Goal: Task Accomplishment & Management: Use online tool/utility

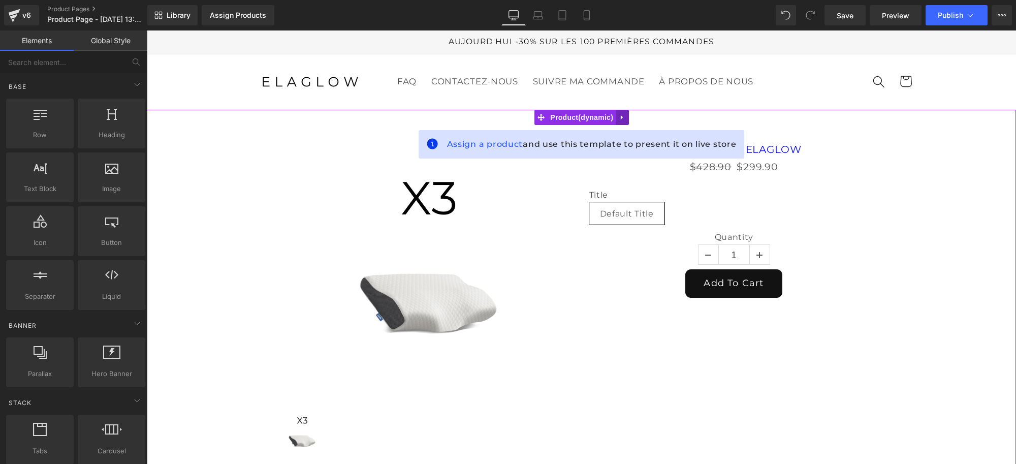
click at [626, 118] on link at bounding box center [622, 117] width 13 height 15
click at [627, 119] on icon at bounding box center [628, 117] width 7 height 7
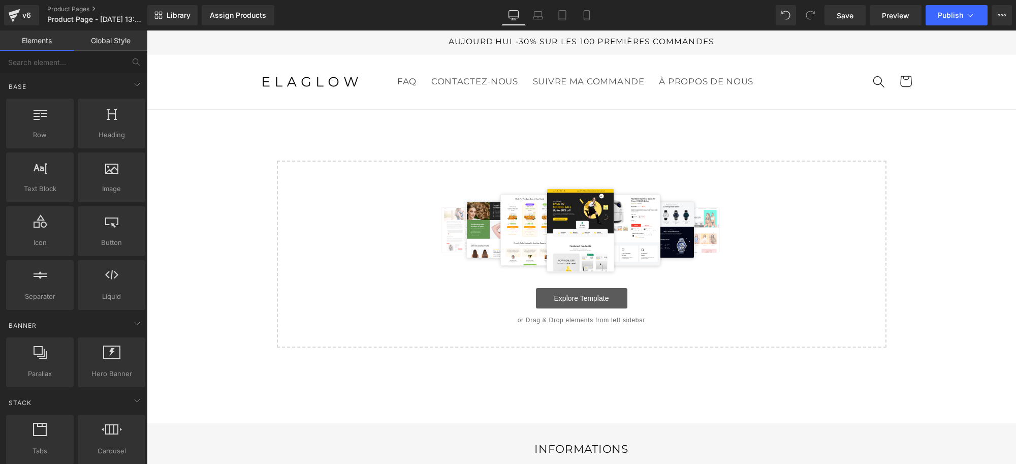
click at [582, 300] on link "Explore Template" at bounding box center [581, 298] width 91 height 20
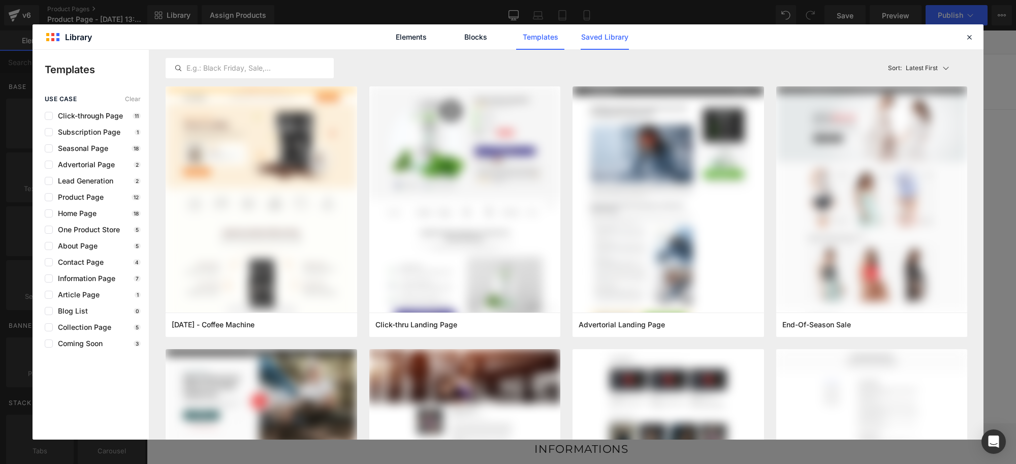
click at [602, 32] on link "Saved Library" at bounding box center [605, 36] width 48 height 25
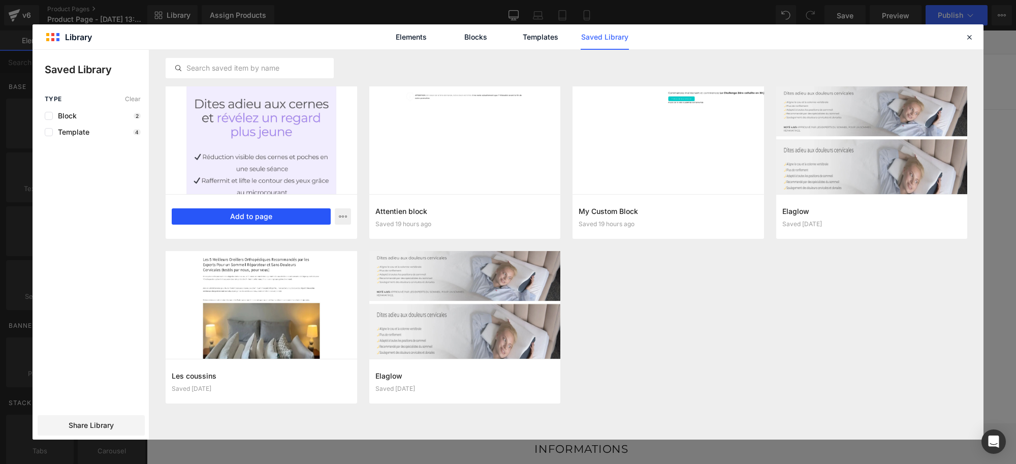
click at [271, 214] on button "Add to page" at bounding box center [251, 216] width 159 height 16
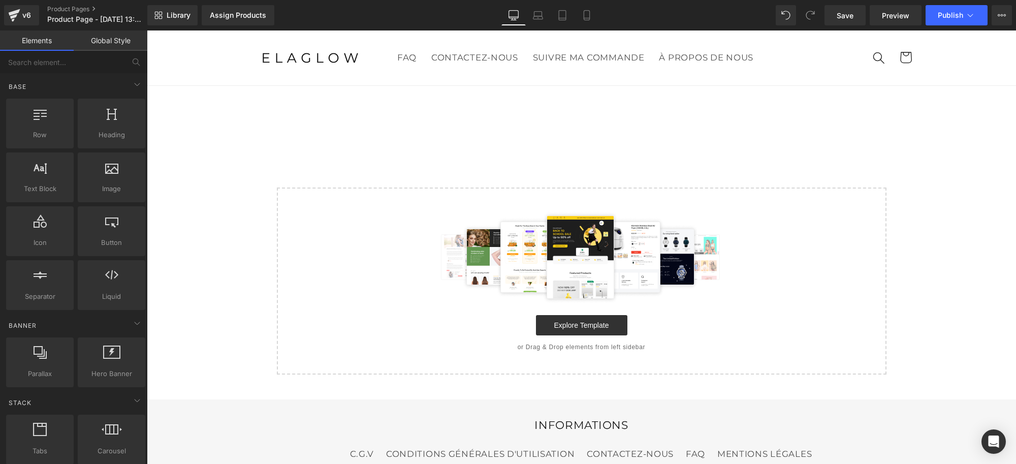
scroll to position [28, 0]
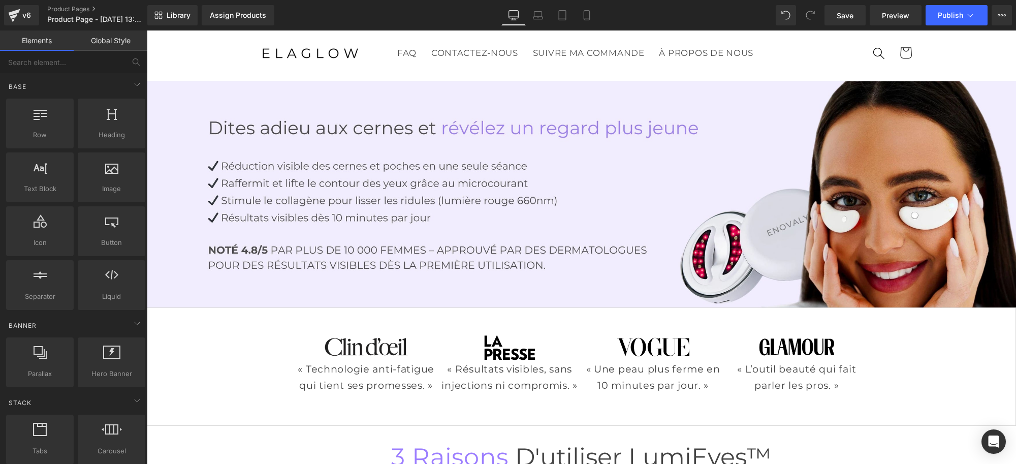
click at [581, 261] on div "Image" at bounding box center [581, 194] width 869 height 226
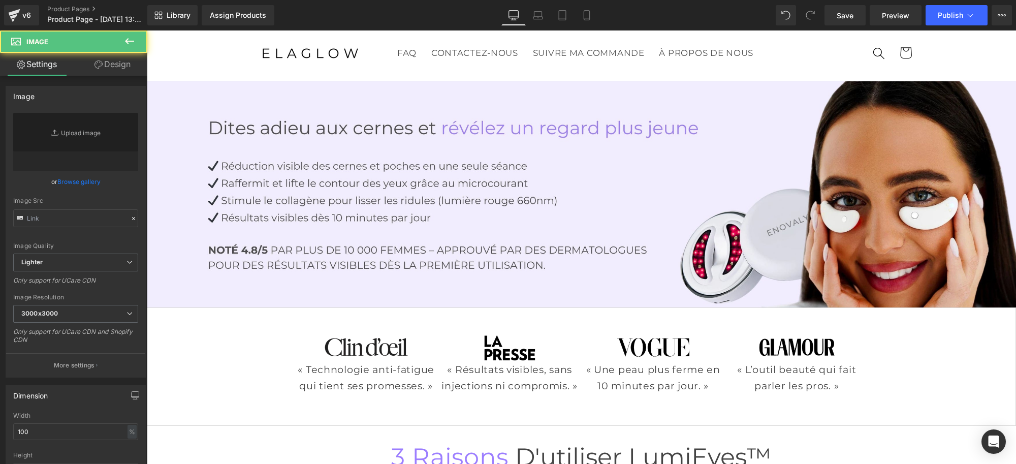
click at [565, 359] on div "Image « Technologie anti-fatigue qui tient ses promesses. » Text Block Image « …" at bounding box center [581, 364] width 569 height 92
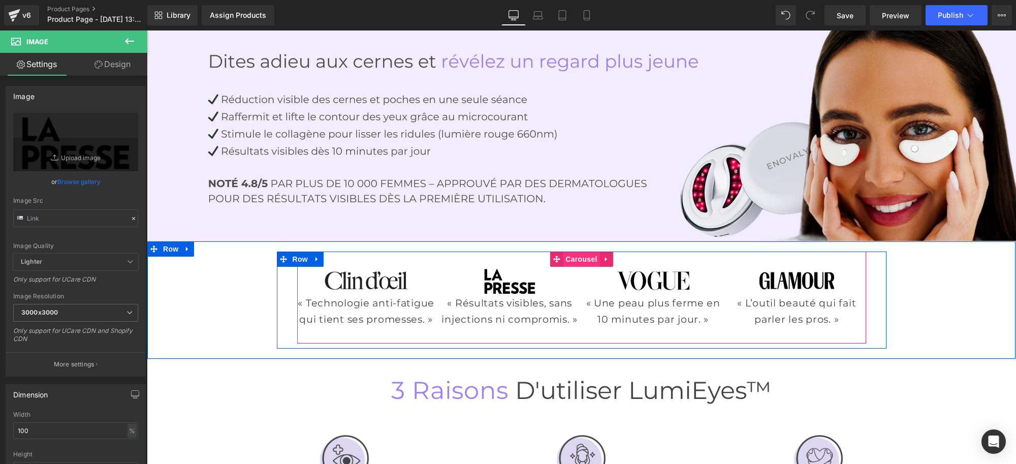
type input "[URL][DOMAIN_NAME]"
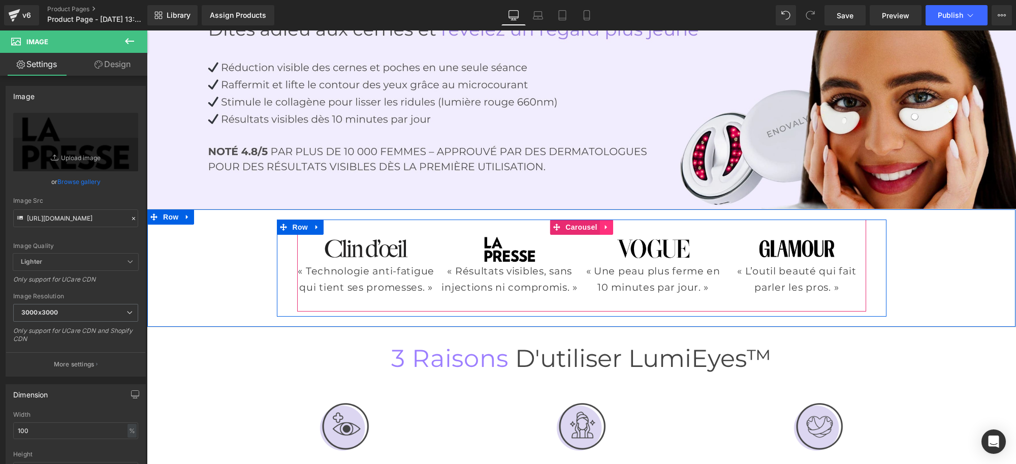
click at [603, 224] on icon at bounding box center [606, 228] width 7 height 8
click at [610, 224] on icon at bounding box center [613, 227] width 7 height 7
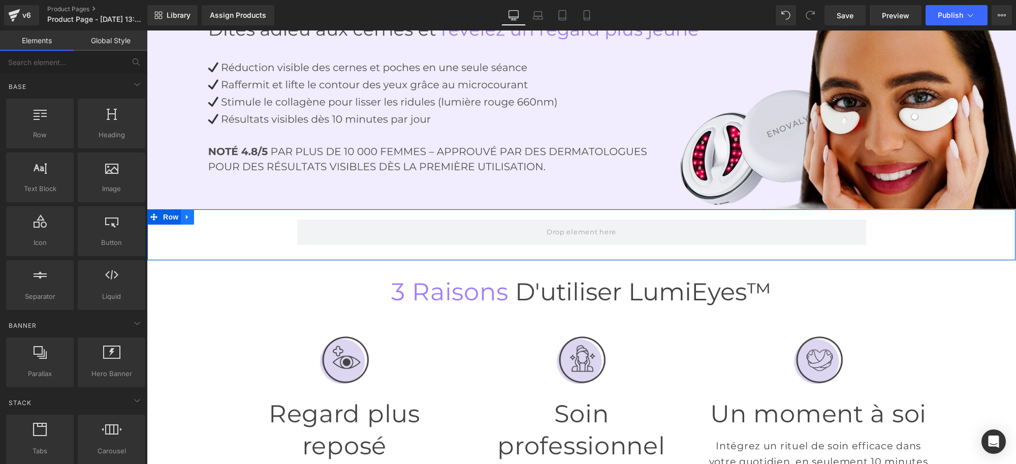
click at [184, 214] on icon at bounding box center [187, 217] width 7 height 8
click at [212, 215] on icon at bounding box center [213, 216] width 7 height 7
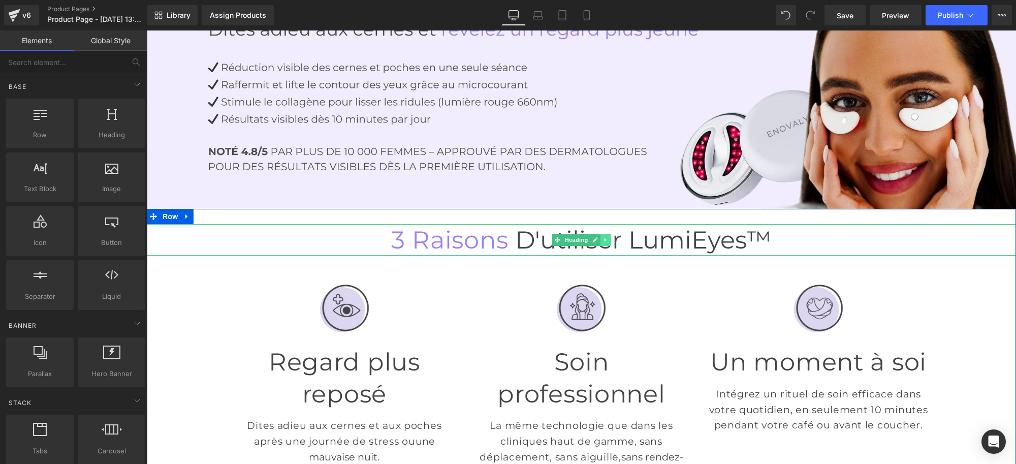
click at [603, 237] on icon at bounding box center [606, 240] width 6 height 6
click at [608, 239] on icon at bounding box center [611, 240] width 6 height 6
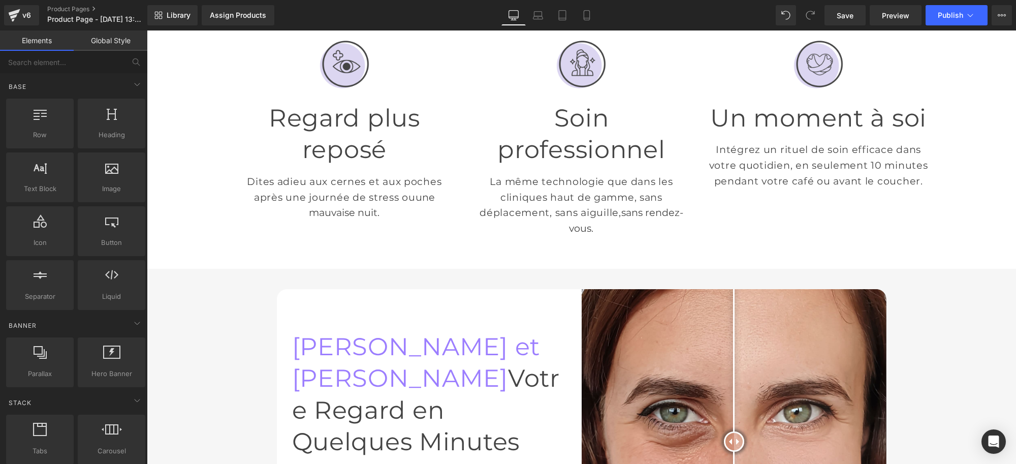
scroll to position [318, 0]
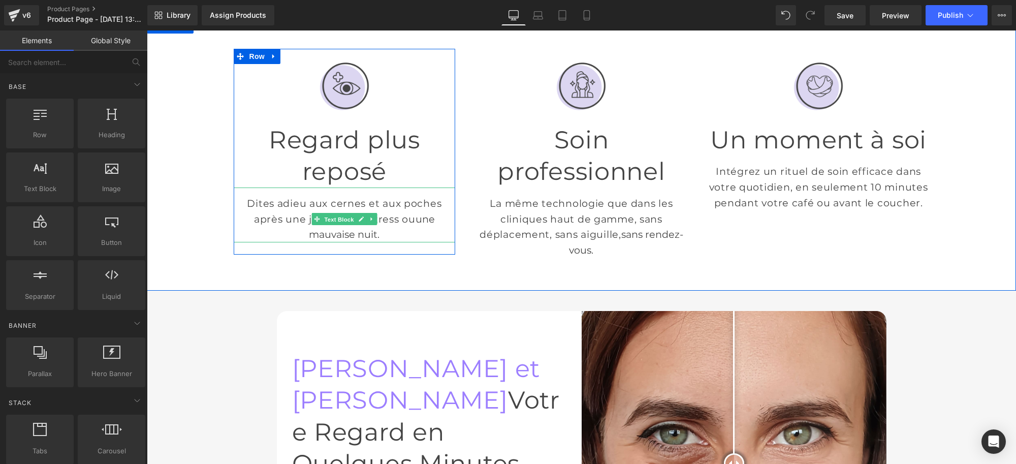
click at [334, 221] on span "Text Block" at bounding box center [339, 219] width 34 height 12
click at [387, 231] on p "Dites adieu aux cernes et aux poches après une journée de stress ou une mauvais…" at bounding box center [345, 219] width 222 height 47
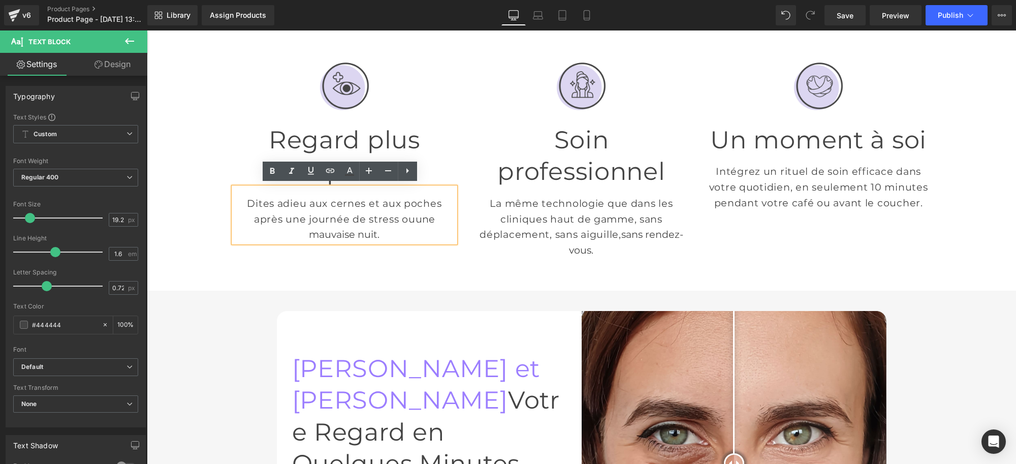
click at [393, 225] on p "Dites adieu aux cernes et aux poches après une journée de stress ou une mauvais…" at bounding box center [345, 219] width 222 height 47
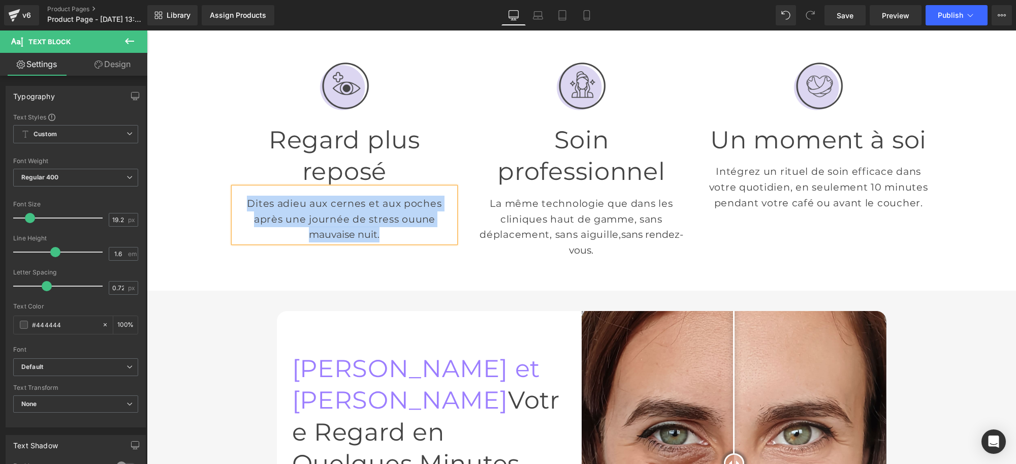
paste div
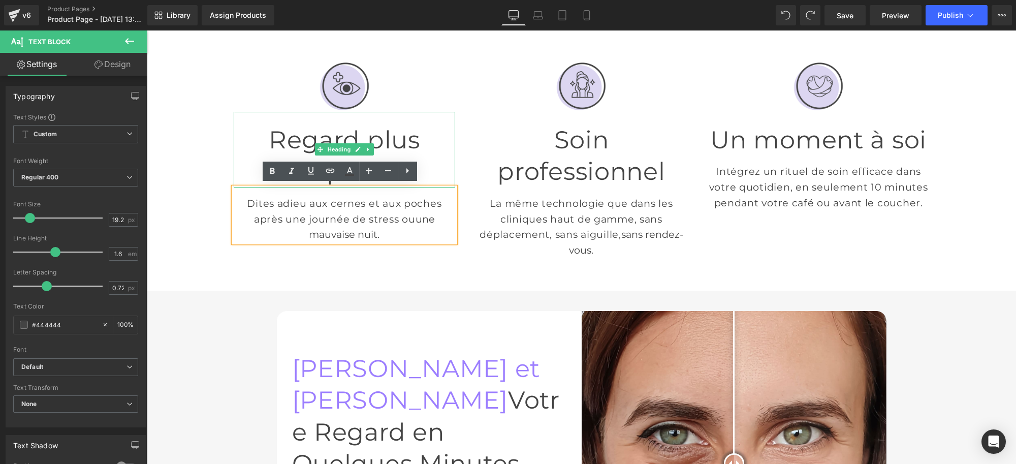
click at [364, 131] on h1 "Regard plus reposé" at bounding box center [345, 156] width 222 height 64
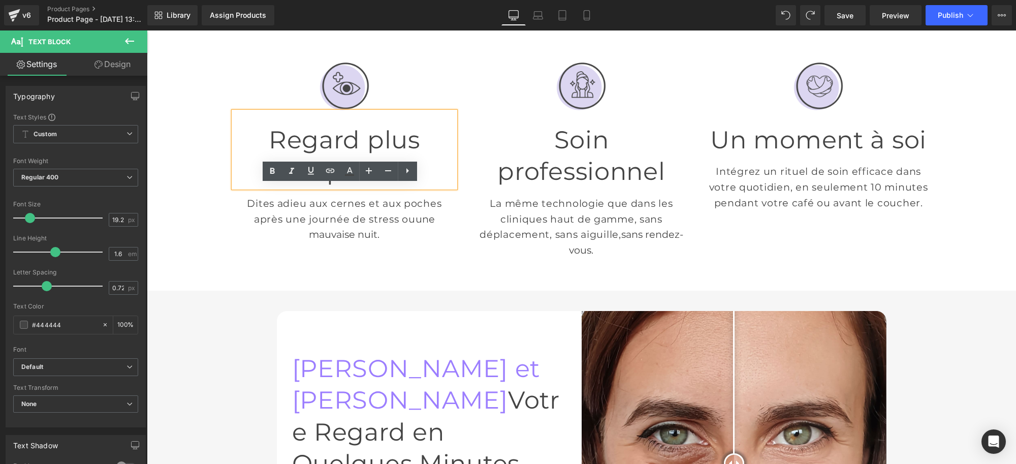
click at [380, 132] on h1 "Regard plus reposé" at bounding box center [345, 156] width 222 height 64
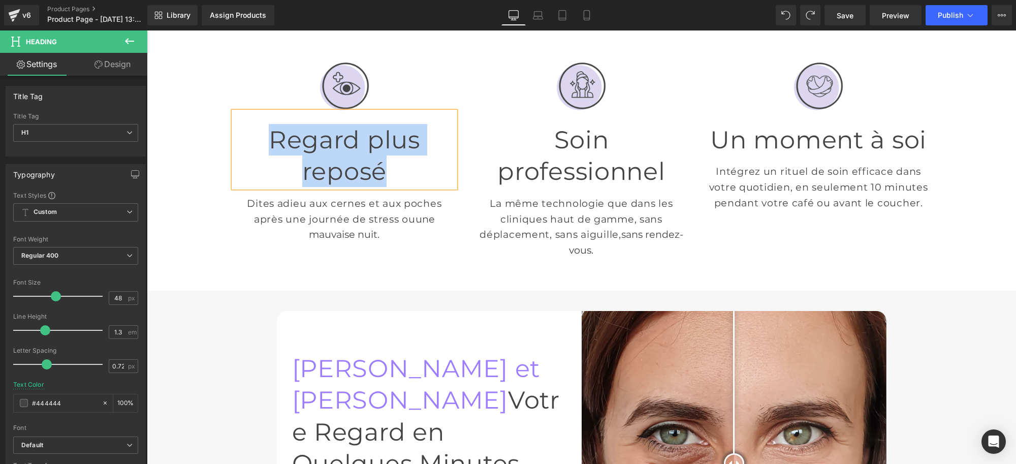
paste div
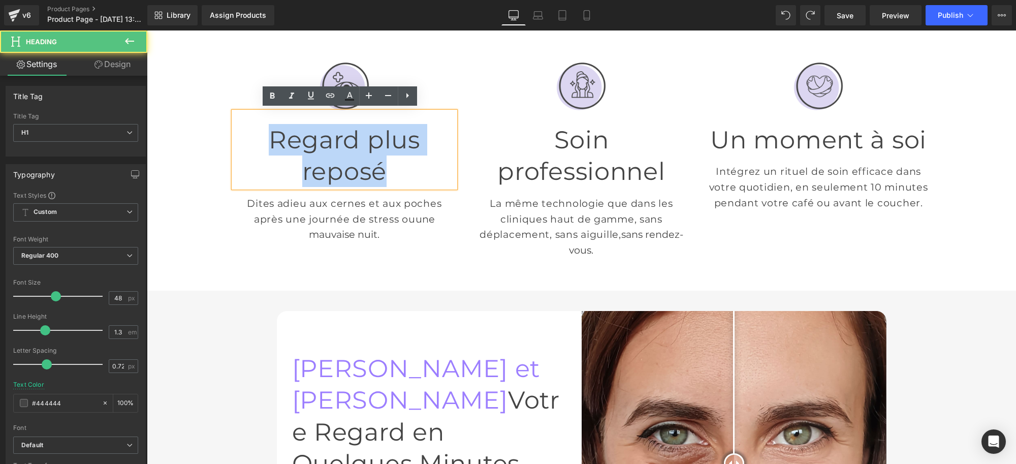
drag, startPoint x: 402, startPoint y: 169, endPoint x: 252, endPoint y: 122, distance: 157.3
click at [252, 124] on h1 "Regard plus reposé" at bounding box center [345, 156] width 222 height 64
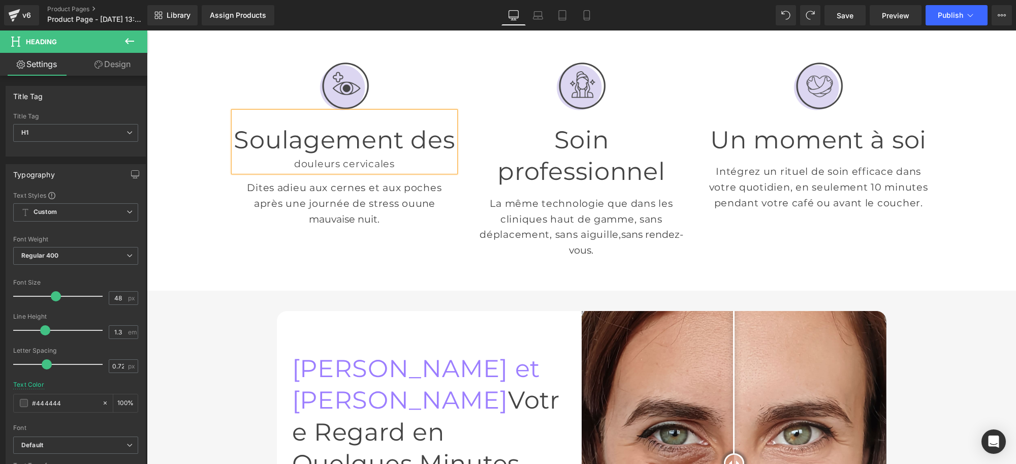
click at [426, 155] on div "douleurs cervicales" at bounding box center [345, 163] width 222 height 16
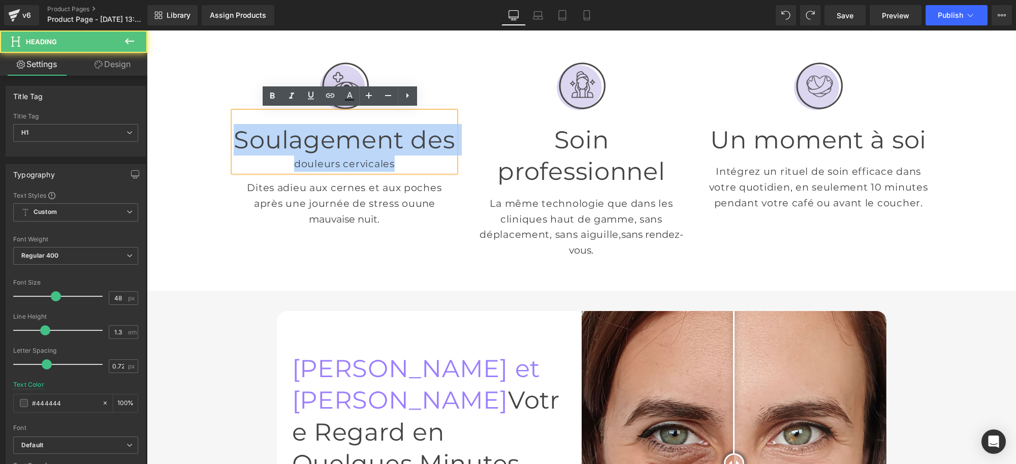
drag, startPoint x: 393, startPoint y: 159, endPoint x: 231, endPoint y: 132, distance: 164.7
click at [234, 132] on div "Soulagement des douleurs cervicales" at bounding box center [345, 142] width 222 height 60
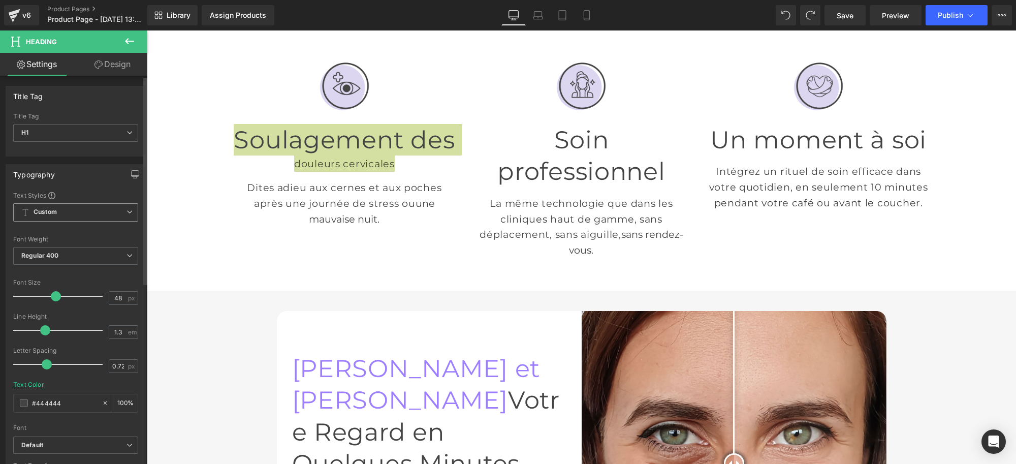
click at [102, 213] on span "Custom Setup Global Style" at bounding box center [75, 212] width 125 height 18
click at [82, 212] on span "Custom Setup Global Style" at bounding box center [73, 212] width 121 height 18
click at [103, 136] on span "H1" at bounding box center [75, 133] width 125 height 18
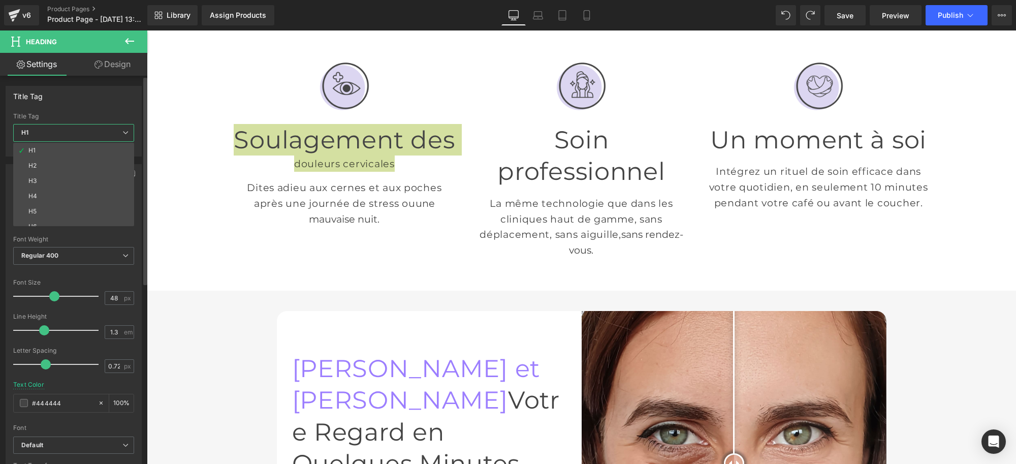
click at [106, 135] on span "H1" at bounding box center [73, 133] width 121 height 18
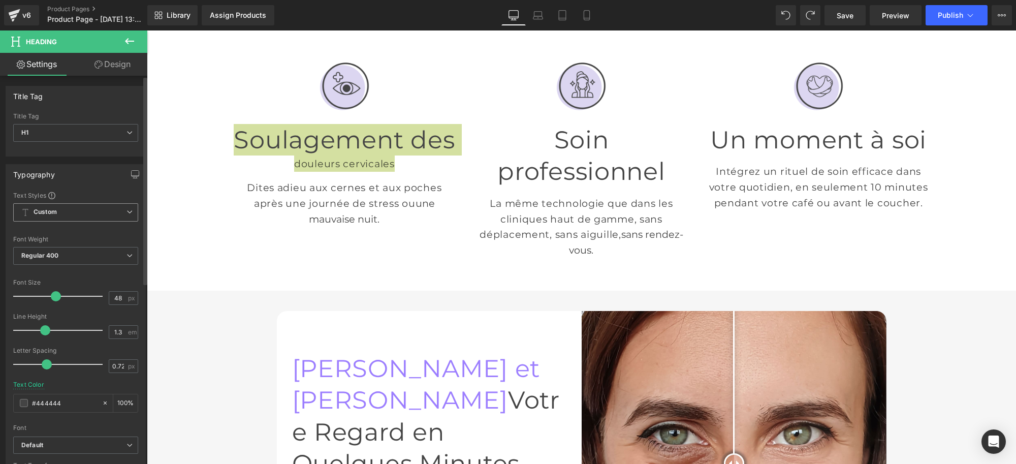
click at [97, 209] on span "Custom Setup Global Style" at bounding box center [75, 212] width 125 height 18
click at [88, 232] on li "Custom" at bounding box center [73, 232] width 121 height 18
click at [95, 216] on span "Custom Setup Global Style" at bounding box center [75, 212] width 125 height 18
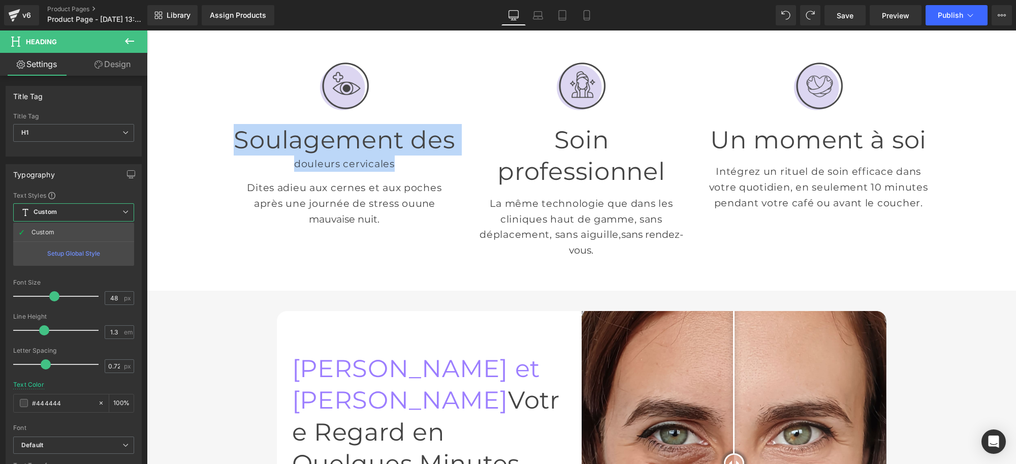
click at [446, 104] on div at bounding box center [581, 247] width 869 height 434
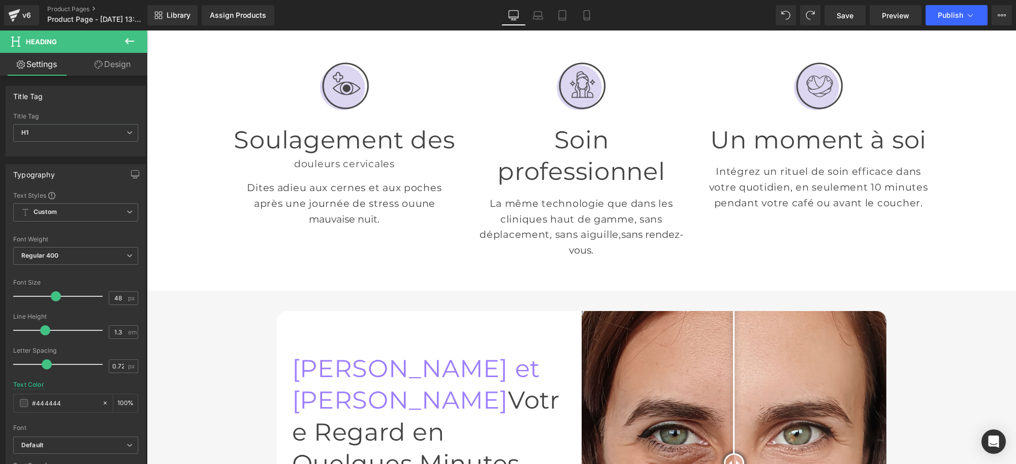
click at [373, 156] on div "douleurs cervicales" at bounding box center [345, 163] width 222 height 16
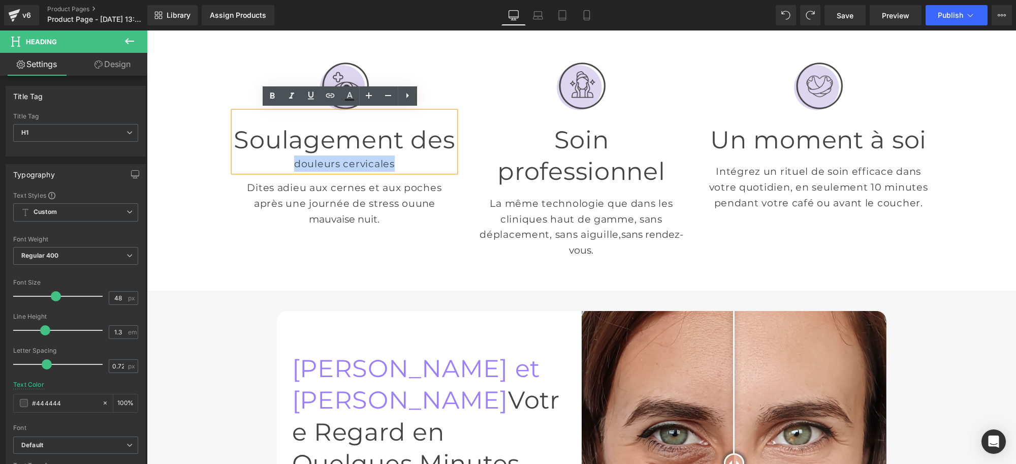
drag, startPoint x: 390, startPoint y: 161, endPoint x: 268, endPoint y: 161, distance: 121.4
click at [268, 161] on div "douleurs cervicales" at bounding box center [345, 163] width 222 height 16
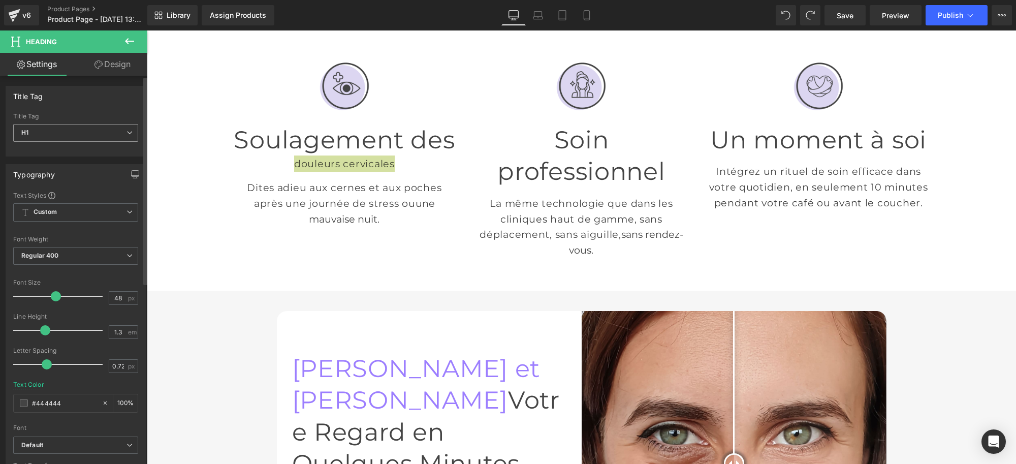
click at [100, 130] on span "H1" at bounding box center [75, 133] width 125 height 18
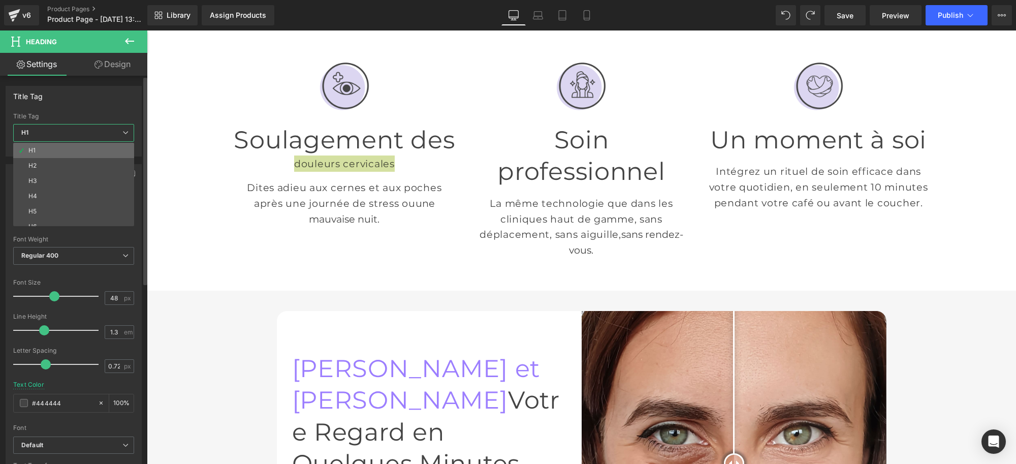
click at [108, 151] on li "H1" at bounding box center [76, 150] width 126 height 15
type input "100"
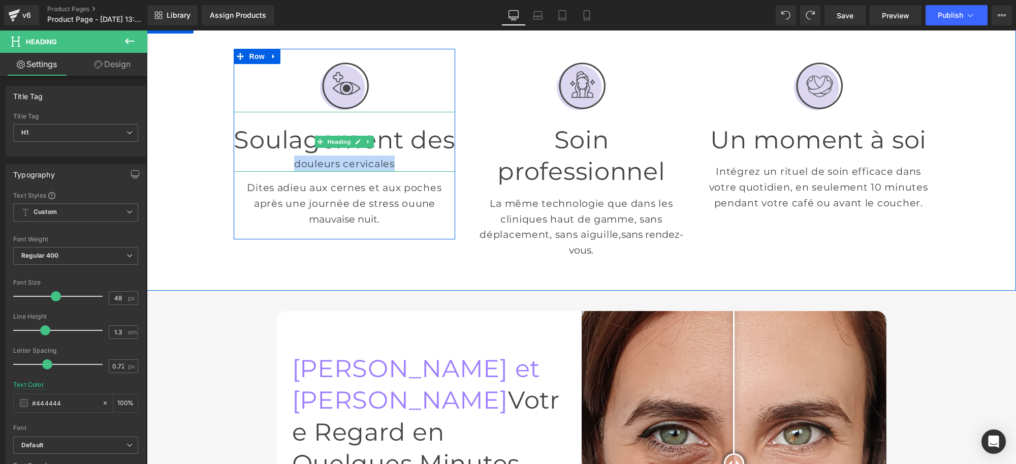
click at [411, 163] on div "douleurs cervicales" at bounding box center [345, 163] width 222 height 16
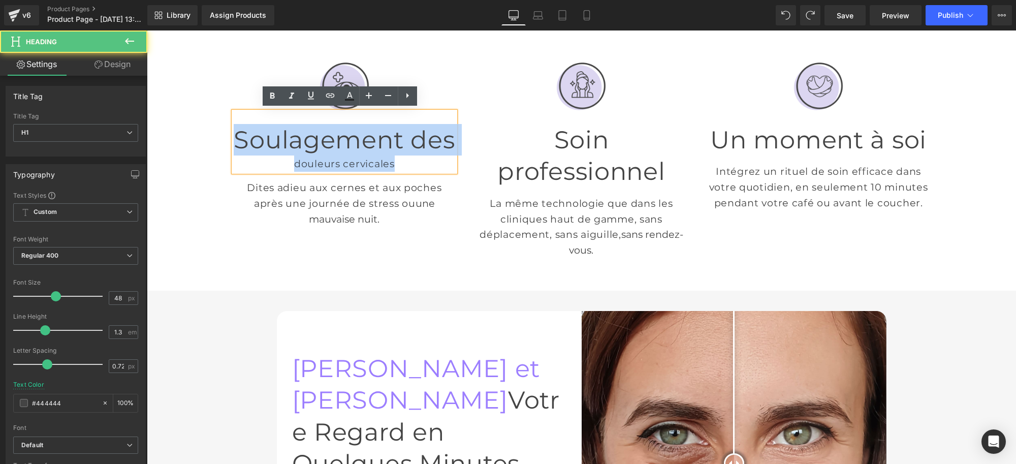
drag, startPoint x: 398, startPoint y: 164, endPoint x: 230, endPoint y: 131, distance: 171.4
click at [234, 131] on div "Soulagement des douleurs cervicales" at bounding box center [345, 142] width 222 height 60
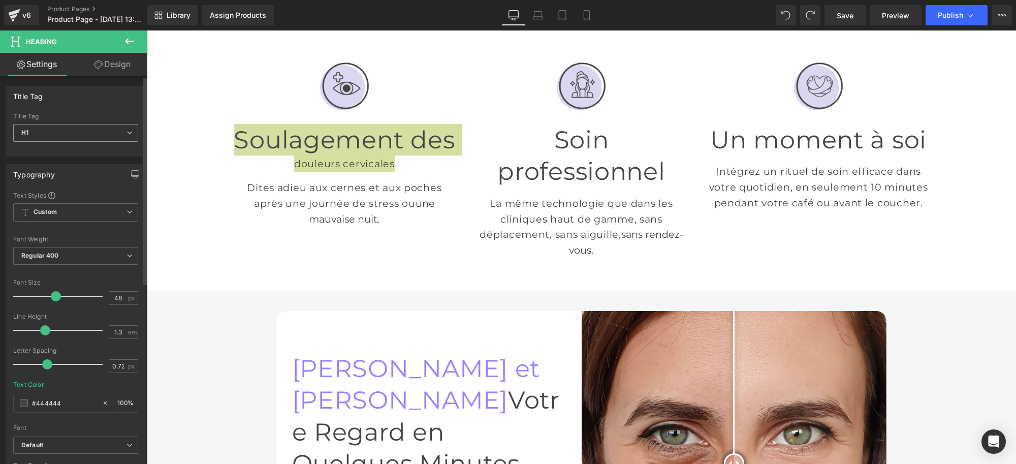
click at [95, 133] on span "H1" at bounding box center [75, 133] width 125 height 18
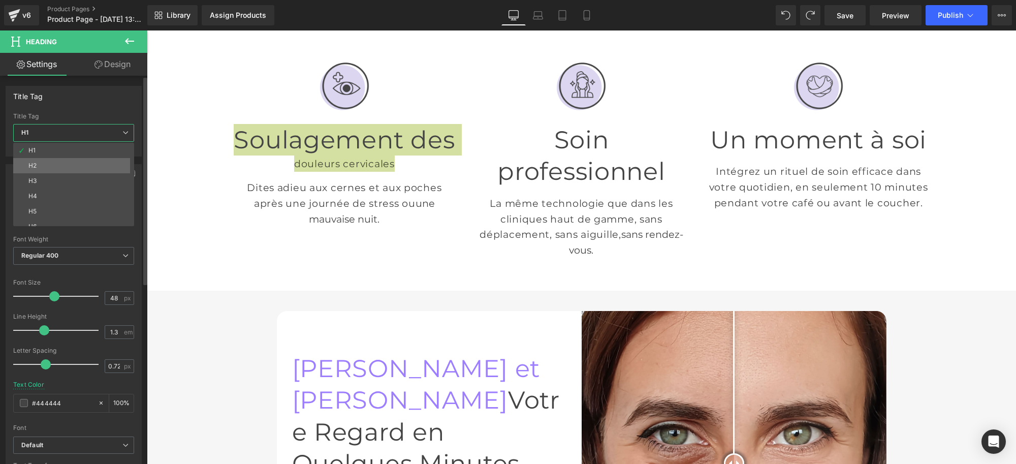
click at [99, 170] on li "H2" at bounding box center [76, 165] width 126 height 15
type input "28.8"
type input "#121212"
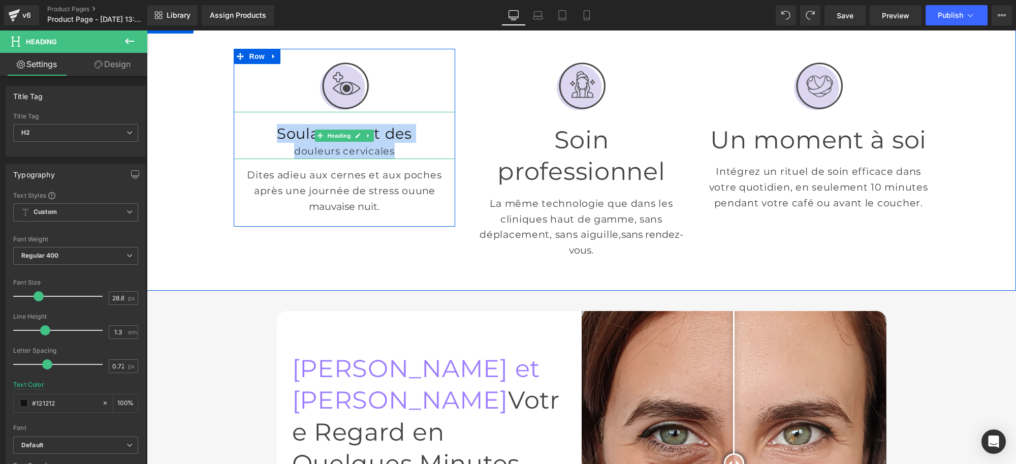
click at [387, 148] on div "douleurs cervicales" at bounding box center [345, 151] width 222 height 16
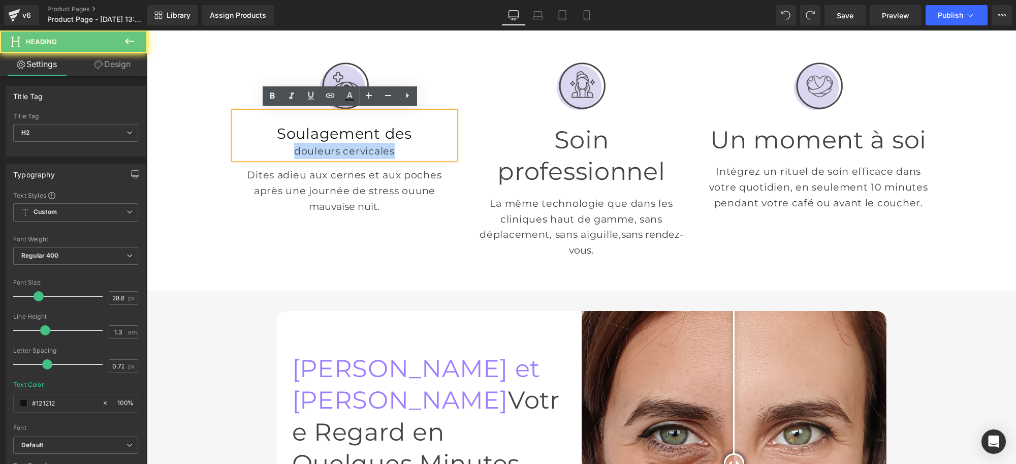
drag, startPoint x: 390, startPoint y: 149, endPoint x: 278, endPoint y: 149, distance: 112.3
click at [278, 149] on div "douleurs cervicales" at bounding box center [345, 151] width 222 height 16
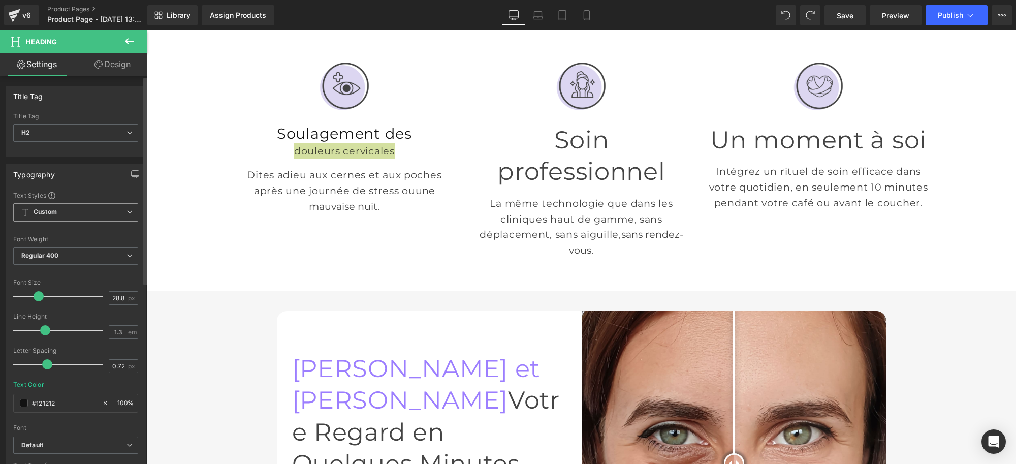
click at [112, 207] on span "Custom Setup Global Style" at bounding box center [75, 212] width 125 height 18
click at [112, 207] on span "Custom Setup Global Style" at bounding box center [73, 212] width 121 height 18
click at [107, 126] on span "H2" at bounding box center [75, 133] width 125 height 18
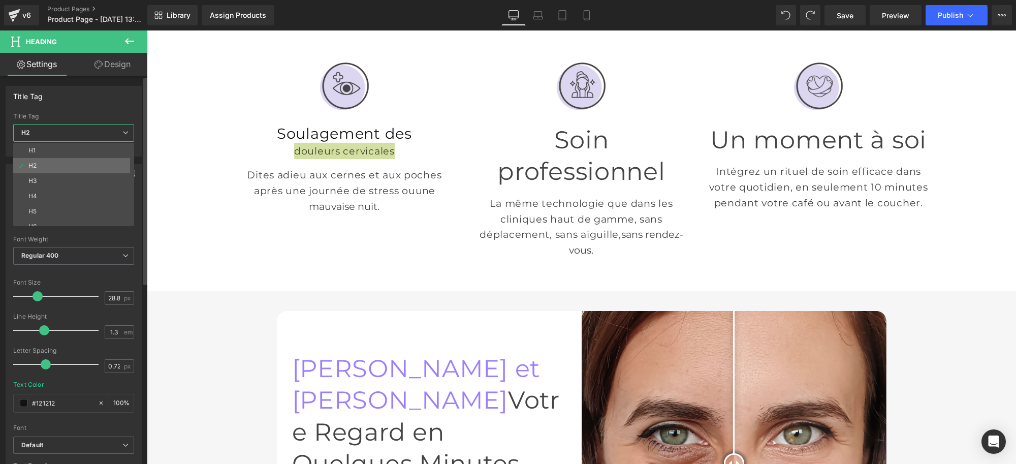
click at [93, 168] on li "H2" at bounding box center [76, 165] width 126 height 15
type input "100"
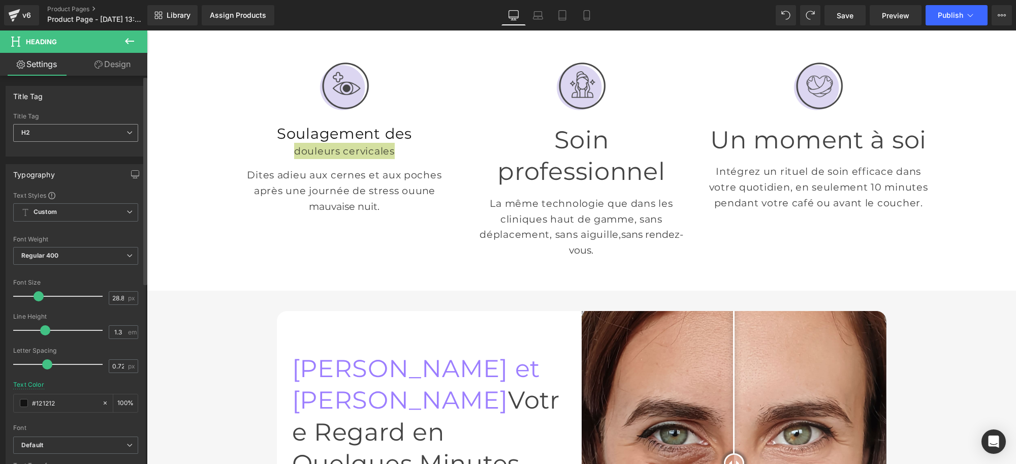
click at [98, 144] on div "H2 H1 H2 H3 H4 H5 H6" at bounding box center [75, 135] width 125 height 23
click at [98, 137] on span "H2" at bounding box center [75, 133] width 125 height 18
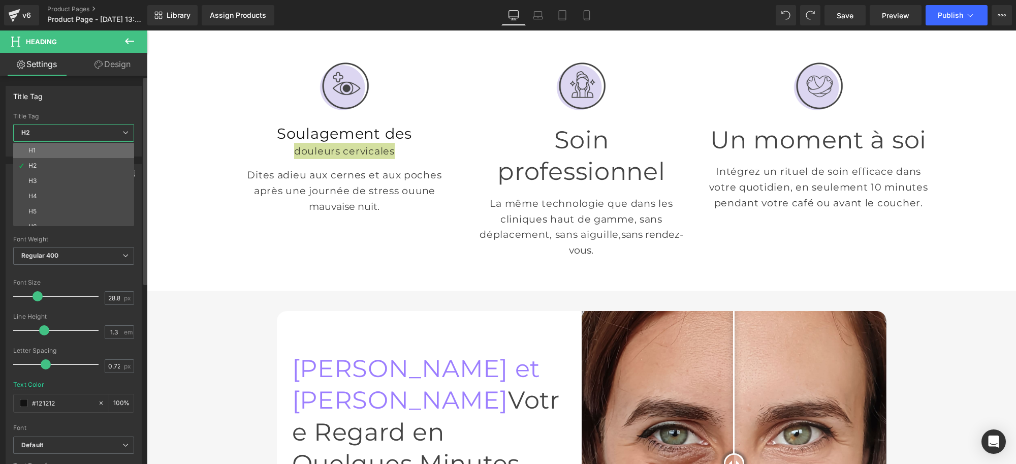
click at [88, 153] on li "H1" at bounding box center [76, 150] width 126 height 15
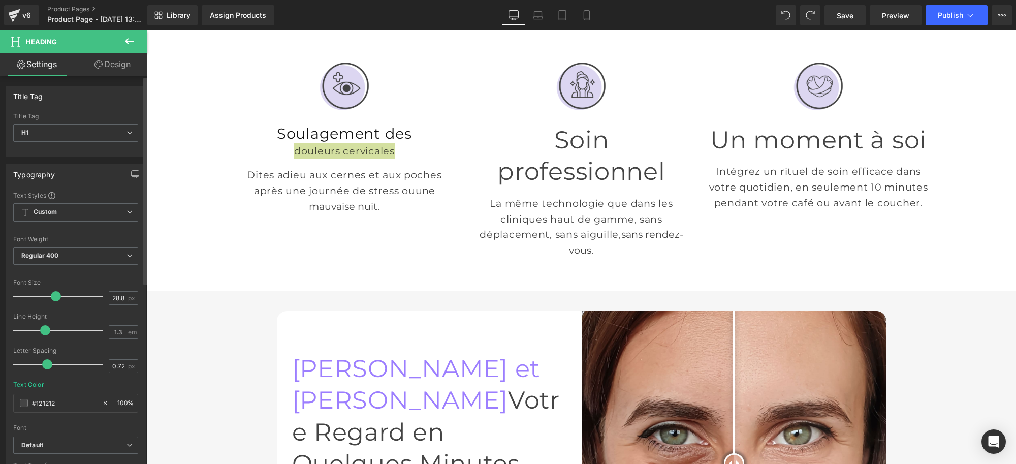
type input "48"
type input "#444444"
type input "100"
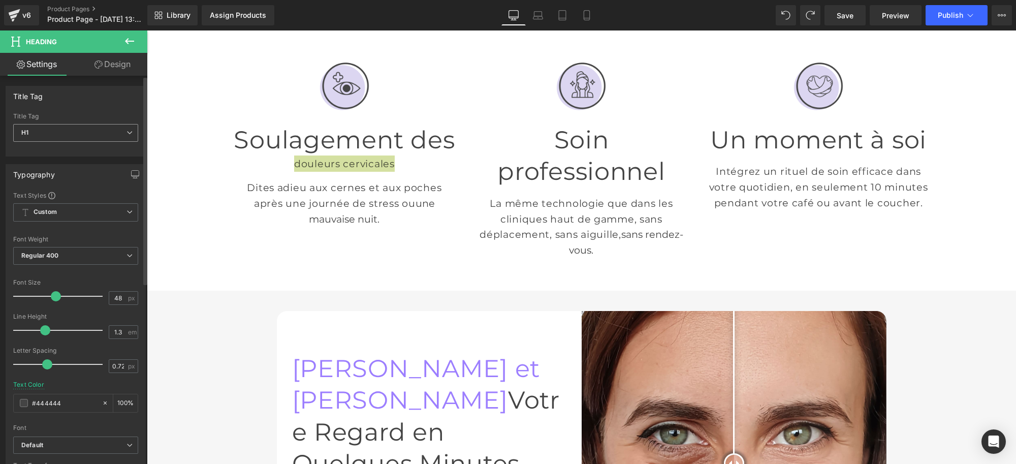
click at [124, 126] on span "H1" at bounding box center [75, 133] width 125 height 18
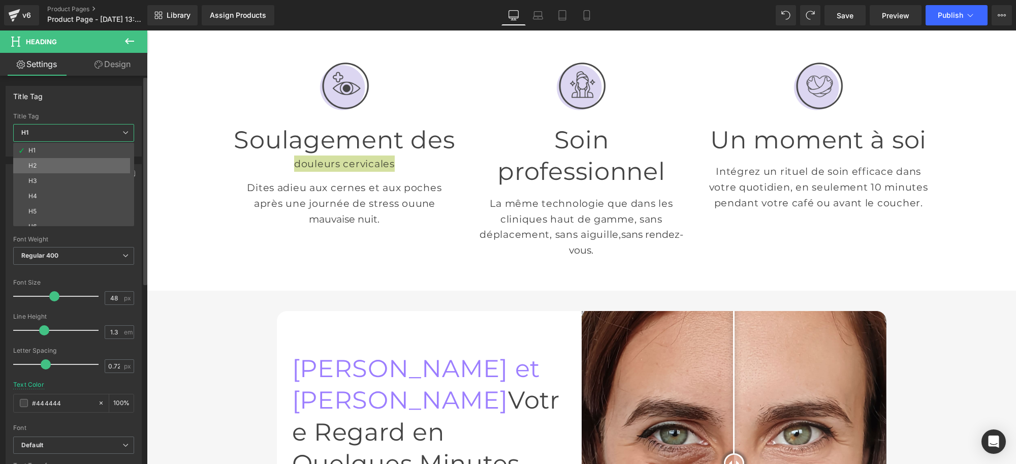
click at [94, 166] on li "H2" at bounding box center [76, 165] width 126 height 15
type input "28.8"
type input "#121212"
type input "100"
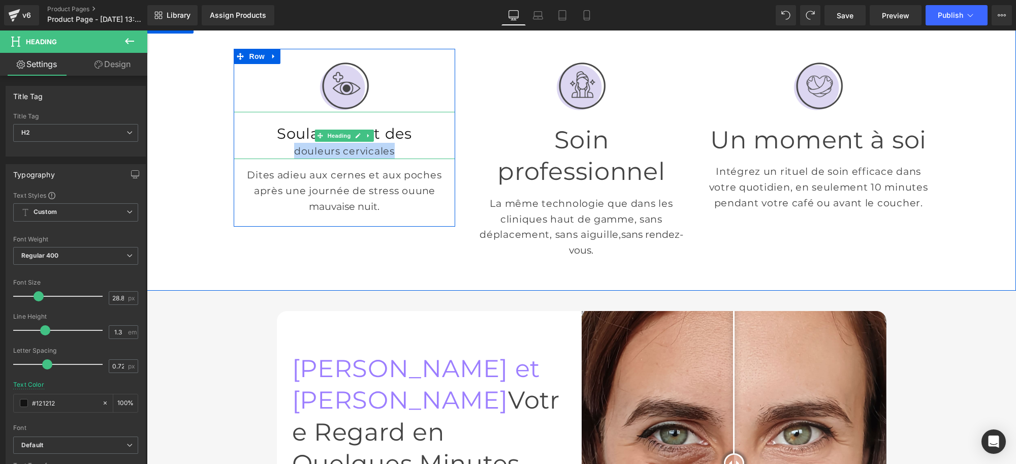
click at [411, 145] on div "douleurs cervicales" at bounding box center [345, 151] width 222 height 16
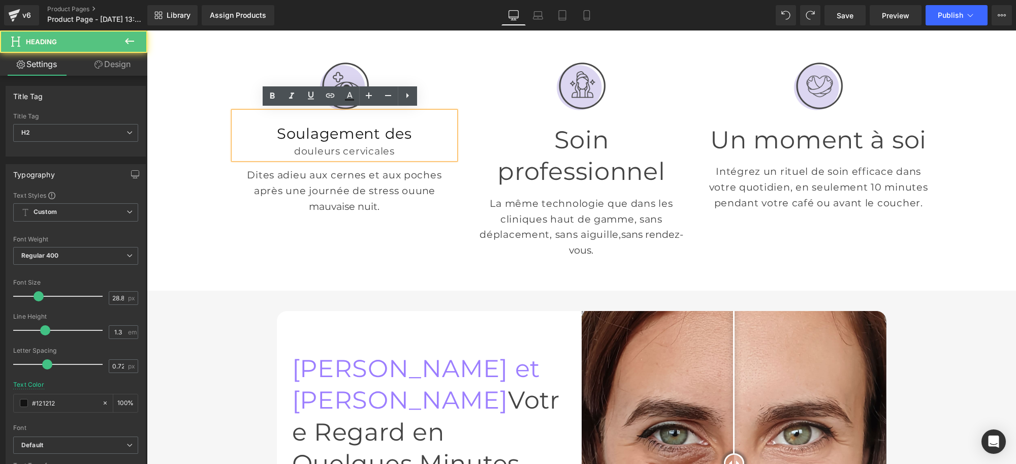
click at [419, 128] on h2 "Soulagement des" at bounding box center [345, 133] width 222 height 19
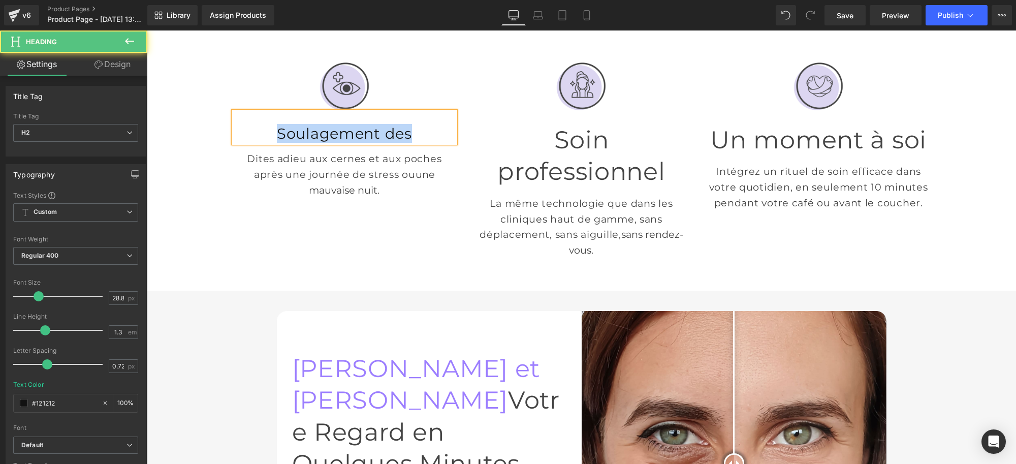
drag, startPoint x: 423, startPoint y: 124, endPoint x: 263, endPoint y: 126, distance: 160.1
click at [263, 126] on h2 "Soulagement des" at bounding box center [345, 133] width 222 height 19
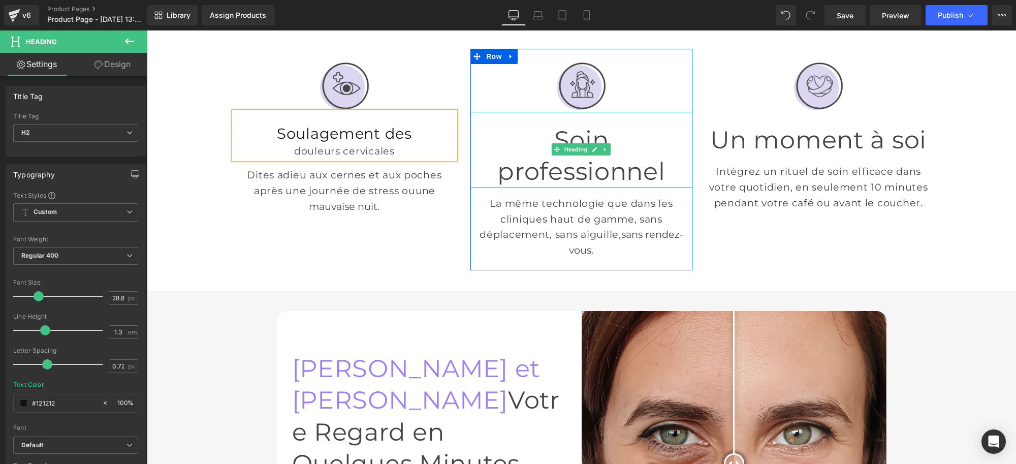
click at [639, 161] on h1 "Soin professionnel" at bounding box center [582, 156] width 222 height 64
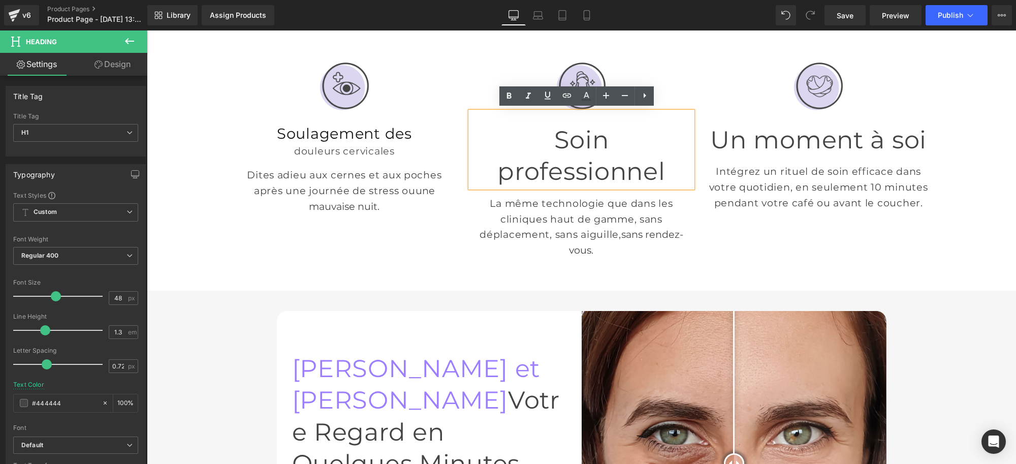
click at [609, 156] on h1 "Soin professionnel" at bounding box center [582, 156] width 222 height 64
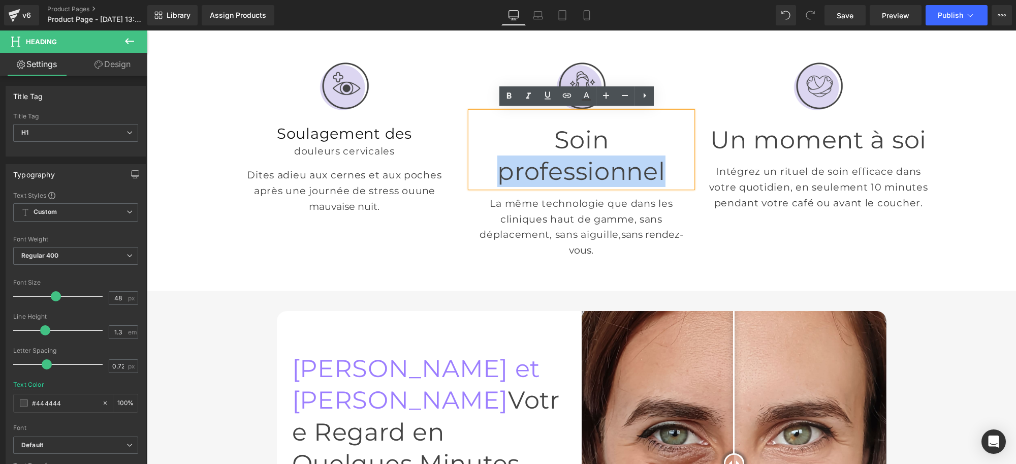
click at [609, 156] on h1 "Soin professionnel" at bounding box center [582, 156] width 222 height 64
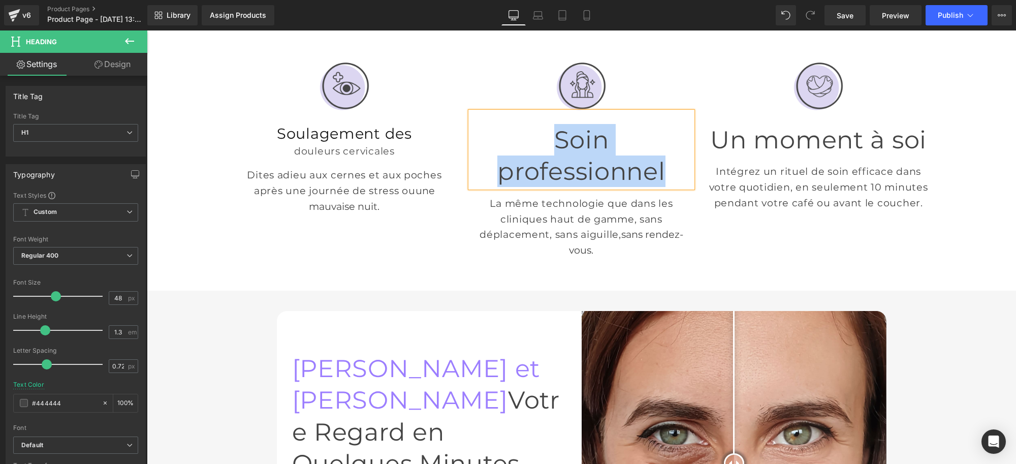
paste div
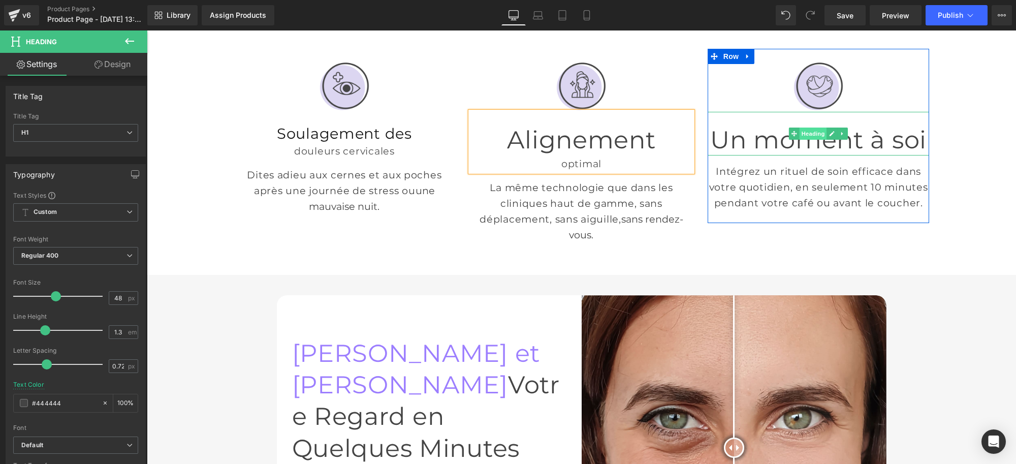
click at [821, 136] on span "Heading" at bounding box center [813, 134] width 27 height 12
click at [815, 131] on span "Heading" at bounding box center [813, 134] width 27 height 12
click at [838, 142] on h1 "Un moment à soi" at bounding box center [819, 140] width 222 height 32
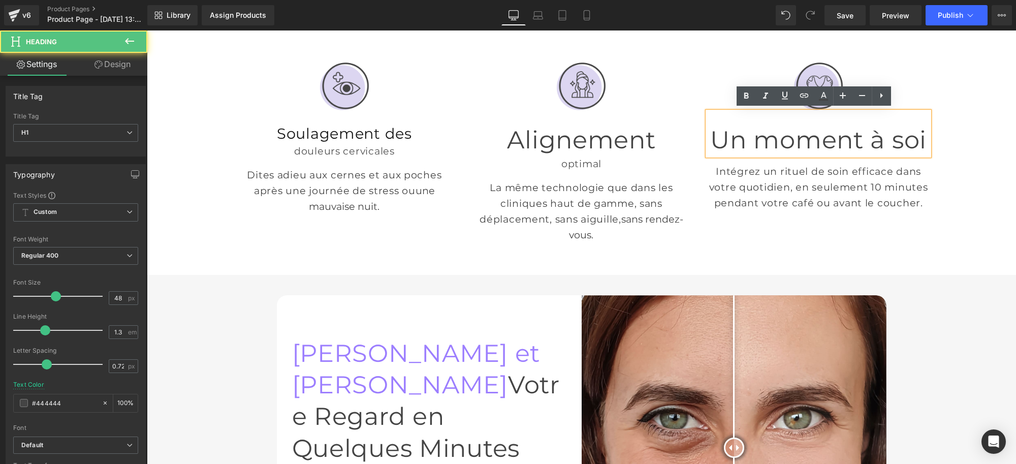
click at [812, 133] on h1 "Un moment à soi" at bounding box center [819, 140] width 222 height 32
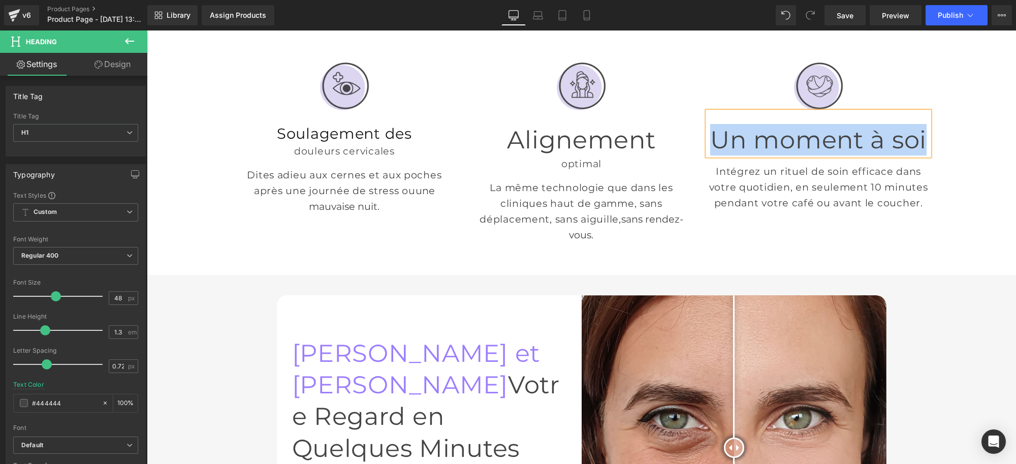
paste div
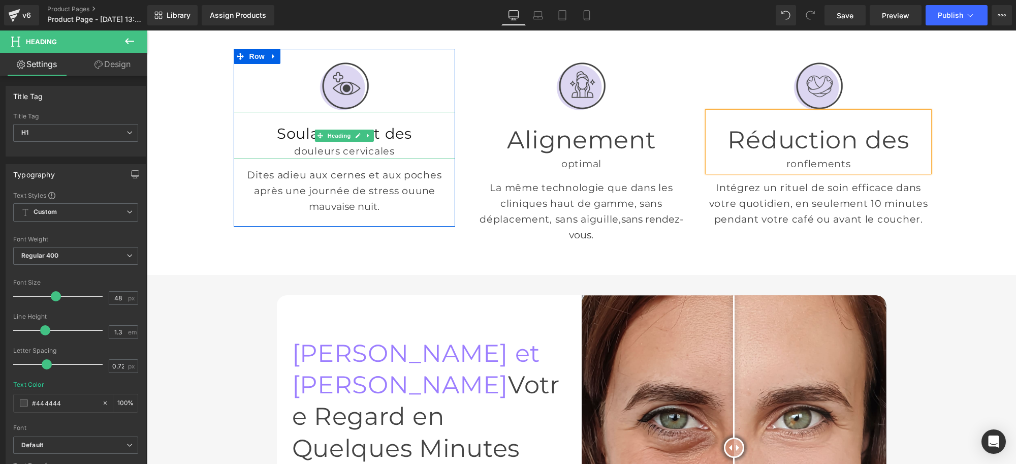
click at [389, 150] on div "douleurs cervicales" at bounding box center [345, 151] width 222 height 16
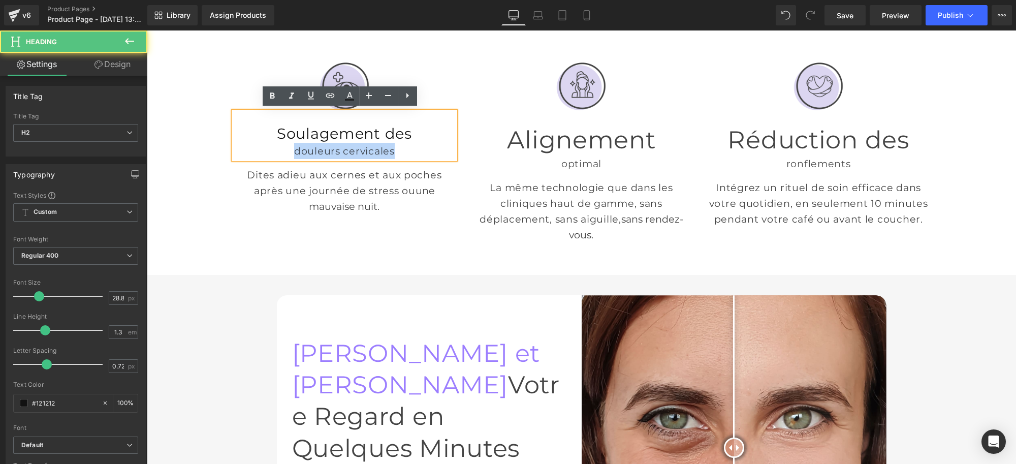
drag, startPoint x: 402, startPoint y: 150, endPoint x: 275, endPoint y: 145, distance: 127.1
click at [275, 145] on div "douleurs cervicales" at bounding box center [345, 151] width 222 height 16
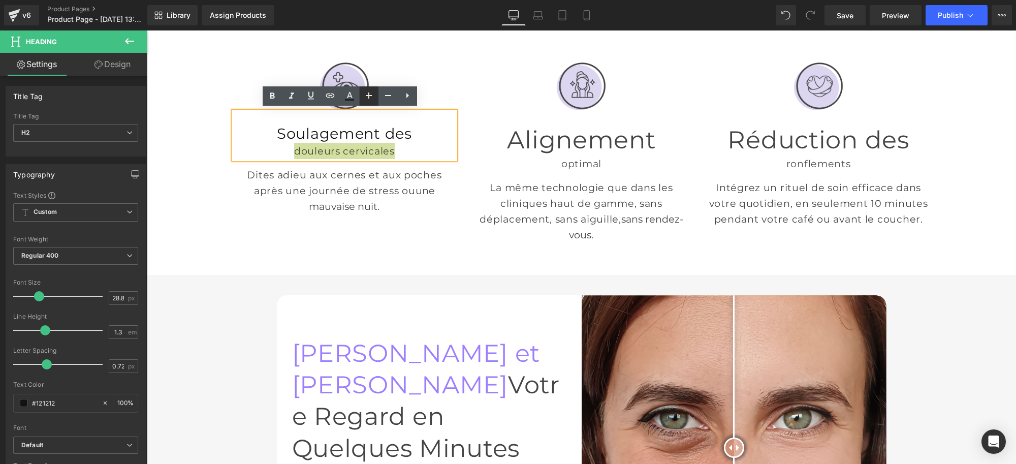
click at [373, 98] on icon at bounding box center [369, 95] width 12 height 12
click at [385, 98] on icon at bounding box center [388, 95] width 12 height 12
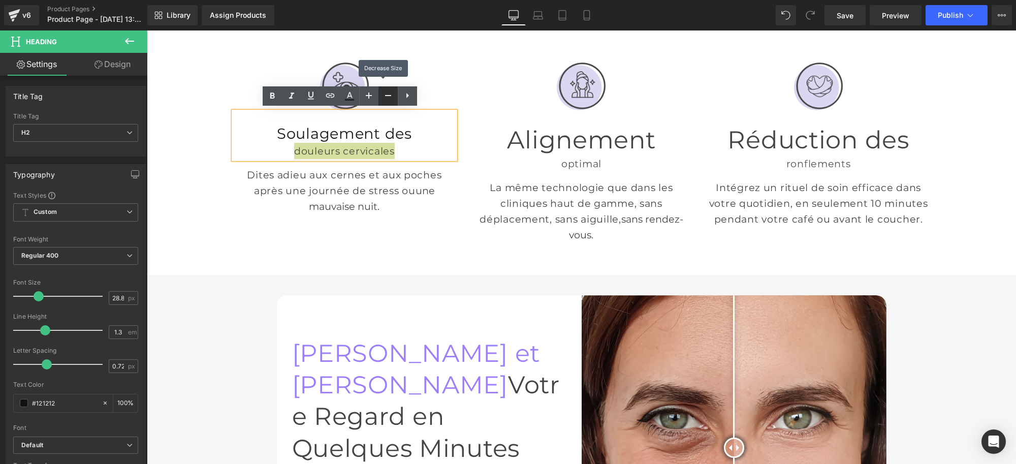
click at [385, 98] on icon at bounding box center [388, 95] width 12 height 12
type input "24.8"
click at [426, 151] on div "douleurs cervicales" at bounding box center [345, 148] width 222 height 16
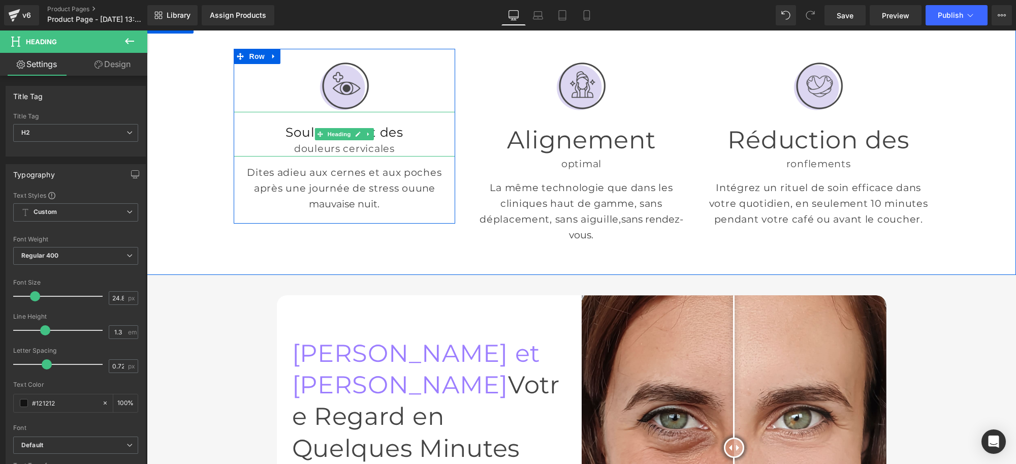
click at [286, 150] on div "douleurs cervicales" at bounding box center [345, 148] width 222 height 16
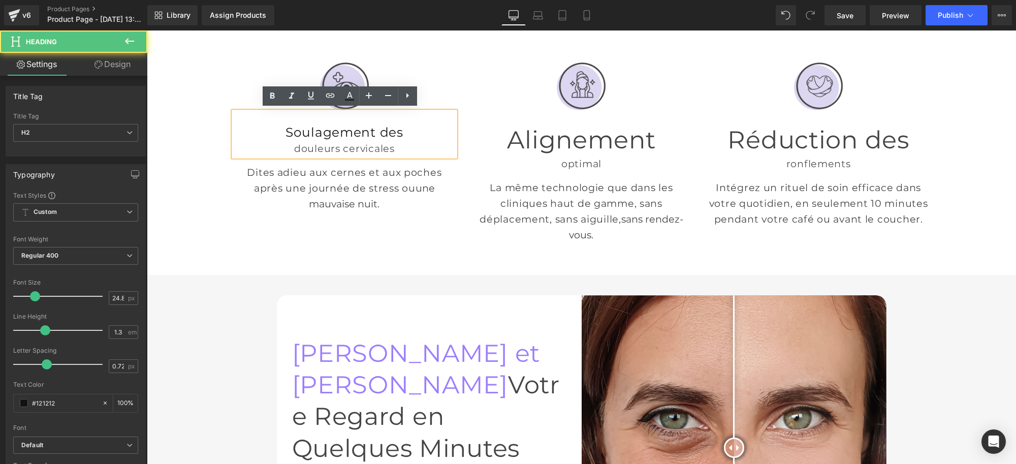
click at [286, 146] on div "douleurs cervicales" at bounding box center [345, 148] width 222 height 16
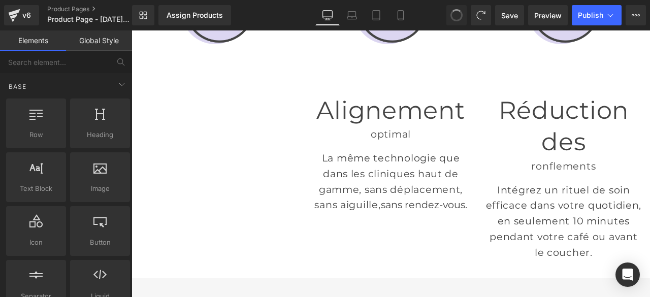
scroll to position [124, 0]
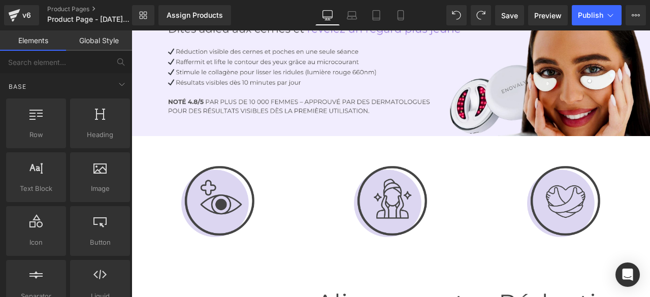
drag, startPoint x: 577, startPoint y: 33, endPoint x: 424, endPoint y: 162, distance: 200.1
click at [345, 186] on div at bounding box center [391, 202] width 158 height 76
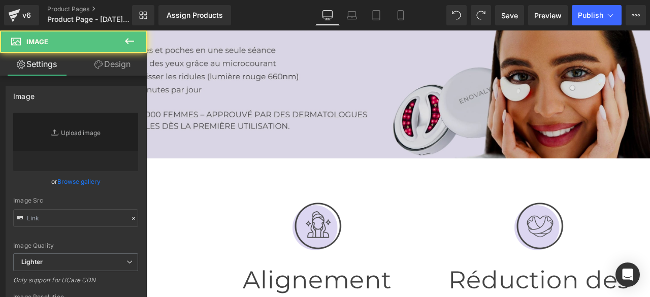
type input "https://cdn.shopify.com/s/files/1/0795/3249/1095/files/3_3000x3000.png?v=174714…"
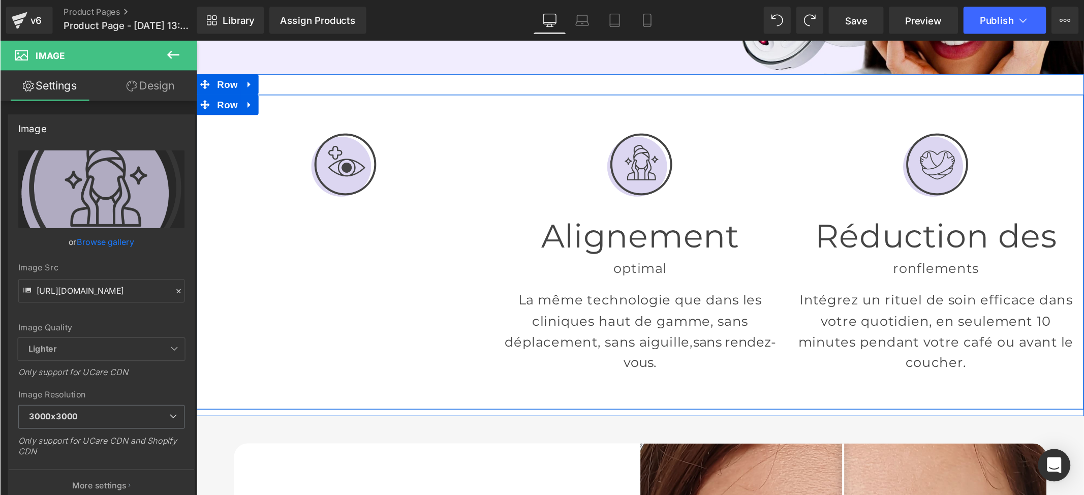
scroll to position [226, 0]
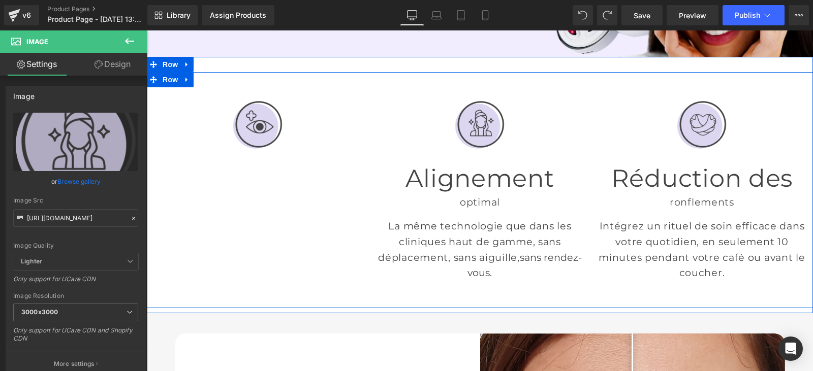
click at [247, 196] on div "Image Row Image Alignement optimal Heading La même technologie que dans les cli…" at bounding box center [480, 190] width 666 height 236
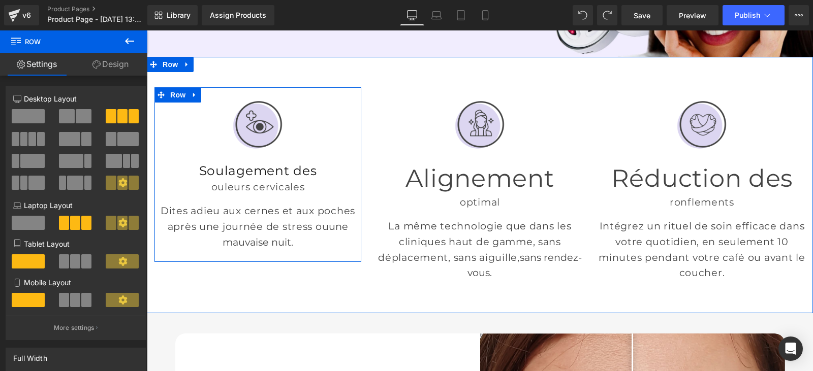
click at [251, 179] on div "ouleurs cervicales" at bounding box center [257, 187] width 207 height 16
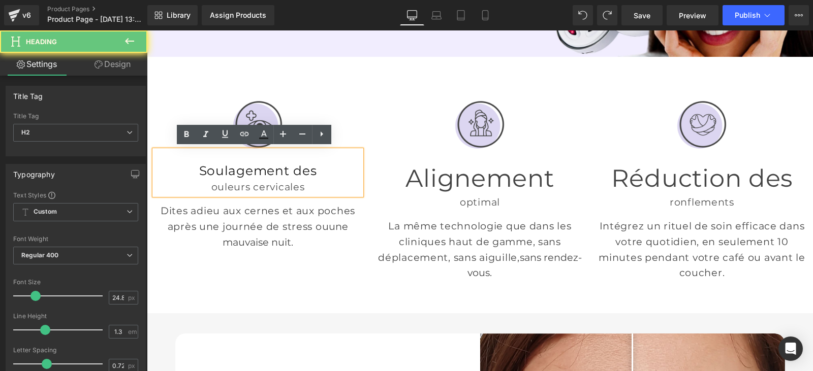
click at [230, 165] on h2 "Soulagement des" at bounding box center [257, 171] width 207 height 16
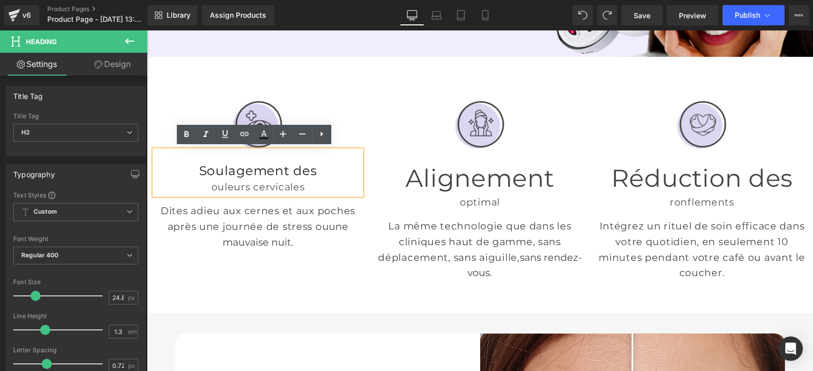
click at [313, 179] on div "ouleurs cervicales" at bounding box center [257, 187] width 207 height 16
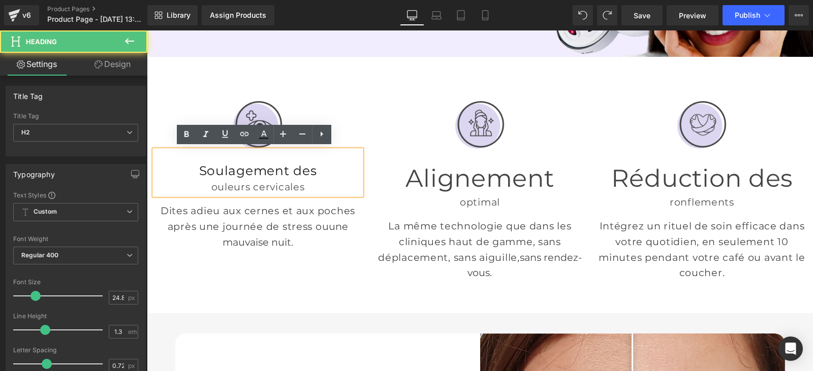
click at [422, 177] on h1 "Alignement" at bounding box center [480, 179] width 207 height 32
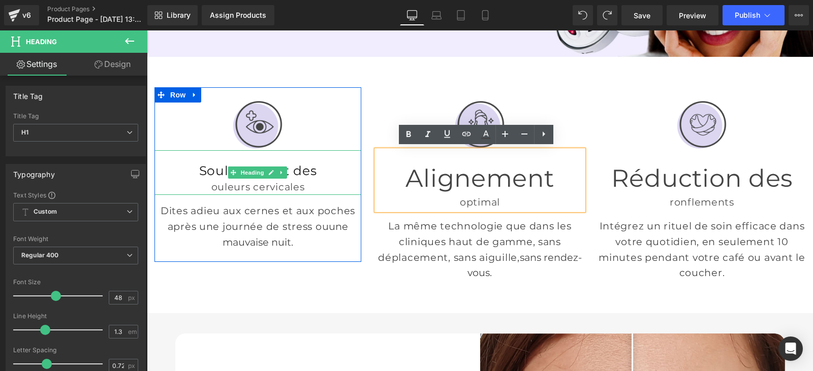
click at [315, 179] on div "ouleurs cervicales" at bounding box center [257, 187] width 207 height 16
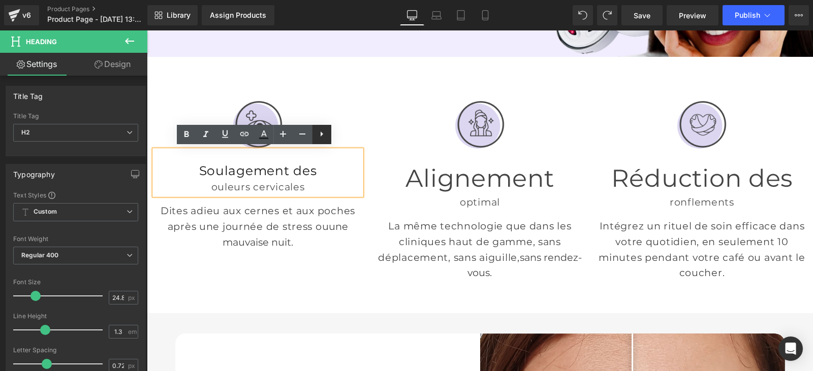
click at [319, 132] on icon at bounding box center [322, 134] width 12 height 12
click at [344, 136] on icon at bounding box center [341, 134] width 12 height 12
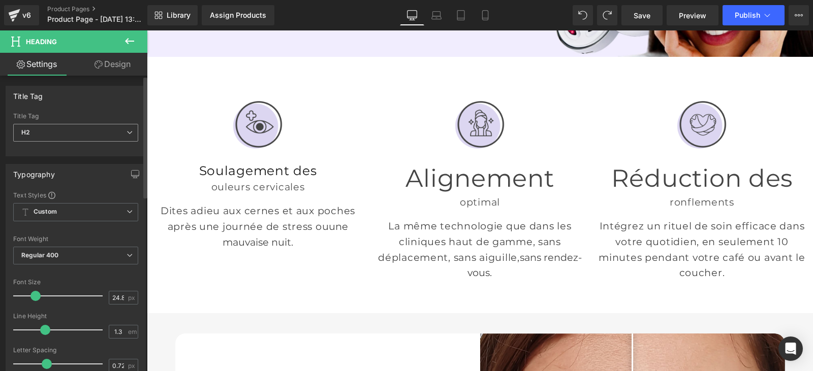
click at [114, 140] on span "H2" at bounding box center [75, 133] width 125 height 18
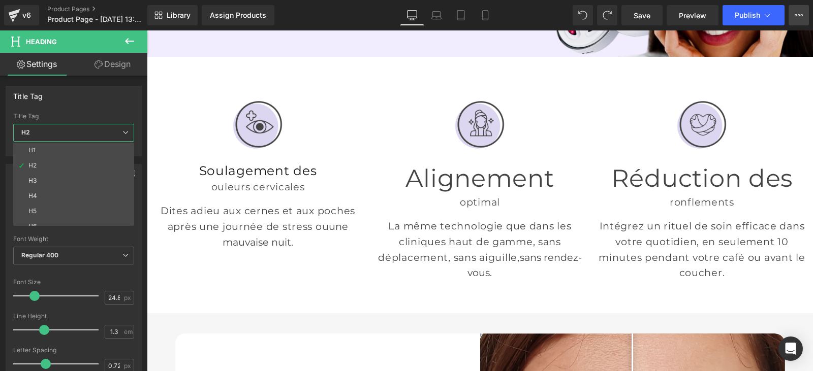
click at [797, 14] on icon at bounding box center [799, 15] width 8 height 8
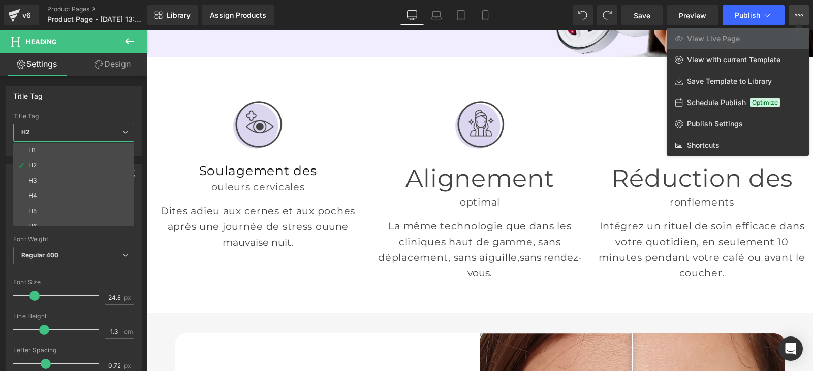
click at [794, 19] on button "View Live Page View with current Template Save Template to Library Schedule Pub…" at bounding box center [799, 15] width 20 height 20
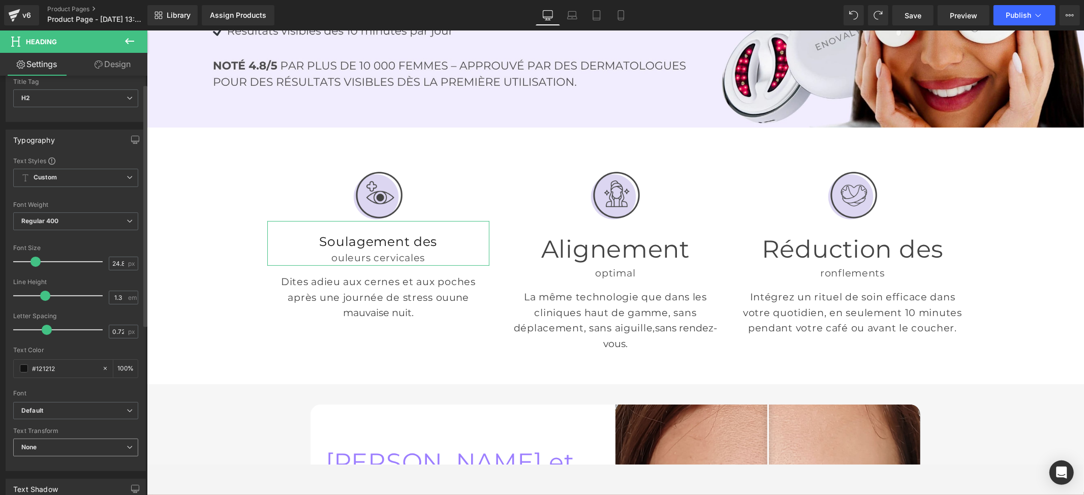
scroll to position [0, 0]
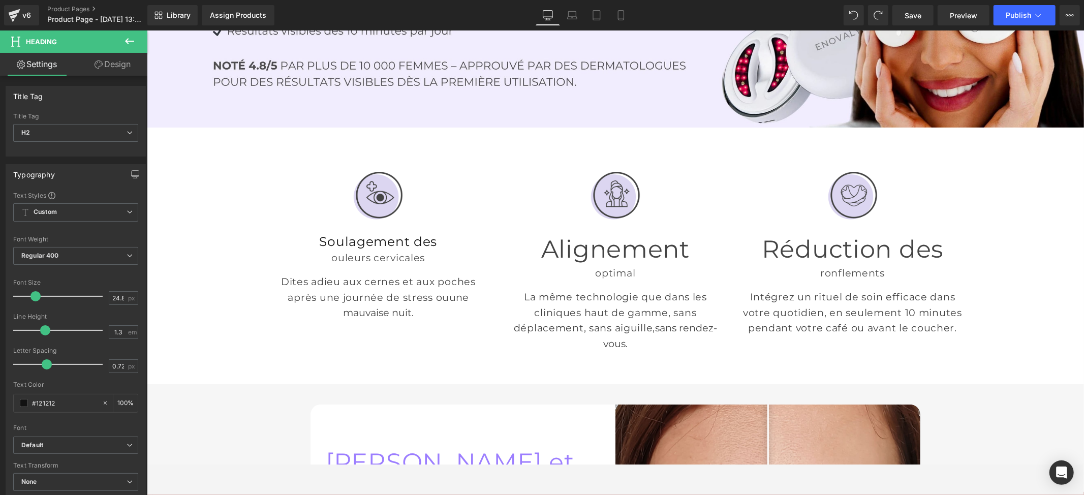
click at [466, 252] on div "ouleurs cervicales" at bounding box center [378, 257] width 222 height 16
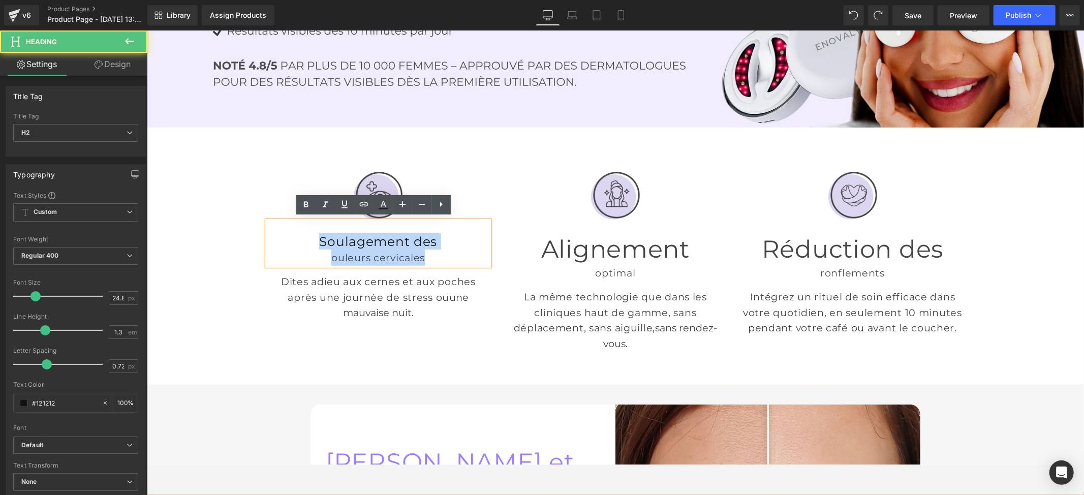
drag, startPoint x: 435, startPoint y: 256, endPoint x: 304, endPoint y: 235, distance: 133.2
click at [304, 235] on div "Soulagement des ouleurs cervicales" at bounding box center [378, 243] width 222 height 45
paste div
drag, startPoint x: 423, startPoint y: 254, endPoint x: 309, endPoint y: 236, distance: 115.2
click at [309, 236] on div "Soulagement des douleurs cervicales" at bounding box center [378, 243] width 222 height 45
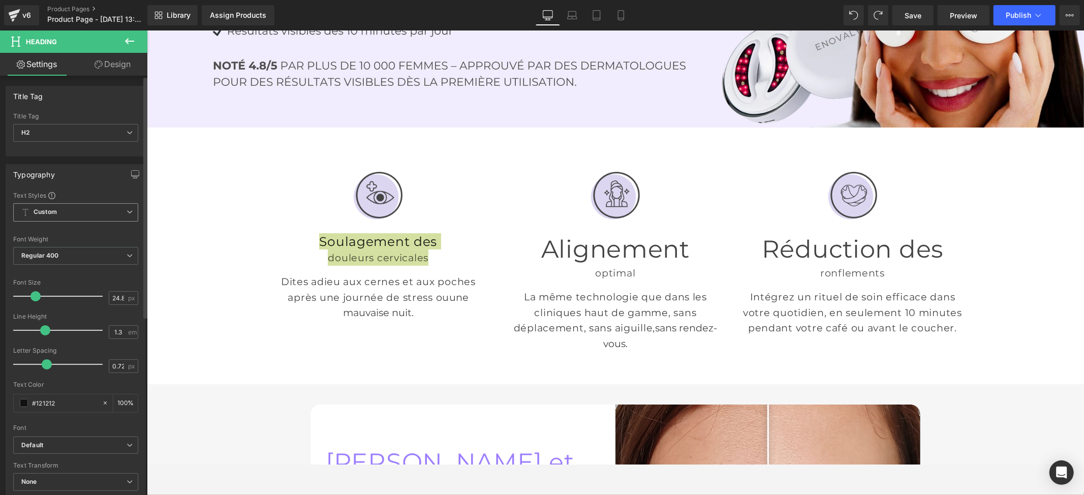
click at [120, 212] on span "Custom Setup Global Style" at bounding box center [75, 212] width 125 height 18
click at [88, 252] on div "Setup Global Style" at bounding box center [73, 253] width 121 height 24
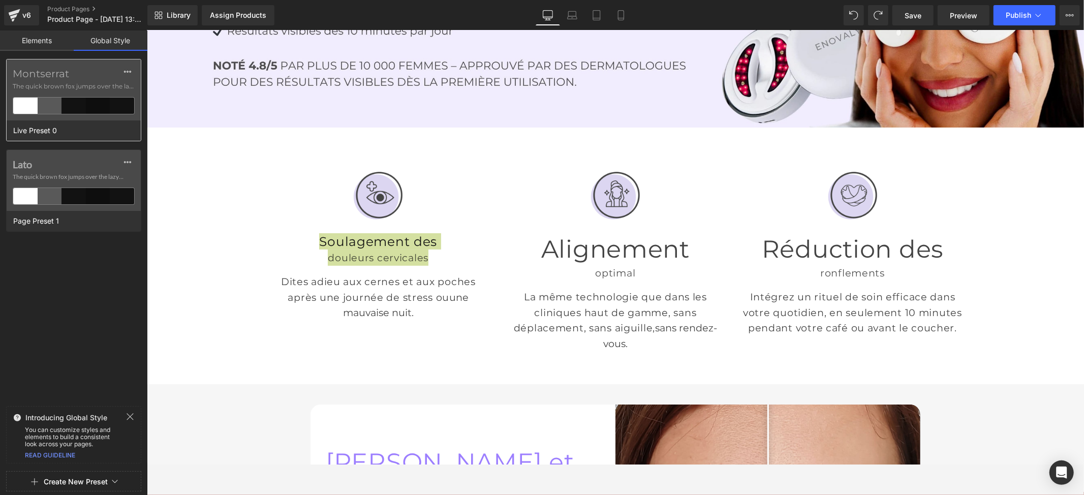
click at [91, 73] on label "Montserrat" at bounding box center [74, 74] width 122 height 12
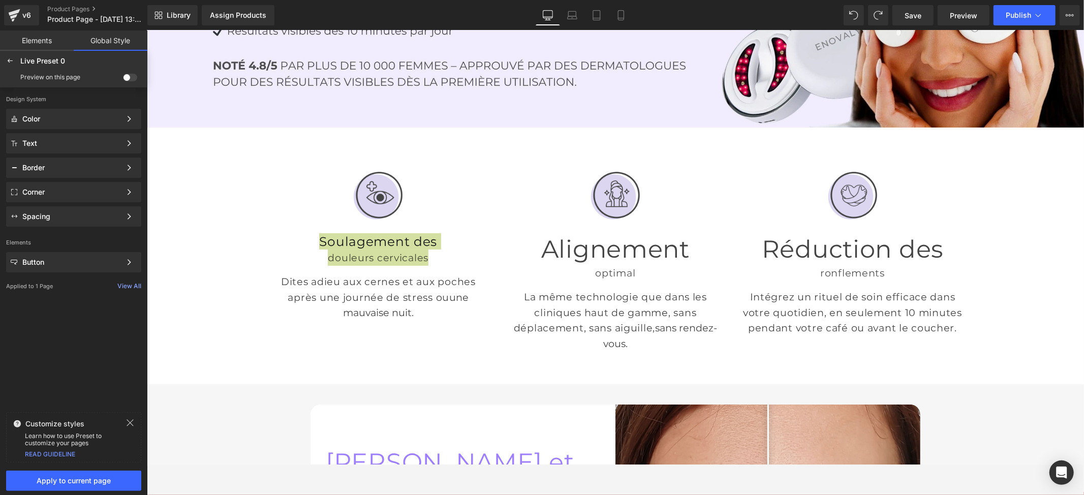
click at [128, 78] on span at bounding box center [130, 78] width 14 height 8
click at [123, 79] on input "checkbox" at bounding box center [123, 79] width 0 height 0
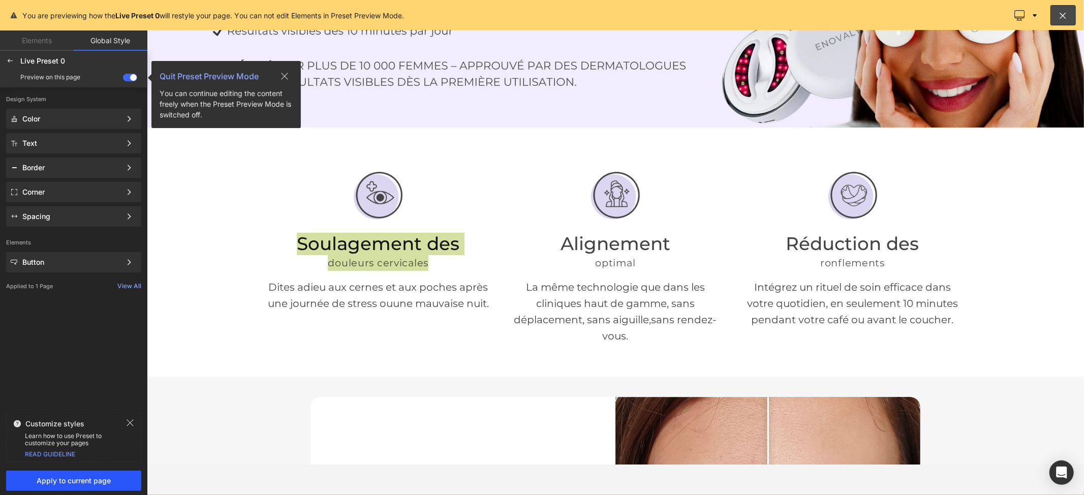
click at [90, 463] on span "Apply to current page" at bounding box center [73, 481] width 123 height 8
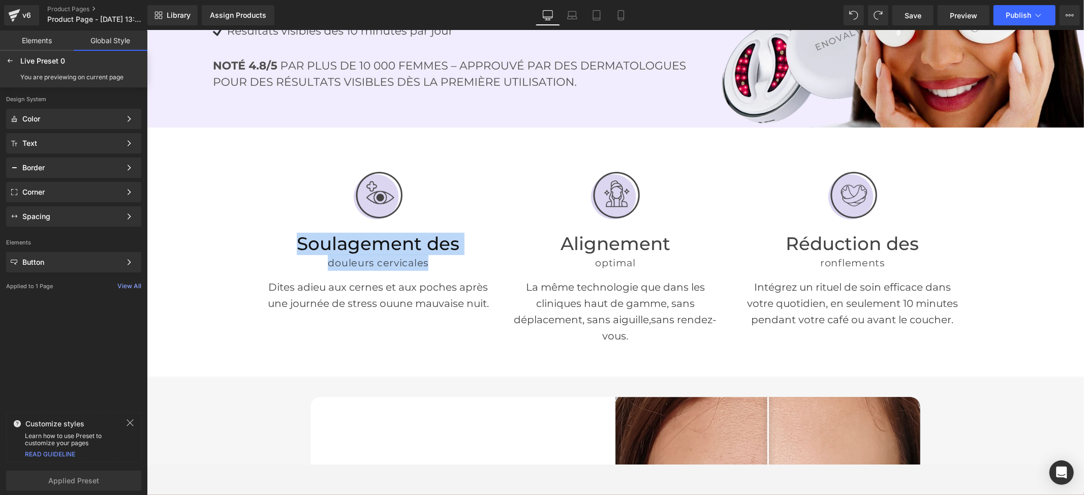
click at [346, 226] on div "Soulagement des douleurs cervicales" at bounding box center [378, 246] width 222 height 50
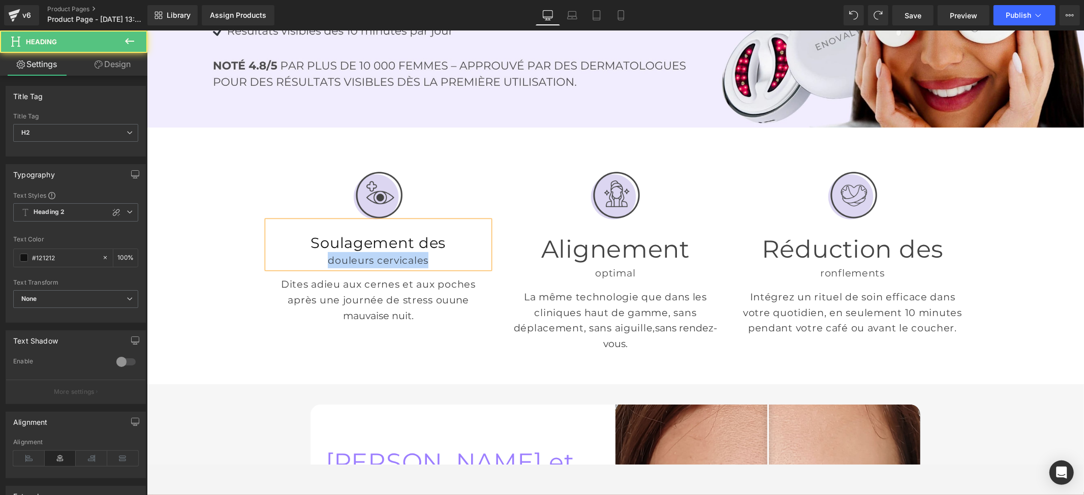
drag, startPoint x: 423, startPoint y: 258, endPoint x: 312, endPoint y: 259, distance: 110.8
click at [312, 259] on div "douleurs cervicales" at bounding box center [378, 260] width 222 height 16
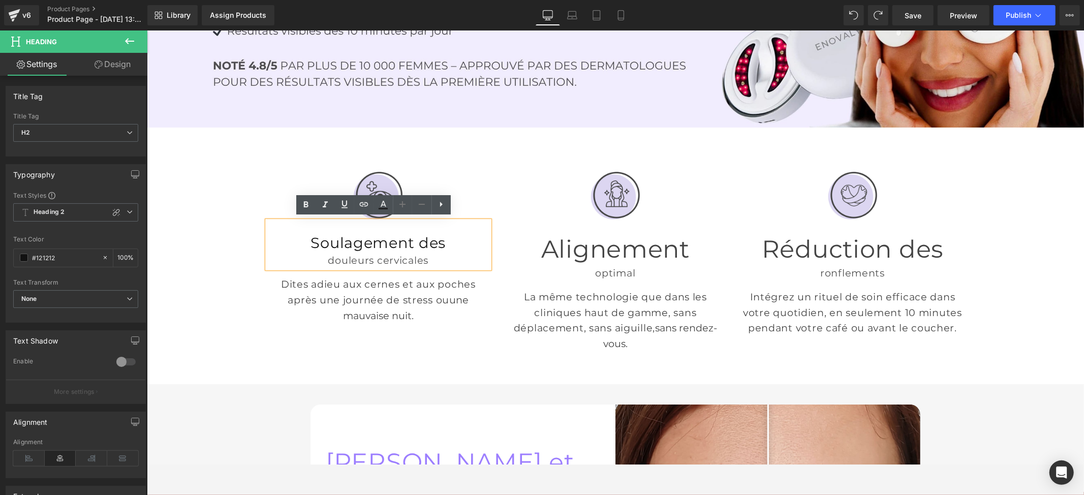
click at [454, 245] on h2 "Soulagement des" at bounding box center [378, 242] width 222 height 19
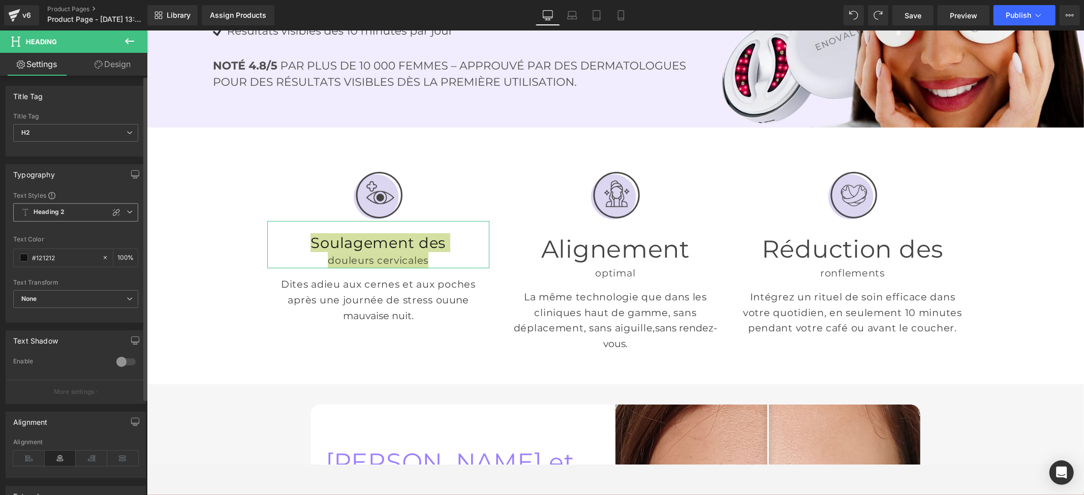
click at [102, 215] on span "Heading 2" at bounding box center [75, 212] width 125 height 18
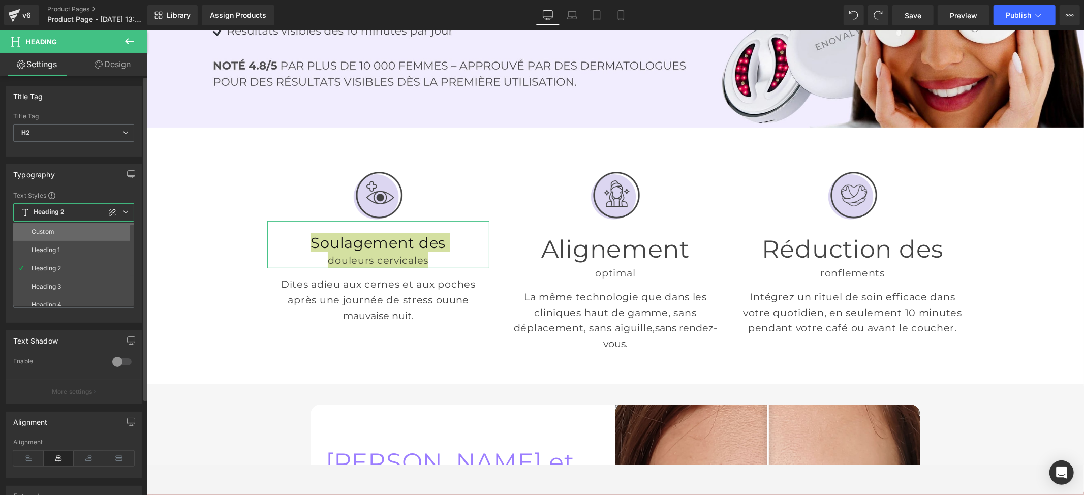
click at [81, 233] on li "Custom" at bounding box center [76, 232] width 126 height 18
type input "35.6"
type input "1.2"
type input "0"
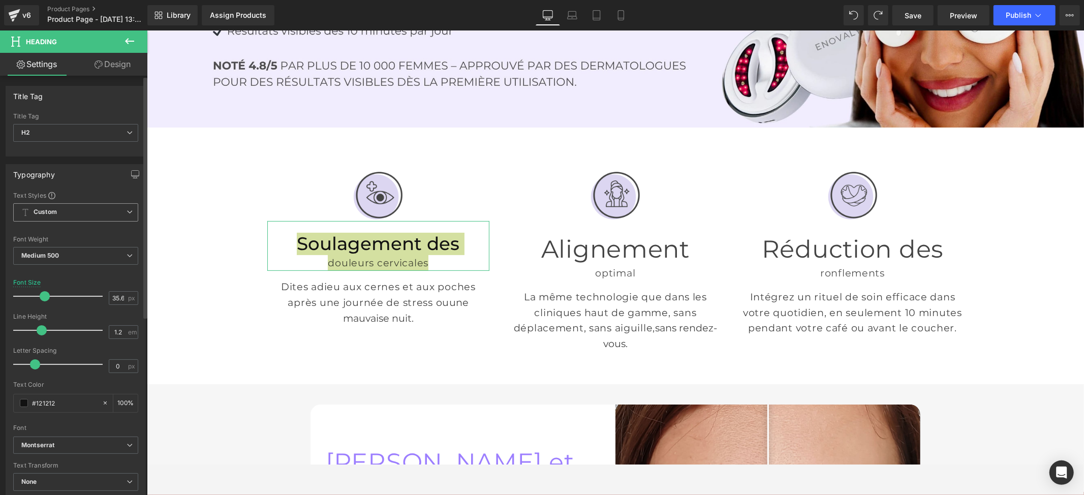
click at [117, 218] on span "Custom" at bounding box center [75, 212] width 125 height 18
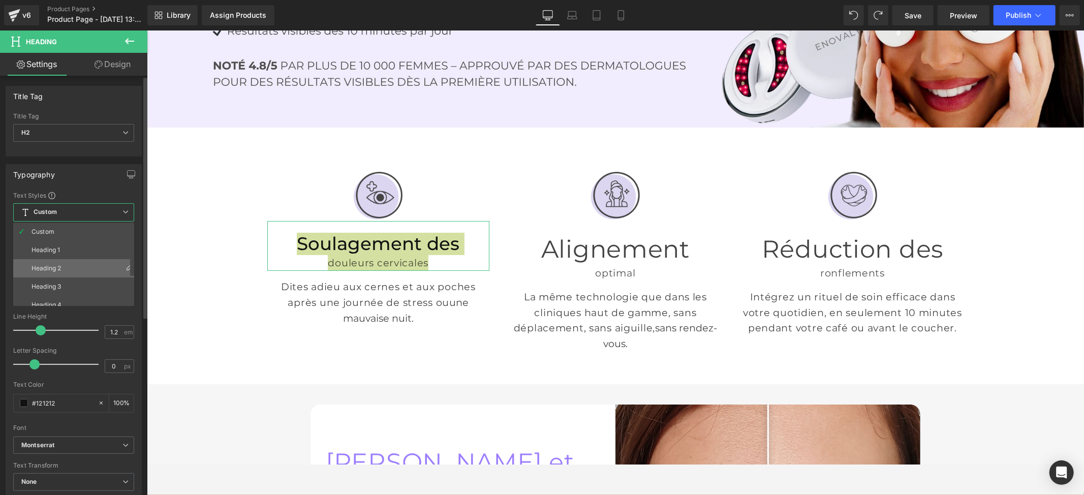
click at [95, 269] on li "Heading 2" at bounding box center [76, 268] width 126 height 18
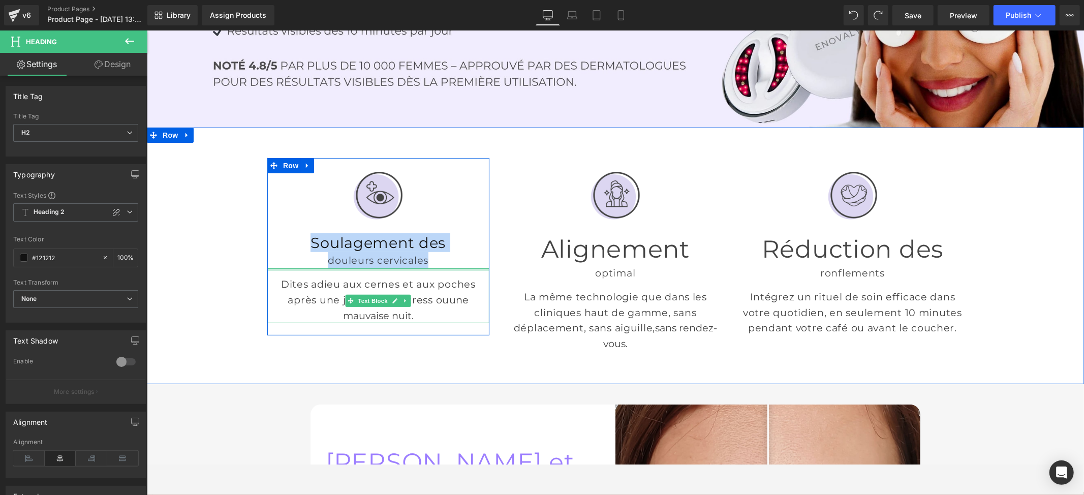
click at [444, 257] on div "douleurs cervicales" at bounding box center [378, 260] width 222 height 16
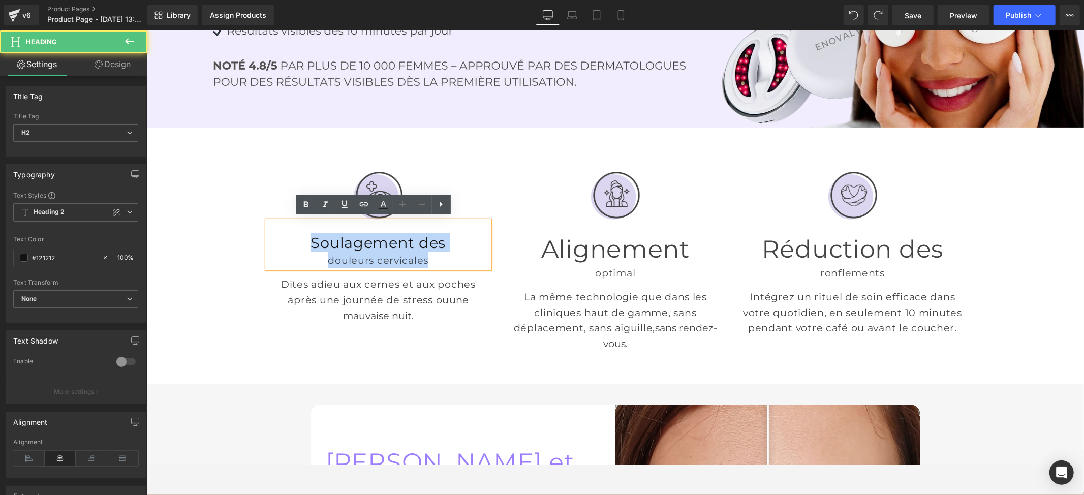
drag, startPoint x: 431, startPoint y: 262, endPoint x: 268, endPoint y: 249, distance: 163.6
click at [268, 249] on div "Soulagement des douleurs cervicales" at bounding box center [378, 244] width 222 height 47
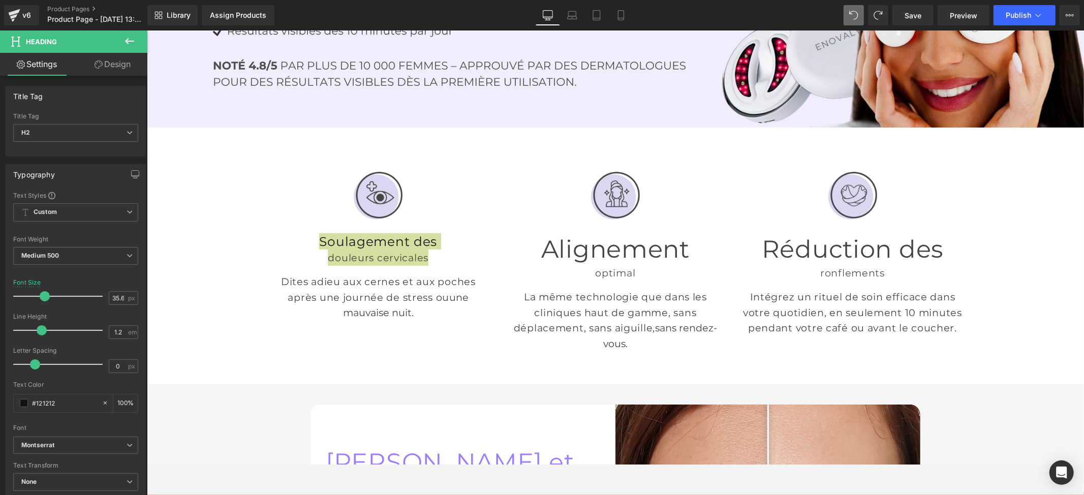
type input "24.8"
type input "1.3"
type input "0.72"
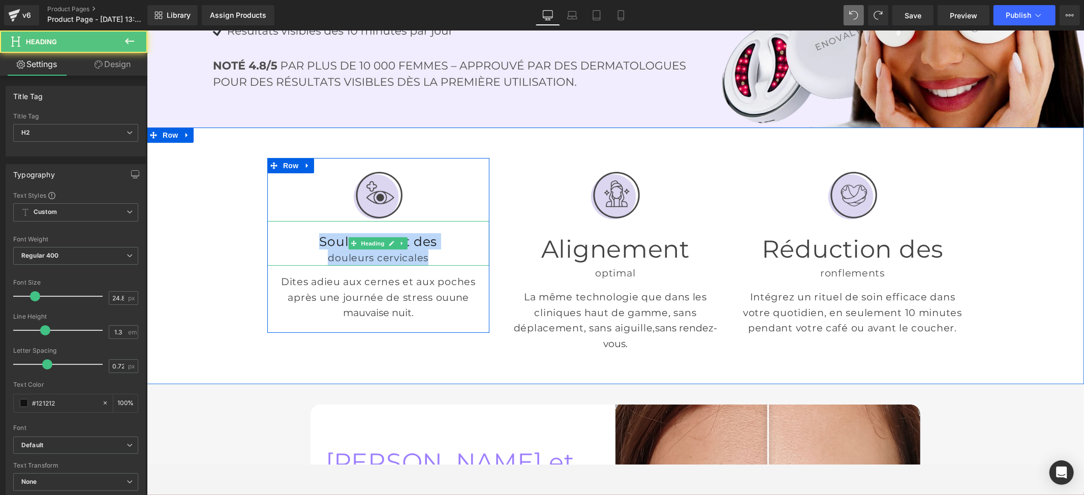
click at [464, 249] on div "douleurs cervicales" at bounding box center [378, 257] width 222 height 16
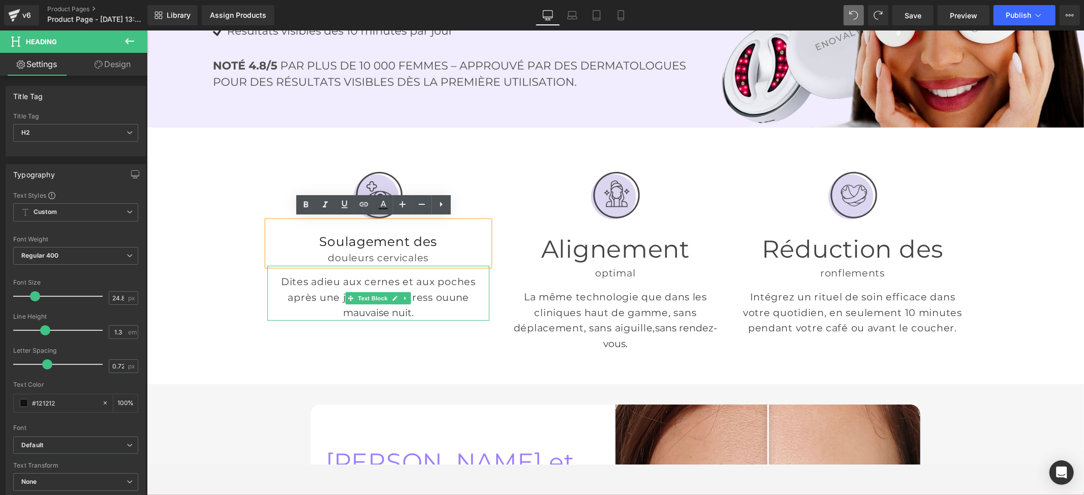
drag, startPoint x: 440, startPoint y: 268, endPoint x: 417, endPoint y: 254, distance: 26.8
click at [350, 252] on div "Image Soulagement des douleurs cervicales Heading Dites adieu aux cernes et aux…" at bounding box center [378, 245] width 222 height 150
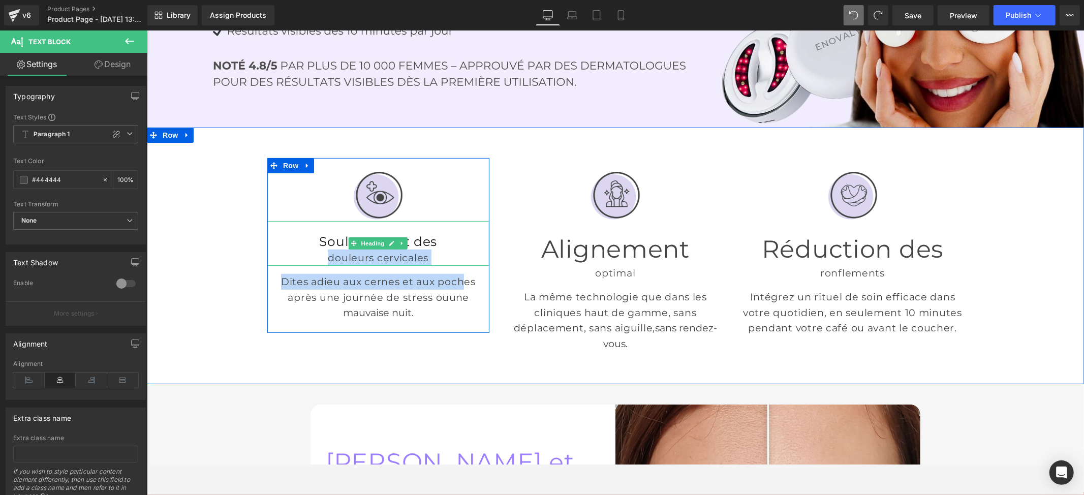
click at [462, 249] on div "douleurs cervicales" at bounding box center [378, 257] width 222 height 16
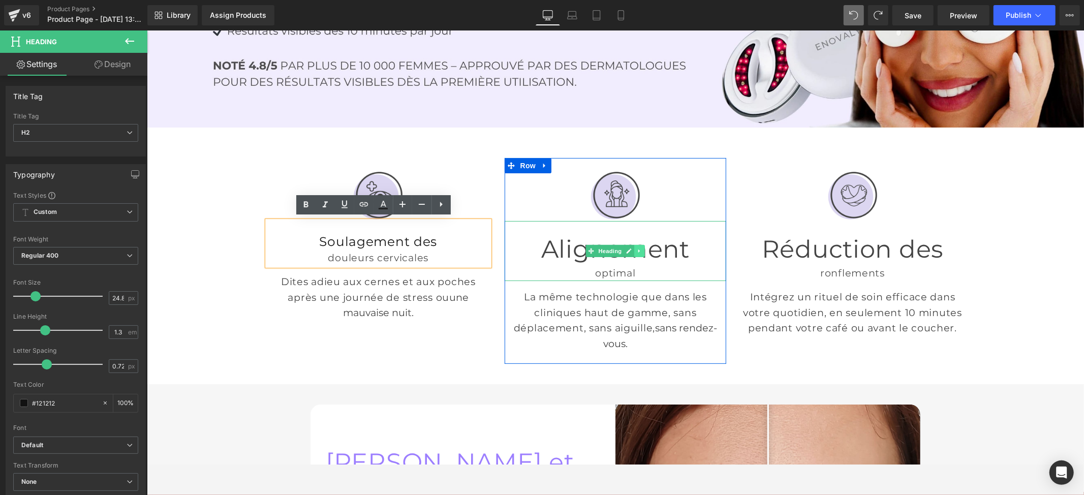
click at [634, 246] on link at bounding box center [639, 250] width 11 height 12
click at [687, 247] on h1 "Alignement" at bounding box center [615, 249] width 222 height 32
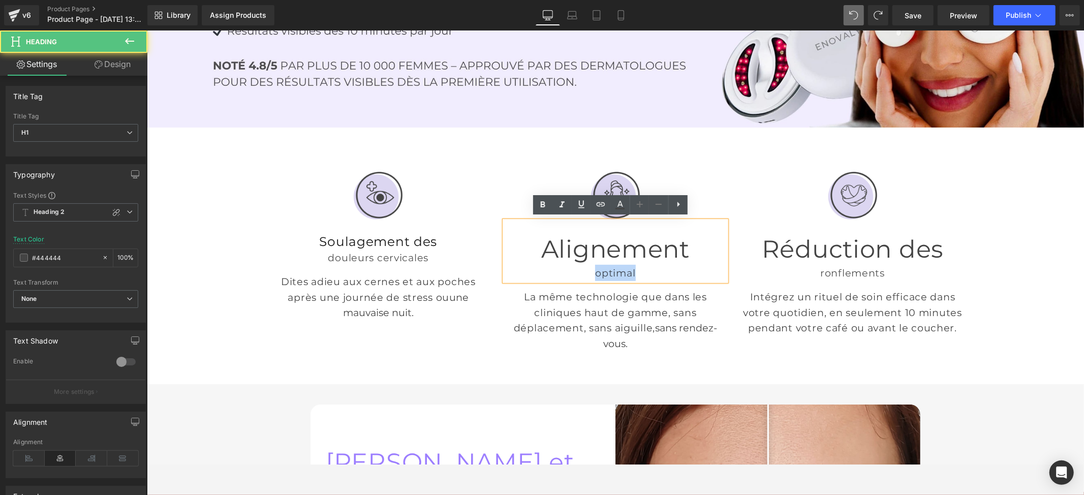
drag, startPoint x: 634, startPoint y: 262, endPoint x: 567, endPoint y: 263, distance: 67.1
click at [567, 264] on div "optimal" at bounding box center [615, 272] width 222 height 16
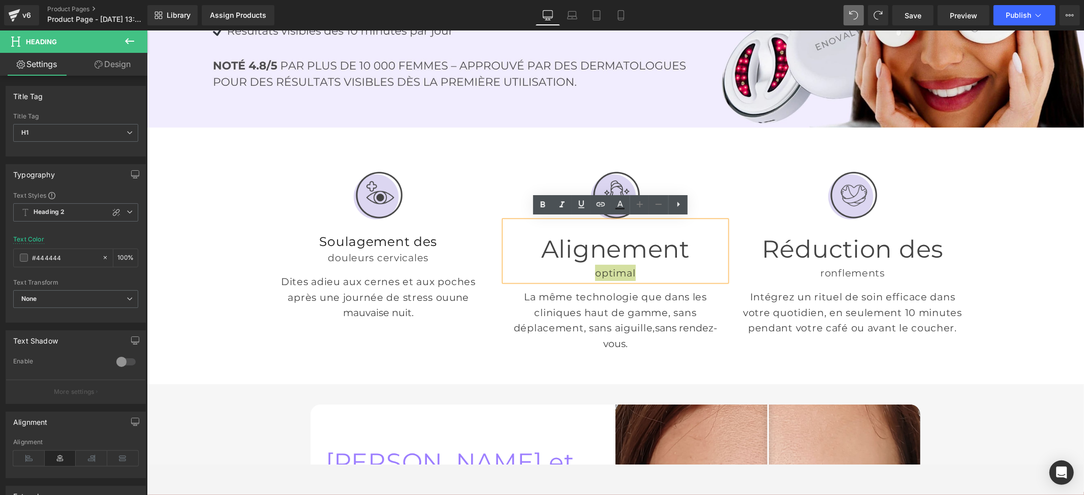
click at [637, 204] on icon at bounding box center [640, 204] width 6 height 6
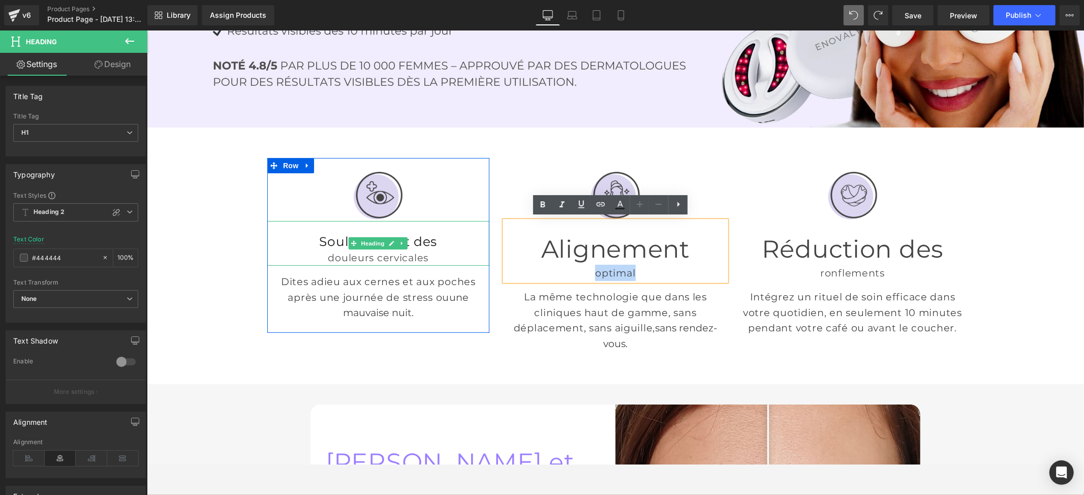
click at [427, 252] on div "douleurs cervicales" at bounding box center [378, 257] width 222 height 16
click at [425, 256] on div "douleurs cervicales" at bounding box center [378, 257] width 222 height 16
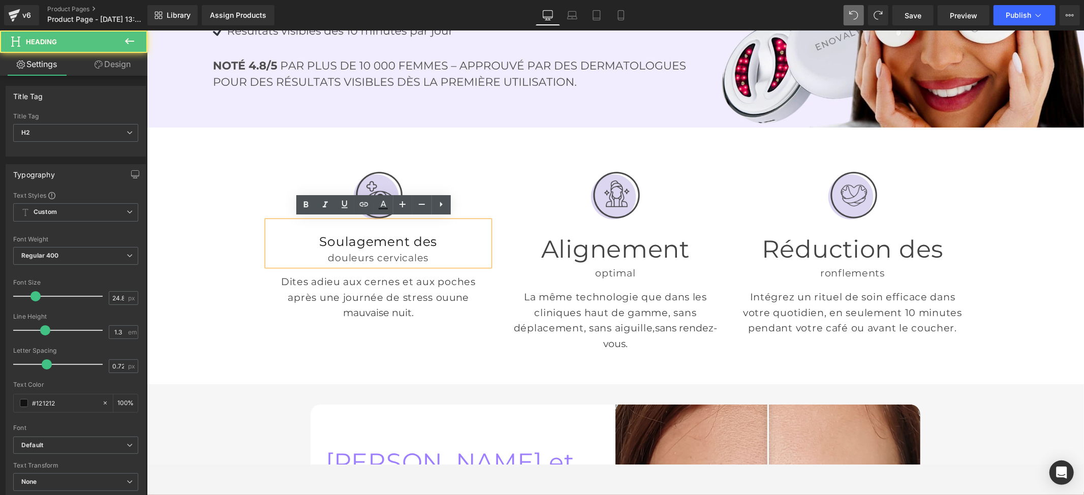
click at [421, 257] on div "douleurs cervicales" at bounding box center [378, 257] width 222 height 16
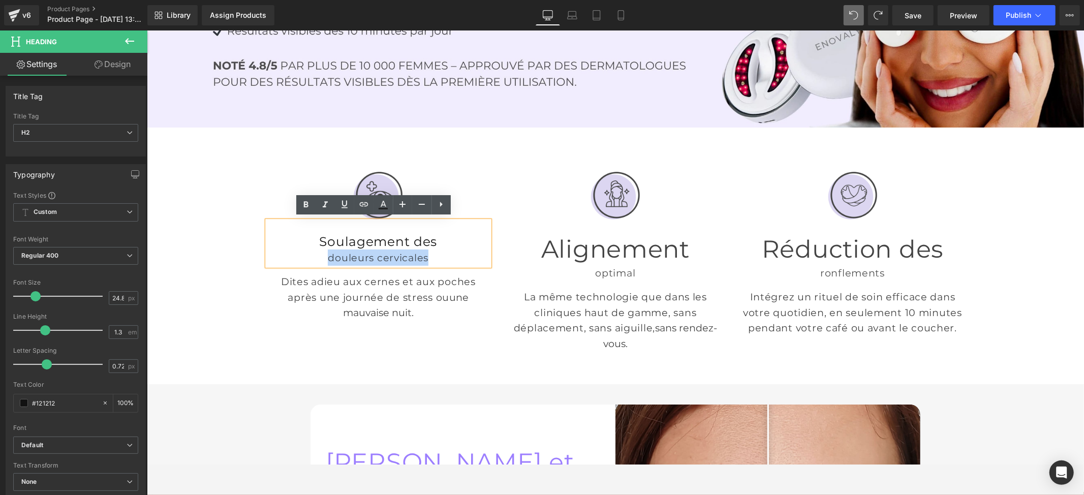
drag, startPoint x: 421, startPoint y: 257, endPoint x: 316, endPoint y: 254, distance: 105.2
click at [316, 254] on div "douleurs cervicales" at bounding box center [378, 257] width 222 height 16
click at [399, 203] on icon at bounding box center [402, 204] width 12 height 12
click at [404, 206] on icon at bounding box center [402, 204] width 12 height 12
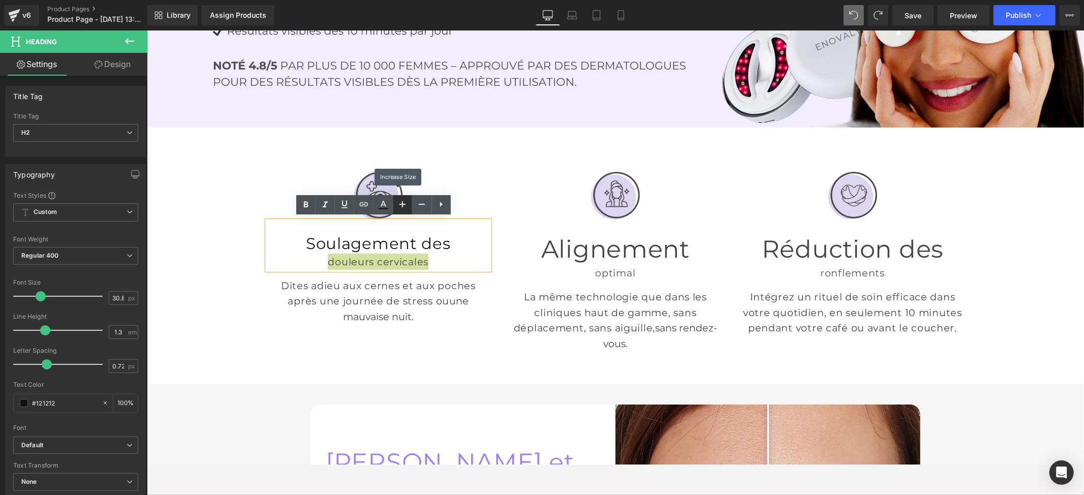
click at [404, 206] on icon at bounding box center [402, 204] width 12 height 12
type input "34.8"
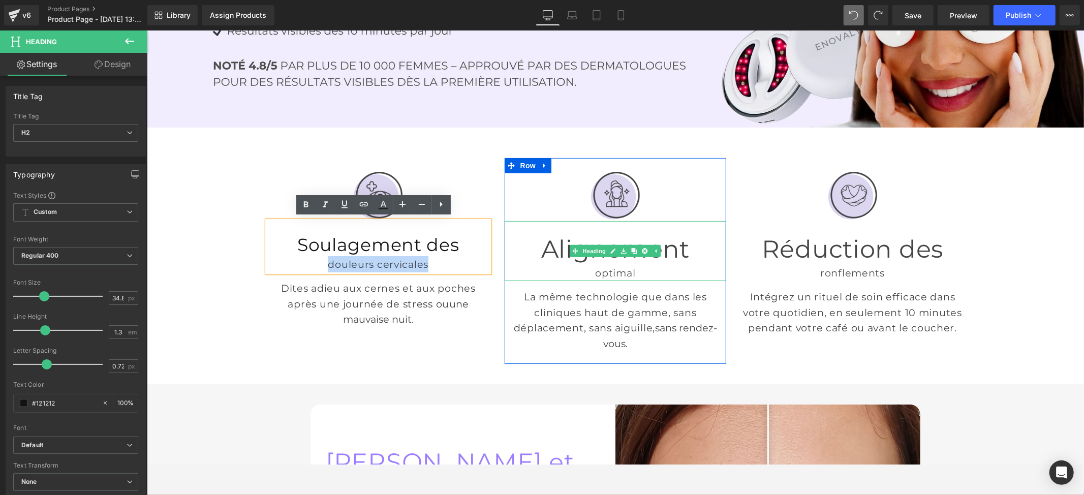
click at [616, 264] on div "optimal" at bounding box center [615, 272] width 222 height 16
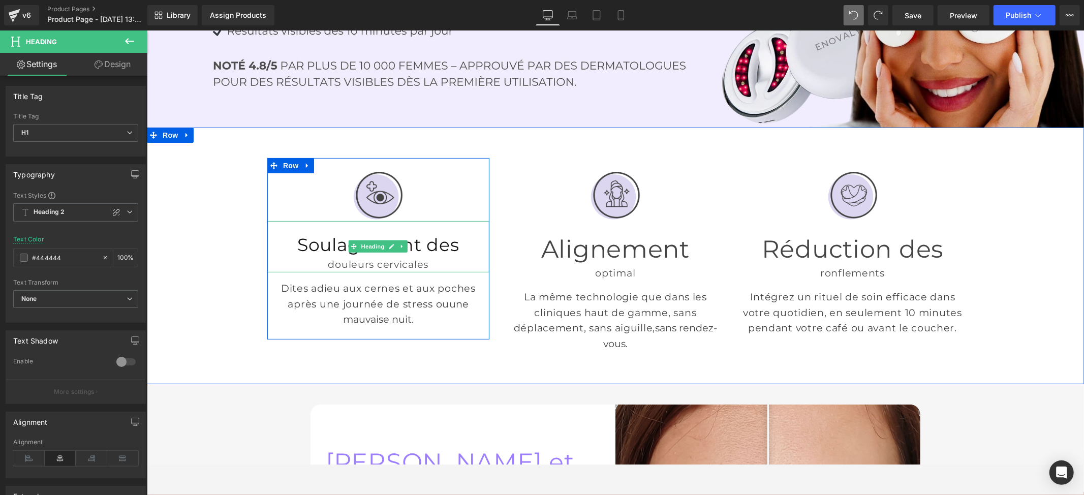
drag, startPoint x: 407, startPoint y: 249, endPoint x: 361, endPoint y: 244, distance: 46.6
click at [406, 248] on h2 "Soulagement des" at bounding box center [378, 244] width 222 height 23
click at [361, 248] on h2 "Soulagement des" at bounding box center [378, 244] width 222 height 23
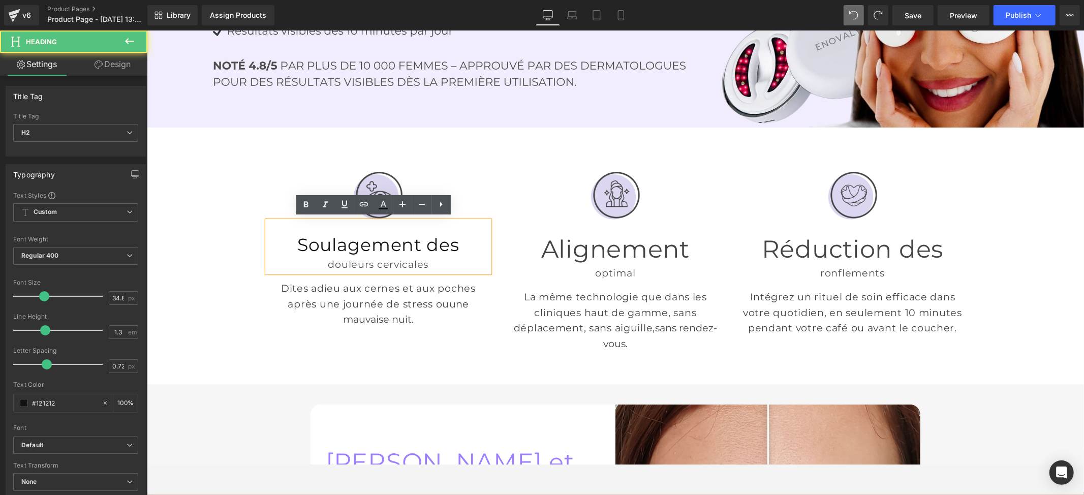
click at [432, 267] on div "douleurs cervicales" at bounding box center [378, 264] width 222 height 16
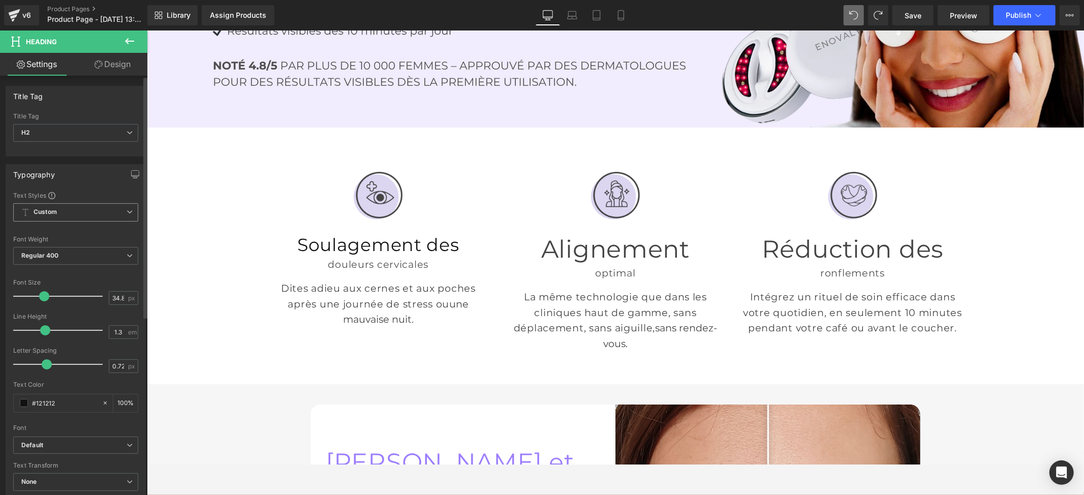
click at [79, 216] on span "Custom" at bounding box center [75, 212] width 125 height 18
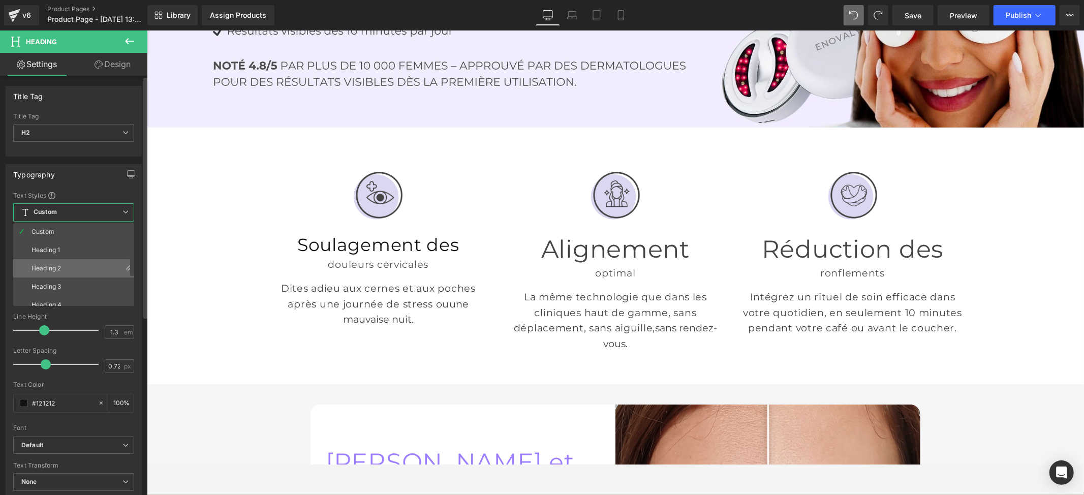
click at [74, 265] on li "Heading 2" at bounding box center [76, 268] width 126 height 18
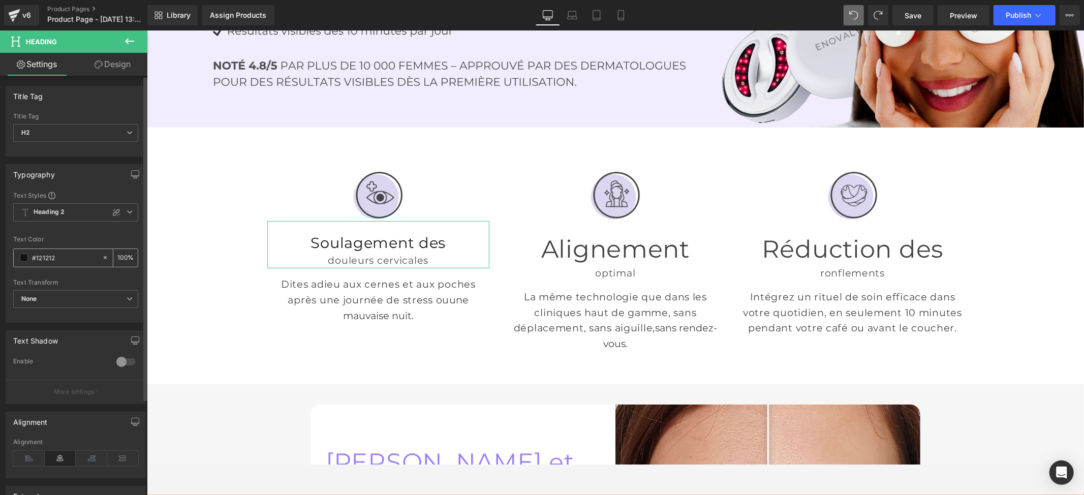
click at [21, 258] on span at bounding box center [24, 258] width 8 height 8
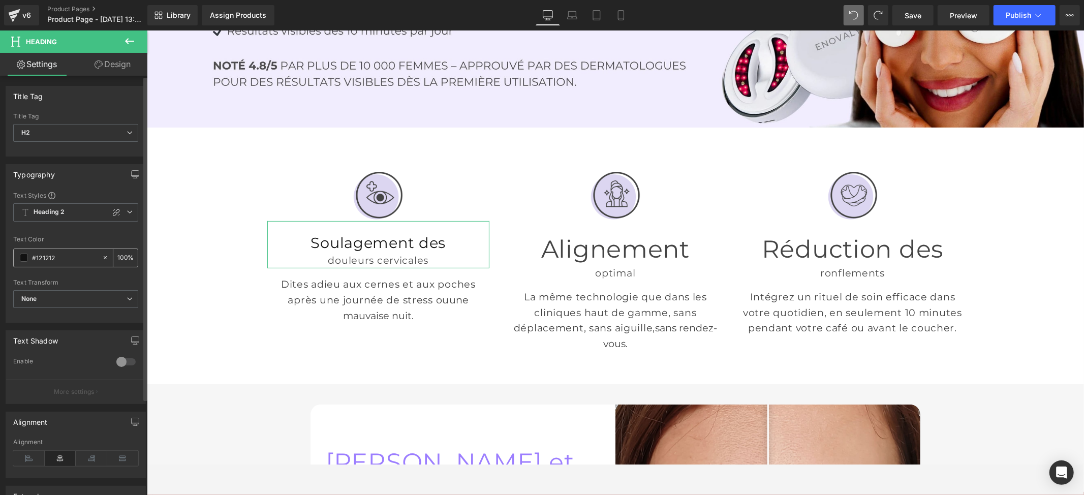
click at [62, 261] on input "#121212" at bounding box center [64, 257] width 65 height 11
drag, startPoint x: 63, startPoint y: 259, endPoint x: 35, endPoint y: 258, distance: 28.5
click at [35, 258] on input "#121212" at bounding box center [64, 257] width 65 height 11
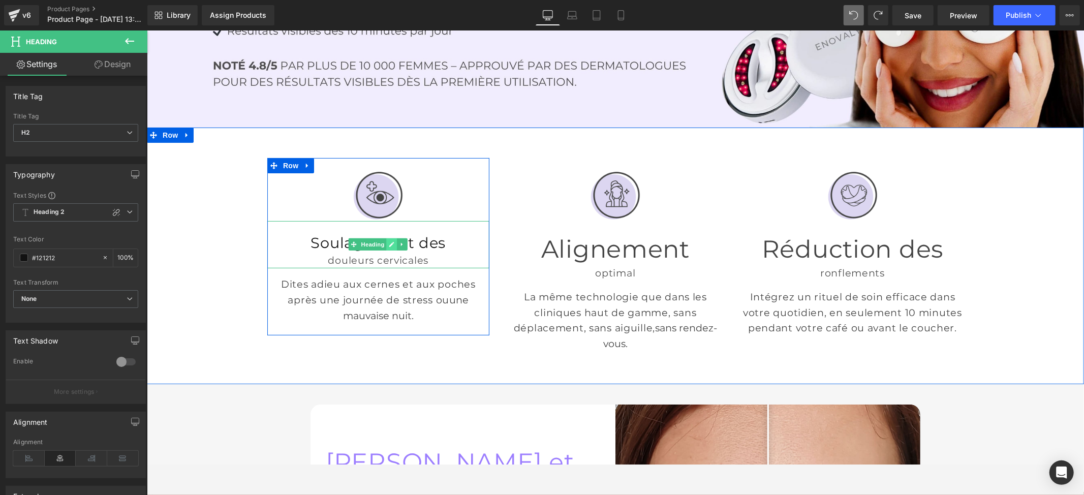
click at [389, 242] on icon at bounding box center [392, 244] width 6 height 6
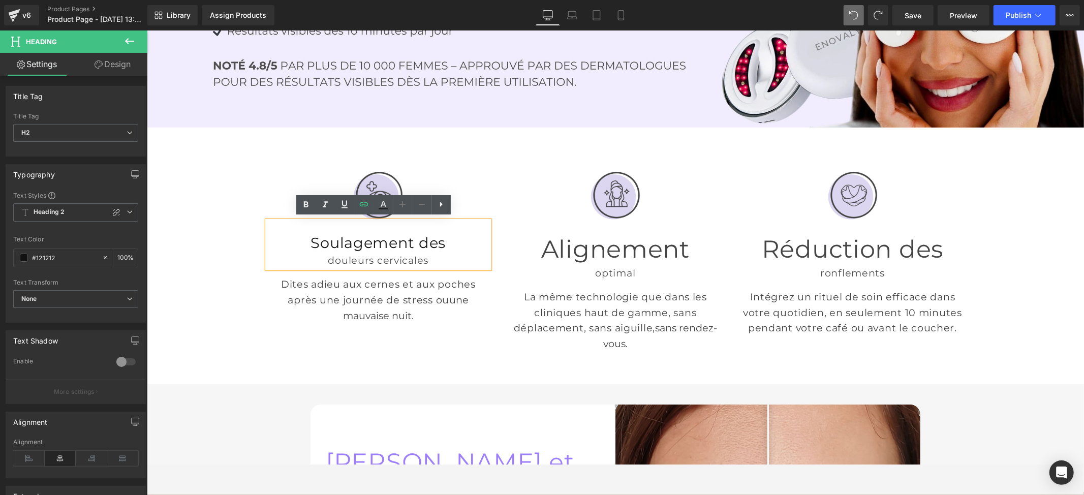
click at [362, 242] on h2 "Soulagement des" at bounding box center [378, 242] width 222 height 19
click at [78, 259] on input "#121212" at bounding box center [64, 257] width 65 height 11
click at [629, 244] on link at bounding box center [634, 250] width 11 height 12
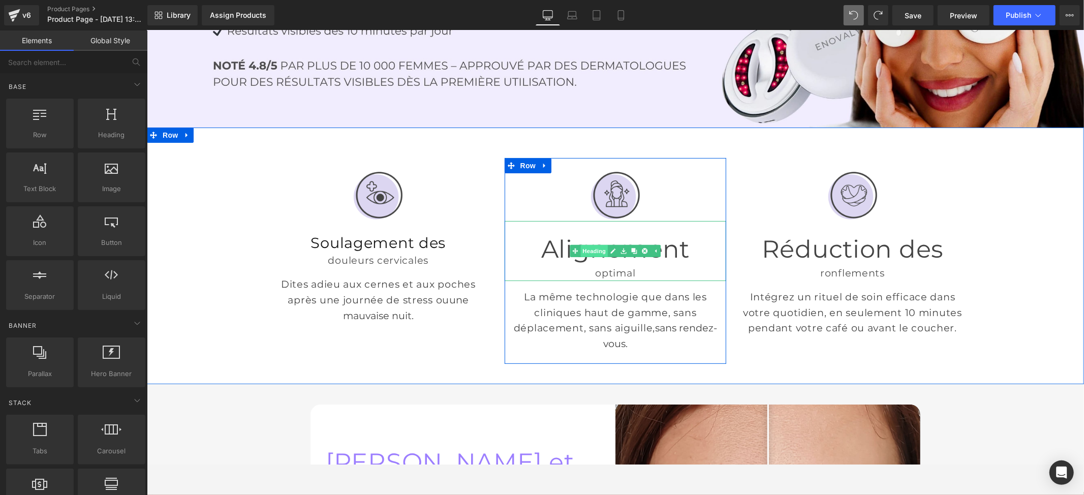
click at [594, 248] on span "Heading" at bounding box center [593, 250] width 27 height 12
click at [590, 244] on span "Heading" at bounding box center [593, 250] width 27 height 12
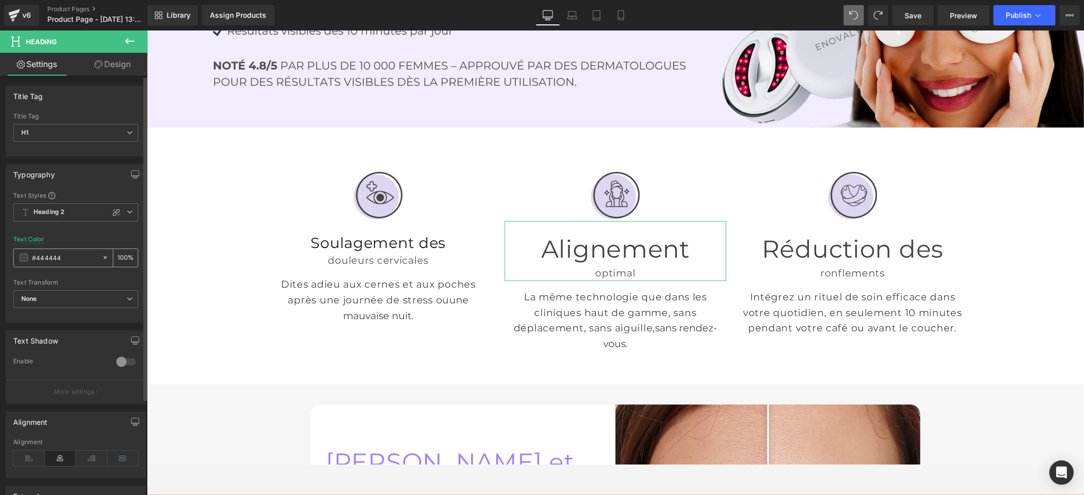
drag, startPoint x: 74, startPoint y: 255, endPoint x: 41, endPoint y: 254, distance: 33.0
click at [52, 254] on input "#444444" at bounding box center [64, 257] width 65 height 11
drag, startPoint x: 41, startPoint y: 254, endPoint x: 31, endPoint y: 255, distance: 9.7
click at [31, 255] on div "#444444" at bounding box center [58, 258] width 88 height 18
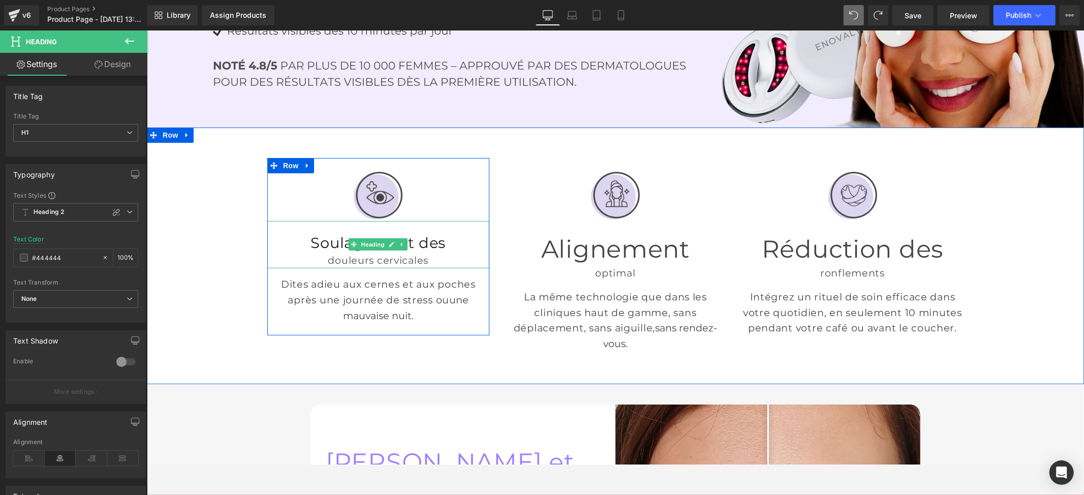
drag, startPoint x: 362, startPoint y: 252, endPoint x: 362, endPoint y: 243, distance: 8.1
click at [363, 252] on div "douleurs cervicales" at bounding box center [378, 260] width 222 height 16
click at [362, 243] on h2 "Soulagement des" at bounding box center [378, 242] width 222 height 19
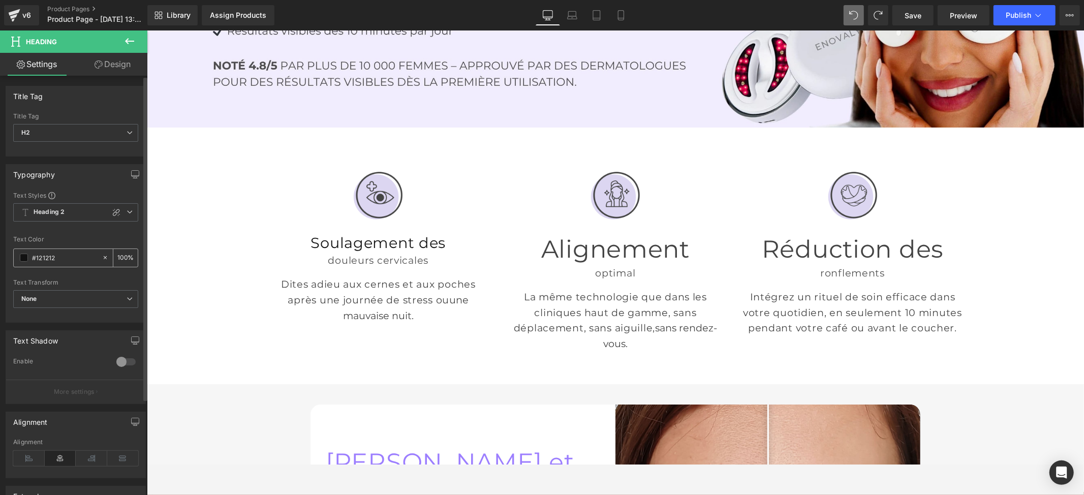
drag, startPoint x: 68, startPoint y: 257, endPoint x: 33, endPoint y: 253, distance: 35.9
click at [33, 253] on input "#121212" at bounding box center [64, 257] width 65 height 11
type input "444"
type input "100"
type input "4444"
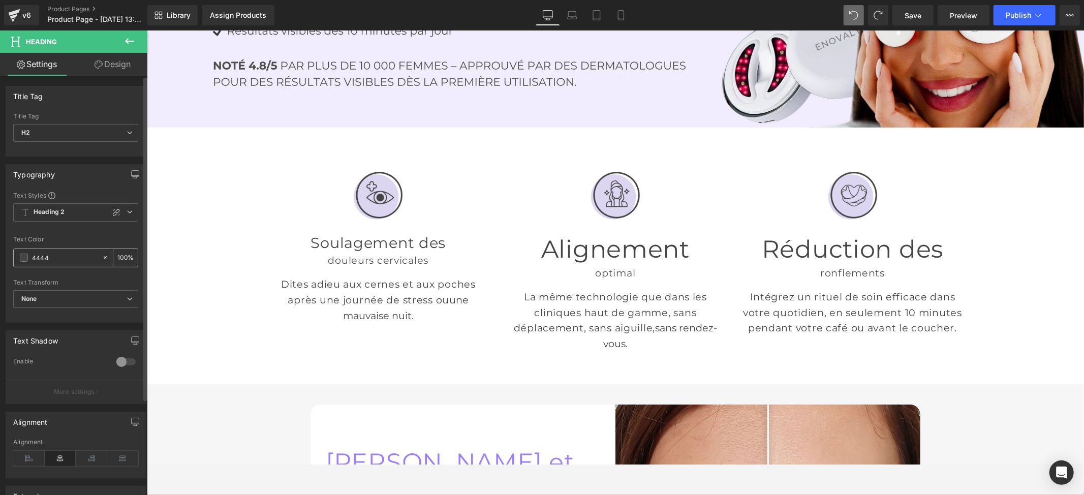
type input "27"
type input "44444"
type input "0"
type input "444444"
type input "100"
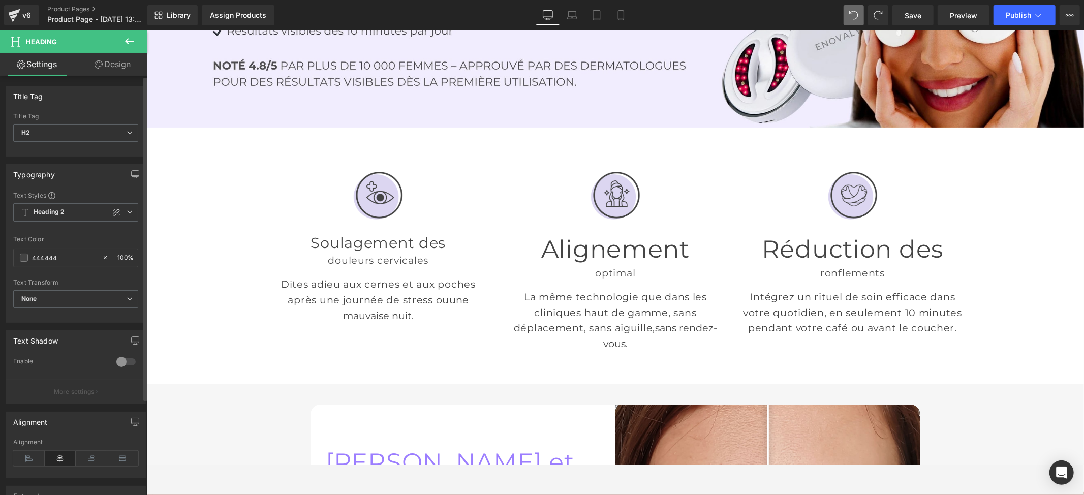
click at [78, 230] on div at bounding box center [75, 230] width 125 height 7
type input "#444444"
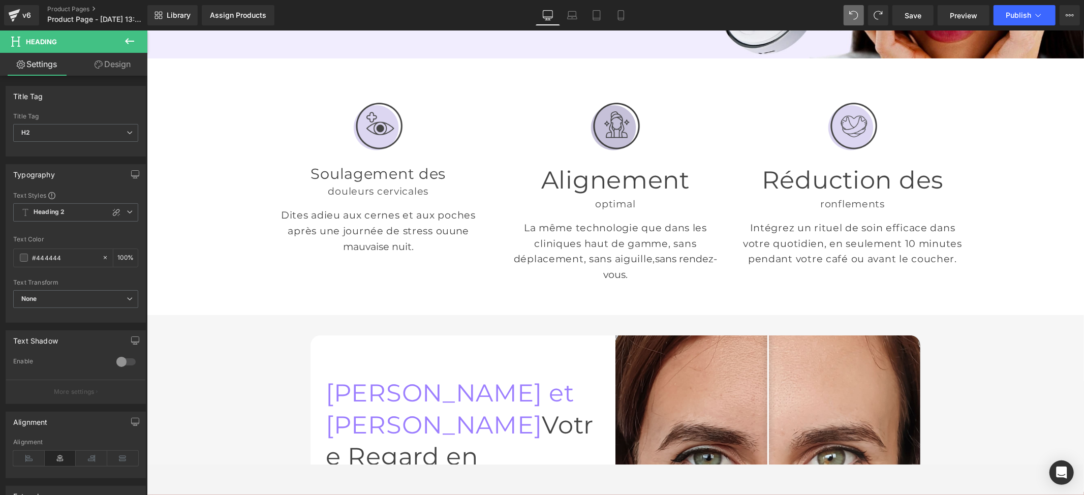
scroll to position [271, 0]
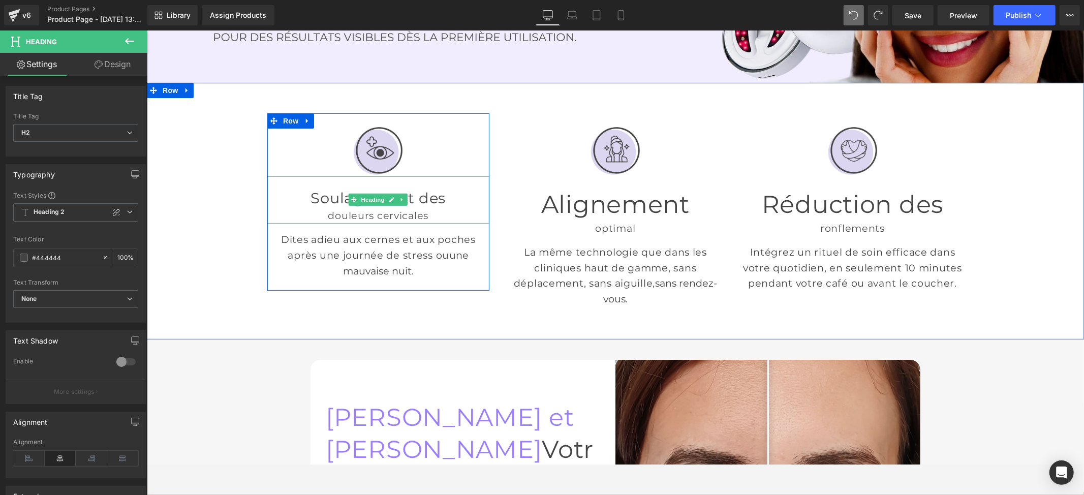
click at [419, 215] on div "douleurs cervicales" at bounding box center [378, 215] width 222 height 16
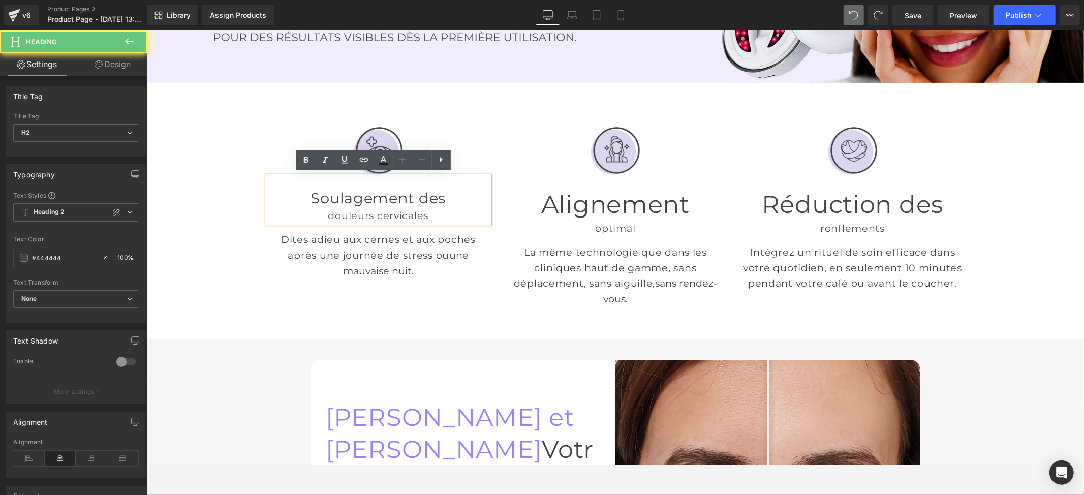
click at [428, 216] on div "douleurs cervicales" at bounding box center [378, 215] width 222 height 16
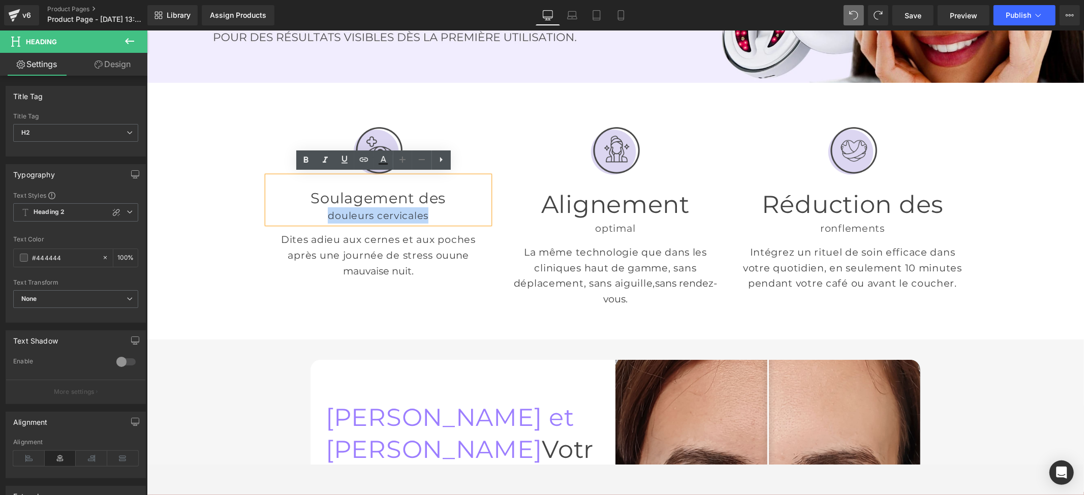
drag, startPoint x: 426, startPoint y: 215, endPoint x: 278, endPoint y: 215, distance: 147.4
click at [278, 215] on div "douleurs cervicales" at bounding box center [378, 215] width 222 height 16
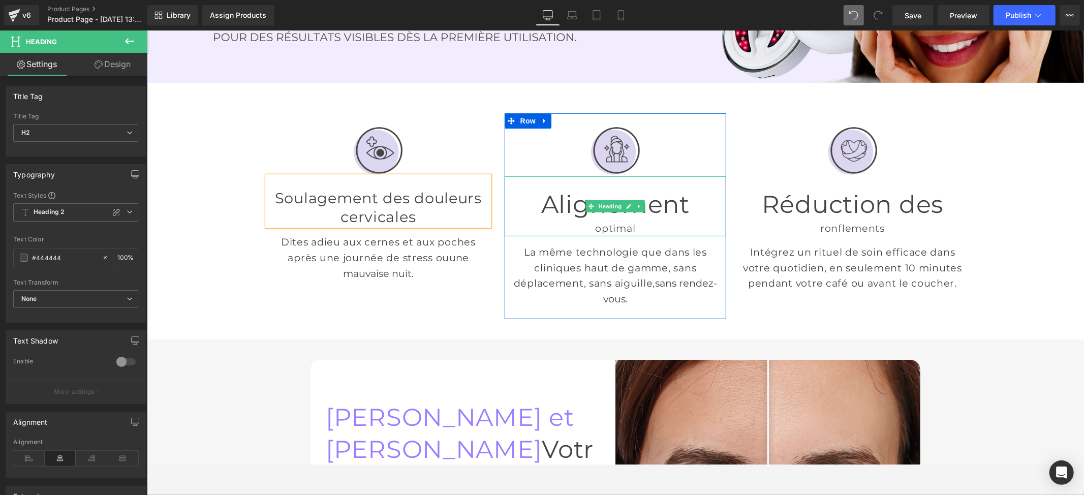
click at [635, 220] on div "optimal" at bounding box center [615, 228] width 222 height 16
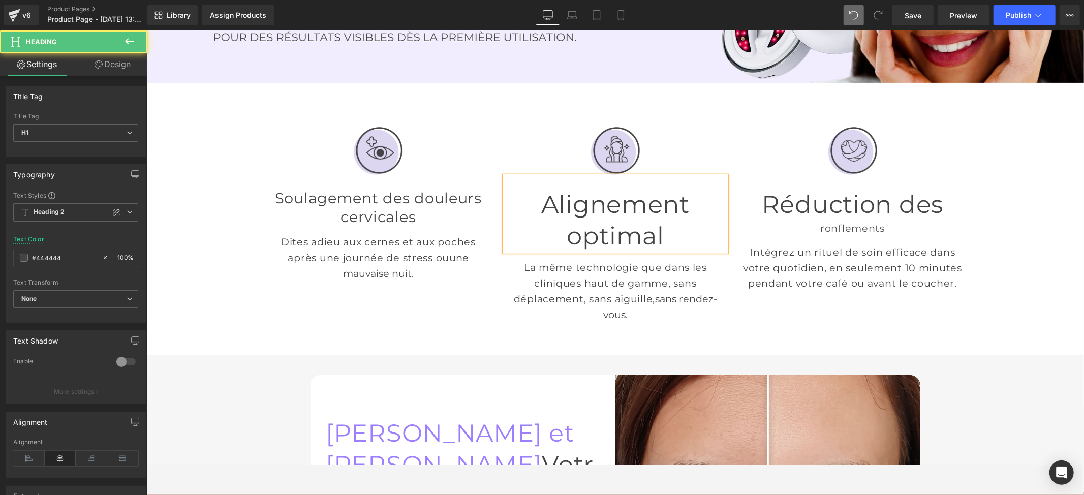
click at [637, 191] on h1 "Alignement optimal" at bounding box center [615, 220] width 222 height 64
click at [631, 191] on h1 "Alignement optimal" at bounding box center [615, 220] width 222 height 64
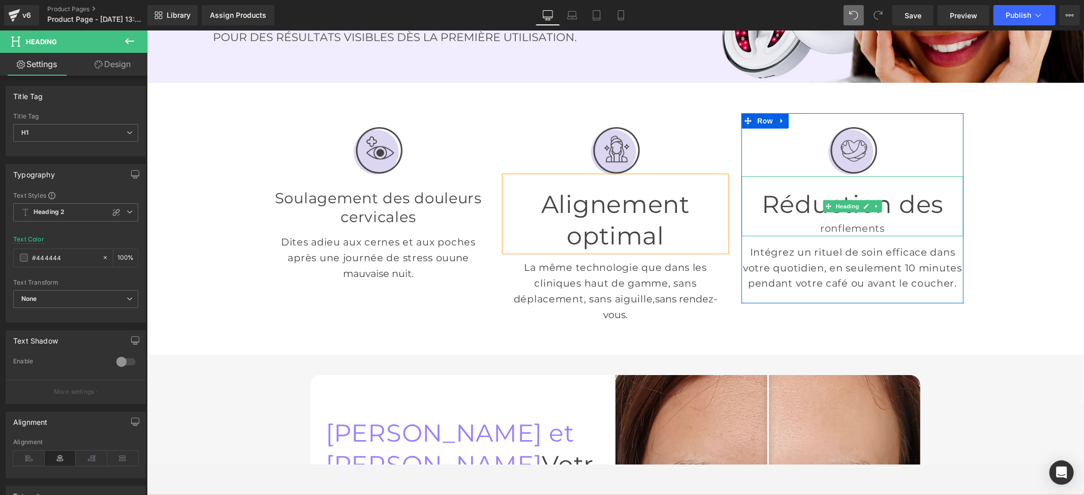
click at [883, 220] on div "ronflements" at bounding box center [852, 228] width 222 height 16
click at [879, 220] on div "ronflements" at bounding box center [852, 228] width 222 height 16
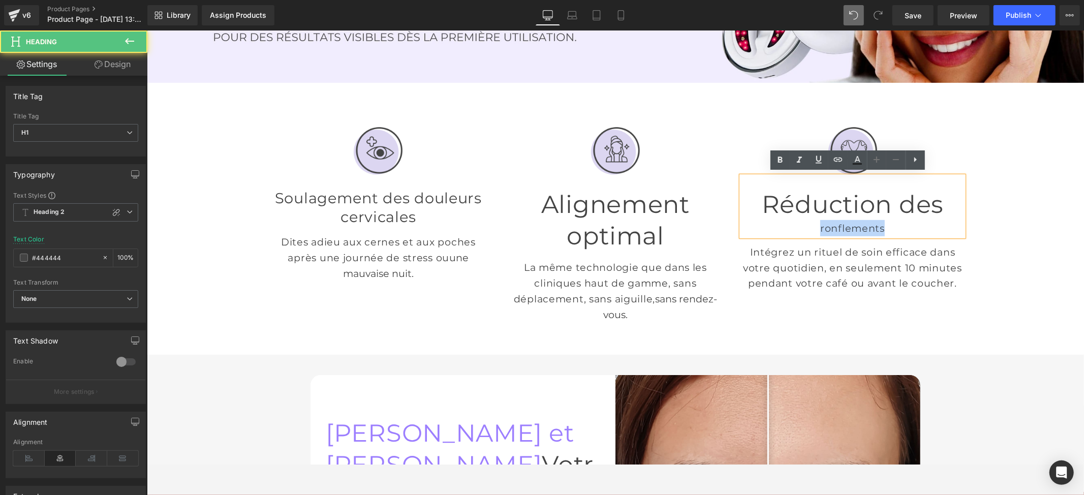
drag, startPoint x: 879, startPoint y: 213, endPoint x: 792, endPoint y: 213, distance: 87.4
click at [792, 220] on div "ronflements" at bounding box center [852, 228] width 222 height 16
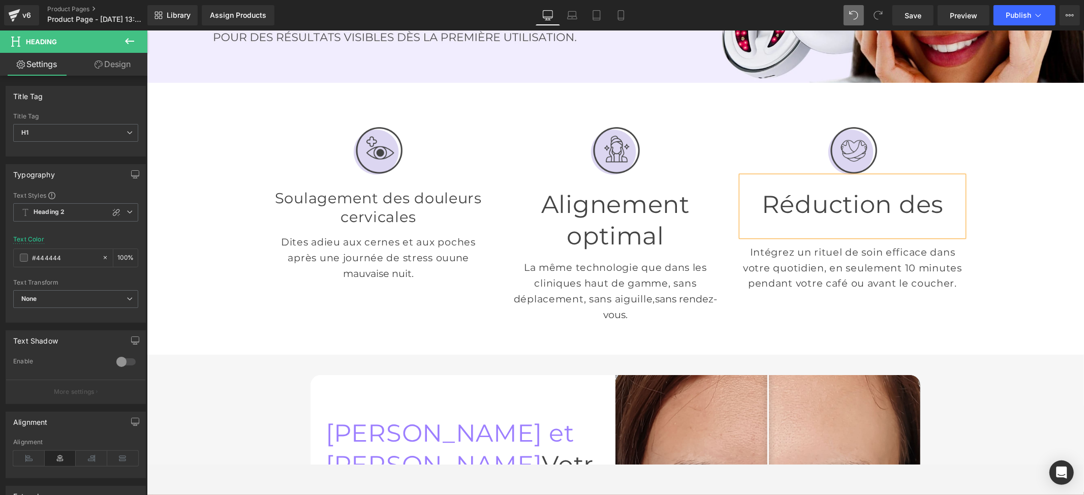
click at [922, 197] on h1 "Réduction des" at bounding box center [852, 204] width 222 height 32
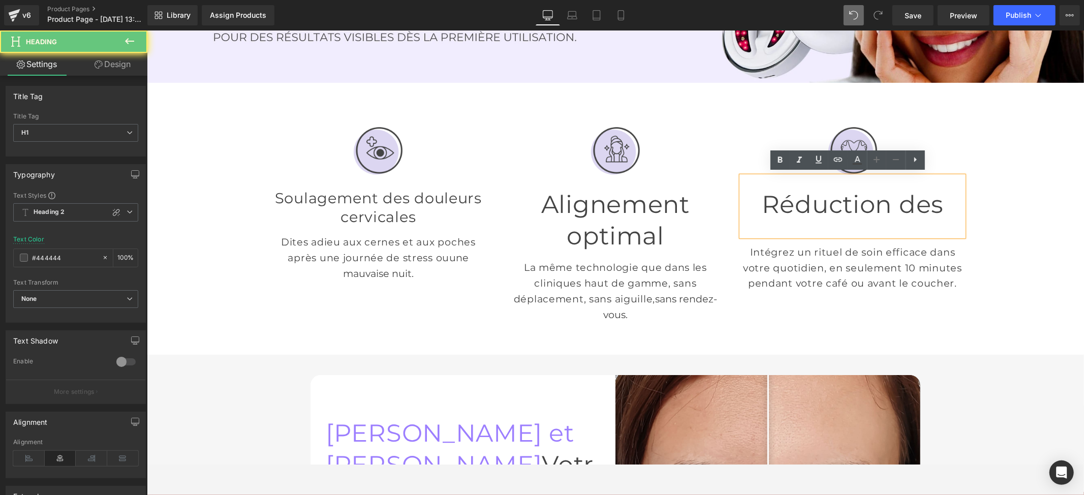
click at [877, 220] on div at bounding box center [852, 228] width 222 height 16
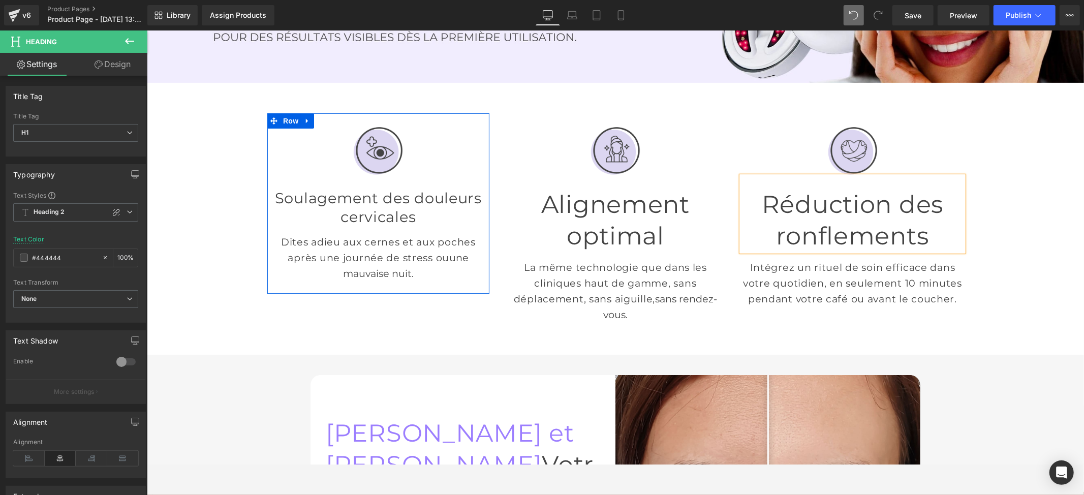
click at [371, 253] on p "Dites adieu aux cernes et aux poches après une journée de stress ou une mauvais…" at bounding box center [378, 257] width 222 height 47
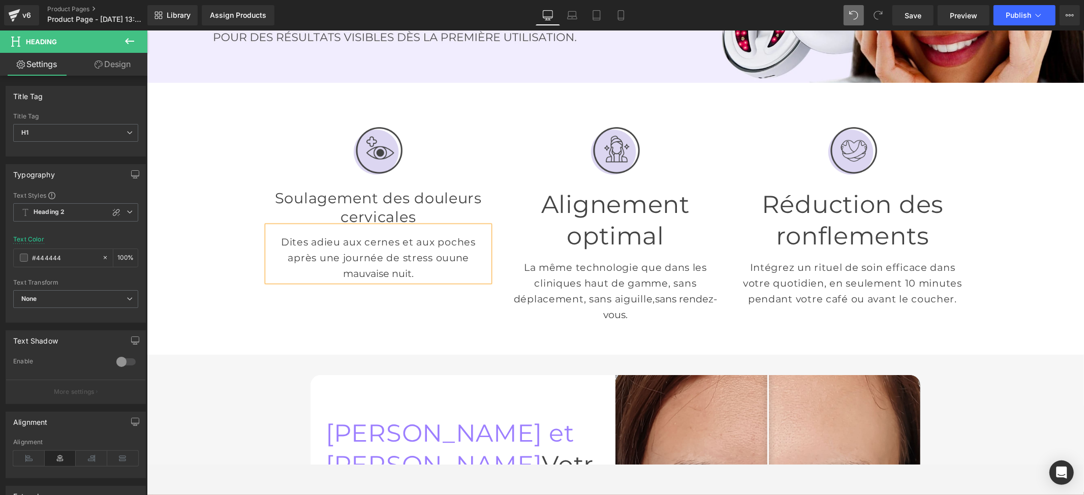
click at [368, 259] on p "Dites adieu aux cernes et aux poches après une journée de stress ou une mauvais…" at bounding box center [378, 257] width 222 height 47
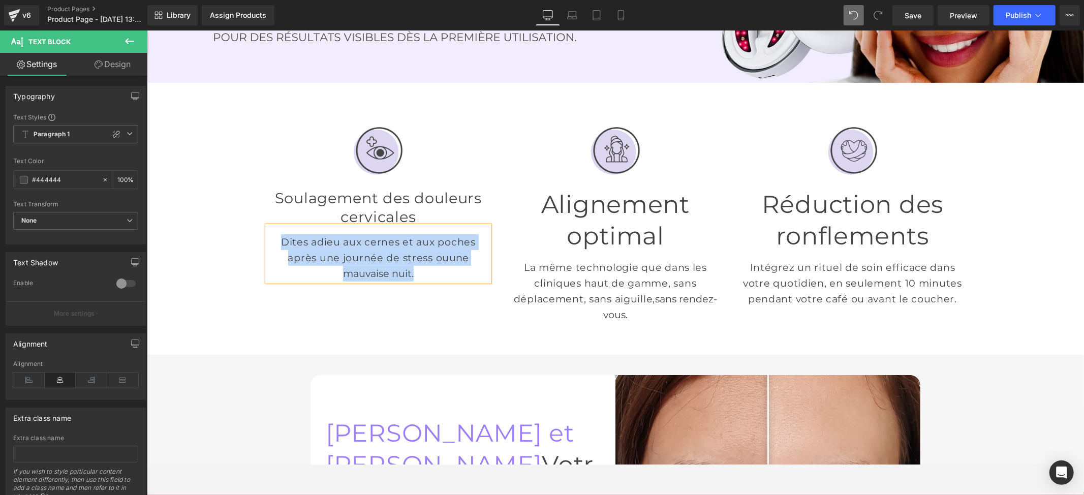
paste div
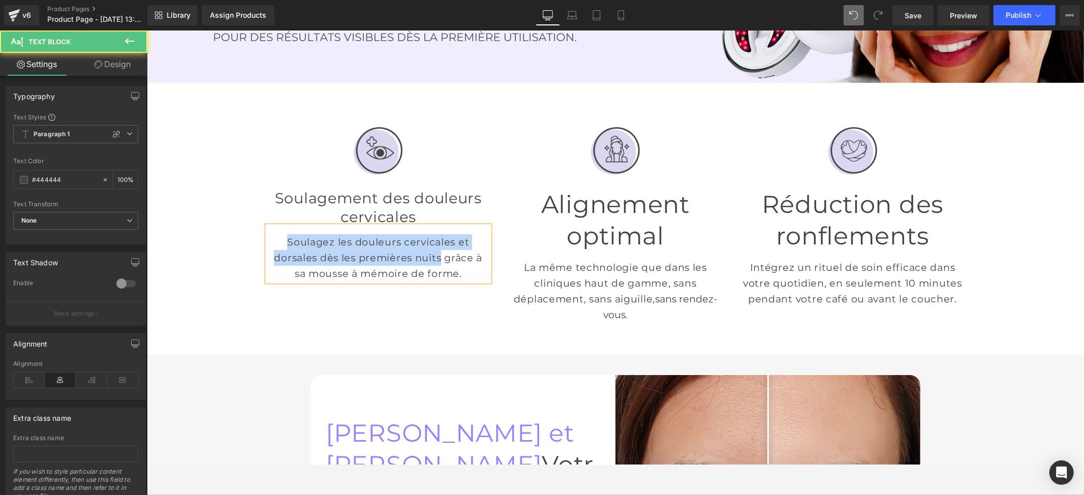
drag, startPoint x: 377, startPoint y: 260, endPoint x: 229, endPoint y: 237, distance: 149.5
click at [229, 237] on div "Image Soulagement des douleurs cervicales Heading Soulagez les douleurs cervica…" at bounding box center [614, 224] width 937 height 252
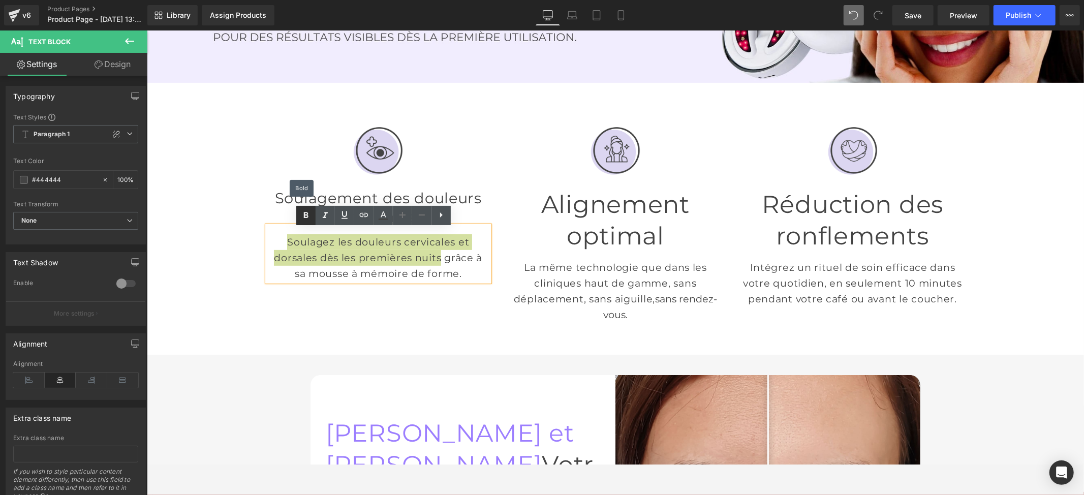
click at [301, 212] on icon at bounding box center [306, 215] width 12 height 12
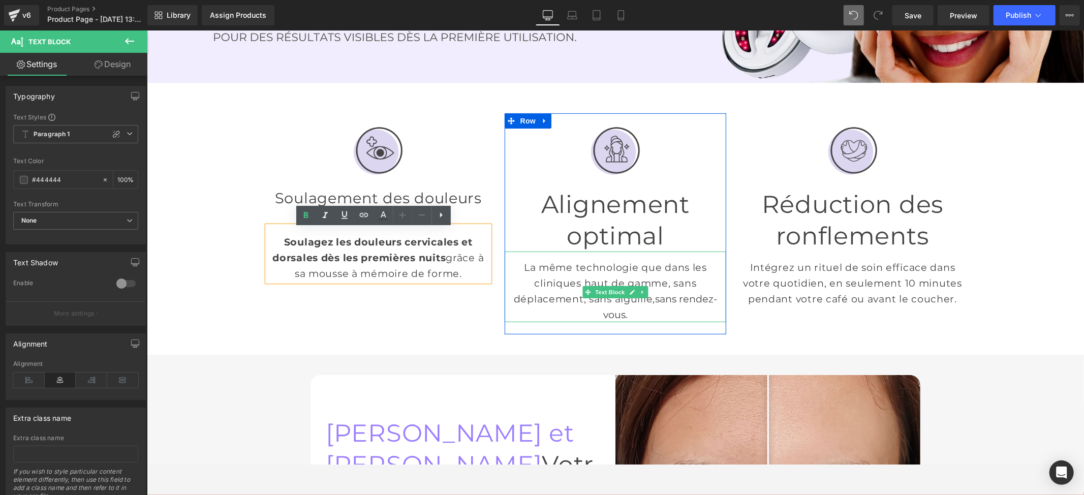
click at [620, 285] on p "La même technologie que dans les cliniques haut de gamme, sans déplacement, san…" at bounding box center [615, 290] width 222 height 62
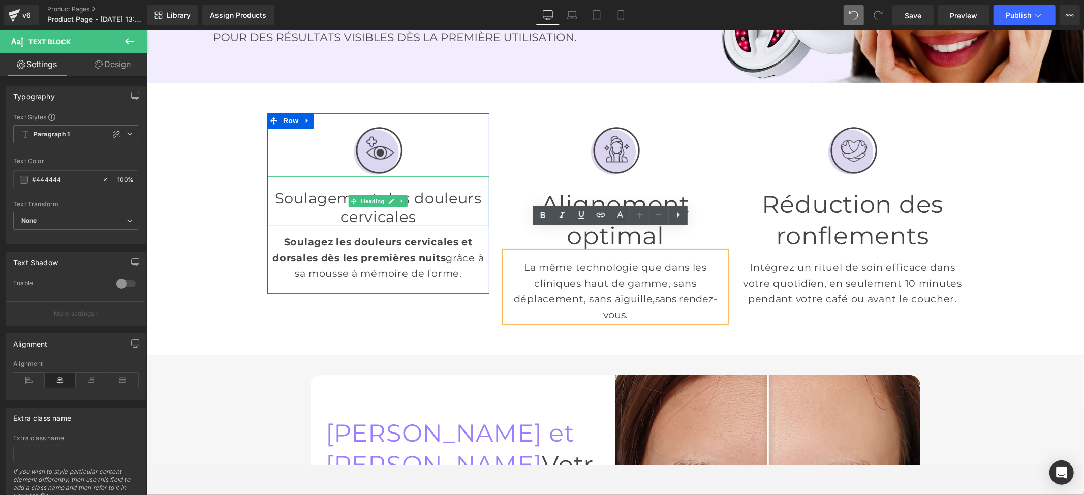
click at [374, 221] on h2 "Soulagement des douleurs cervicales" at bounding box center [378, 207] width 222 height 38
click at [380, 217] on h2 "Soulagement des douleurs cervicales" at bounding box center [378, 207] width 222 height 38
click at [375, 220] on h2 "Soulagement des douleurs cervicales" at bounding box center [378, 207] width 222 height 38
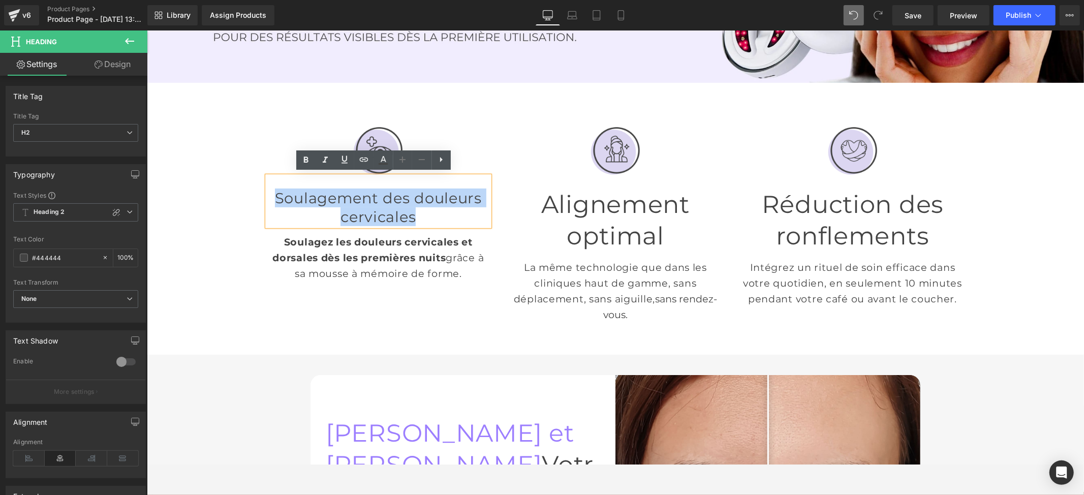
copy h2 "Soulagement des douleurs cervicales"
click at [467, 217] on h2 "Soulagement des douleurs cervicales" at bounding box center [378, 207] width 222 height 38
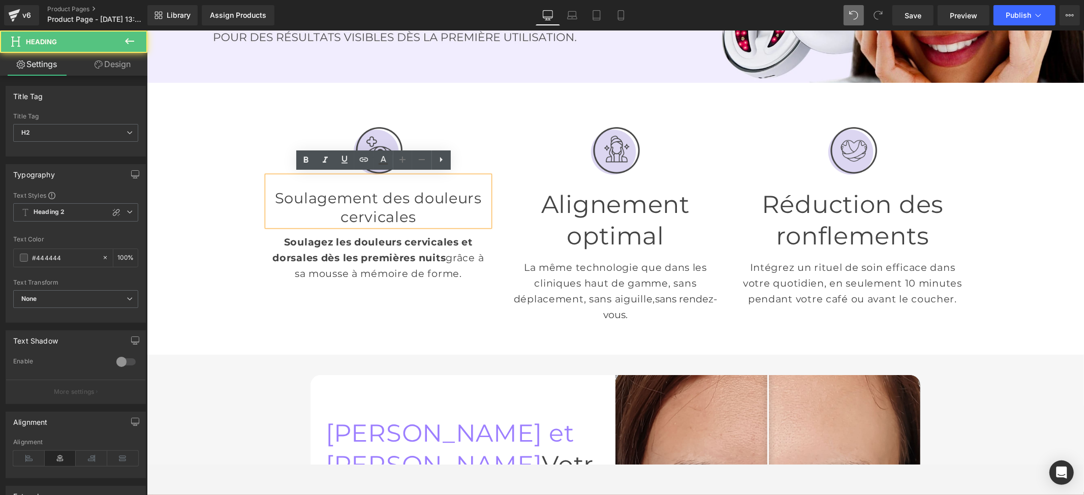
click at [462, 216] on h2 "Soulagement des douleurs cervicales" at bounding box center [378, 207] width 222 height 38
click at [373, 220] on h2 "Soulagement des douleurs cervical" at bounding box center [378, 207] width 222 height 38
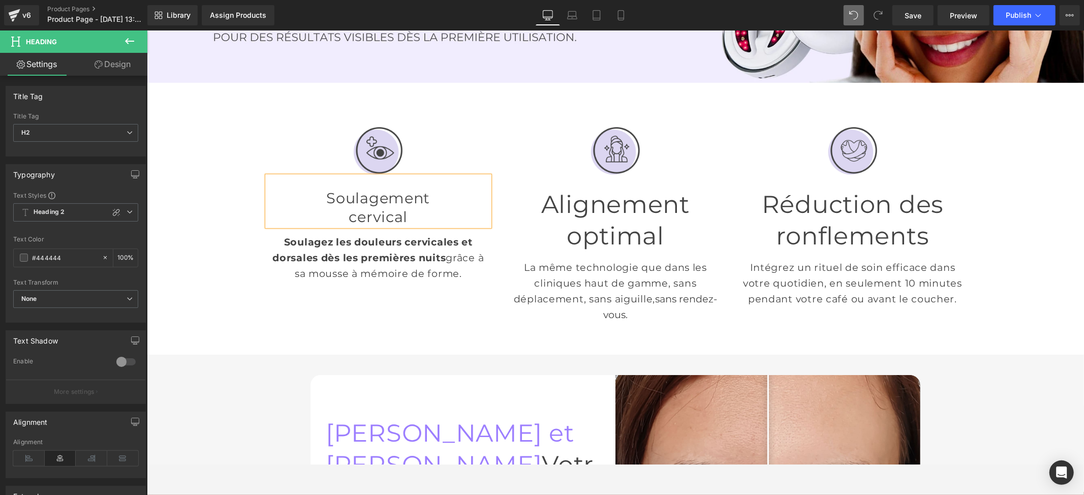
click at [1005, 190] on div "Image Soulagement cervical Heading Soulagez les douleurs cervicales et dorsales…" at bounding box center [614, 224] width 937 height 252
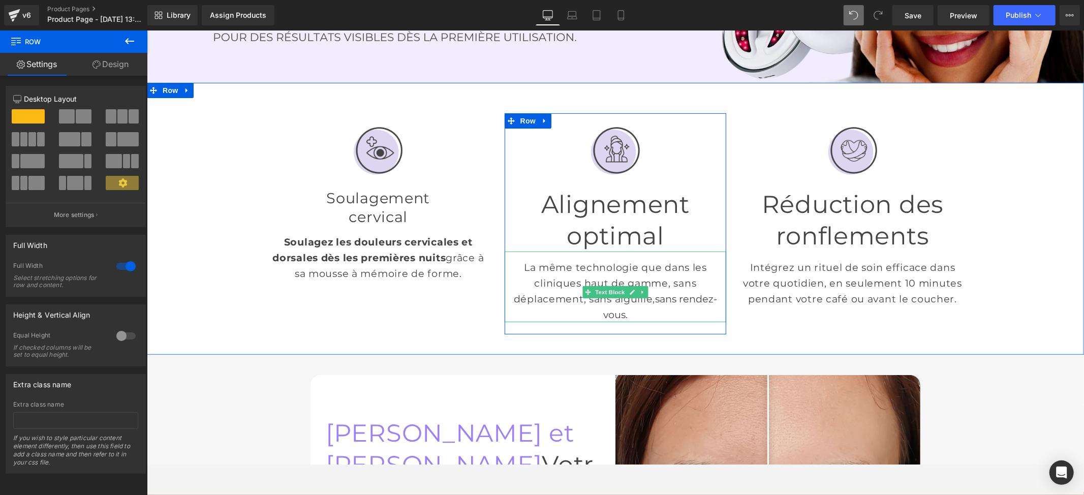
click at [603, 286] on span "Text Block" at bounding box center [609, 292] width 34 height 12
click at [531, 259] on p "La même technologie que dans les cliniques haut de gamme, sans déplacement, san…" at bounding box center [615, 290] width 222 height 62
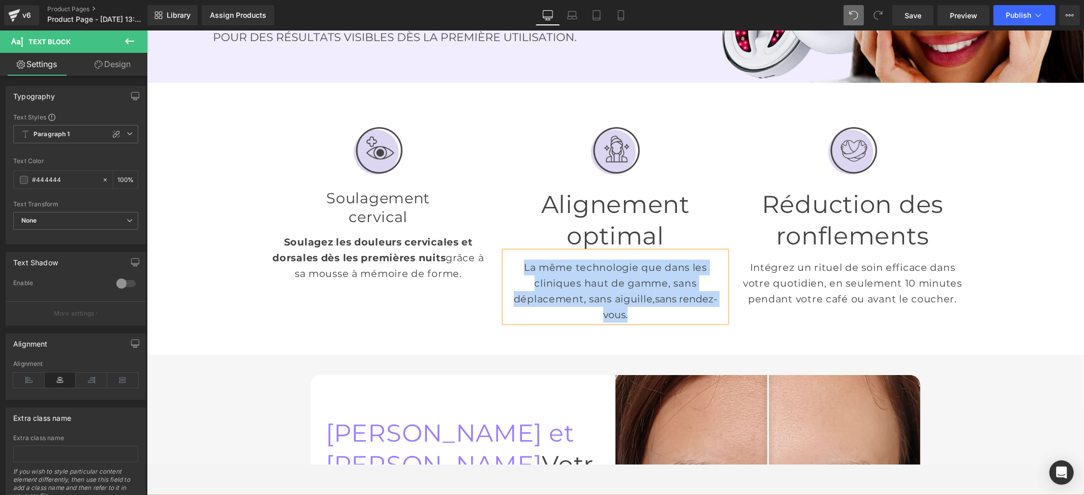
paste div
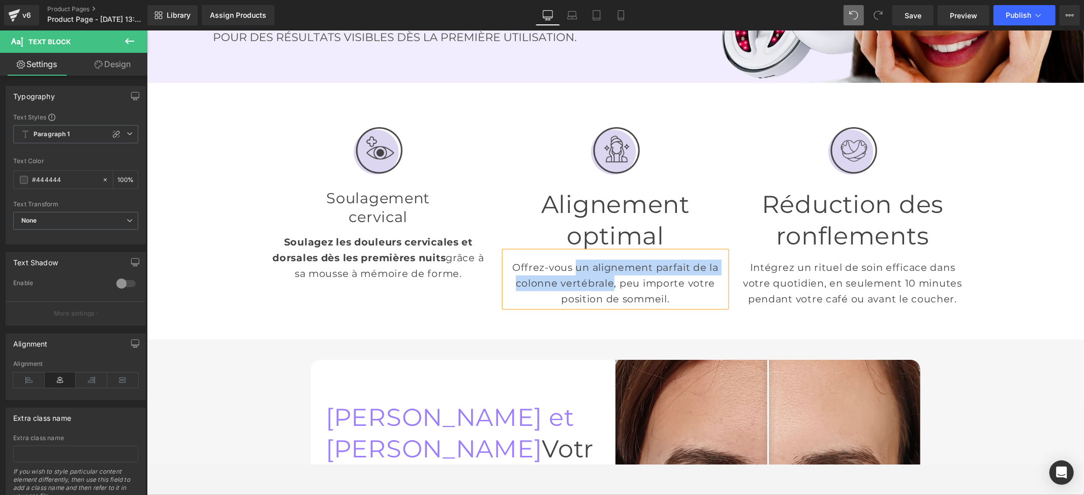
drag, startPoint x: 572, startPoint y: 244, endPoint x: 607, endPoint y: 266, distance: 41.6
click at [607, 266] on p "Offrez-vous un alignement parfait de la colonne vertébrale, peu importe votre p…" at bounding box center [615, 282] width 222 height 47
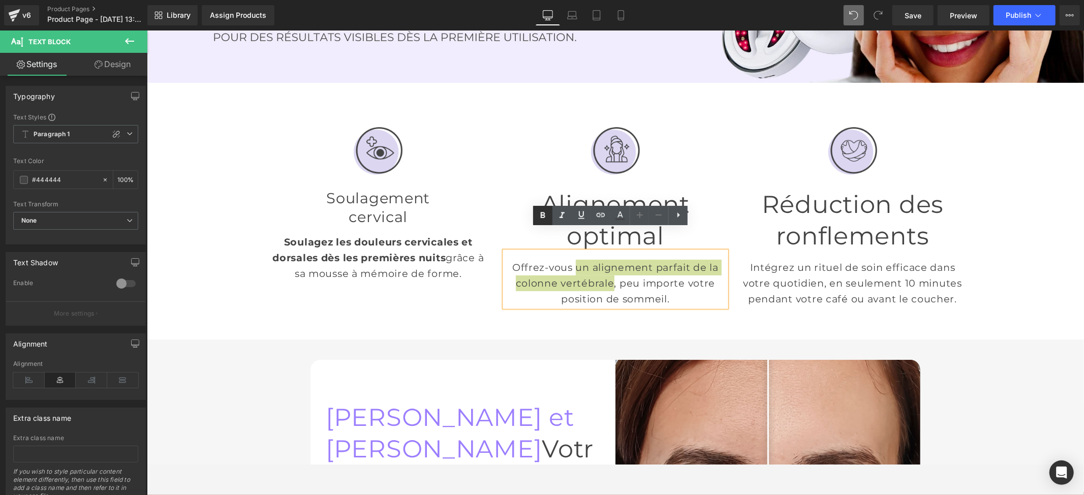
click at [547, 214] on icon at bounding box center [543, 215] width 12 height 12
click at [689, 281] on p "Offrez-vous un alignement parfait de la colonne vertébrale , peu importe votre …" at bounding box center [615, 282] width 222 height 47
click at [819, 280] on p "Intégrez un rituel de soin efficace dans votre quotidien, en seulement 10 minut…" at bounding box center [852, 282] width 222 height 47
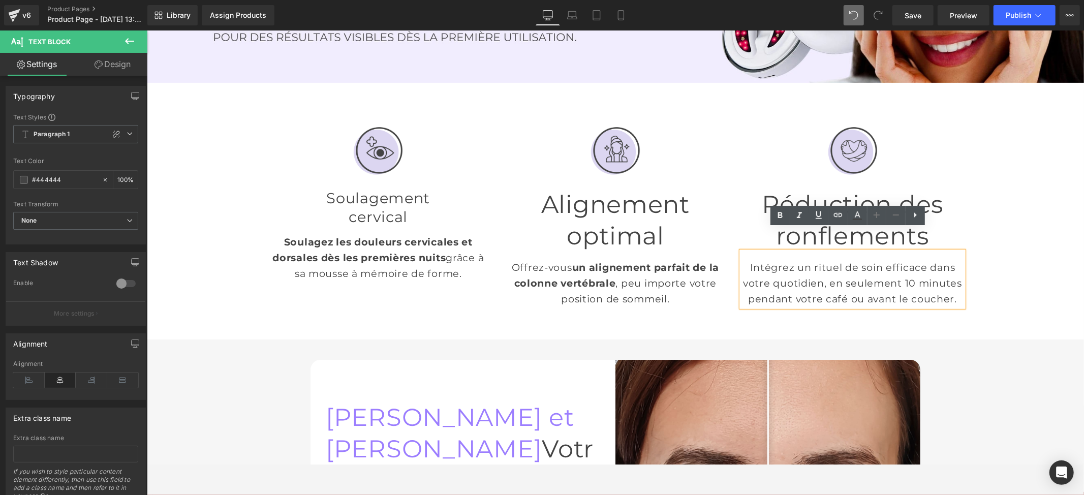
click at [816, 259] on p "Intégrez un rituel de soin efficace dans votre quotidien, en seulement 10 minut…" at bounding box center [852, 282] width 222 height 47
click at [811, 259] on p "Intégrez un rituel de soin efficace dans votre quotidien, en seulement 10 minut…" at bounding box center [852, 282] width 222 height 47
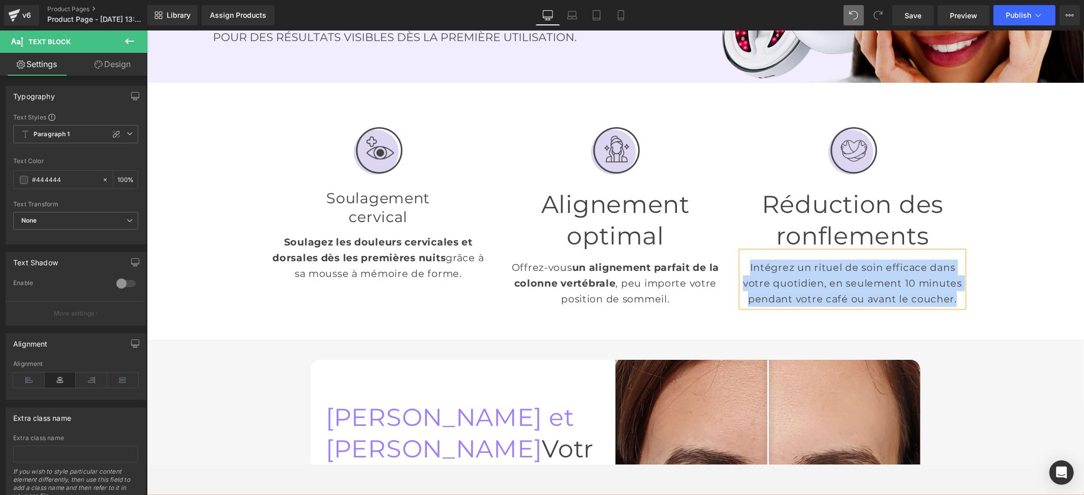
paste div
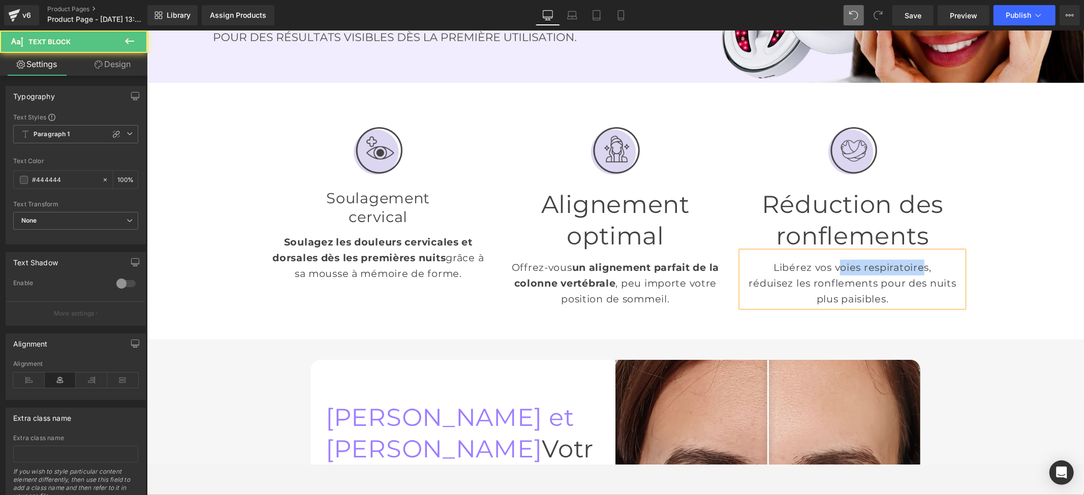
drag, startPoint x: 918, startPoint y: 244, endPoint x: 848, endPoint y: 247, distance: 69.7
click at [836, 259] on p "Libérez vos voies respiratoires," at bounding box center [852, 267] width 222 height 16
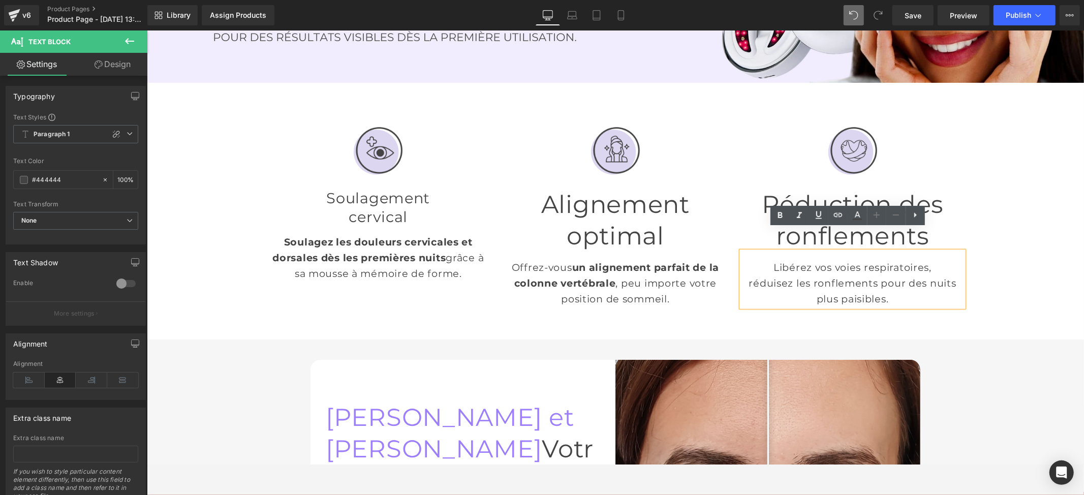
click at [921, 259] on p "Libérez vos voies respiratoires," at bounding box center [852, 267] width 222 height 16
drag, startPoint x: 921, startPoint y: 244, endPoint x: 933, endPoint y: 246, distance: 12.9
click at [933, 259] on p "Libérez vos voies respiratoires," at bounding box center [852, 267] width 222 height 16
drag, startPoint x: 901, startPoint y: 258, endPoint x: 881, endPoint y: 272, distance: 24.8
click at [881, 275] on p "réduisez les ronflements pour des nuits plus paisibles." at bounding box center [852, 290] width 222 height 31
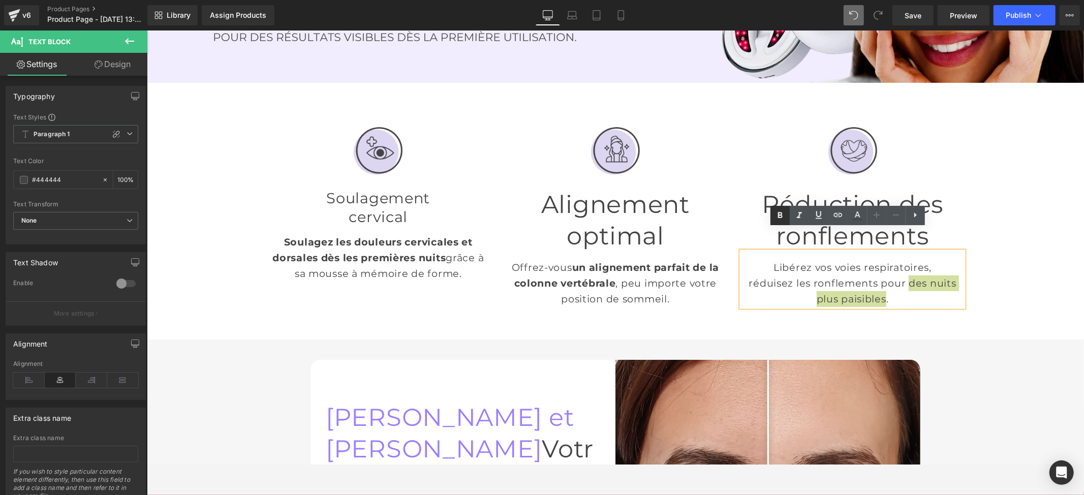
drag, startPoint x: 779, startPoint y: 213, endPoint x: 687, endPoint y: 273, distance: 109.5
click at [779, 213] on icon at bounding box center [780, 215] width 12 height 12
click at [998, 248] on div "Image Soulagement cervical Heading Soulagez les douleurs cervicales et dorsales…" at bounding box center [614, 216] width 937 height 236
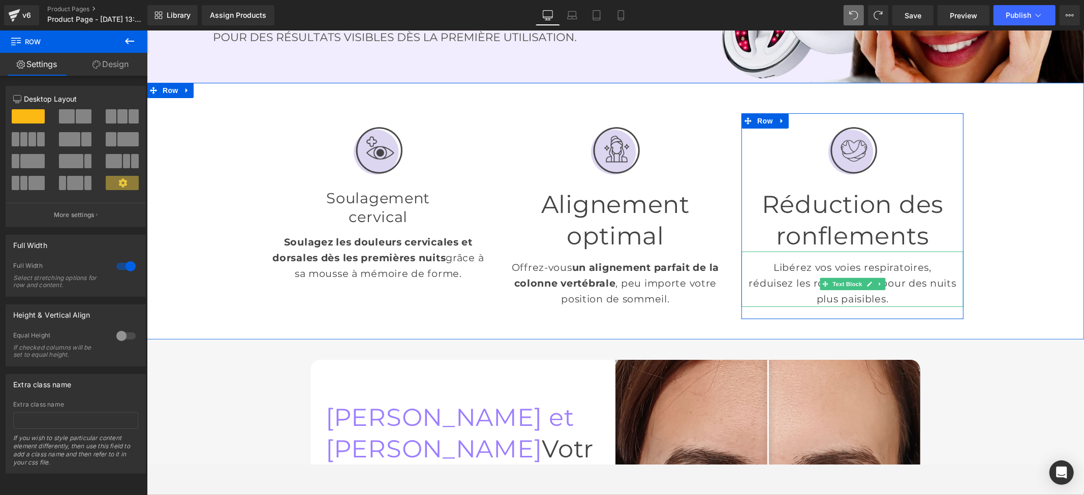
drag, startPoint x: 770, startPoint y: 242, endPoint x: 919, endPoint y: 247, distance: 149.0
click at [906, 259] on p "Libérez vos voies respiratoires," at bounding box center [852, 267] width 222 height 16
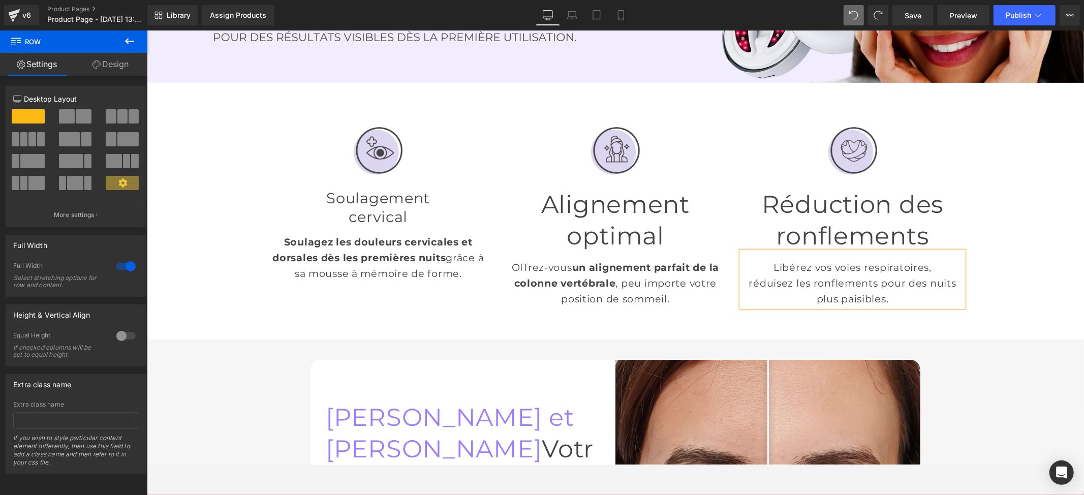
click at [920, 259] on p "Libérez vos voies respiratoires," at bounding box center [852, 267] width 222 height 16
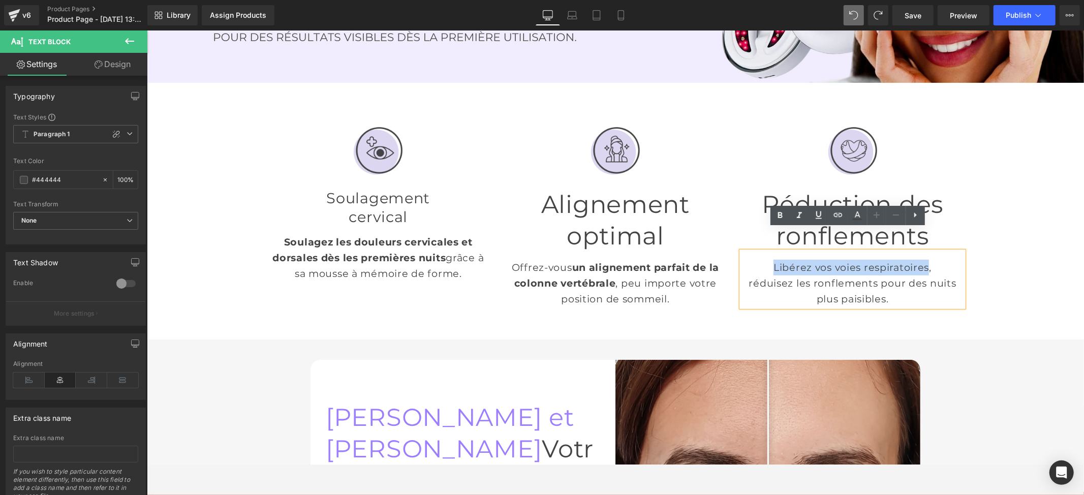
drag, startPoint x: 920, startPoint y: 248, endPoint x: 767, endPoint y: 234, distance: 153.1
click at [767, 251] on div "Libérez vos voies respiratoires, réduisez les ronflements pour des nuits plus p…" at bounding box center [852, 278] width 222 height 55
drag, startPoint x: 779, startPoint y: 216, endPoint x: 649, endPoint y: 197, distance: 130.9
click at [779, 216] on icon at bounding box center [780, 215] width 12 height 12
click at [999, 249] on div "Image Soulagement cervical Heading Soulagez les douleurs cervicales et dorsales…" at bounding box center [614, 216] width 937 height 236
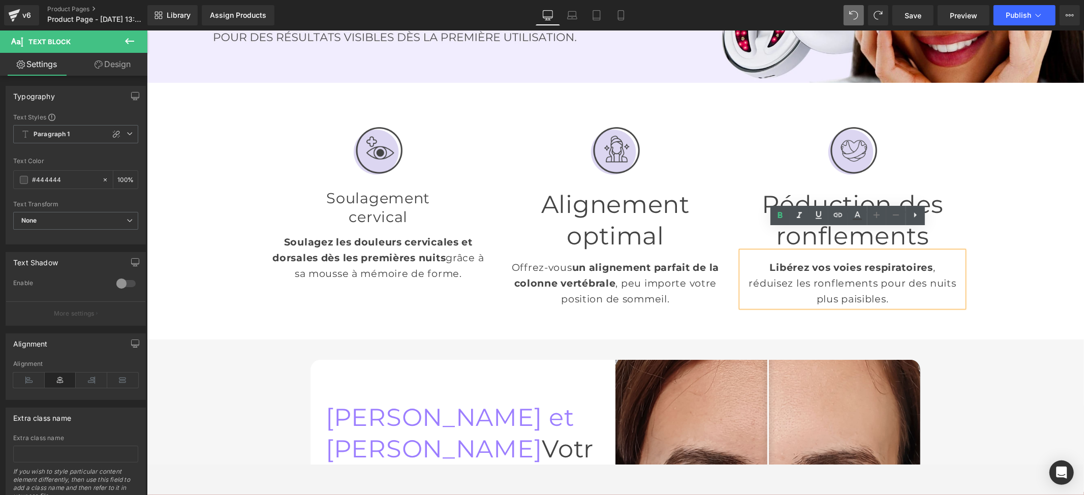
click at [1007, 254] on div "Image Soulagement cervical Heading Soulagez les douleurs cervicales et dorsales…" at bounding box center [614, 216] width 937 height 236
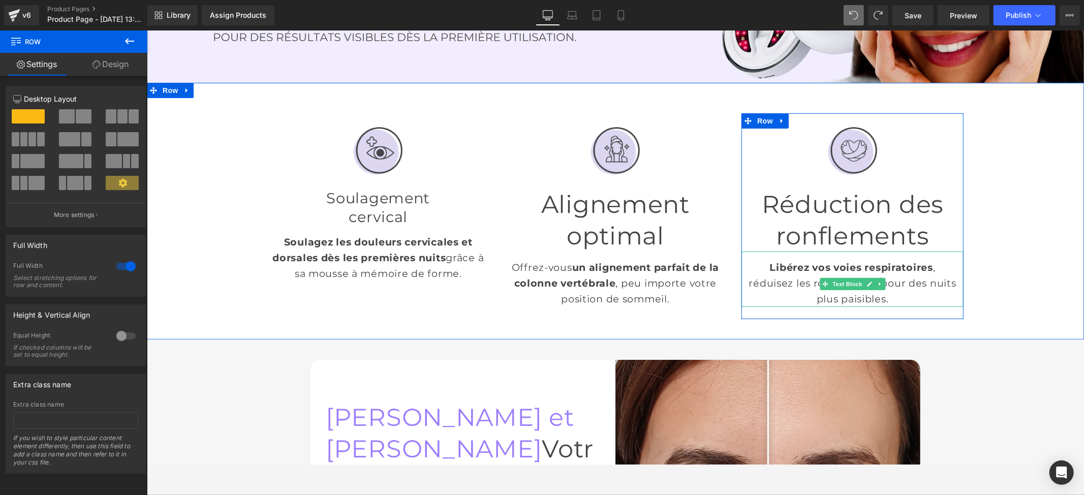
click at [748, 275] on p "réduisez les ronflements pour des nuits plus paisibles." at bounding box center [852, 290] width 222 height 31
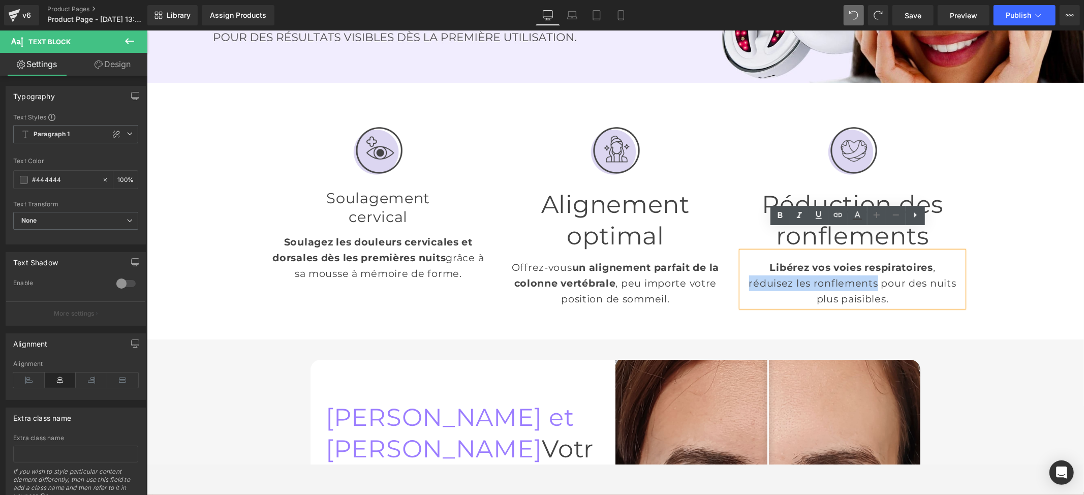
drag, startPoint x: 748, startPoint y: 262, endPoint x: 871, endPoint y: 261, distance: 123.0
click at [871, 275] on p "réduisez les ronflements pour des nuits plus paisibles." at bounding box center [852, 290] width 222 height 31
click at [779, 213] on icon at bounding box center [780, 215] width 12 height 12
click at [1005, 234] on div "Image Soulagement cervical Heading Soulagez les douleurs cervicales et dorsales…" at bounding box center [614, 216] width 937 height 236
click at [1005, 242] on div "Image Soulagement cervical Heading Soulagez les douleurs cervicales et dorsales…" at bounding box center [614, 216] width 937 height 236
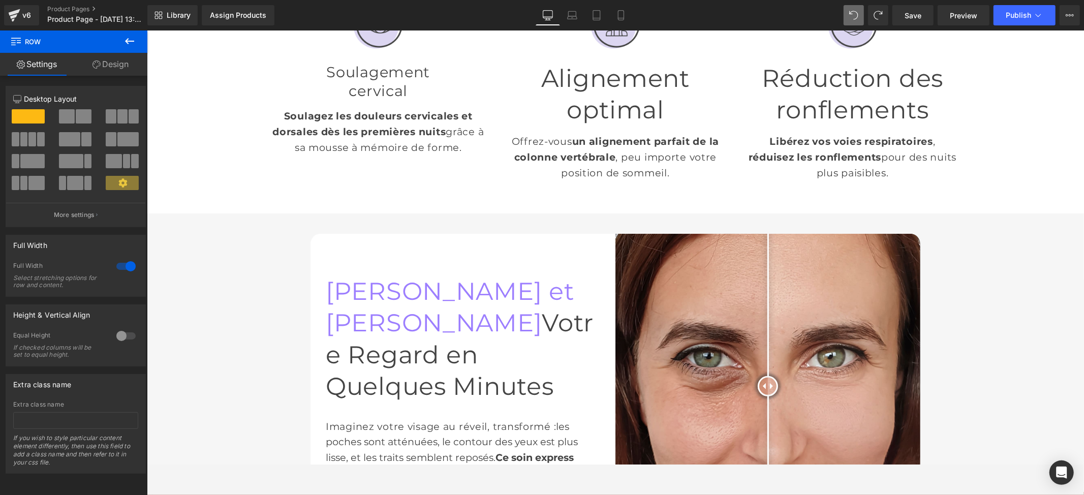
scroll to position [406, 0]
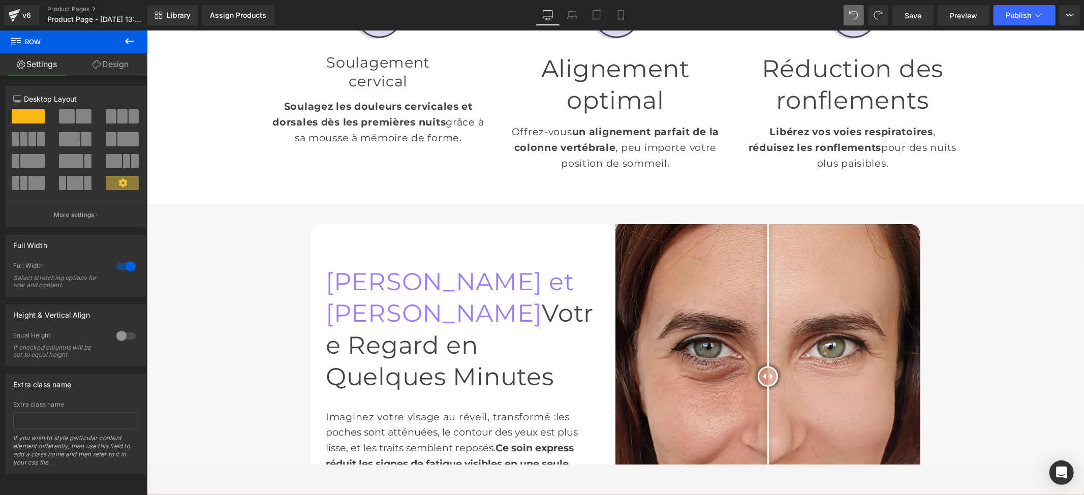
click at [381, 307] on h1 "Lissez et Réveillez Votre Regard en Quelques Minutes" at bounding box center [462, 328] width 274 height 127
click at [381, 297] on span "Lissez et Réveillez" at bounding box center [449, 296] width 248 height 61
click at [387, 295] on span "Lissez et Réveillez" at bounding box center [449, 296] width 248 height 61
click at [390, 293] on span "Lissez et Réveillez" at bounding box center [449, 296] width 248 height 61
click at [393, 293] on span "Lissez et Réveillez" at bounding box center [449, 296] width 248 height 61
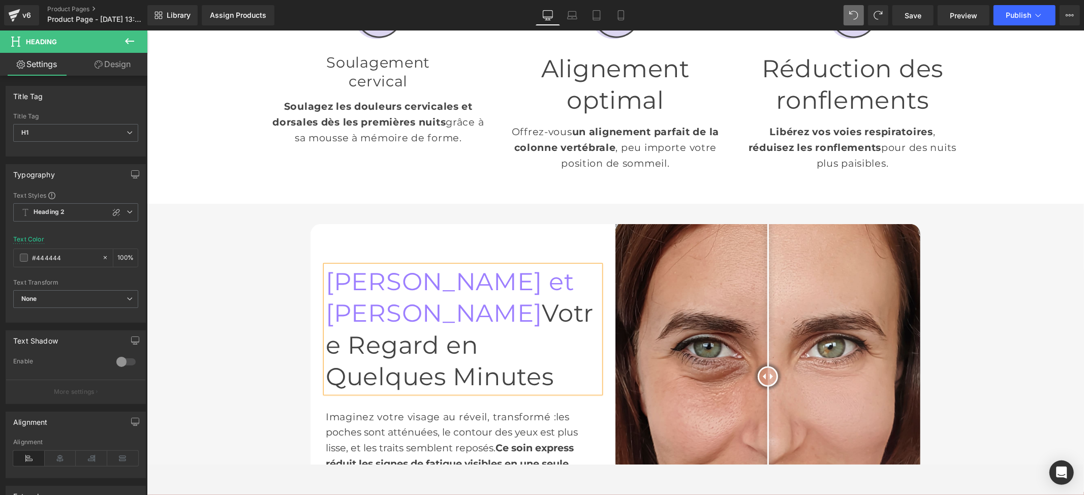
paste div
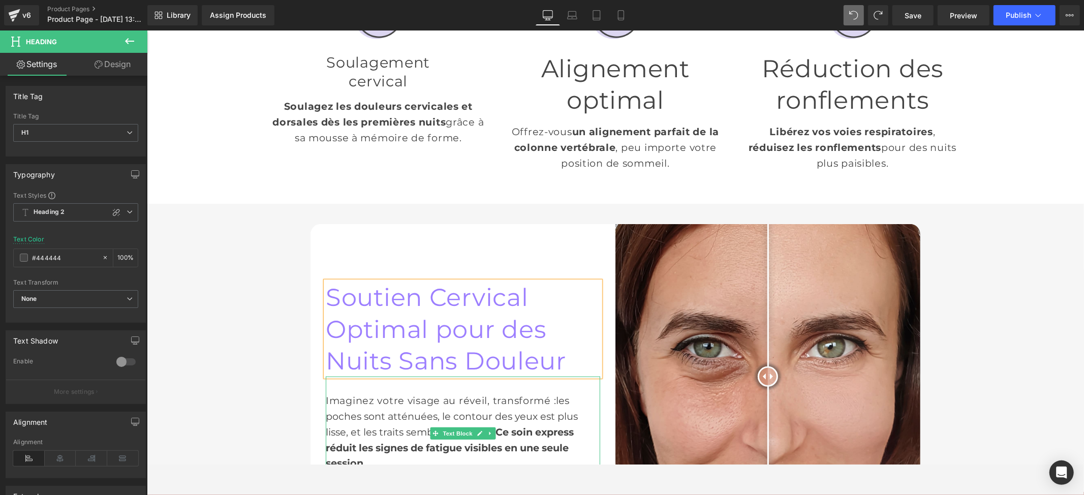
click at [403, 394] on span "les poches sont atténuées, le contour des yeux est plus lisse, et les traits se…" at bounding box center [451, 415] width 252 height 43
click at [393, 394] on span "les poches sont atténuées, le contour des yeux est plus lisse, et les traits se…" at bounding box center [451, 415] width 252 height 43
click at [397, 376] on div "Imaginez votre visage au réveil, transformé : les poches sont atténuées, le con…" at bounding box center [462, 423] width 274 height 95
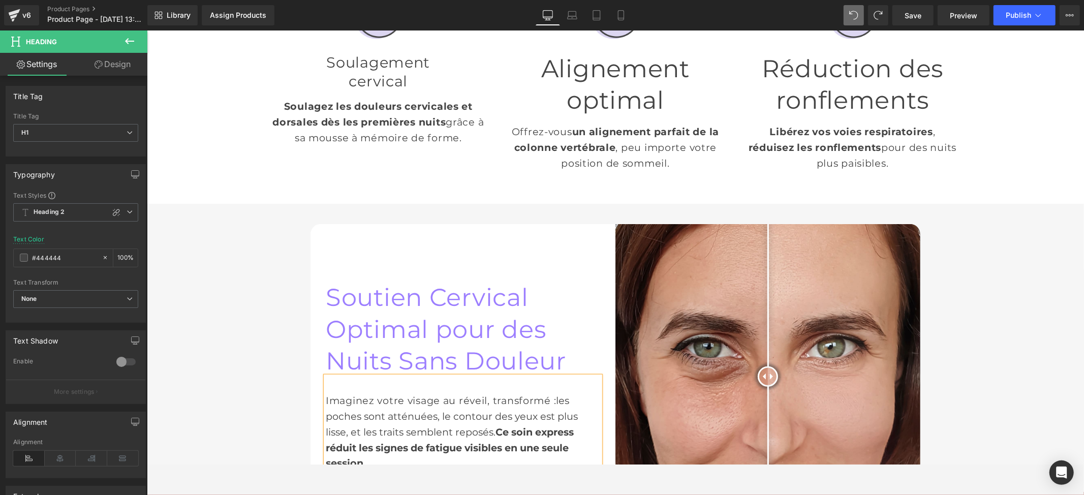
click at [398, 376] on div "Imaginez votre visage au réveil, transformé : les poches sont atténuées, le con…" at bounding box center [462, 423] width 274 height 95
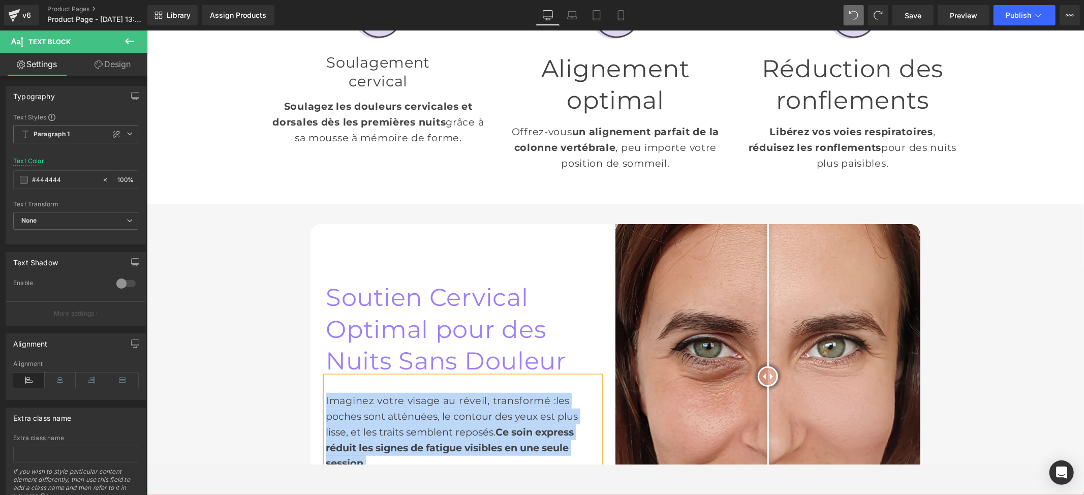
paste div
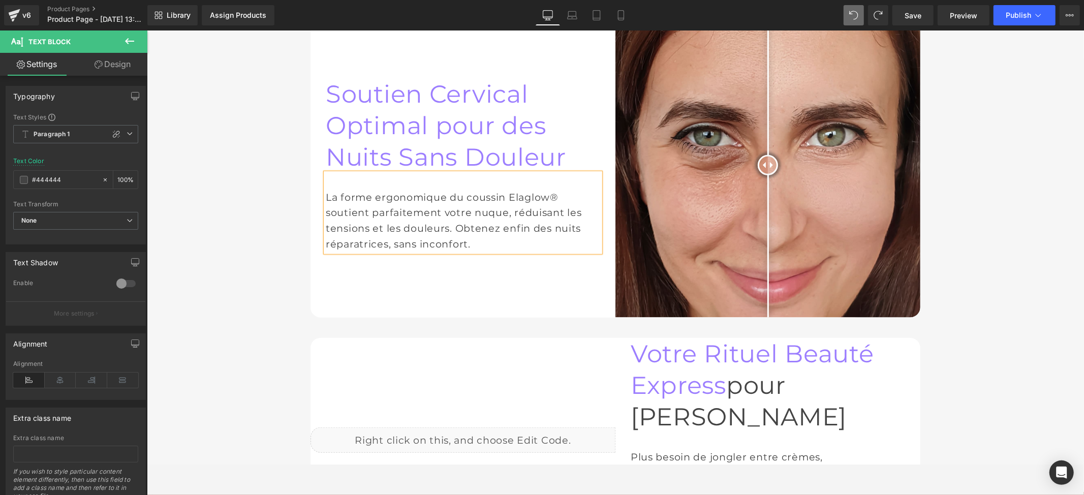
scroll to position [685, 0]
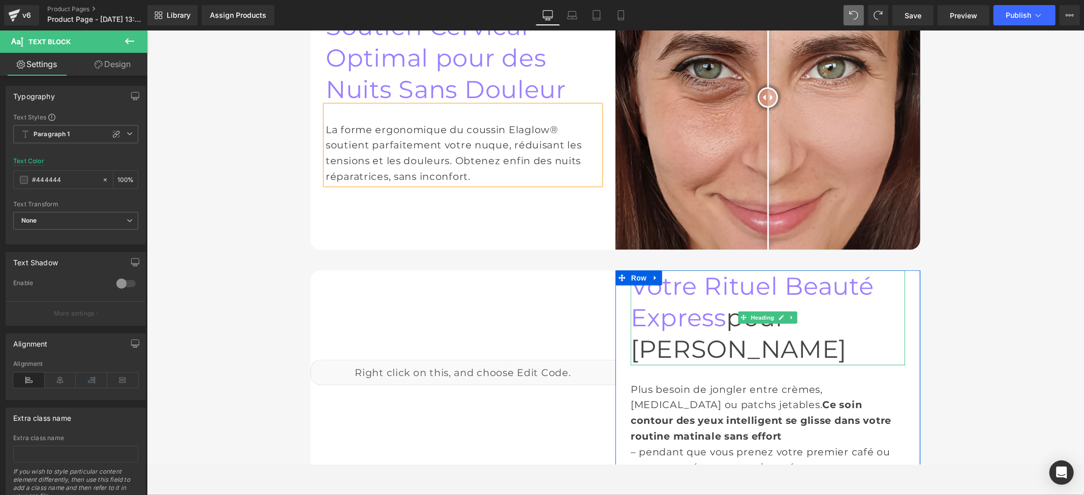
click at [691, 272] on h1 "Votre Rituel Beauté Express pour Matin Stressé" at bounding box center [767, 317] width 274 height 95
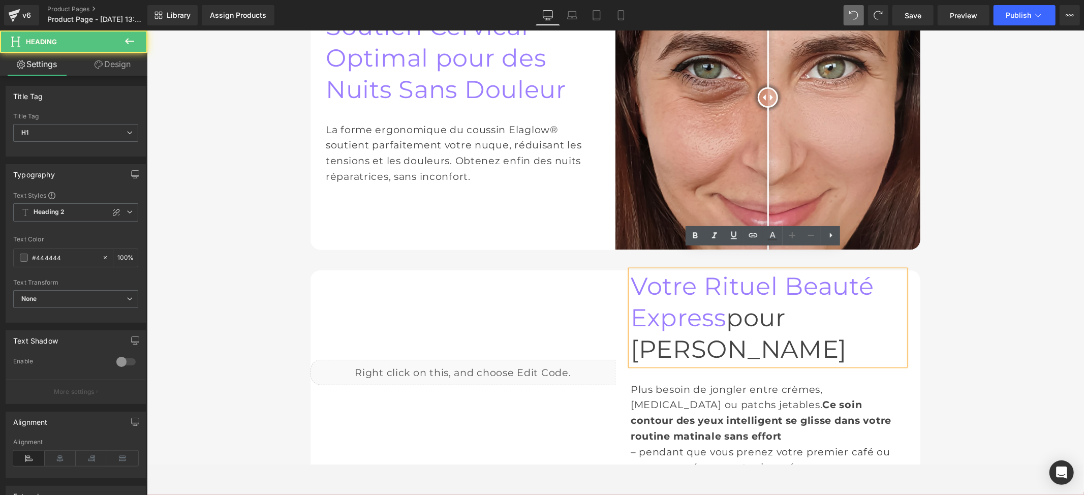
click at [698, 271] on span "Votre Rituel Beauté Express" at bounding box center [751, 301] width 243 height 61
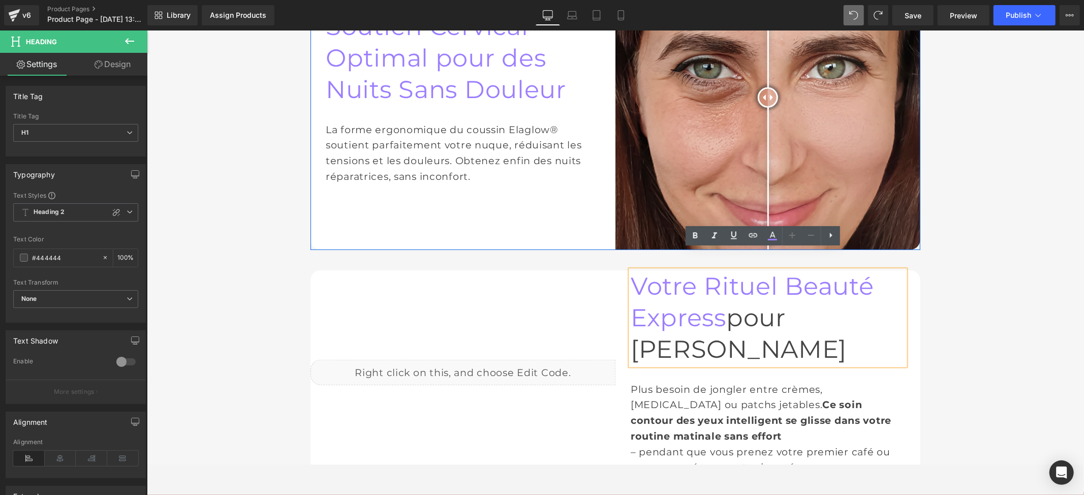
click at [490, 105] on div "La forme ergonomique du coussin Elaglow® soutient parfaitement votre nuque, réd…" at bounding box center [462, 144] width 274 height 79
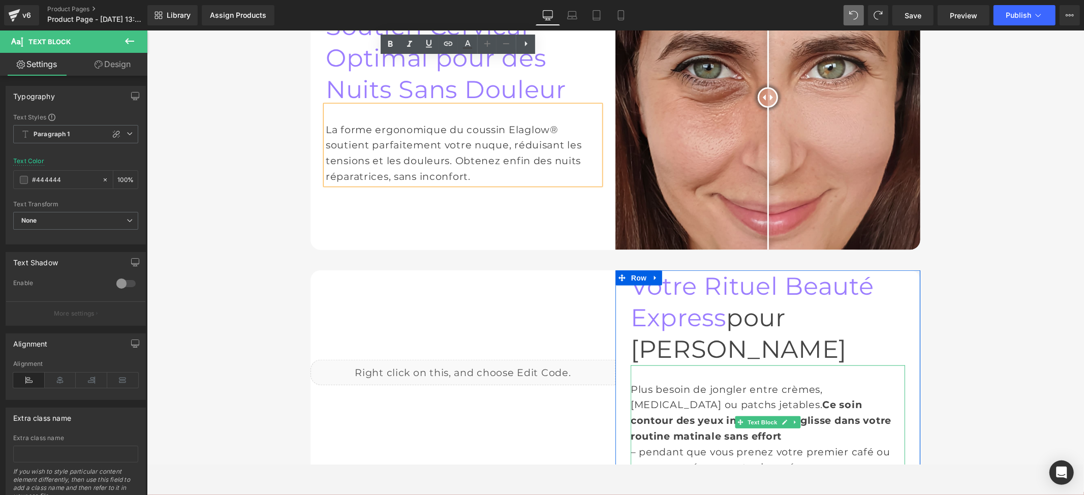
click at [734, 444] on div "– pendant que vous prenez votre premier café ou que vous préparez votre journée." at bounding box center [767, 459] width 274 height 31
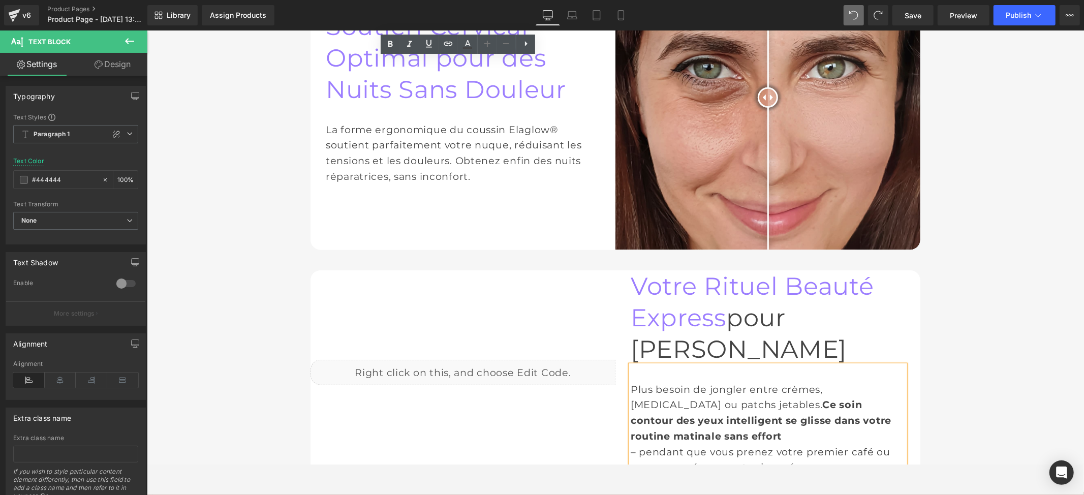
click at [761, 398] on span "Ce soin contour des yeux intelligent se glisse dans votre routine matinale sans…" at bounding box center [760, 419] width 261 height 43
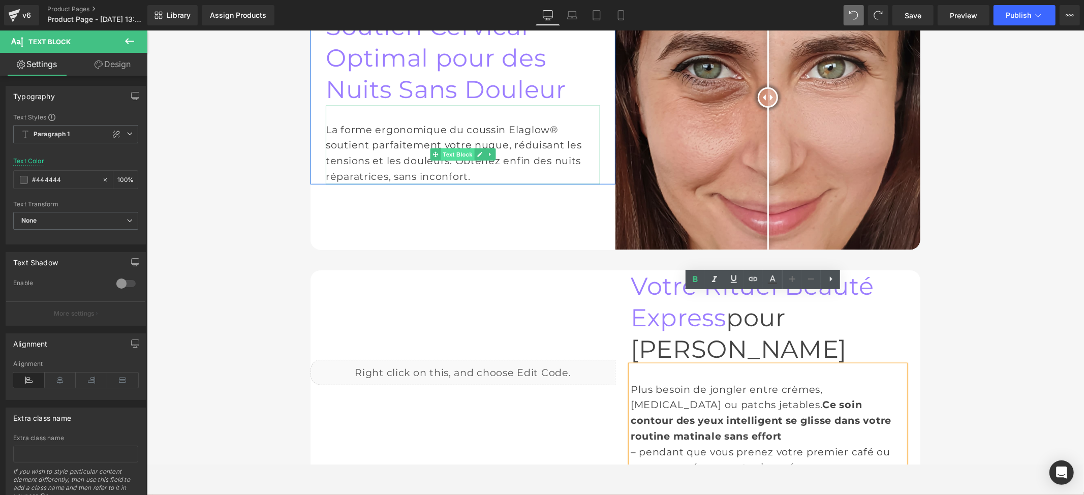
click at [448, 148] on span "Text Block" at bounding box center [457, 154] width 34 height 12
click at [452, 148] on span "Text Block" at bounding box center [457, 154] width 34 height 12
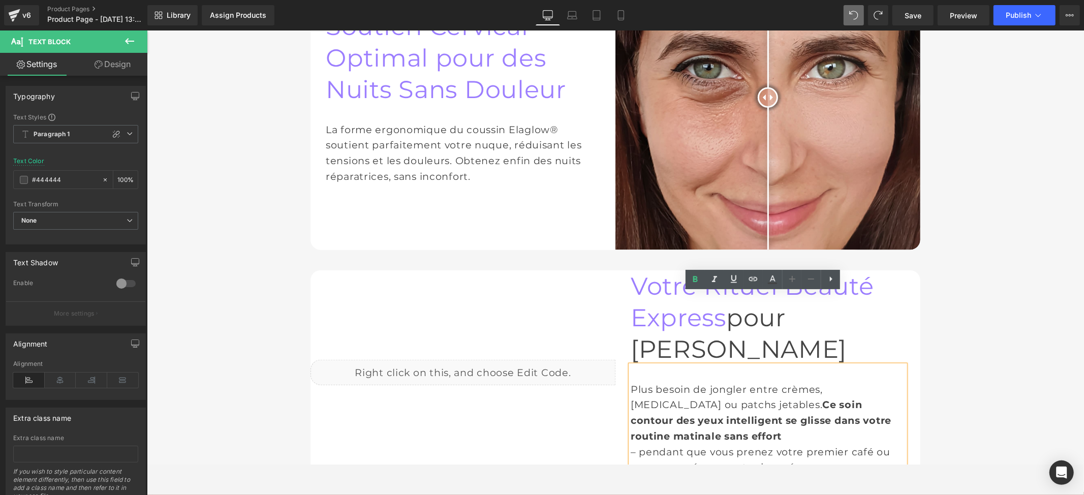
click at [706, 444] on div "– pendant que vous prenez votre premier café ou que vous préparez votre journée." at bounding box center [767, 459] width 274 height 31
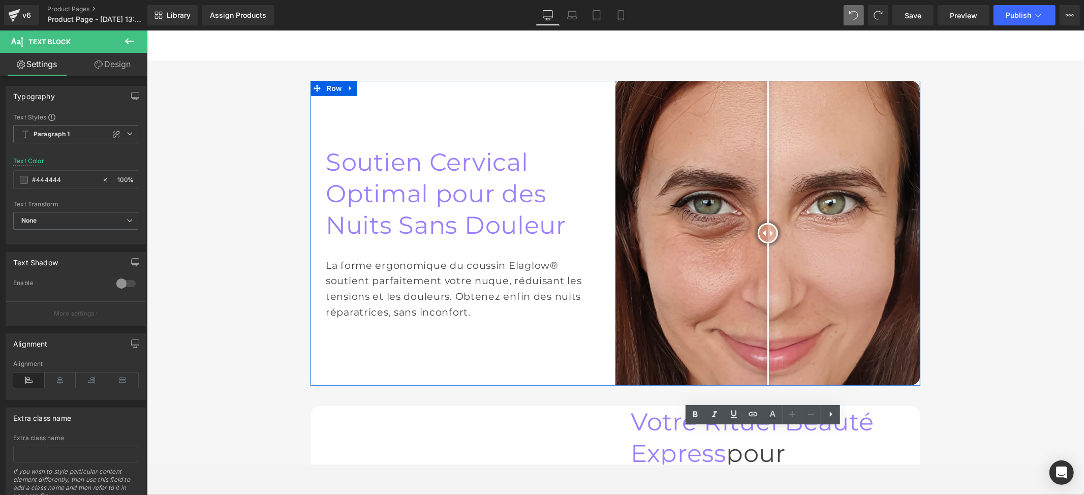
click at [436, 241] on div "La forme ergonomique du coussin Elaglow® soutient parfaitement votre nuque, réd…" at bounding box center [462, 280] width 274 height 79
click at [452, 244] on div "La forme ergonomique du coussin Elaglow® soutient parfaitement votre nuque, réd…" at bounding box center [462, 280] width 274 height 79
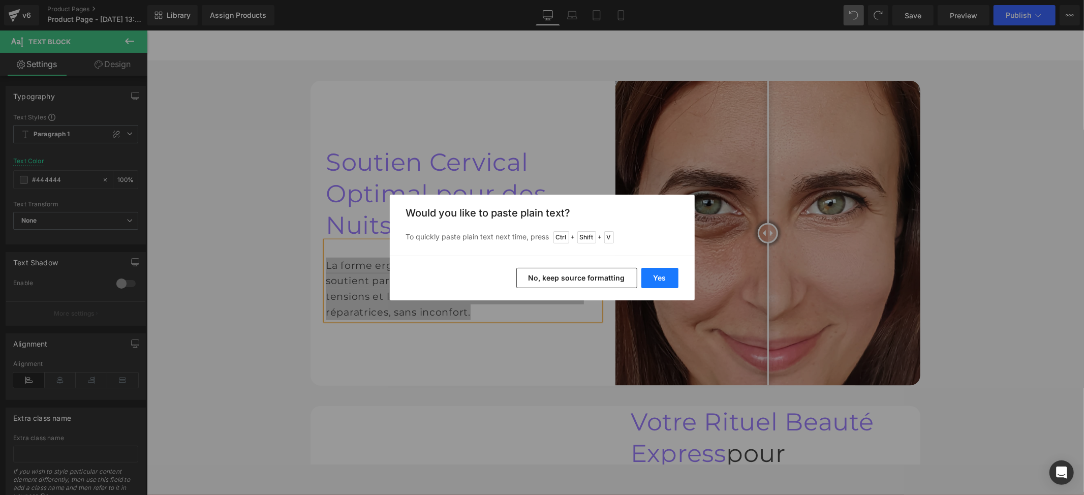
click at [645, 272] on button "Yes" at bounding box center [659, 278] width 37 height 20
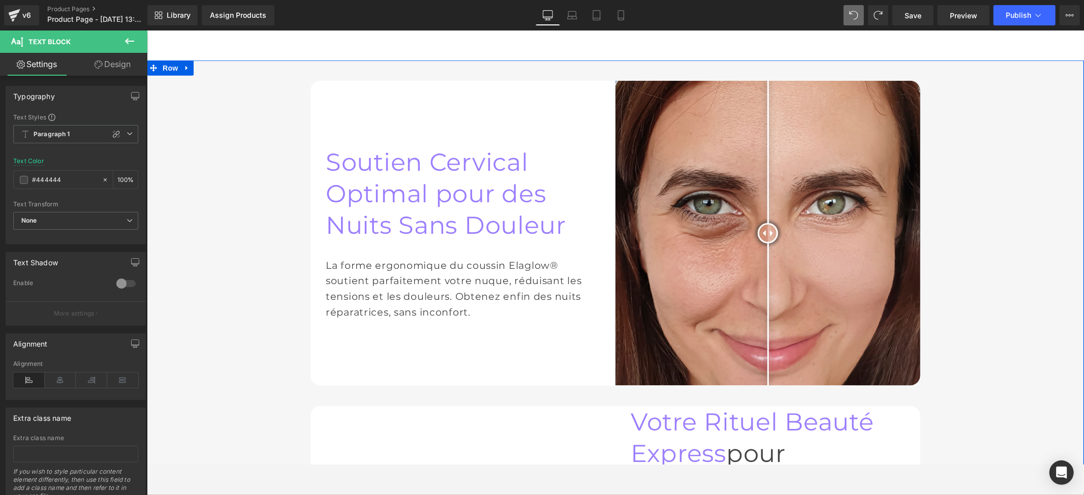
scroll to position [685, 0]
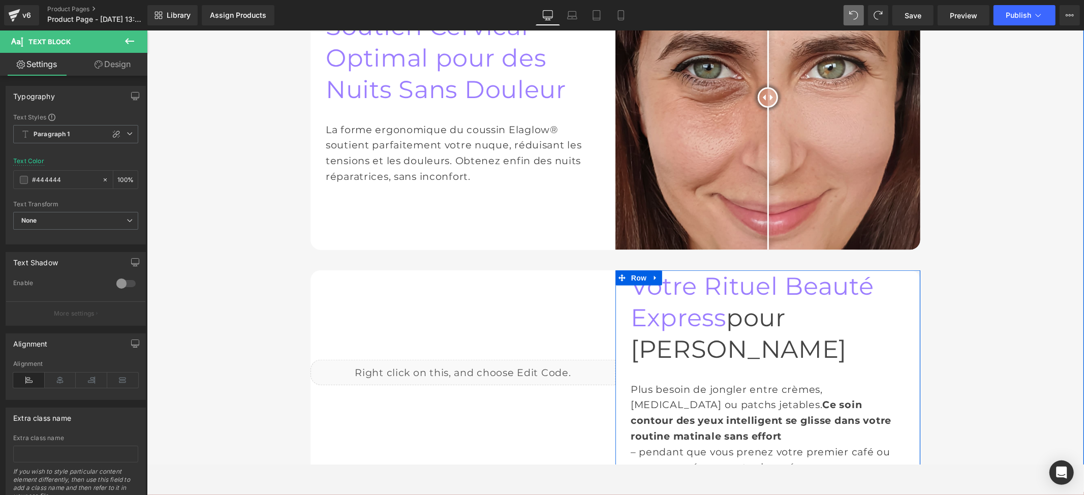
click at [696, 274] on h1 "Votre Rituel Beauté Express pour Matin Stressé" at bounding box center [767, 317] width 274 height 95
click at [696, 271] on span "Votre Rituel Beauté Express" at bounding box center [751, 301] width 243 height 61
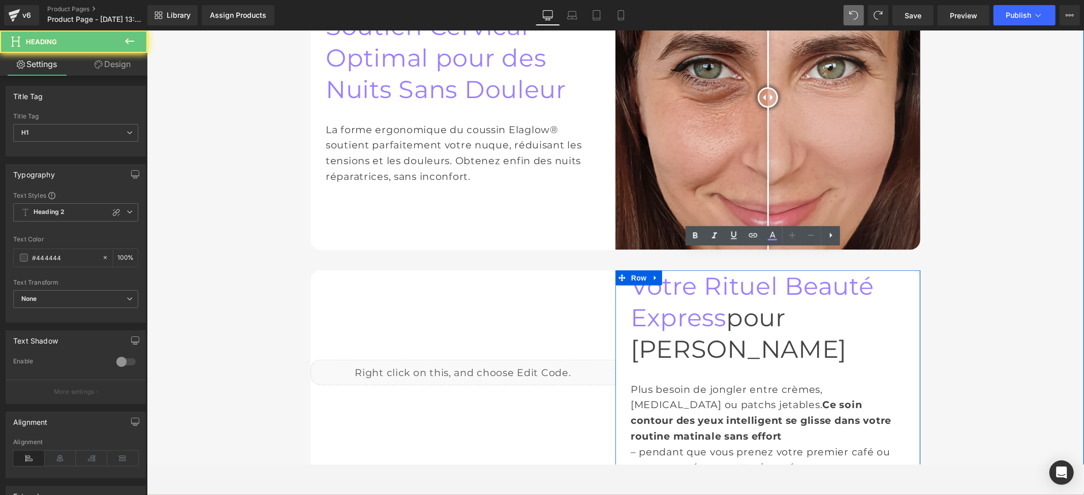
click at [706, 271] on span "Votre Rituel Beauté Express" at bounding box center [751, 301] width 243 height 61
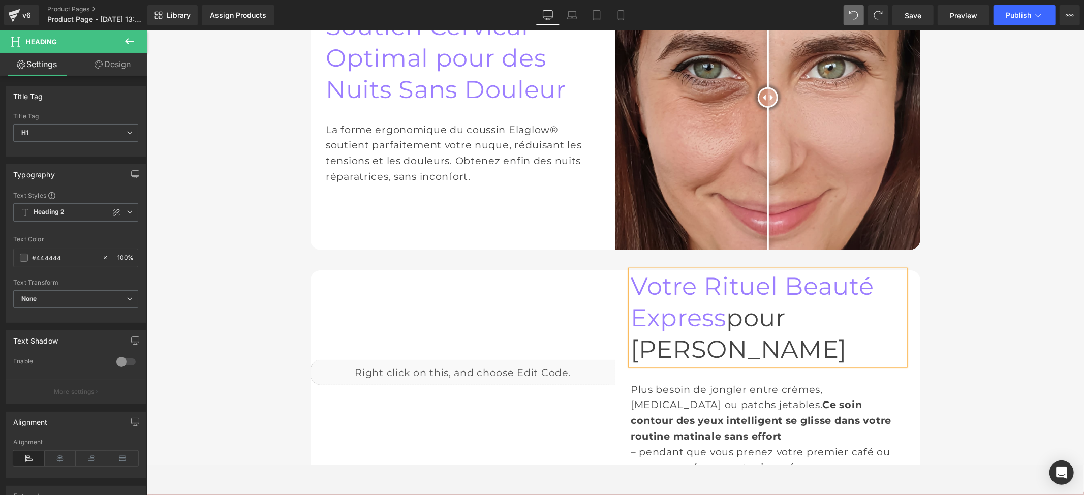
click at [706, 271] on span "Votre Rituel Beauté Express" at bounding box center [751, 301] width 243 height 61
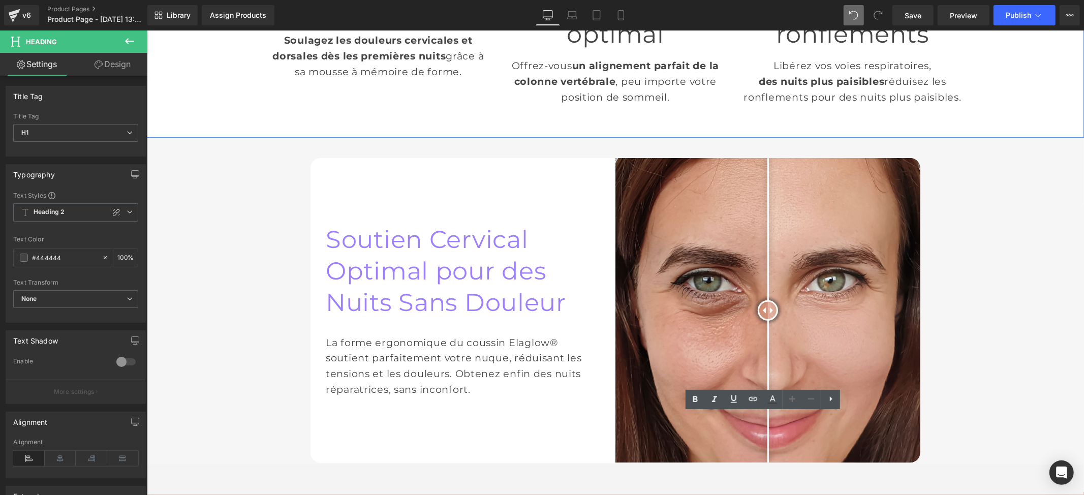
scroll to position [787, 0]
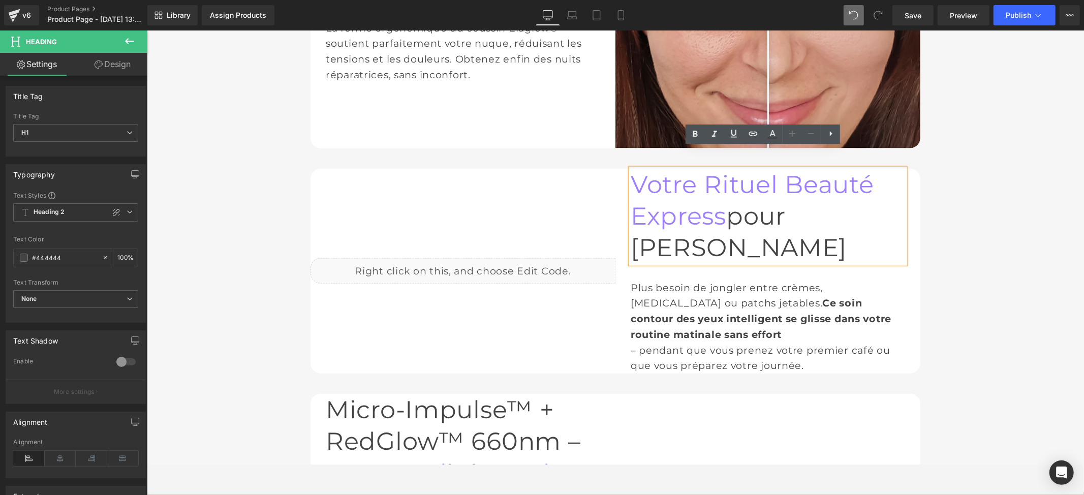
click at [750, 169] on span "Votre Rituel Beauté Express" at bounding box center [751, 199] width 243 height 61
paste div
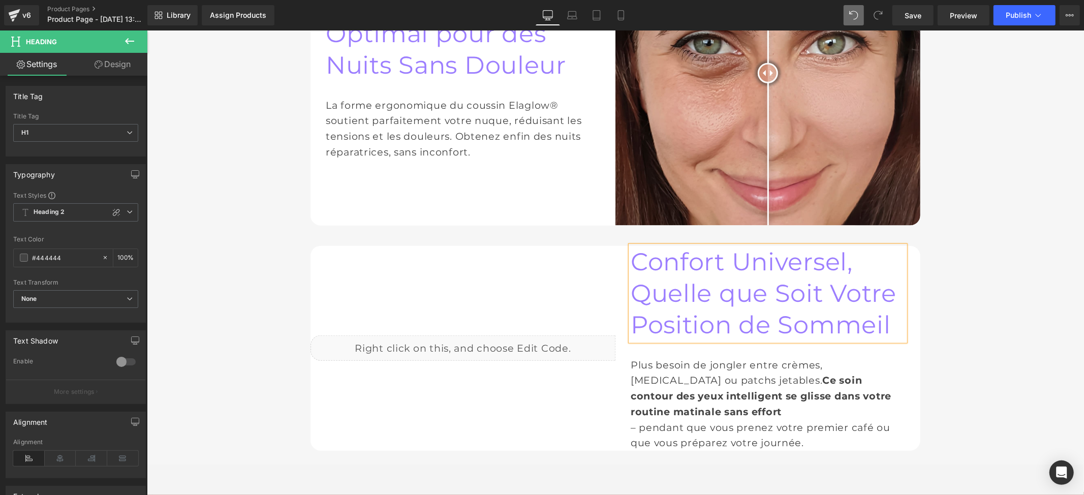
scroll to position [719, 0]
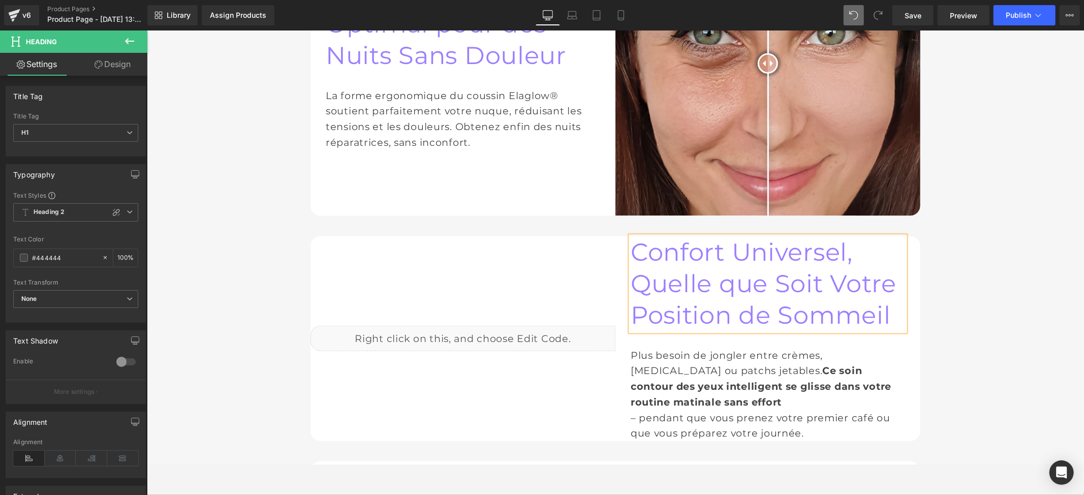
click at [726, 364] on span "Ce soin contour des yeux intelligent se glisse dans votre routine matinale sans…" at bounding box center [760, 385] width 261 height 43
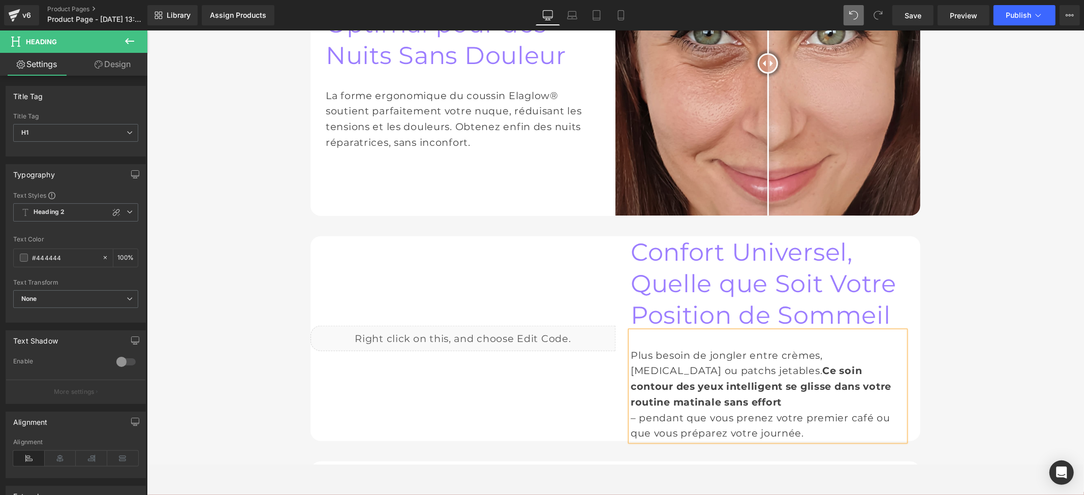
click at [722, 364] on span "Ce soin contour des yeux intelligent se glisse dans votre routine matinale sans…" at bounding box center [760, 385] width 261 height 43
click at [721, 364] on span "Ce soin contour des yeux intelligent se glisse dans votre routine matinale sans…" at bounding box center [760, 385] width 261 height 43
click at [723, 364] on span "Ce soin contour des yeux intelligent se glisse dans votre routine matinale sans…" at bounding box center [760, 385] width 261 height 43
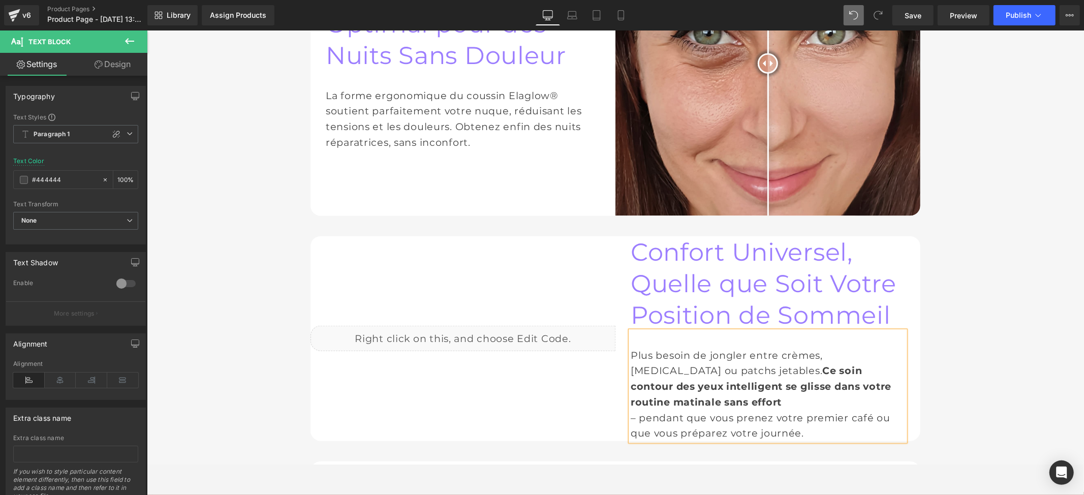
paste div
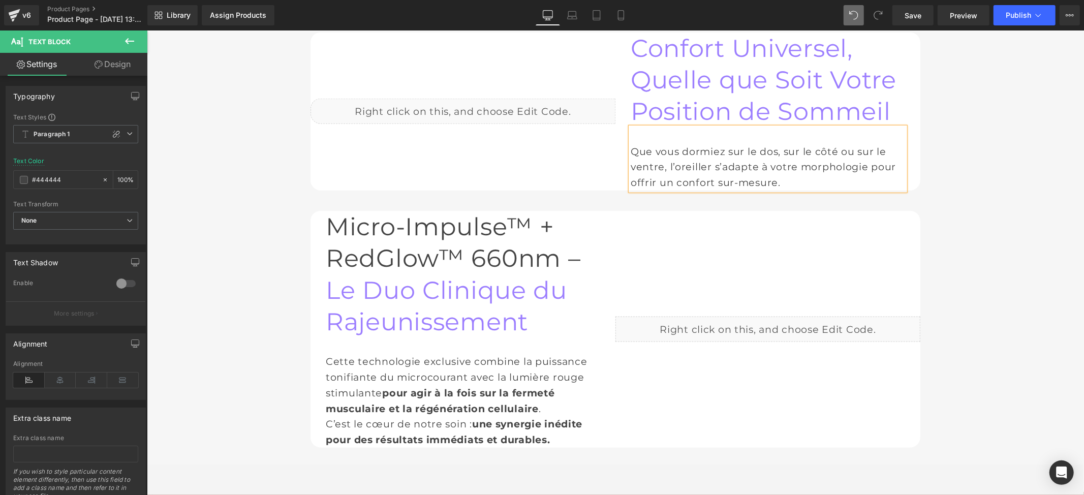
scroll to position [923, 0]
click at [385, 211] on h1 "Micro-Impulse™ + RedGlow™ 660nm – Le Duo Clinique du Rajeunissement" at bounding box center [462, 274] width 274 height 127
click at [394, 211] on h1 "Micro-Impulse™ + RedGlow™ 660nm – Le Duo Clinique du Rajeunissement" at bounding box center [462, 274] width 274 height 127
click at [399, 211] on h1 "Micro-Impulse™ + RedGlow™ 660nm – Le Duo Clinique du Rajeunissement" at bounding box center [462, 274] width 274 height 127
click at [405, 211] on h1 "Micro-Impulse™ + RedGlow™ 660nm – Le Duo Clinique du Rajeunissement" at bounding box center [462, 274] width 274 height 127
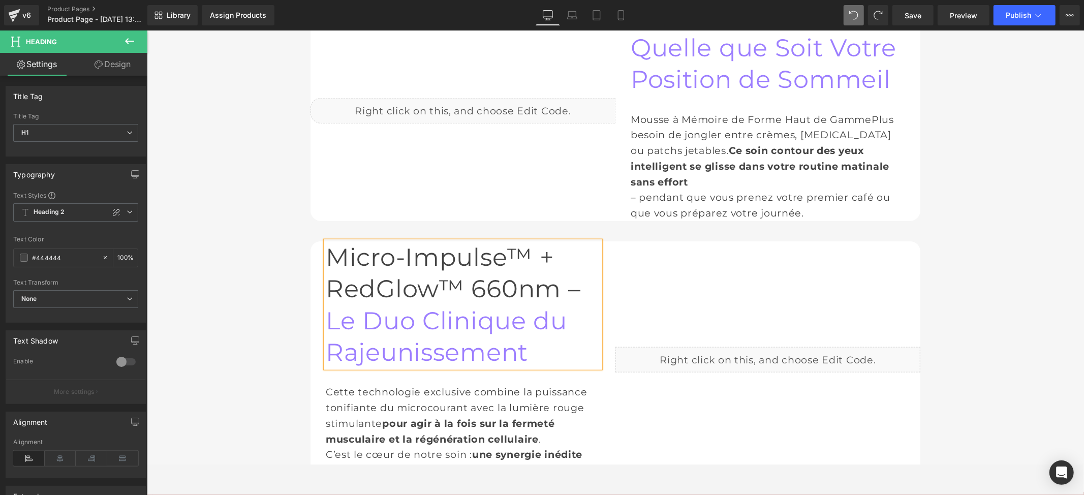
scroll to position [752, 0]
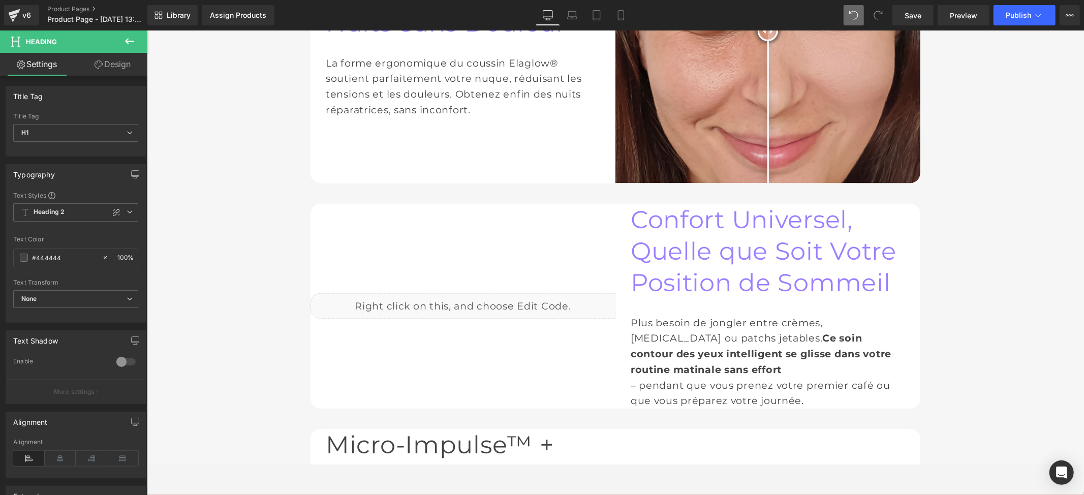
click at [878, 13] on icon at bounding box center [877, 15] width 9 height 9
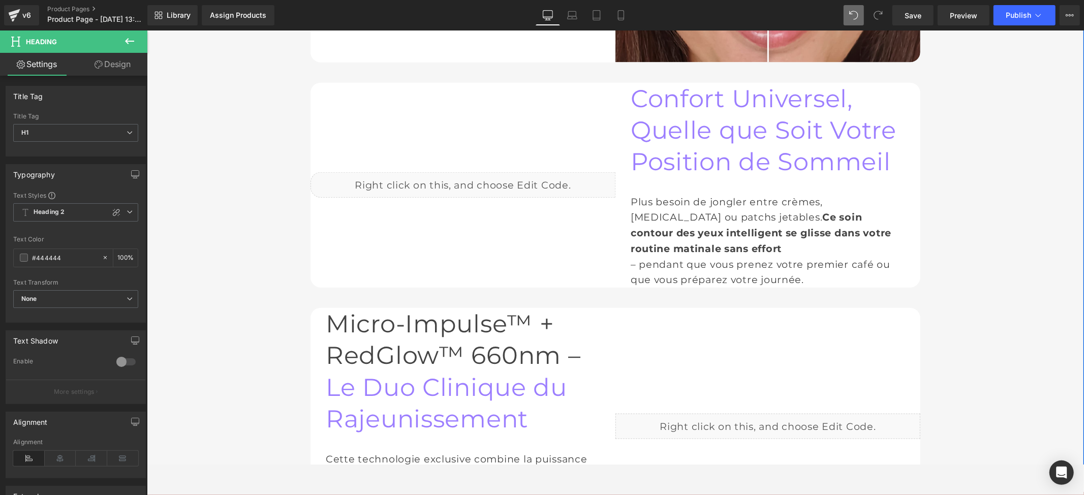
scroll to position [887, 0]
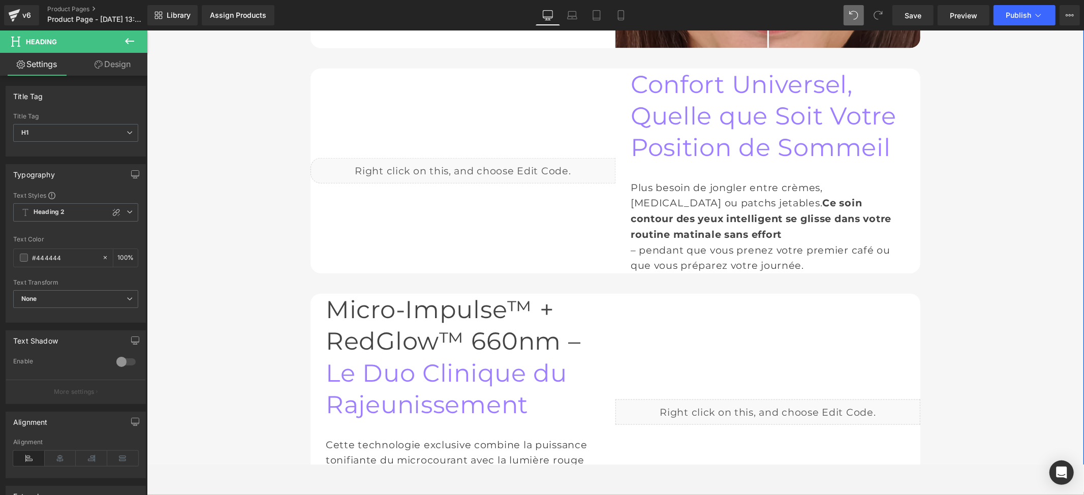
click at [438, 293] on h1 "Micro-Impulse™ + RedGlow™ 660nm – Le Duo Clinique du Rajeunissement" at bounding box center [462, 356] width 274 height 127
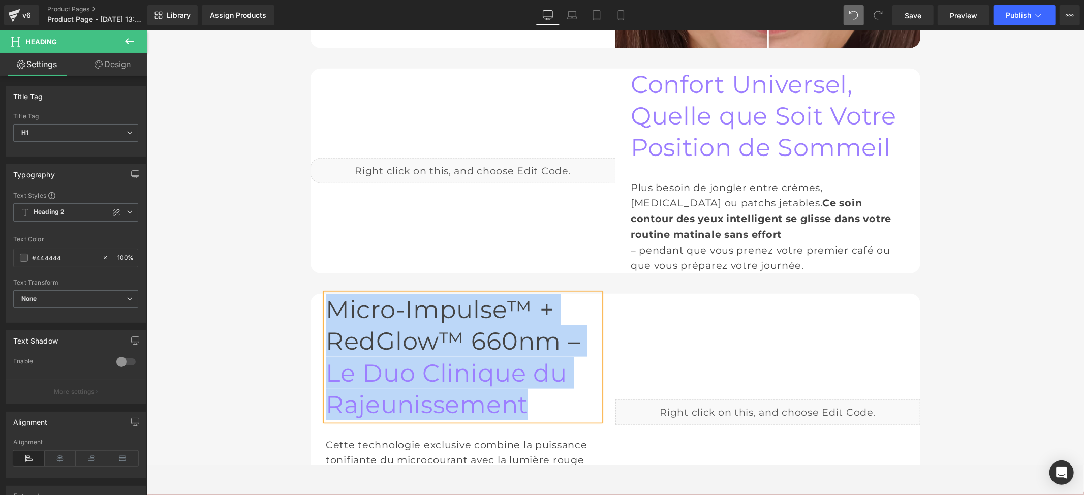
paste div
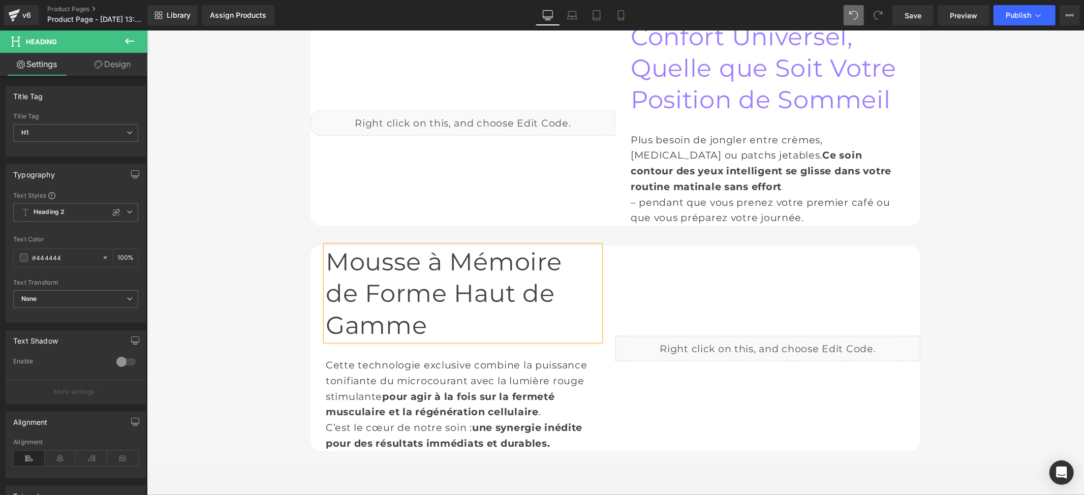
scroll to position [955, 0]
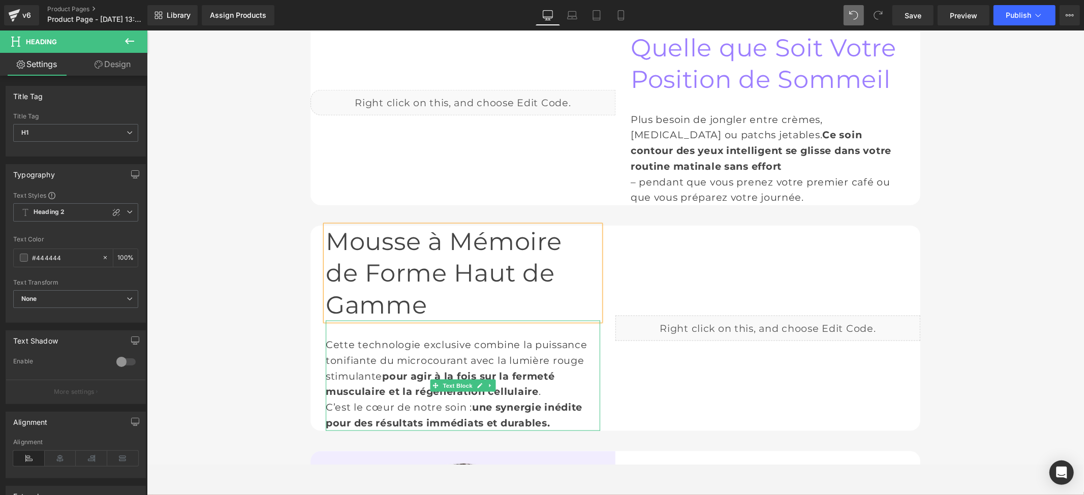
click at [382, 320] on div "Cette technologie exclusive combine la puissance tonifiante du microcourant ave…" at bounding box center [462, 375] width 274 height 110
click at [389, 320] on div "Cette technologie exclusive combine la puissance tonifiante du microcourant ave…" at bounding box center [462, 375] width 274 height 110
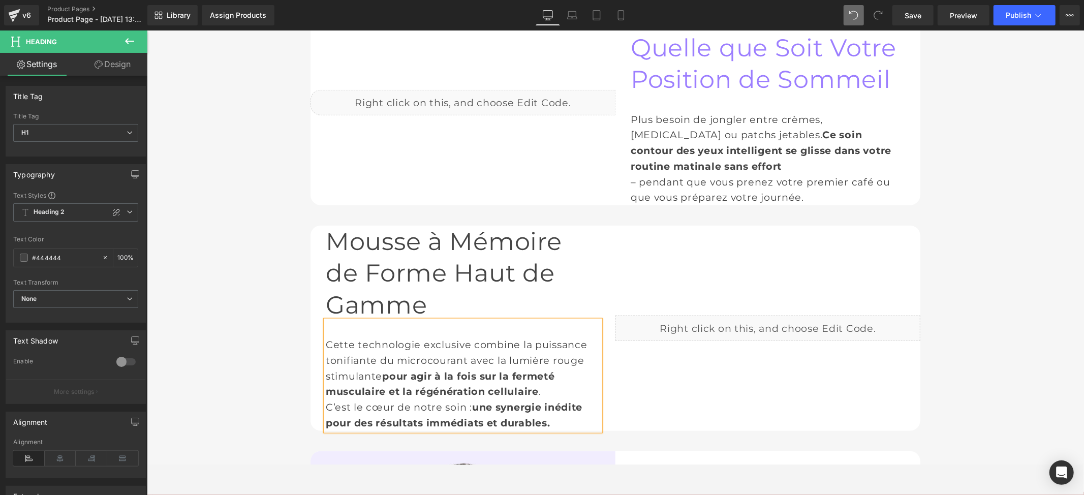
click at [392, 320] on div "Cette technologie exclusive combine la puissance tonifiante du microcourant ave…" at bounding box center [462, 375] width 274 height 110
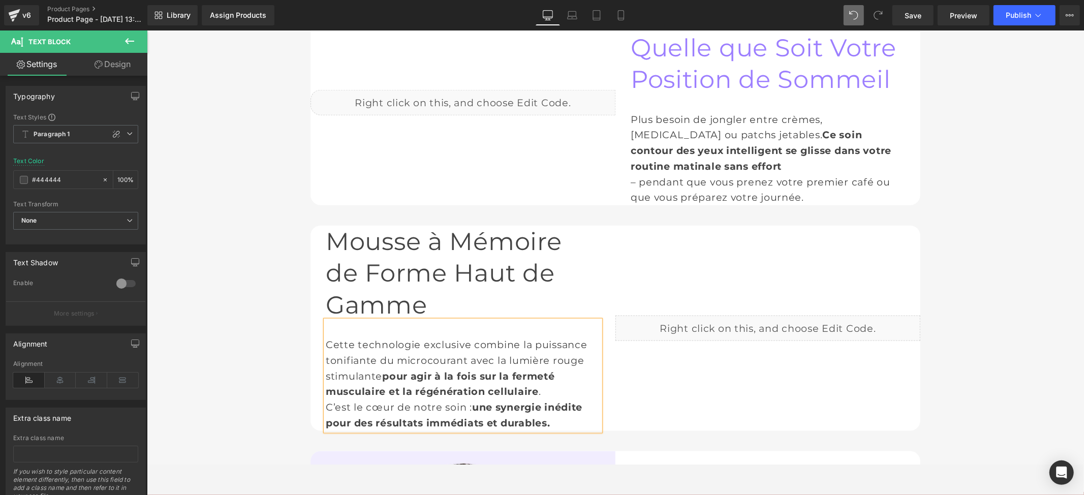
paste div
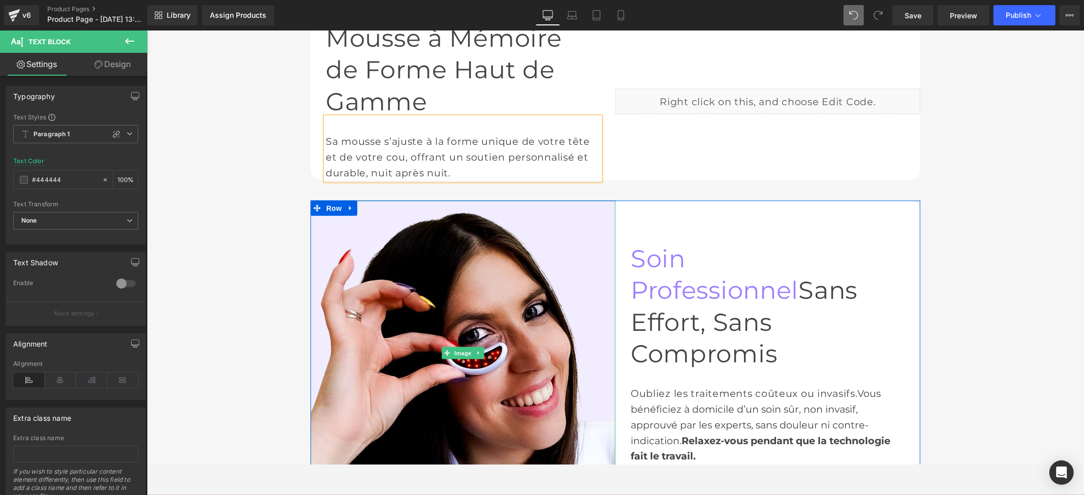
scroll to position [1023, 0]
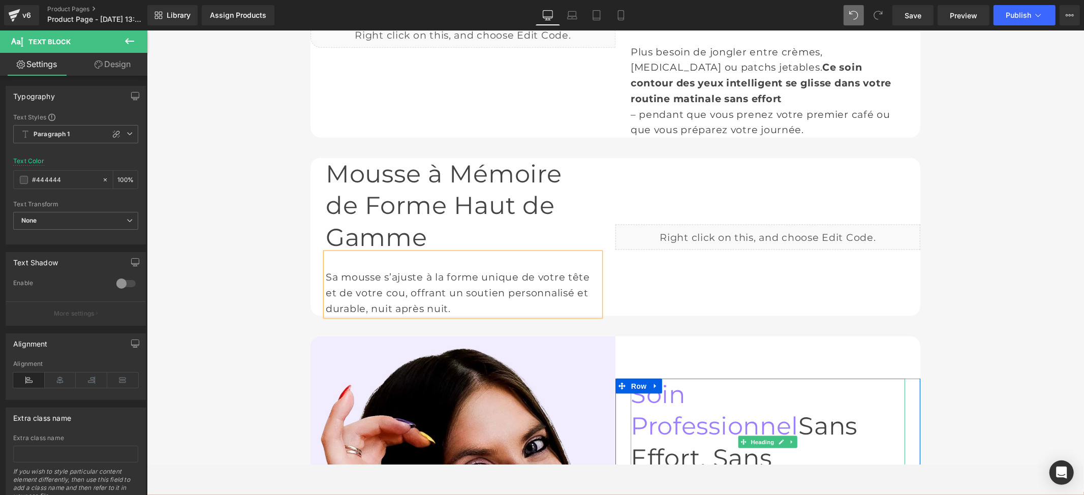
click at [630, 378] on span "Row" at bounding box center [638, 385] width 20 height 15
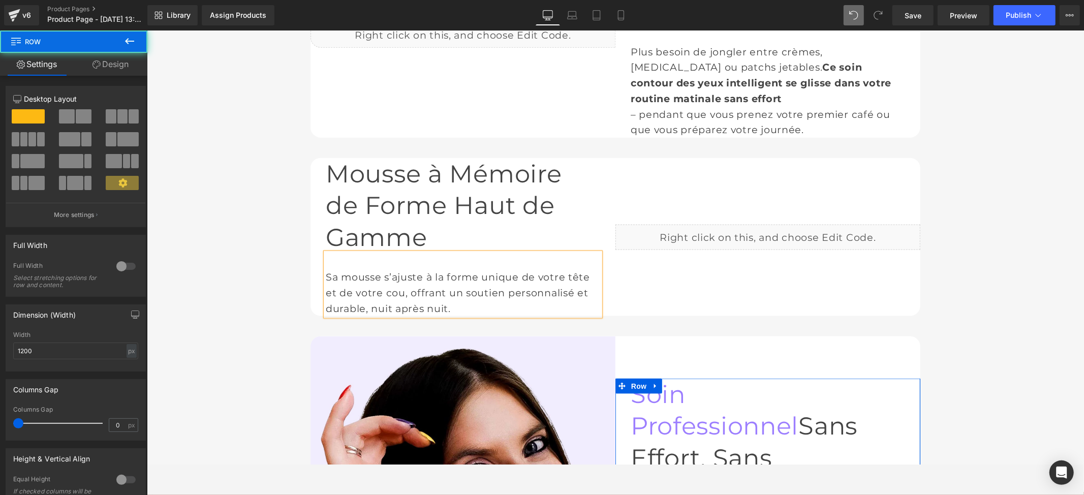
click at [728, 379] on span "Soin Professionnel" at bounding box center [714, 409] width 168 height 61
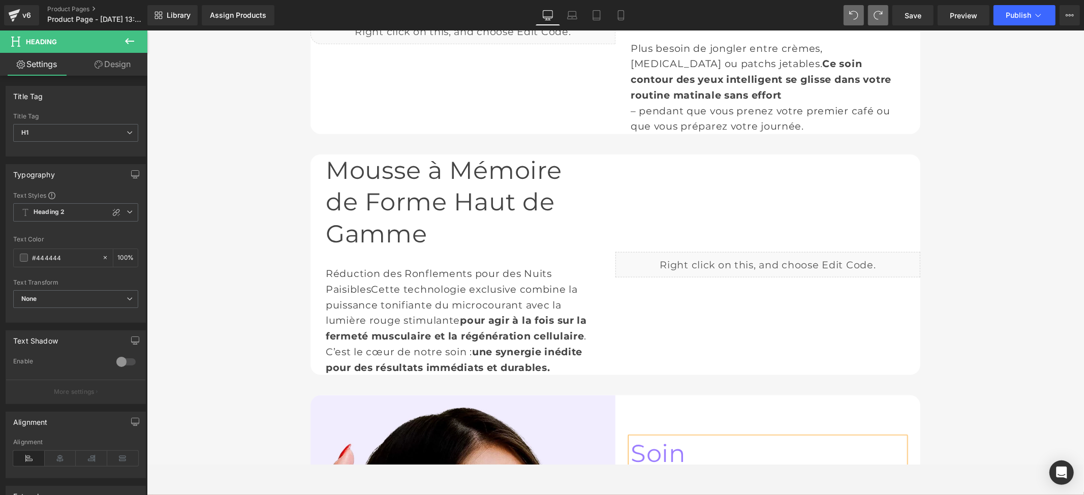
scroll to position [1004, 0]
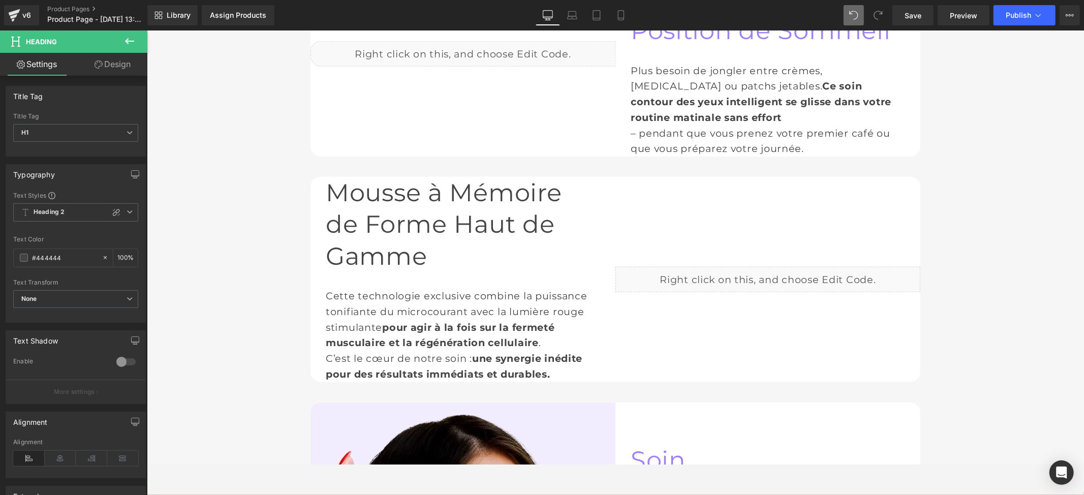
click at [876, 19] on icon at bounding box center [877, 15] width 9 height 9
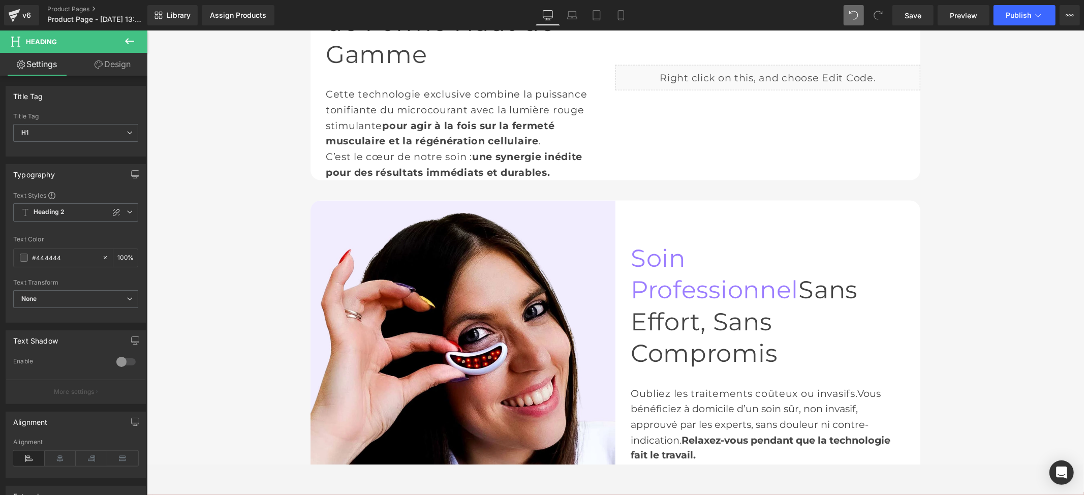
scroll to position [1207, 0]
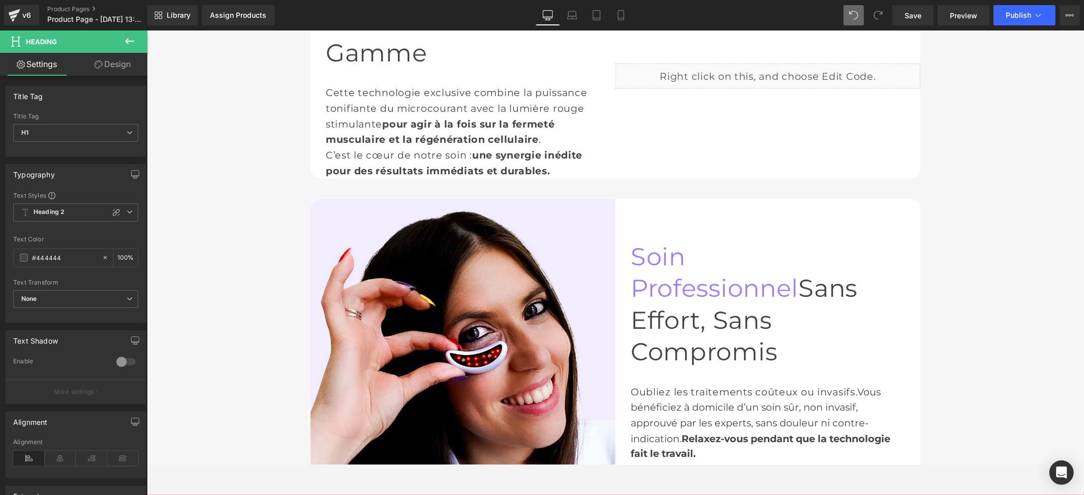
click at [722, 241] on span "Soin Professionnel" at bounding box center [714, 271] width 168 height 61
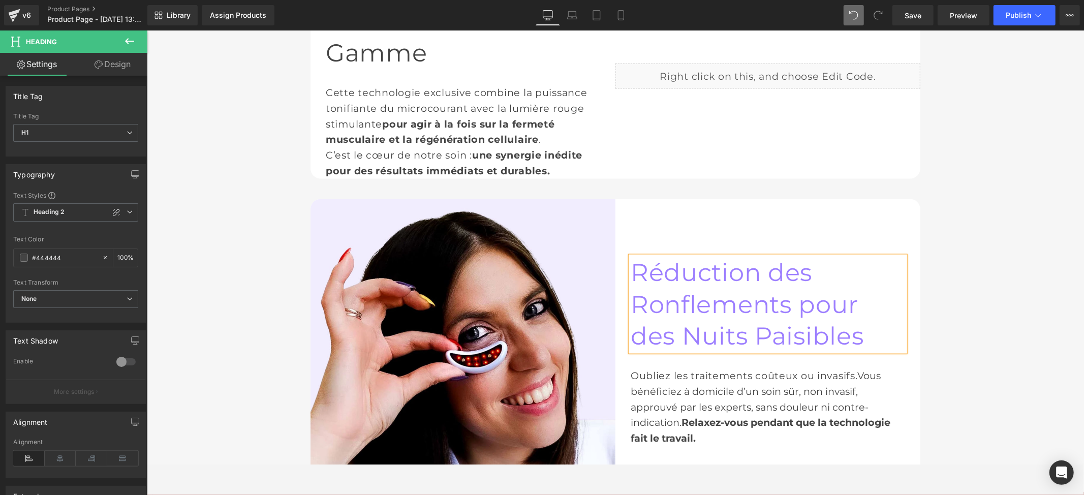
click at [639, 367] on div "Oubliez les traitements coûteux ou invasifs. Vous bénéficiez à domicile d’un so…" at bounding box center [767, 406] width 274 height 78
click at [646, 367] on div "Oubliez les traitements coûteux ou invasifs. Vous bénéficiez à domicile d’un so…" at bounding box center [767, 406] width 274 height 78
click at [650, 367] on div "Oubliez les traitements coûteux ou invasifs. Vous bénéficiez à domicile d’un so…" at bounding box center [767, 406] width 274 height 78
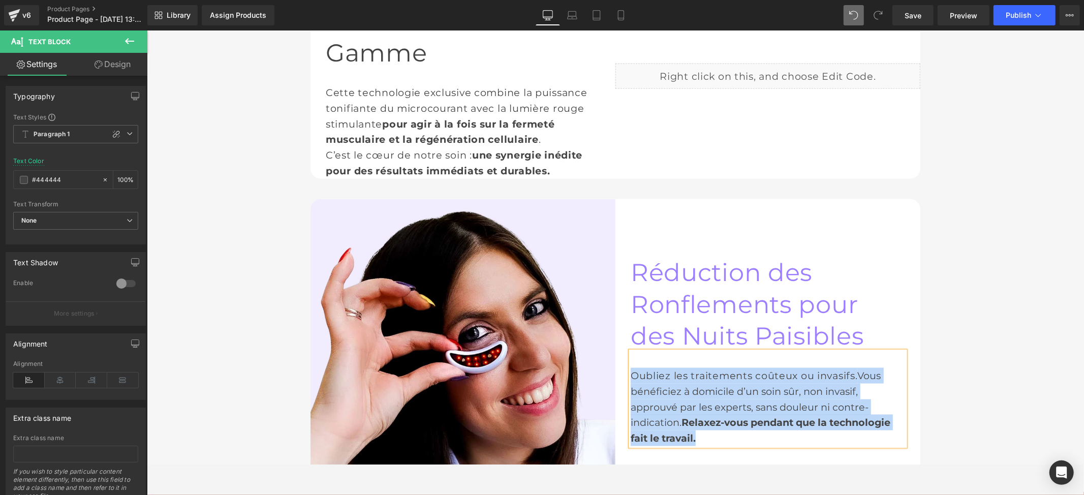
paste div
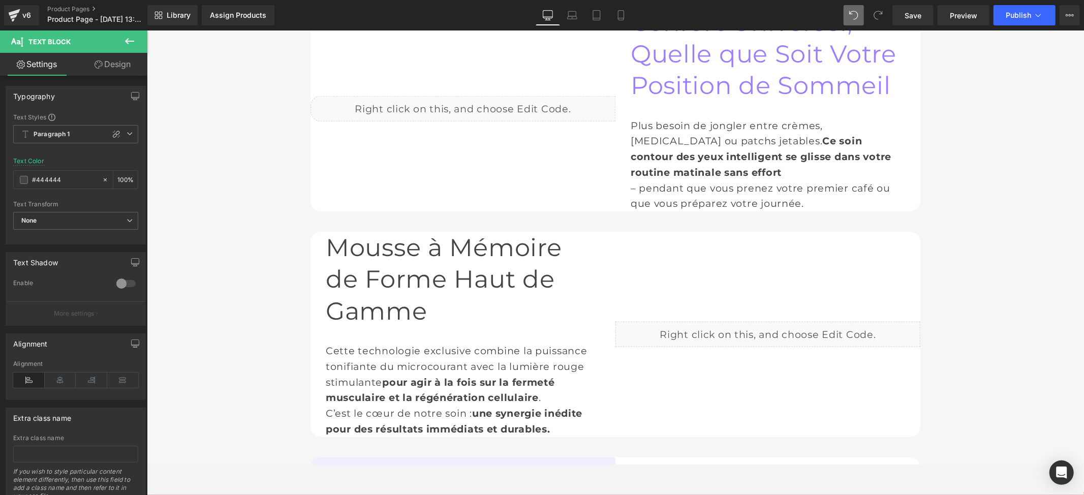
scroll to position [1012, 0]
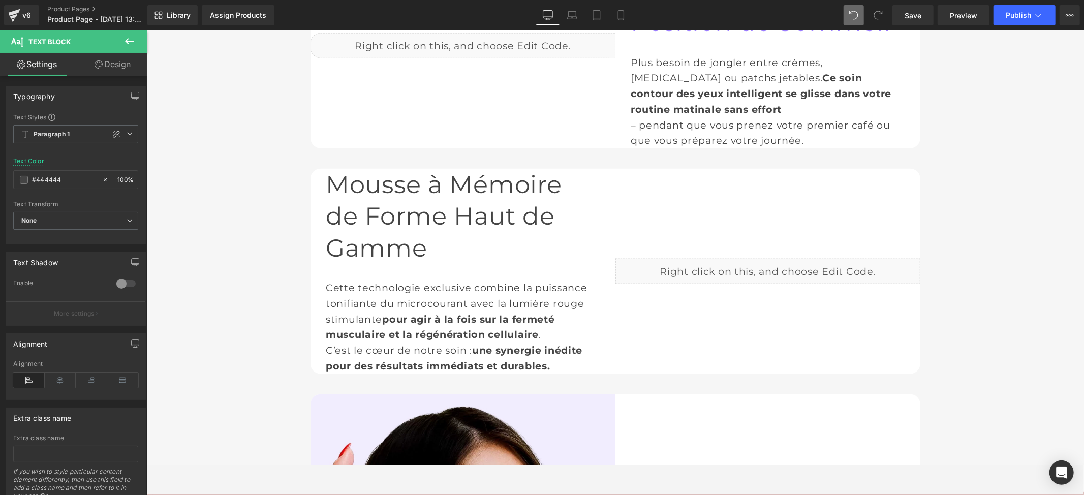
click at [879, 19] on icon at bounding box center [877, 15] width 9 height 9
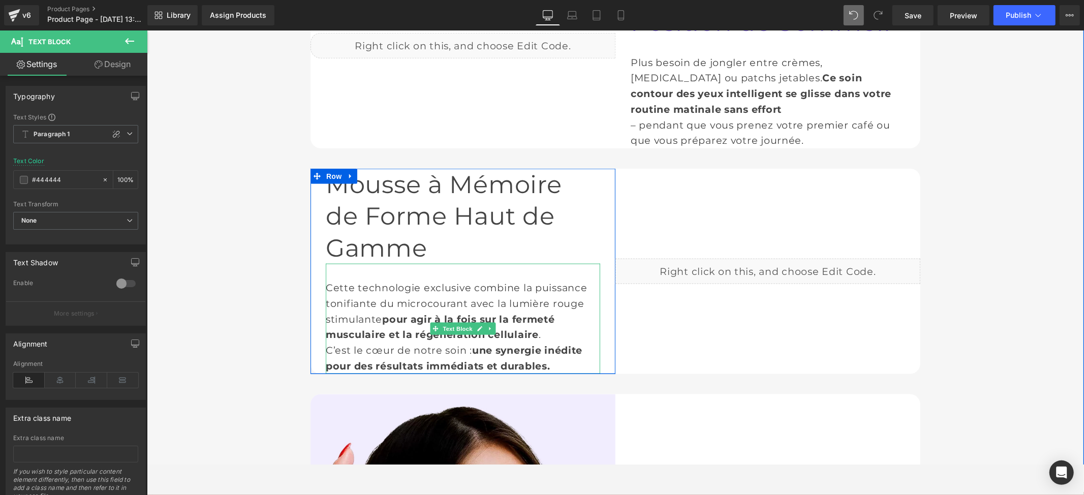
click at [445, 263] on div "Cette technologie exclusive combine la puissance tonifiante du microcourant ave…" at bounding box center [462, 318] width 274 height 110
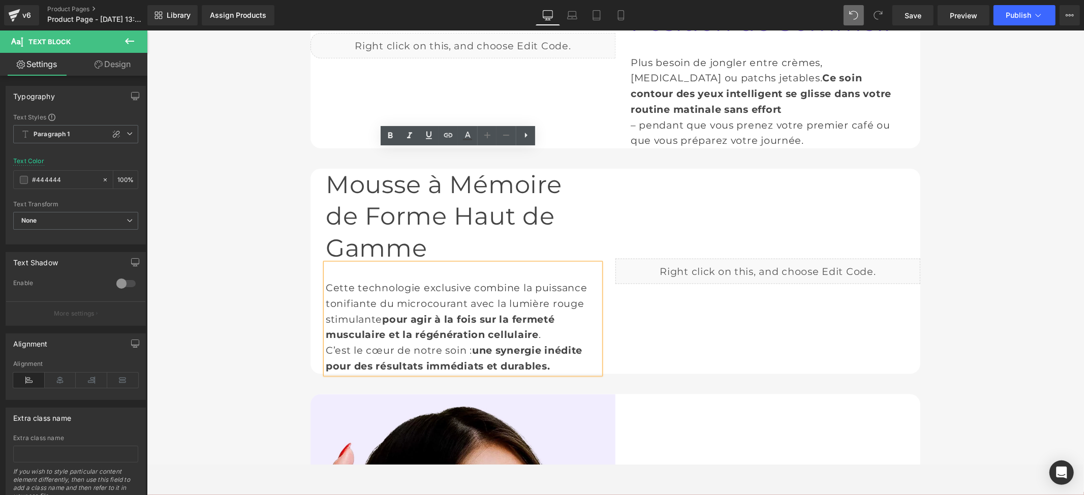
click at [333, 263] on div "Cette technologie exclusive combine la puissance tonifiante du microcourant ave…" at bounding box center [462, 318] width 274 height 110
click at [344, 263] on div "Cette technologie exclusive combine la puissance tonifiante du microcourant ave…" at bounding box center [462, 318] width 274 height 110
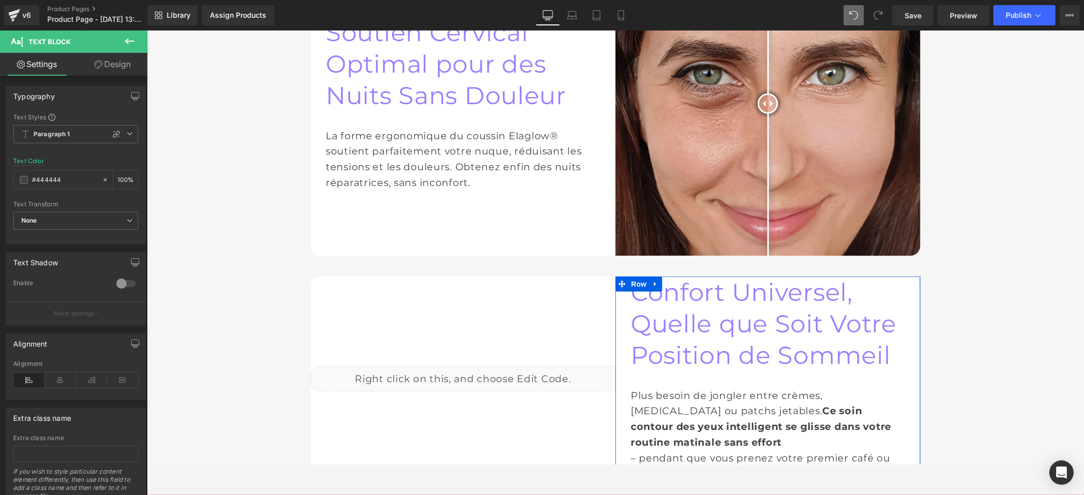
scroll to position [673, 0]
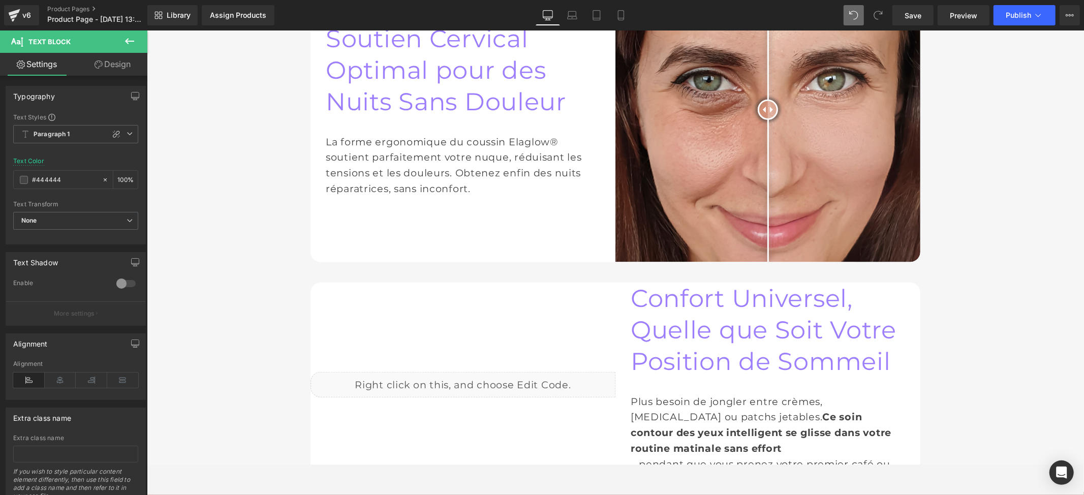
click at [671, 393] on div "Plus besoin de jongler entre crèmes, rouleaux ou patchs jetables. Ce soin conto…" at bounding box center [767, 424] width 274 height 62
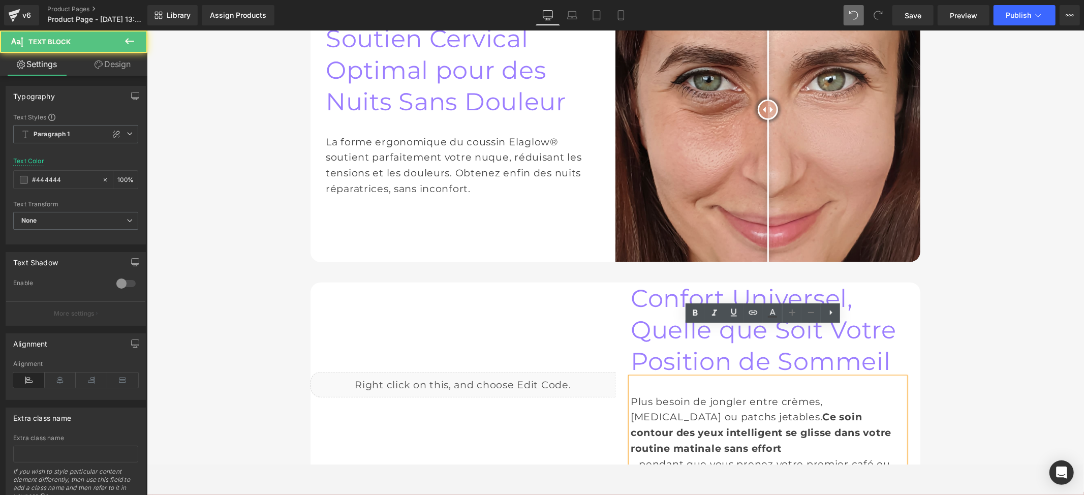
click at [699, 393] on div "Plus besoin de jongler entre crèmes, rouleaux ou patchs jetables. Ce soin conto…" at bounding box center [767, 424] width 274 height 62
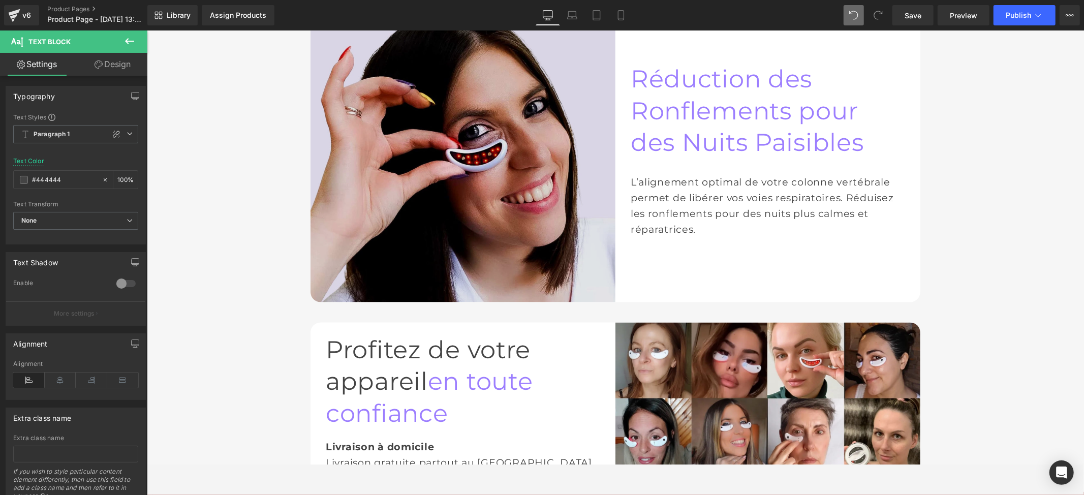
scroll to position [1351, 0]
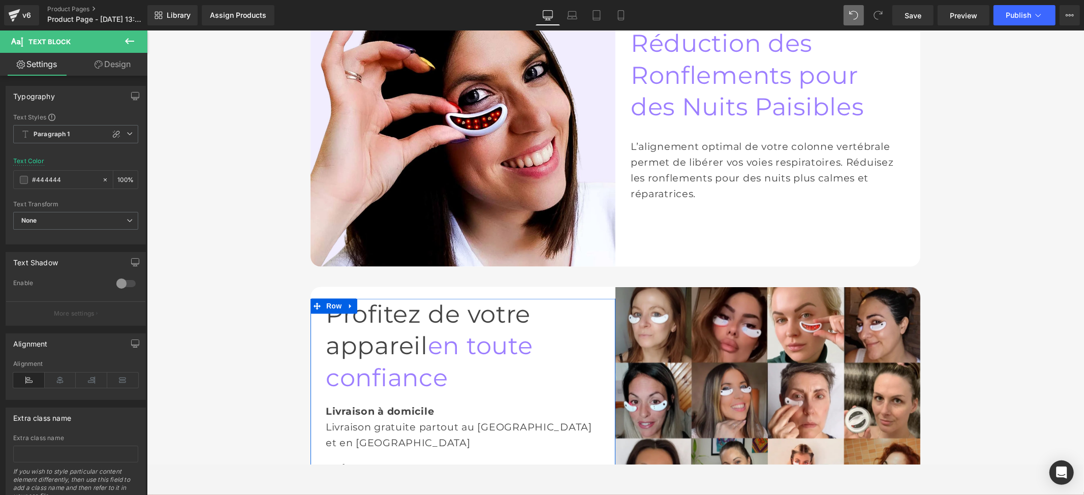
click at [343, 463] on div "Testez LumiEyes™ pendant 90 jours dès sa réception. Pas convaincu ? Nous le réc…" at bounding box center [462, 499] width 274 height 47
click at [350, 463] on div "Testez LumiEyes™ pendant 90 jours dès sa réception. Pas convaincu ? Nous le réc…" at bounding box center [462, 499] width 274 height 47
click at [351, 463] on div "Testez LumiEyes™ pendant 90 jours dès sa réception. Pas convaincu ? Nous le réc…" at bounding box center [462, 499] width 274 height 47
paste div
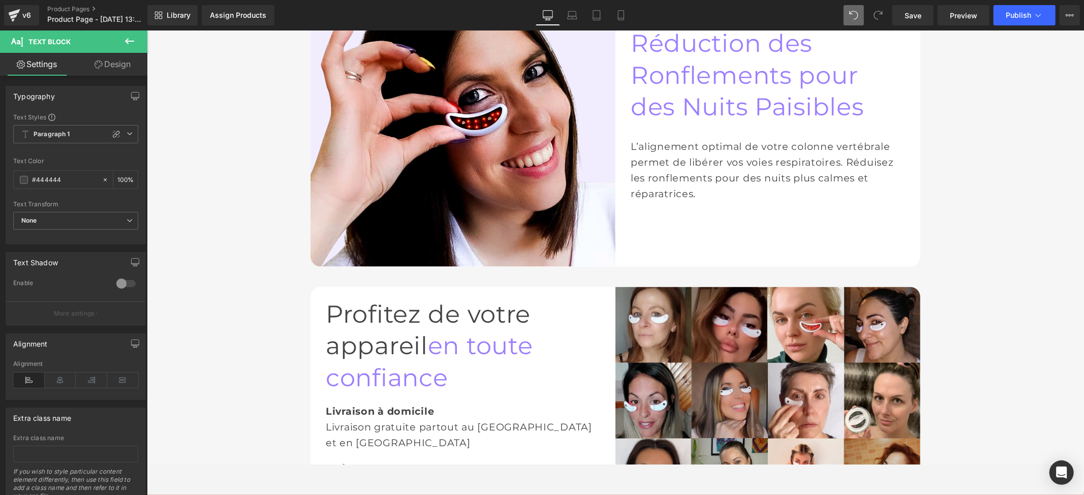
paste div
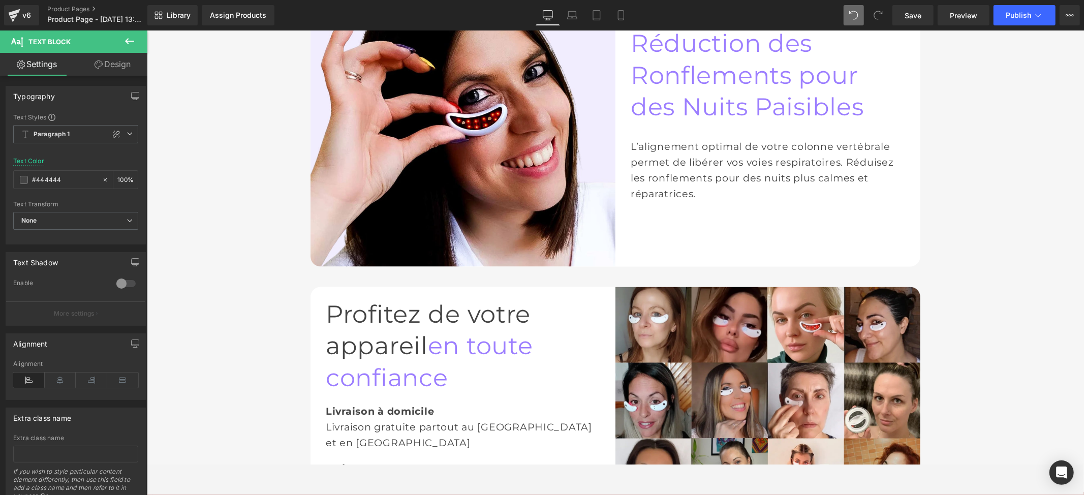
paste div
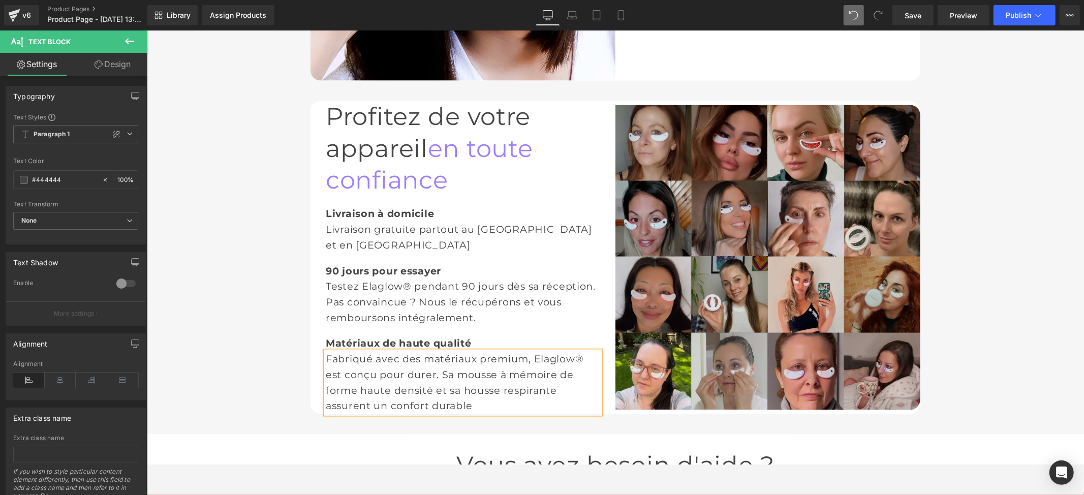
scroll to position [1673, 0]
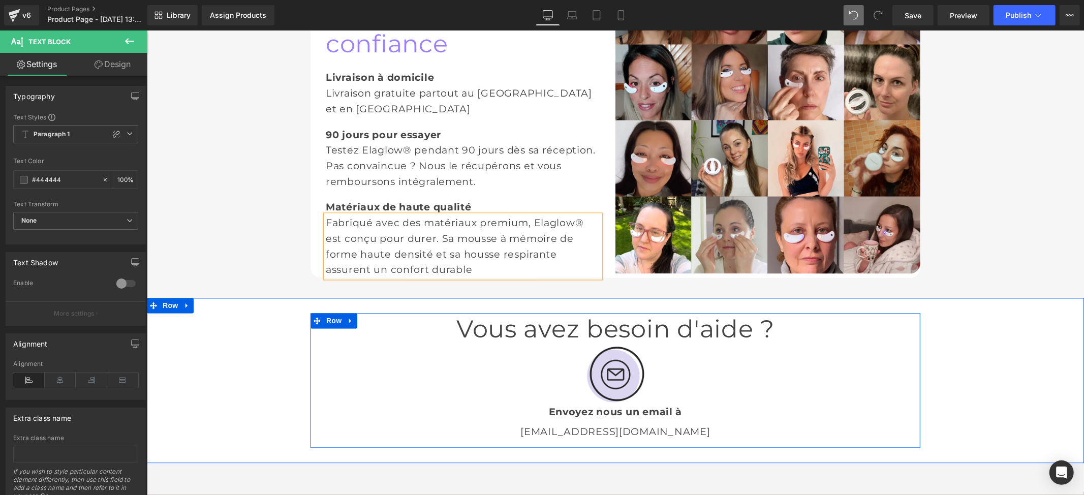
click at [605, 425] on span "Text Block" at bounding box center [609, 431] width 34 height 12
click at [681, 423] on p "info@enovaly.co" at bounding box center [615, 431] width 594 height 16
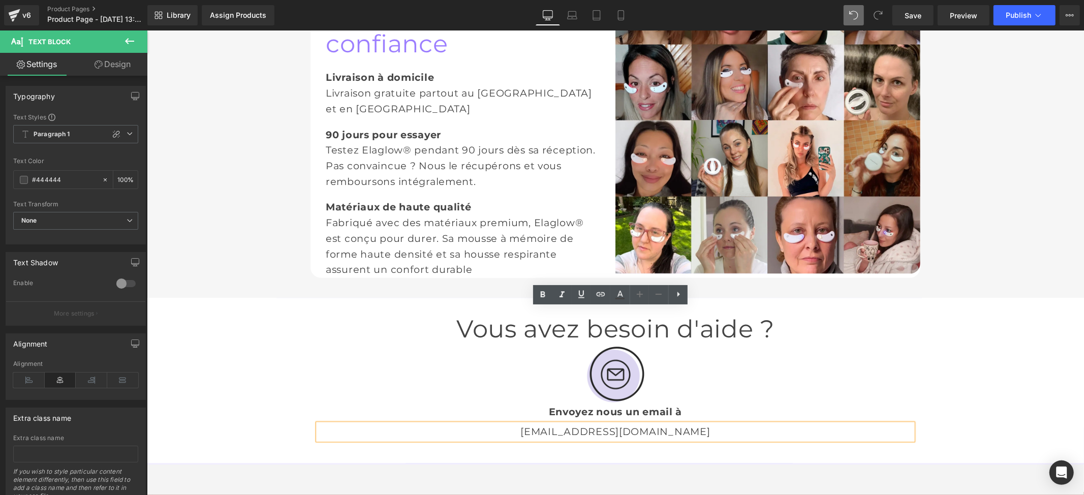
click at [614, 423] on p "info@enovaly.co" at bounding box center [615, 431] width 594 height 16
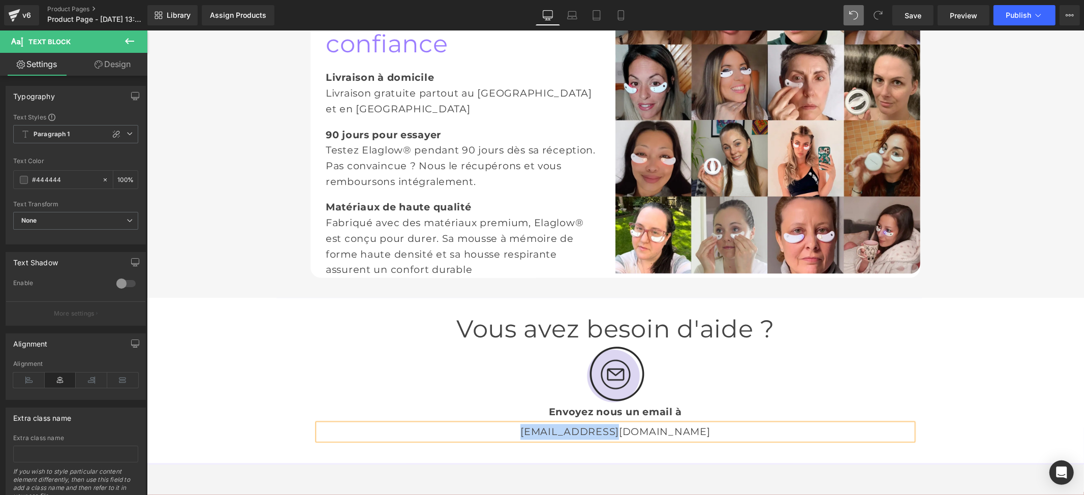
paste div
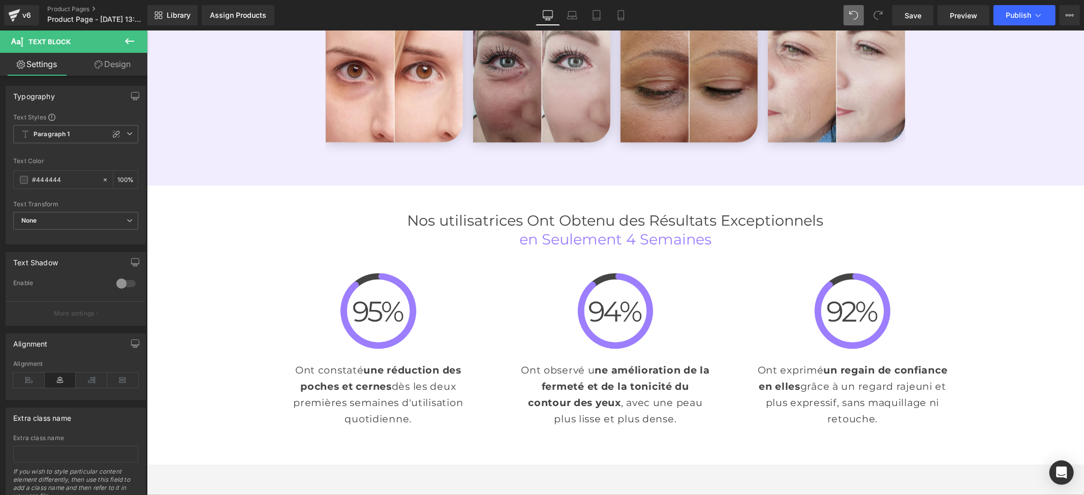
scroll to position [1944, 0]
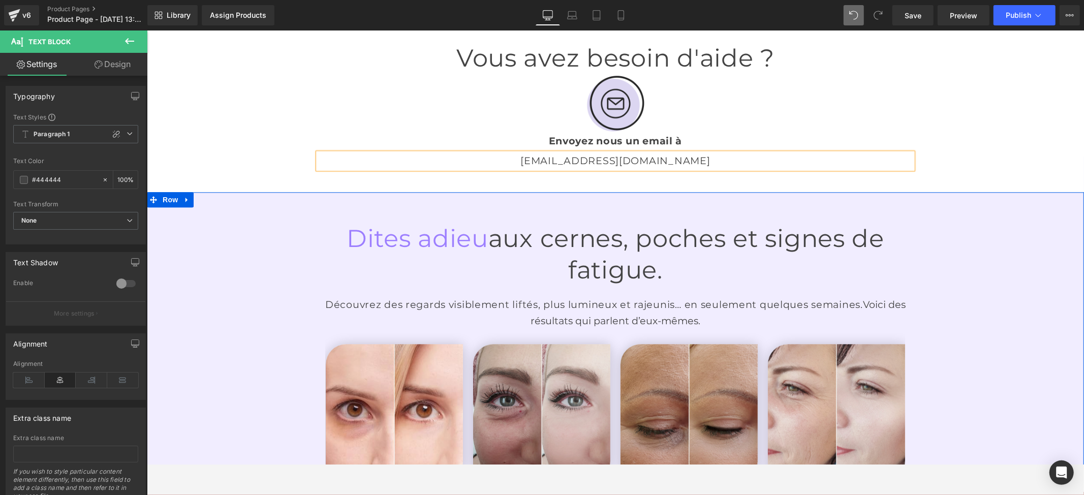
click at [184, 195] on icon at bounding box center [186, 199] width 7 height 8
click at [209, 195] on icon at bounding box center [212, 199] width 7 height 8
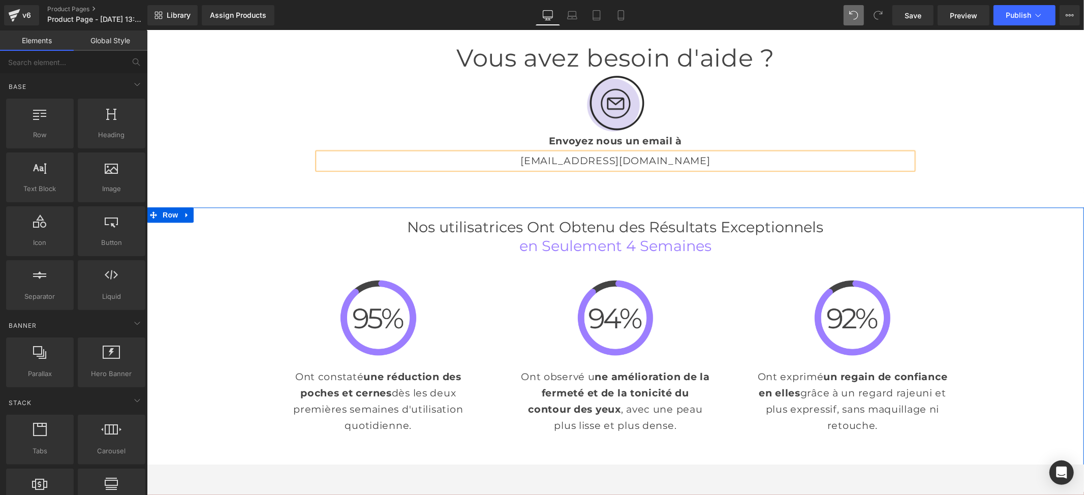
click at [555, 333] on div "Nos utilisatrices Ont Obtenu des Résultats Exceptionnels en Seulement 4 Semaine…" at bounding box center [614, 341] width 937 height 268
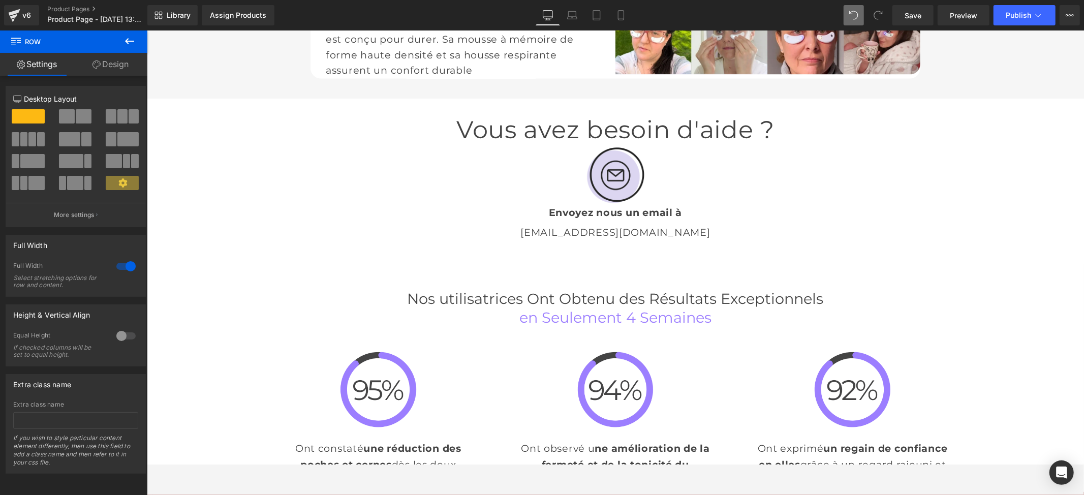
scroll to position [1897, 0]
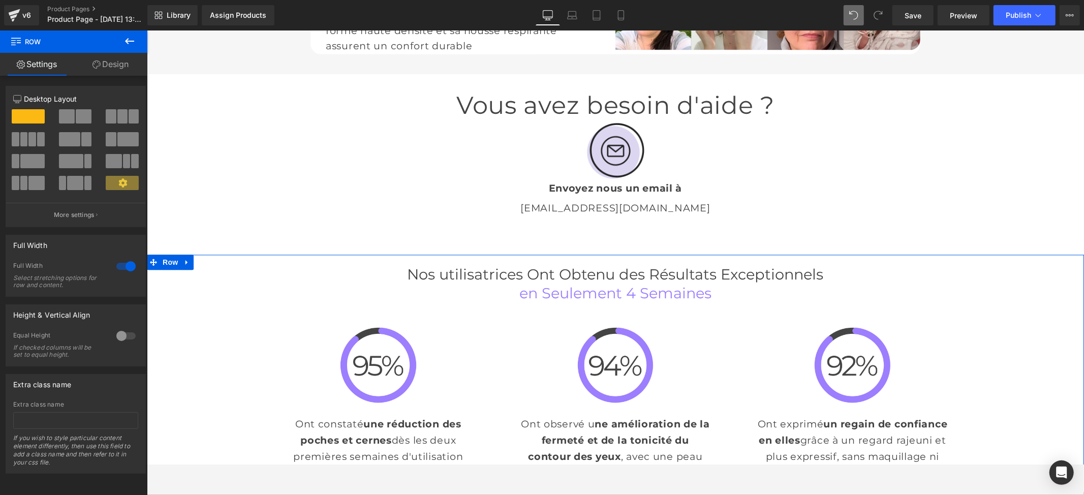
click at [496, 265] on span "Nos utilisatrices Ont Obtenu des Résultats Exceptionnels" at bounding box center [615, 274] width 416 height 18
click at [602, 284] on span "en Seulement 4 Semaines" at bounding box center [615, 293] width 192 height 18
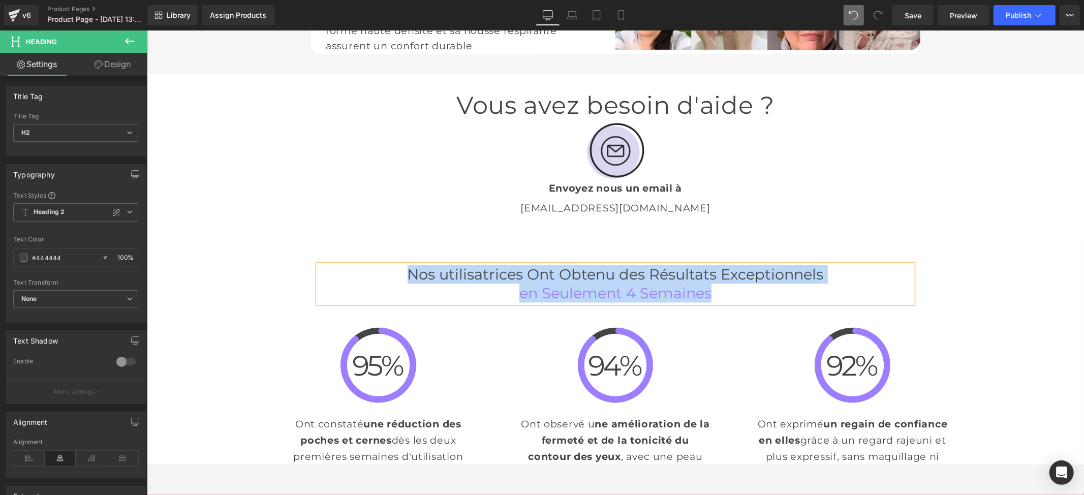
paste div
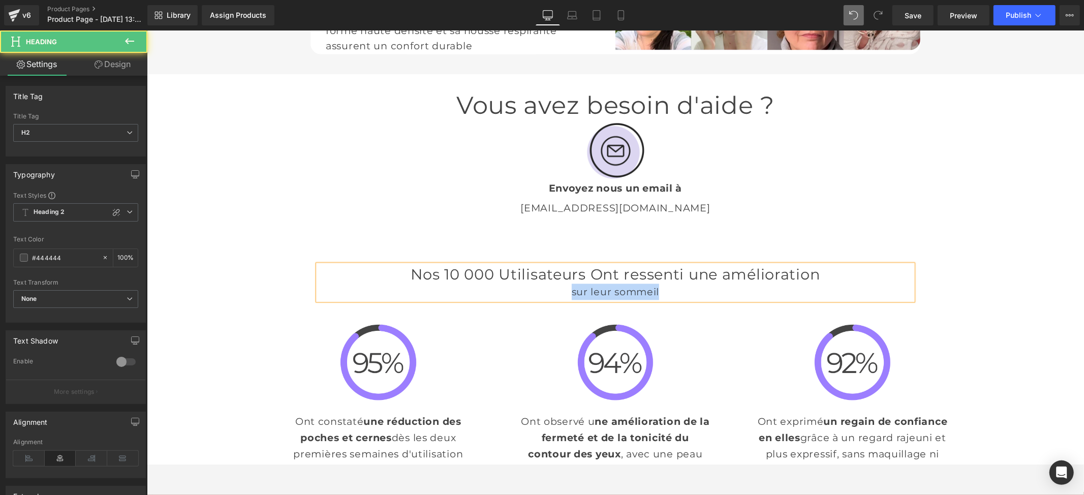
drag, startPoint x: 620, startPoint y: 182, endPoint x: 527, endPoint y: 190, distance: 93.8
click at [527, 254] on div "Nos 10 000 Utilisateurs Ont ressenti une amélioration  sur leur sommeil Headin…" at bounding box center [615, 279] width 610 height 50
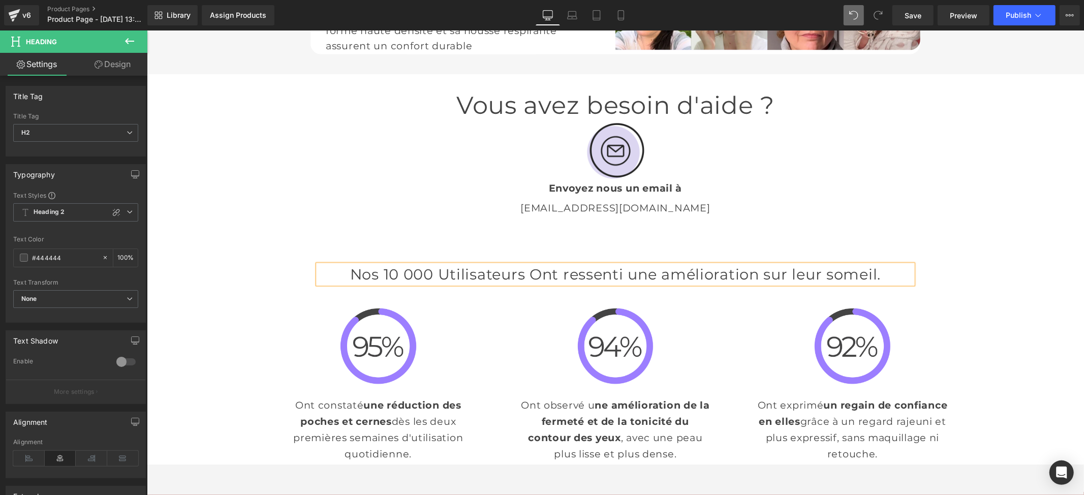
click at [818, 264] on h2 "Nos 10 000 Utilisateurs Ont ressenti une amélioration sur leur someil." at bounding box center [615, 273] width 594 height 19
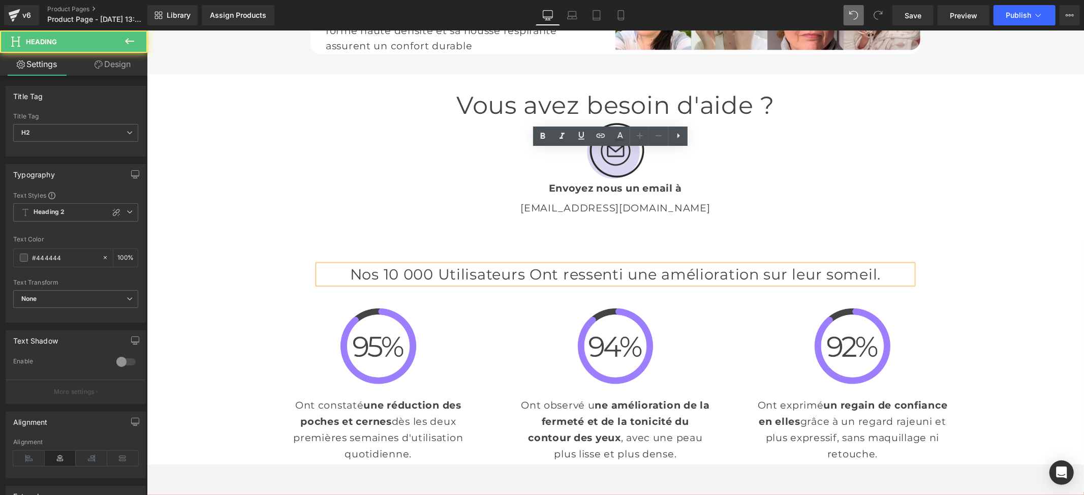
click at [823, 264] on h2 "Nos 10 000 Utilisateurs Ont ressenti une amélioration sur leur someil." at bounding box center [615, 273] width 594 height 19
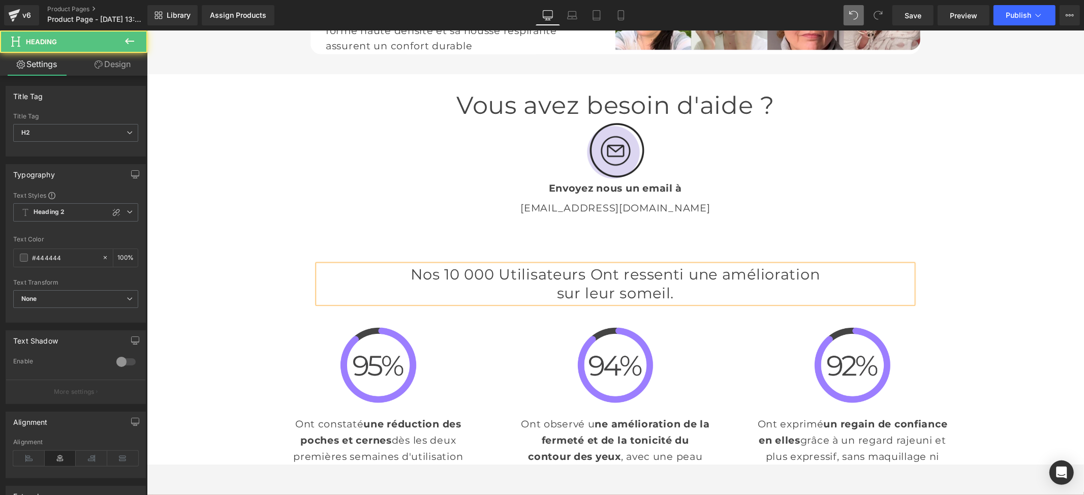
click at [694, 283] on h2 "sur leur someil." at bounding box center [615, 292] width 594 height 19
click at [402, 264] on h2 "Nos 10 000 Utilisateurs Ont ressenti une amélioration" at bounding box center [615, 273] width 594 height 19
click at [1008, 254] on div "Nos +10 000 Utilisateurs Ont ressenti une amélioration sur leur someil Heading …" at bounding box center [614, 370] width 937 height 232
click at [979, 254] on div "Nos +10 000 Utilisateurs Ont ressenti une amélioration sur leur someil Heading …" at bounding box center [614, 370] width 937 height 232
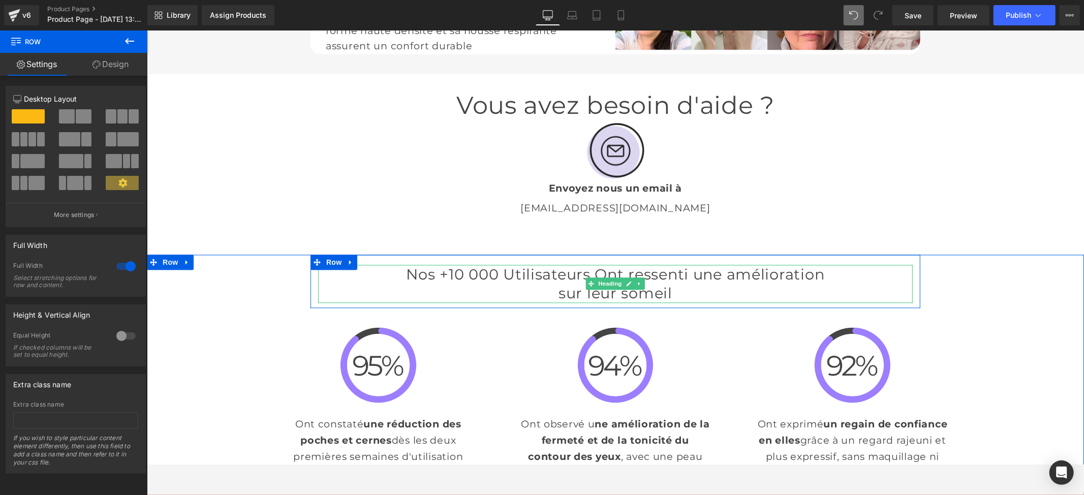
click at [407, 264] on h2 "Nos +10 000 Utilisateurs Ont ressenti une amélioration" at bounding box center [615, 273] width 594 height 19
click at [408, 264] on h2 "Nos +10 000 Utilisateurs Ont ressenti une amélioration" at bounding box center [615, 273] width 594 height 19
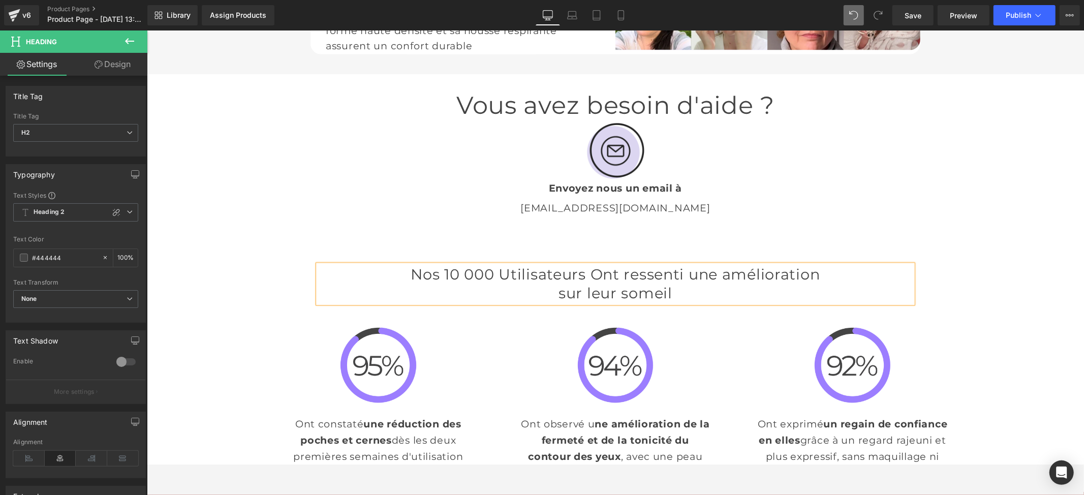
click at [998, 254] on div "Nos 10 000 Utilisateurs Ont ressenti une amélioration sur leur someil Heading R…" at bounding box center [614, 370] width 937 height 232
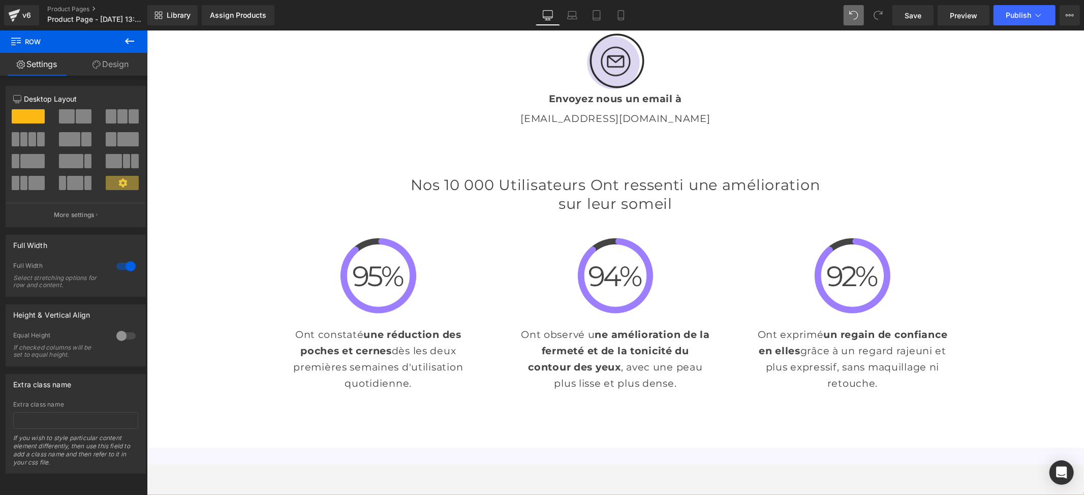
scroll to position [2032, 0]
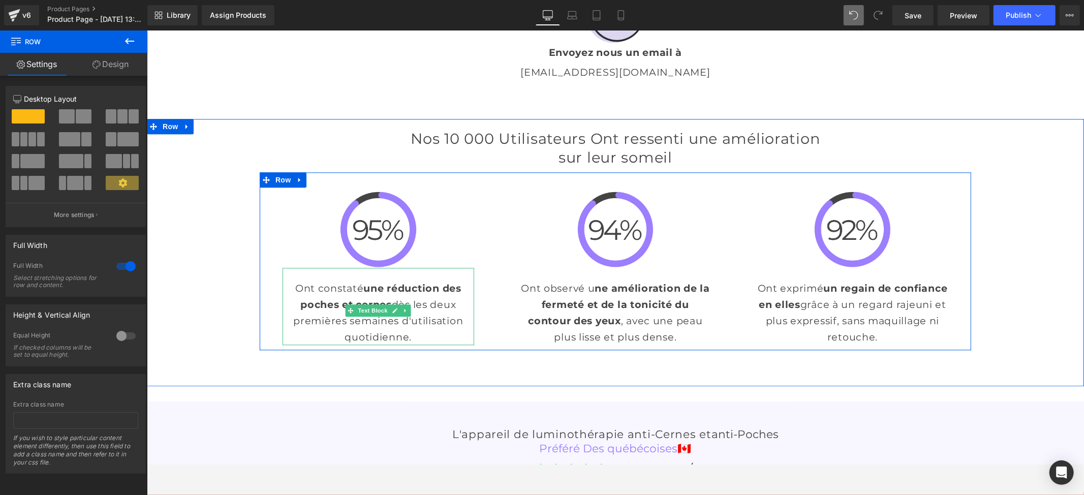
click at [383, 304] on span "Text Block" at bounding box center [373, 310] width 34 height 12
click at [352, 279] on p "Ont constaté une réduction des poches et cernes dès les deux premières semaines…" at bounding box center [378, 311] width 192 height 65
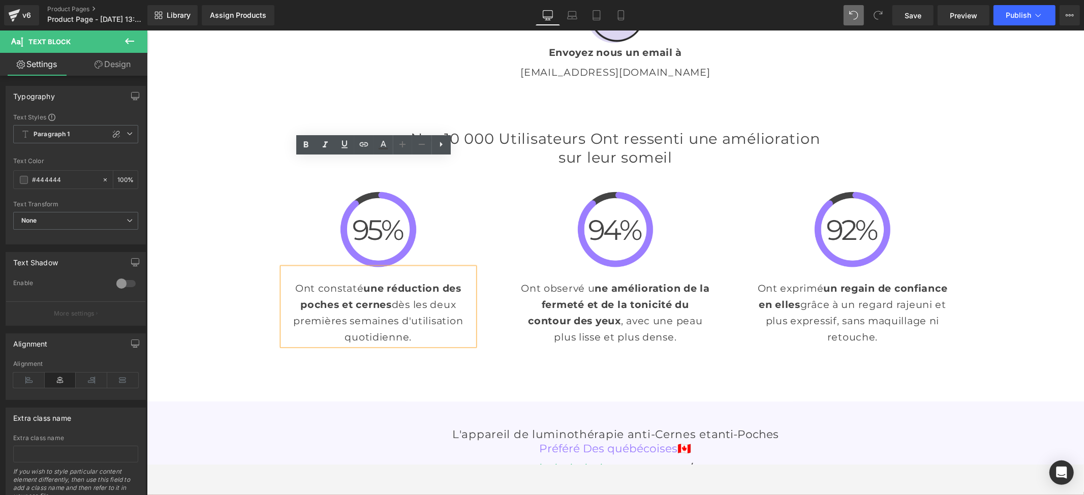
click at [356, 279] on p "Ont constaté une réduction des poches et cernes dès les deux premières semaines…" at bounding box center [378, 311] width 192 height 65
paste div
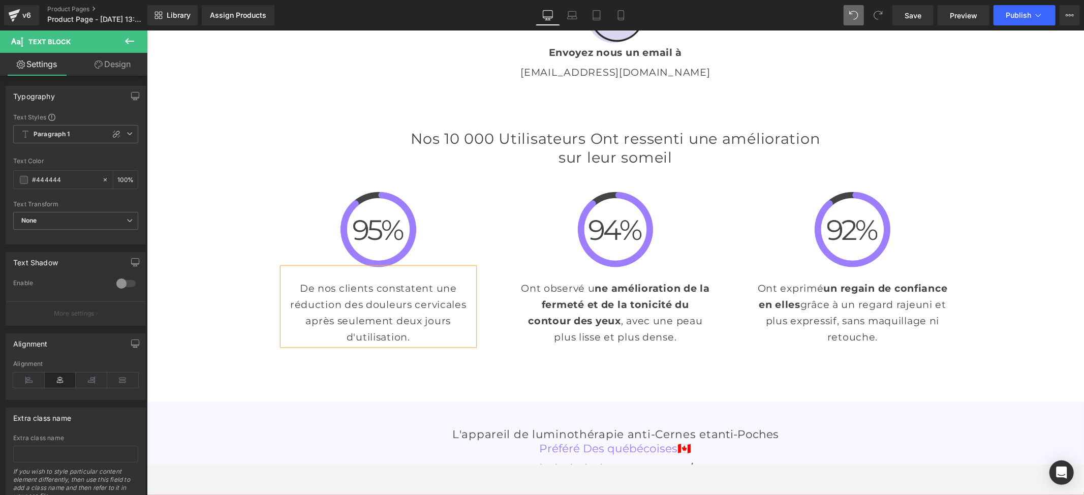
click at [566, 279] on p "Ont observé u ne amélioration de la fermeté et de la tonicité du contour des ye…" at bounding box center [615, 311] width 192 height 65
click at [600, 281] on span "ne amélioration de la fermeté et de la tonicité du contour des yeux" at bounding box center [617, 303] width 181 height 45
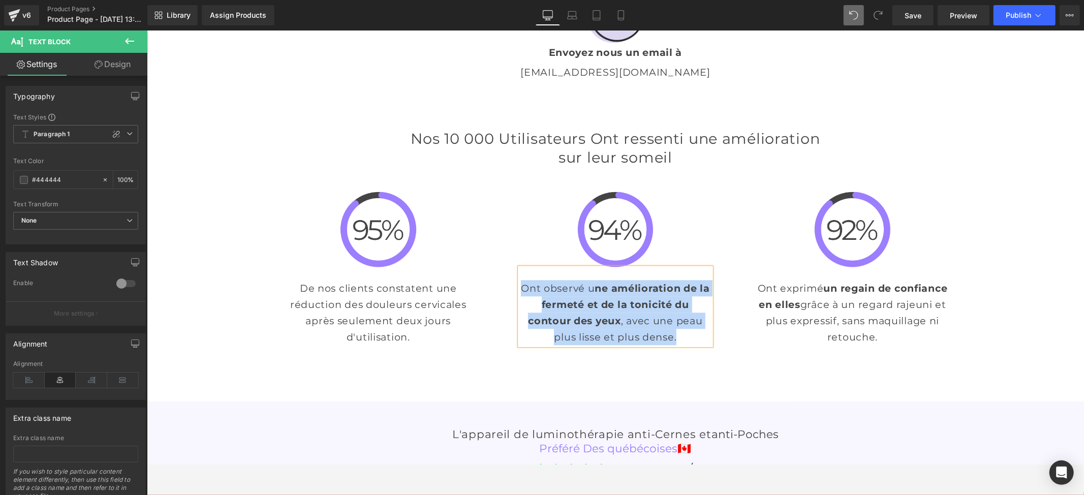
paste div
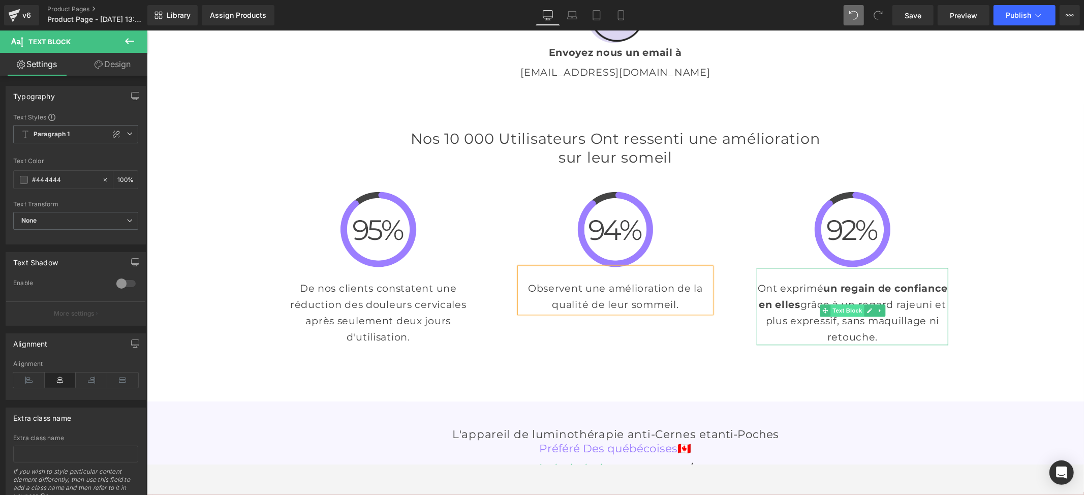
click at [850, 304] on span "Text Block" at bounding box center [847, 310] width 34 height 12
click at [844, 281] on span "un regain de confiance en elles" at bounding box center [852, 295] width 189 height 28
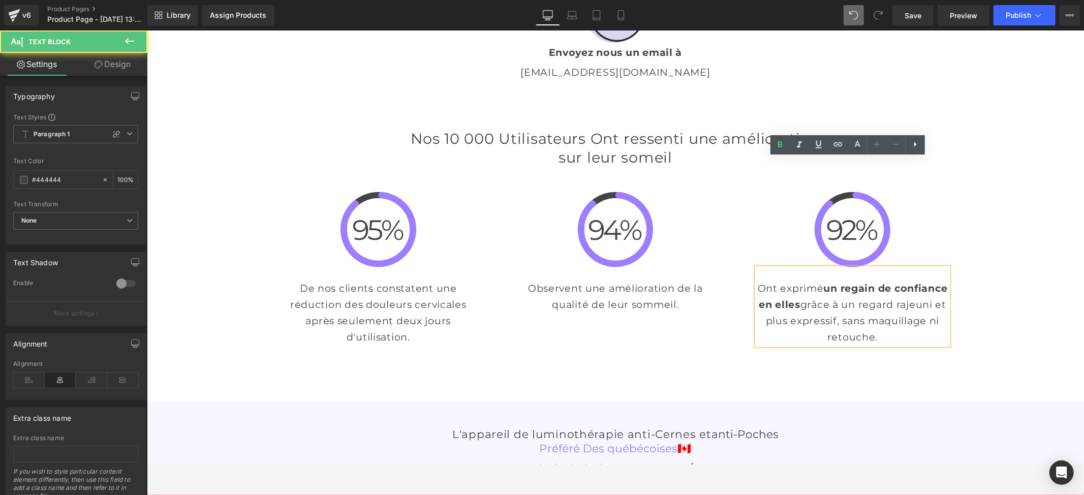
click at [853, 281] on span "un regain de confiance en elles" at bounding box center [852, 295] width 189 height 28
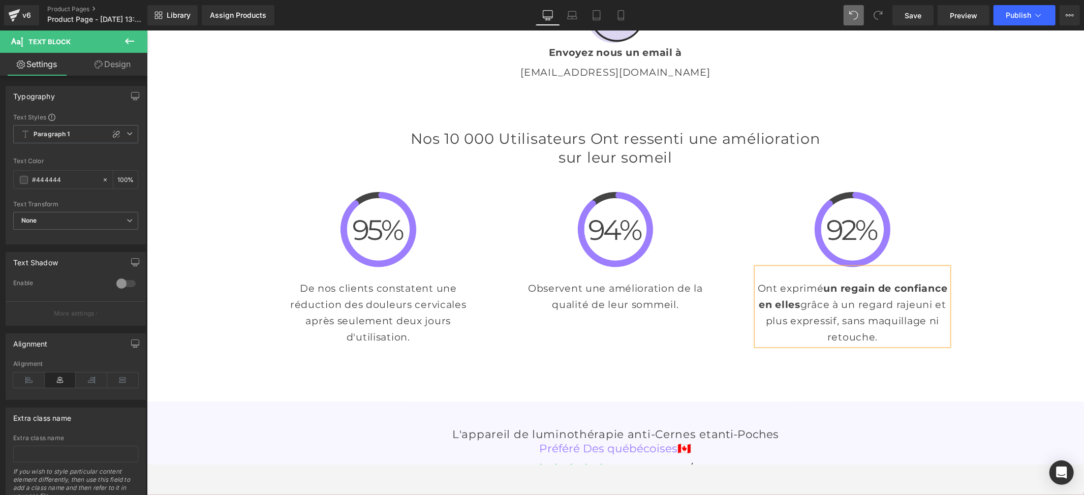
paste div
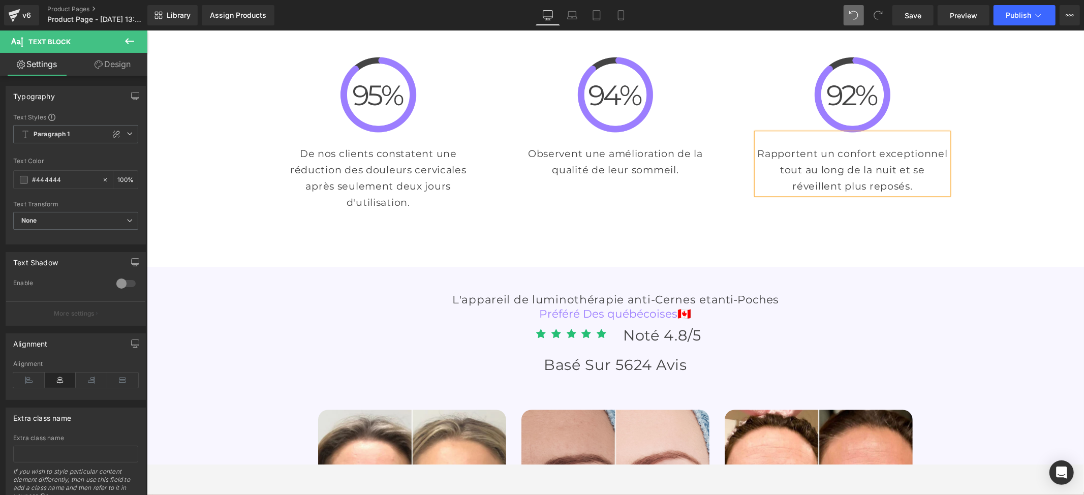
scroll to position [2168, 0]
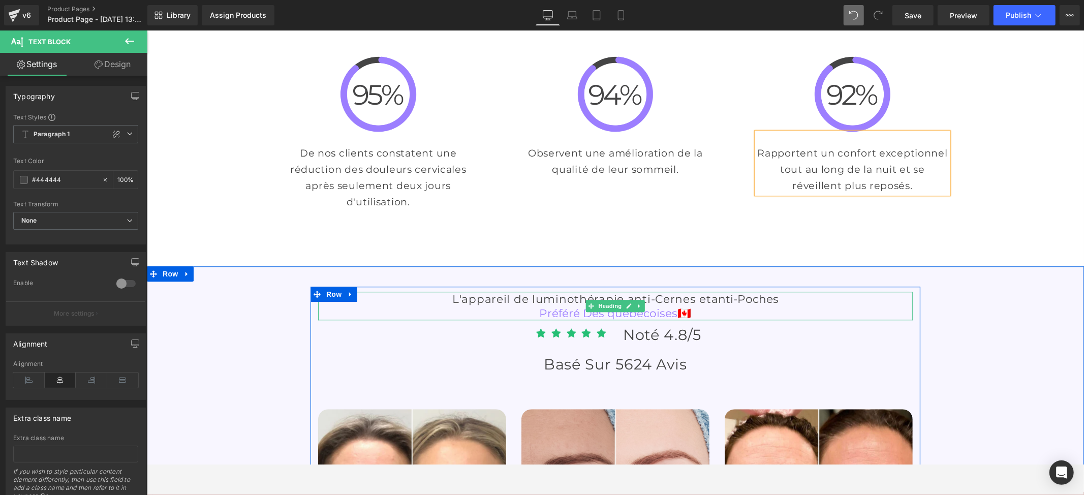
click at [470, 291] on h3 "L'appareil de luminothérapie anti-Cernes et anti-Poches" at bounding box center [615, 298] width 594 height 14
click at [482, 291] on h3 "L'appareil de luminothérapie anti-Cernes et anti-Poches" at bounding box center [615, 298] width 594 height 14
click at [483, 291] on h3 "L'appareil de luminothérapie anti-Cernes et anti-Poches" at bounding box center [615, 298] width 594 height 14
click at [480, 291] on h3 "L'appareil de luminothérapie anti-Cernes et anti-Poches" at bounding box center [615, 298] width 594 height 14
click at [478, 291] on h3 "L'appareil de luminothérapie anti-Cernes et anti-Poches" at bounding box center [615, 298] width 594 height 14
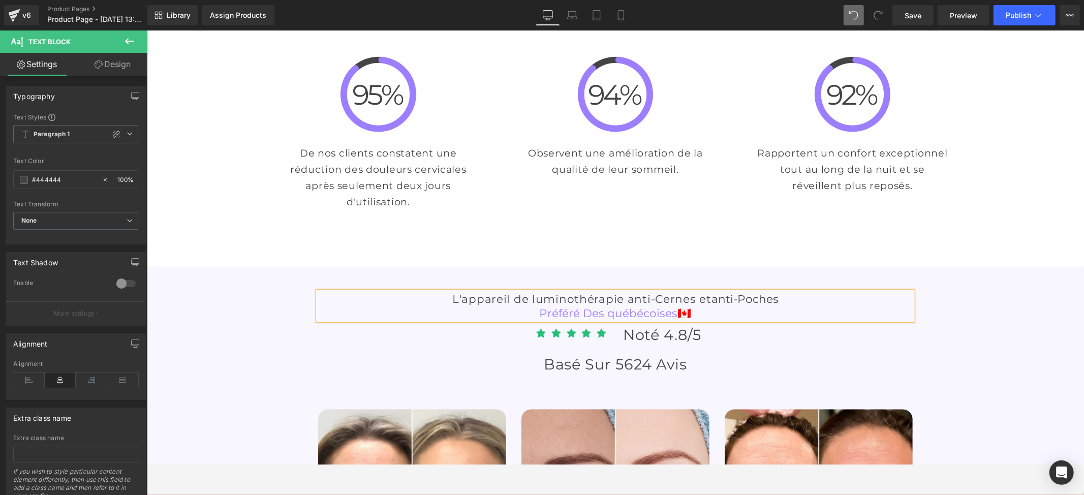
paste div
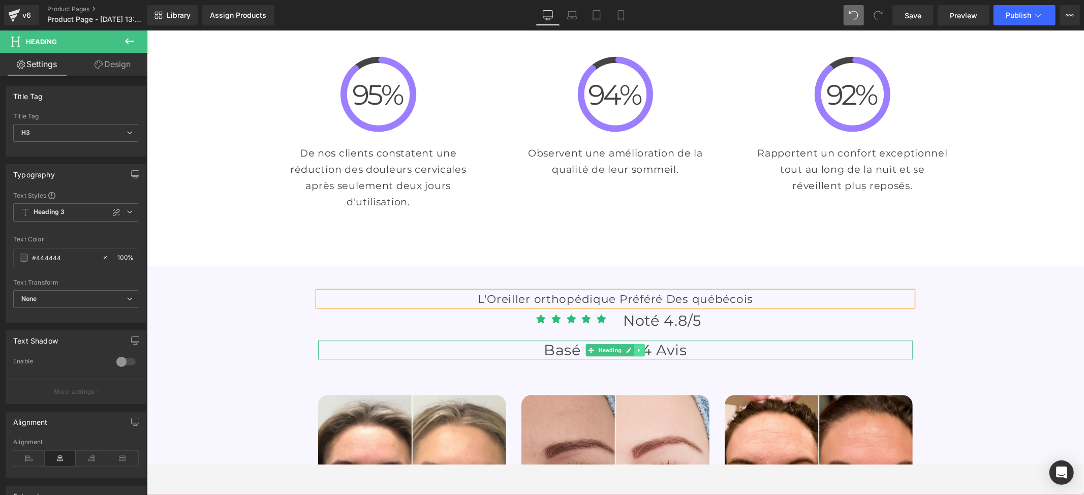
click at [638, 348] on icon at bounding box center [639, 350] width 2 height 4
click at [642, 347] on icon at bounding box center [645, 350] width 6 height 6
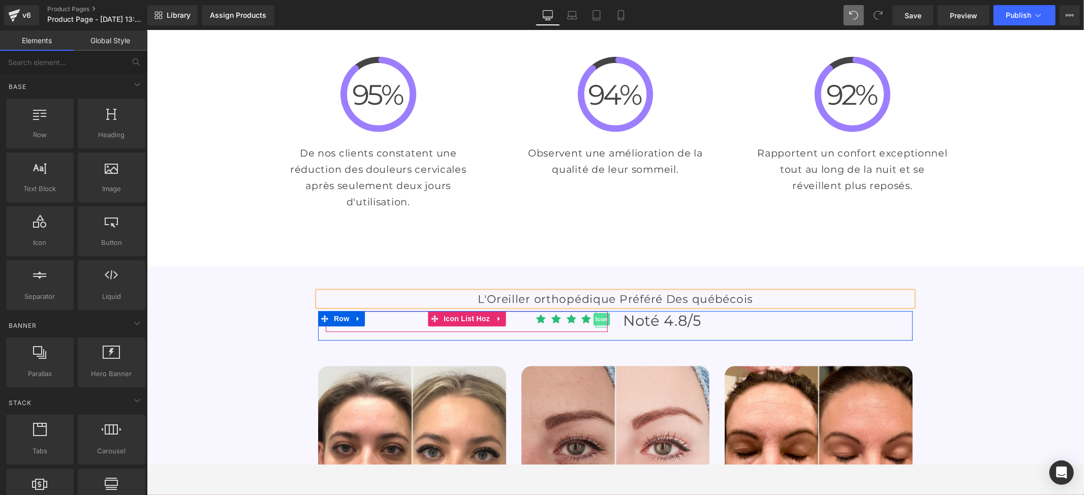
click at [593, 312] on span "Icon" at bounding box center [601, 318] width 16 height 12
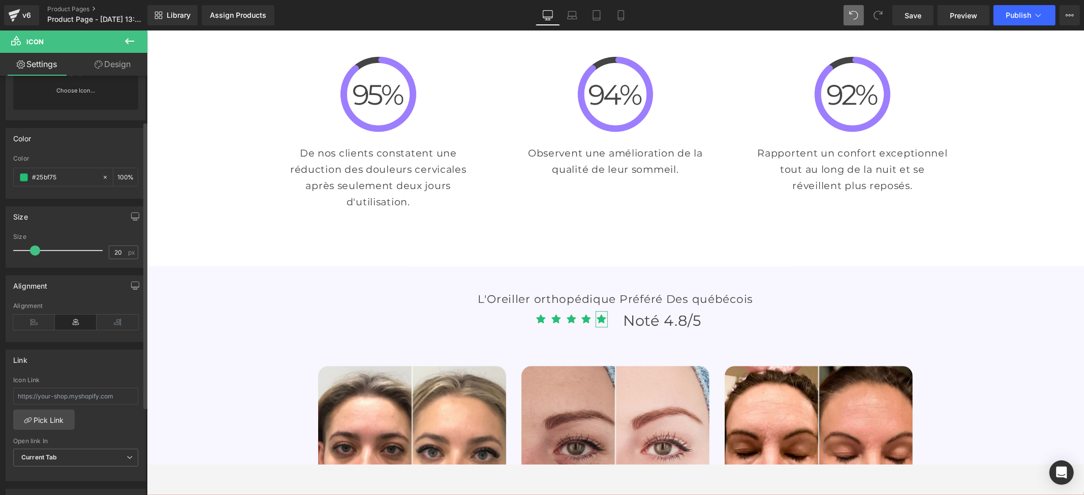
scroll to position [0, 0]
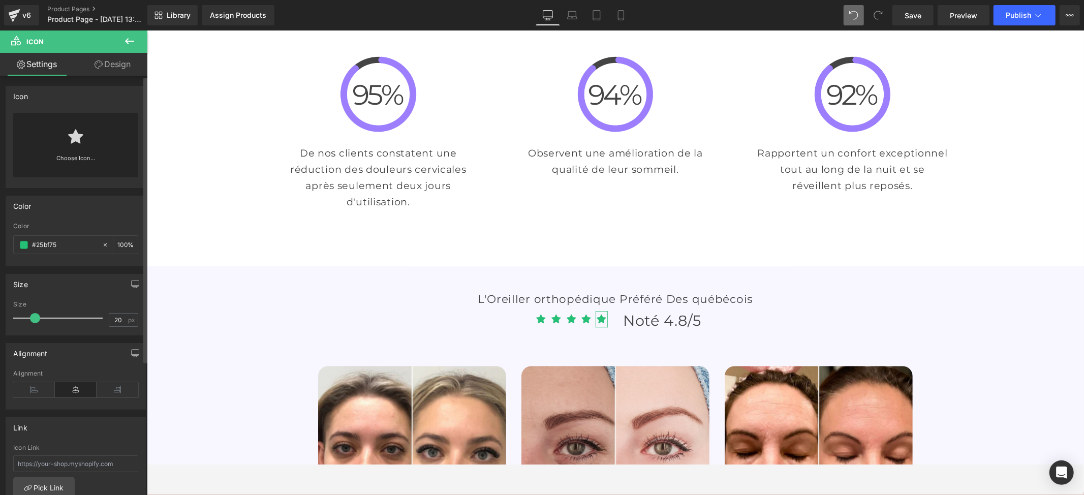
click at [82, 147] on div "Choose Icon..." at bounding box center [75, 145] width 125 height 65
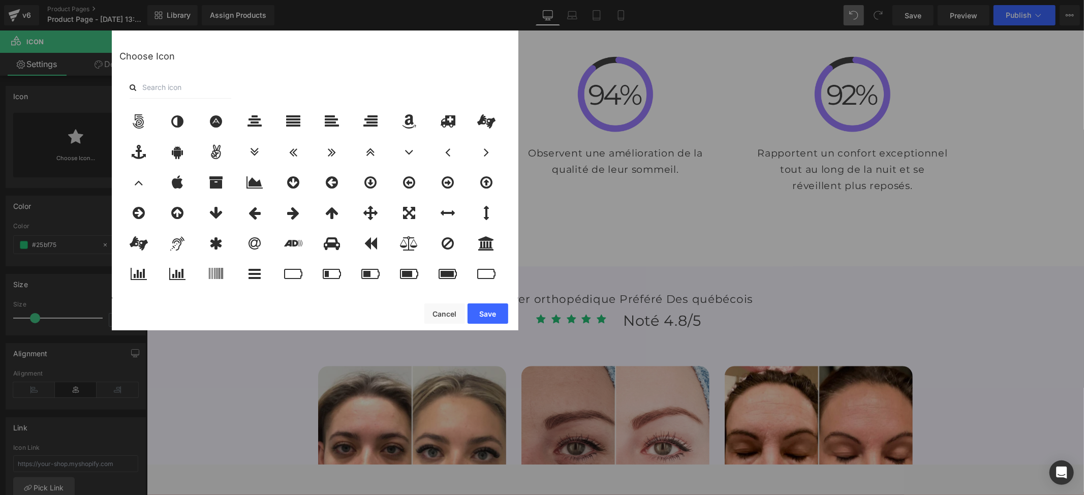
click at [175, 77] on input "text" at bounding box center [181, 87] width 102 height 22
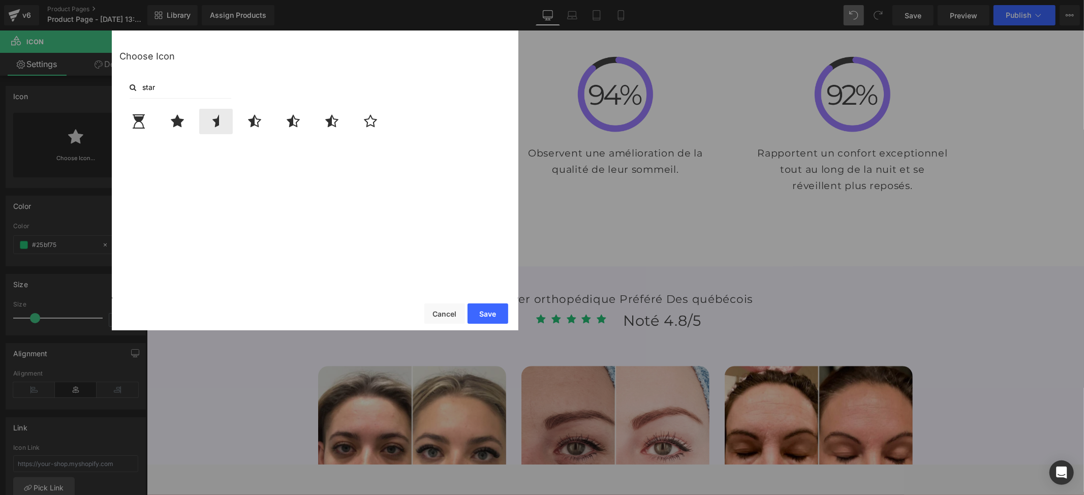
type input "star"
click at [228, 126] on div at bounding box center [216, 121] width 34 height 25
click at [474, 316] on button "Save" at bounding box center [487, 313] width 41 height 20
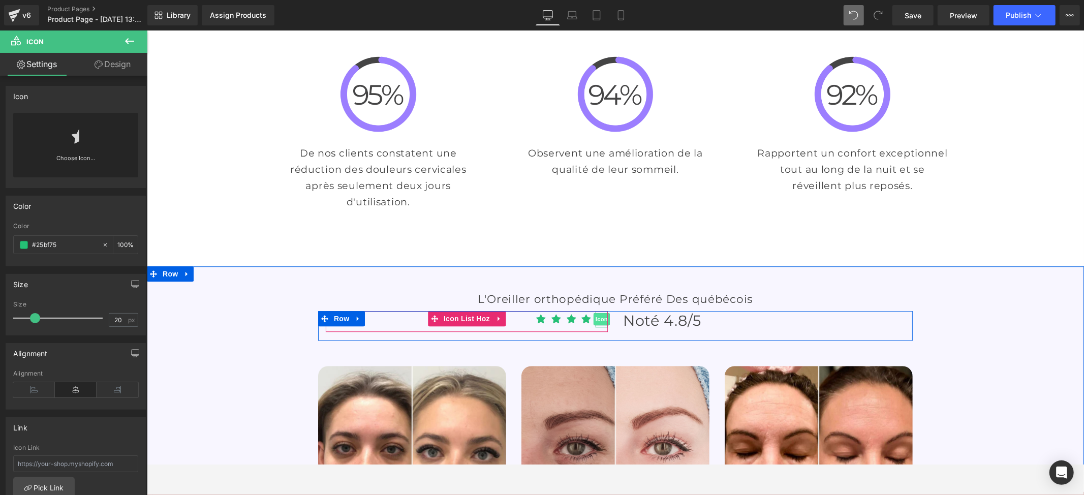
click at [596, 312] on span "Icon" at bounding box center [601, 318] width 16 height 12
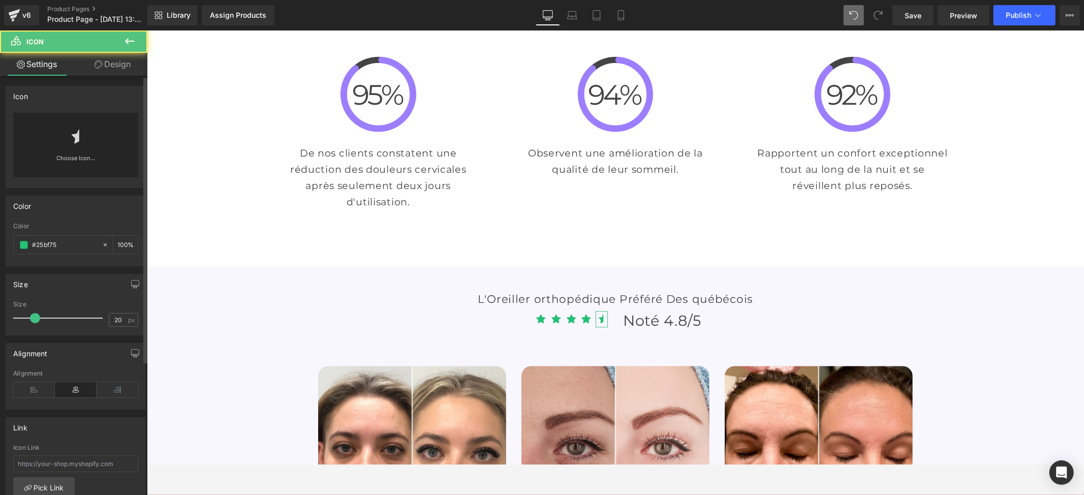
click at [76, 126] on link at bounding box center [76, 133] width 16 height 41
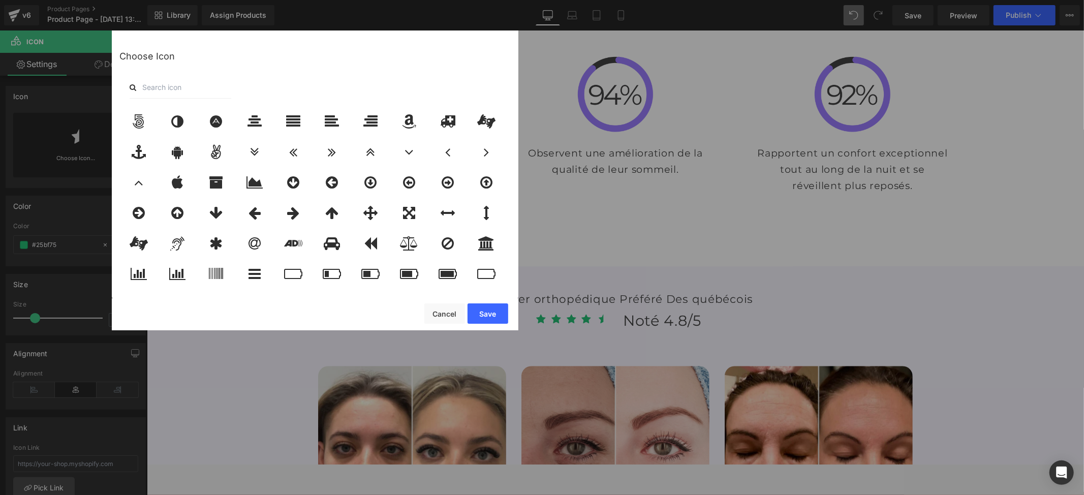
click at [181, 86] on input "text" at bounding box center [181, 87] width 102 height 22
type input "star"
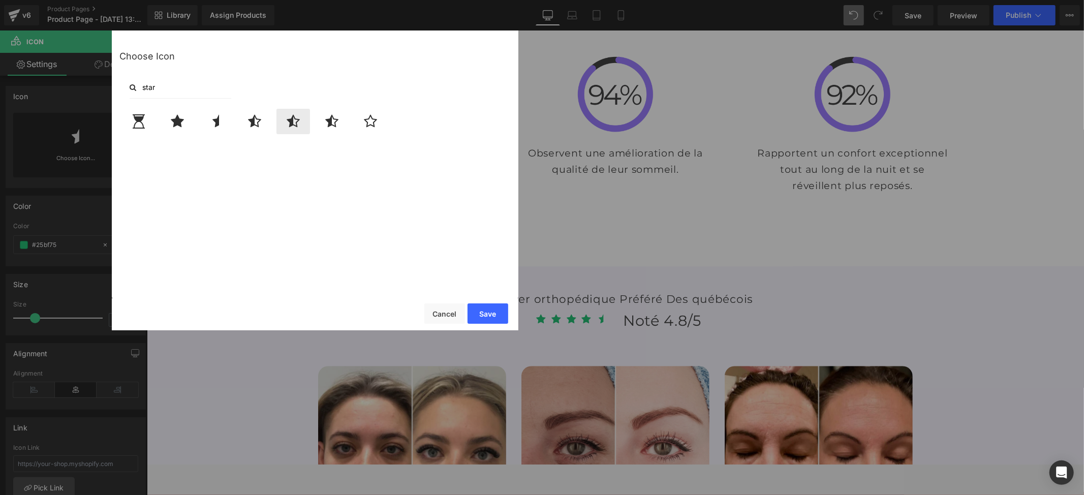
click at [296, 127] on icon at bounding box center [293, 121] width 13 height 14
click at [478, 311] on button "Save" at bounding box center [487, 313] width 41 height 20
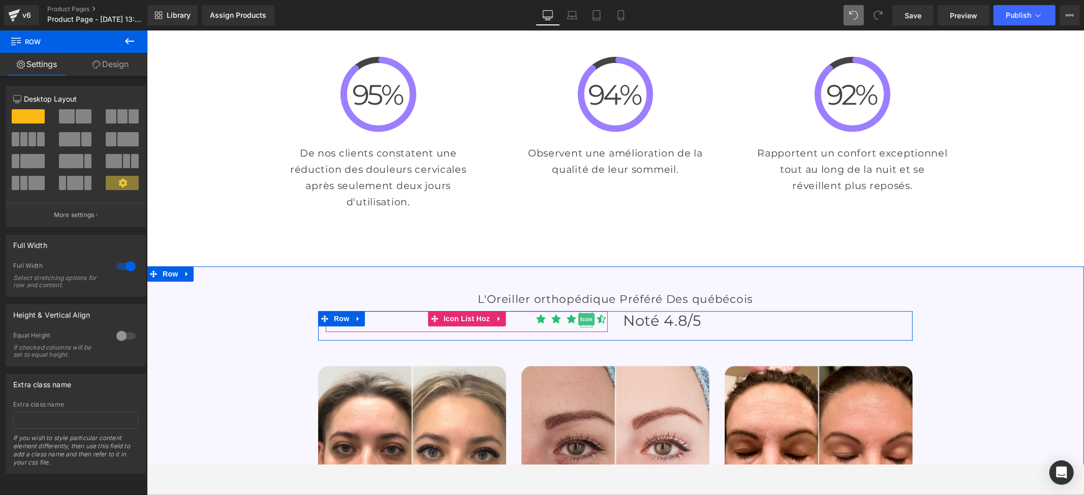
click at [578, 312] on span "Icon" at bounding box center [586, 318] width 16 height 12
click at [525, 310] on ul "Icon Icon Icon Icon Icon" at bounding box center [466, 320] width 282 height 21
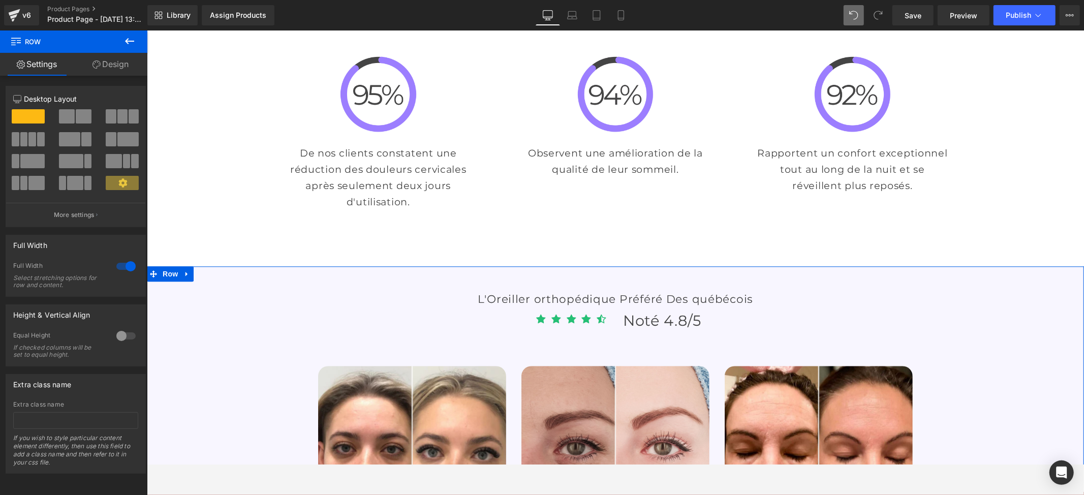
scroll to position [2439, 0]
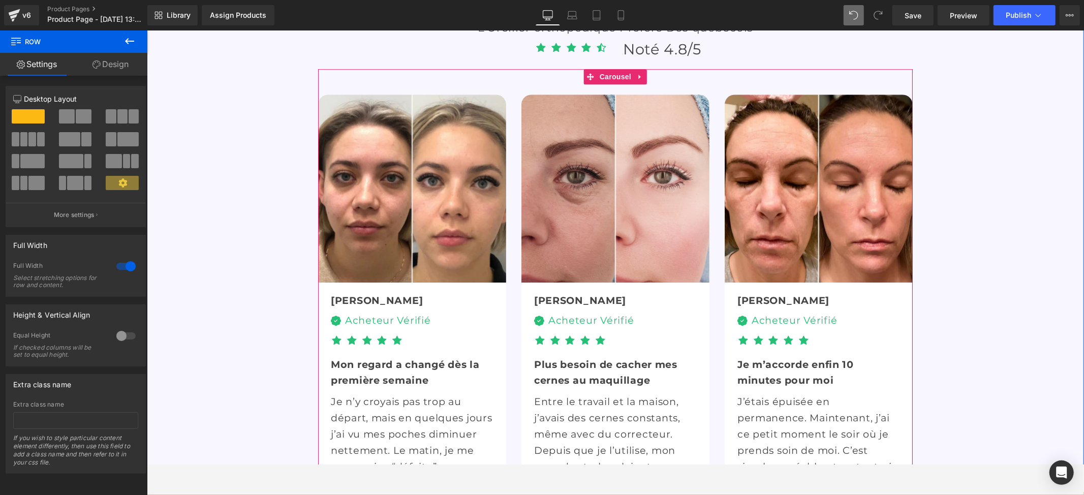
click at [337, 294] on b "Julie" at bounding box center [376, 300] width 92 height 12
click at [358, 292] on div "Julie" at bounding box center [411, 300] width 163 height 16
click at [338, 294] on b "Julie" at bounding box center [376, 300] width 92 height 12
click at [417, 292] on div "Julie" at bounding box center [411, 300] width 163 height 16
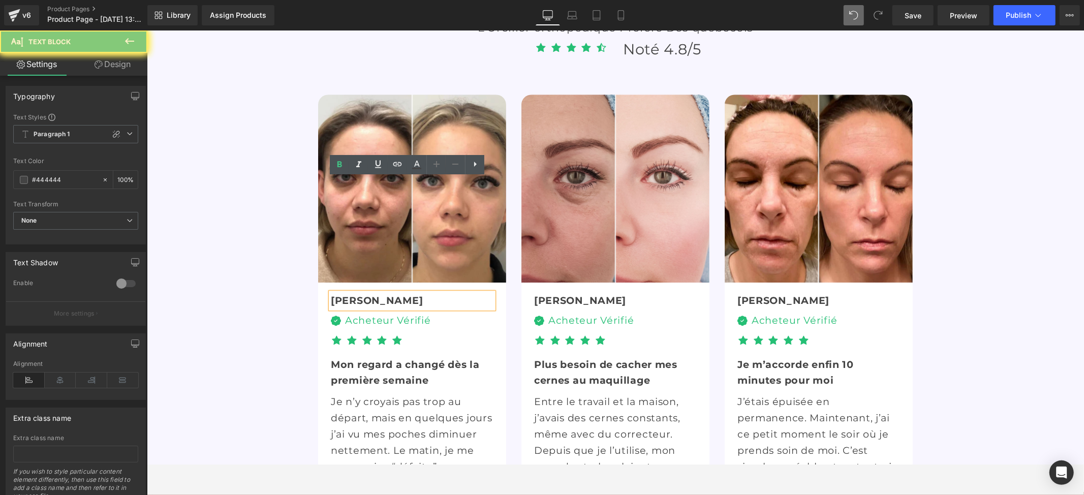
click at [338, 292] on div "Julie" at bounding box center [411, 300] width 163 height 16
click at [354, 292] on div "Julie" at bounding box center [411, 300] width 163 height 16
drag, startPoint x: 354, startPoint y: 185, endPoint x: 318, endPoint y: 187, distance: 35.6
click at [323, 282] on div "Julie Text Block Image Acheteur Vérifié Text Block Icon List Icon Icon Icon Ico…" at bounding box center [412, 405] width 178 height 246
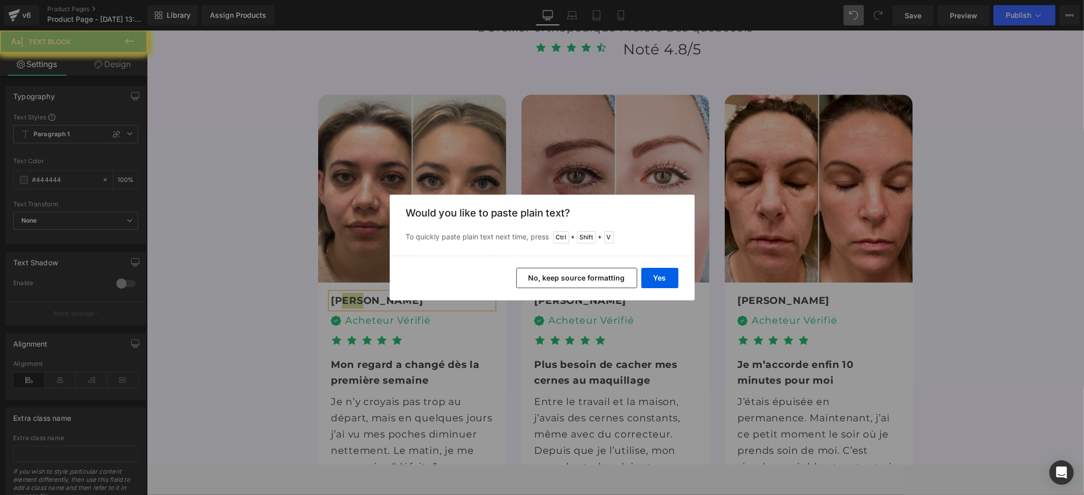
click at [654, 276] on button "Yes" at bounding box center [659, 278] width 37 height 20
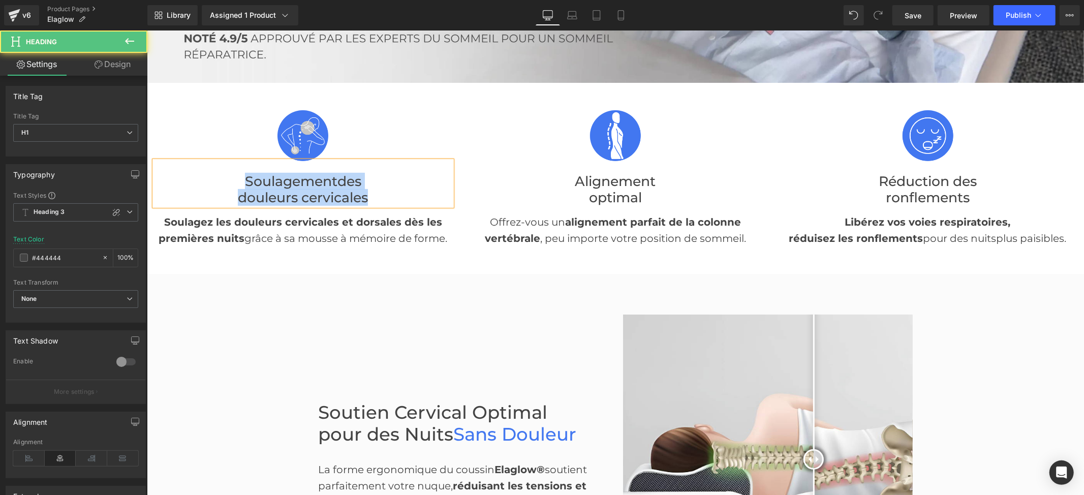
click at [342, 183] on font "des" at bounding box center [349, 180] width 24 height 17
copy div "Soulagement des douleurs cervicales"
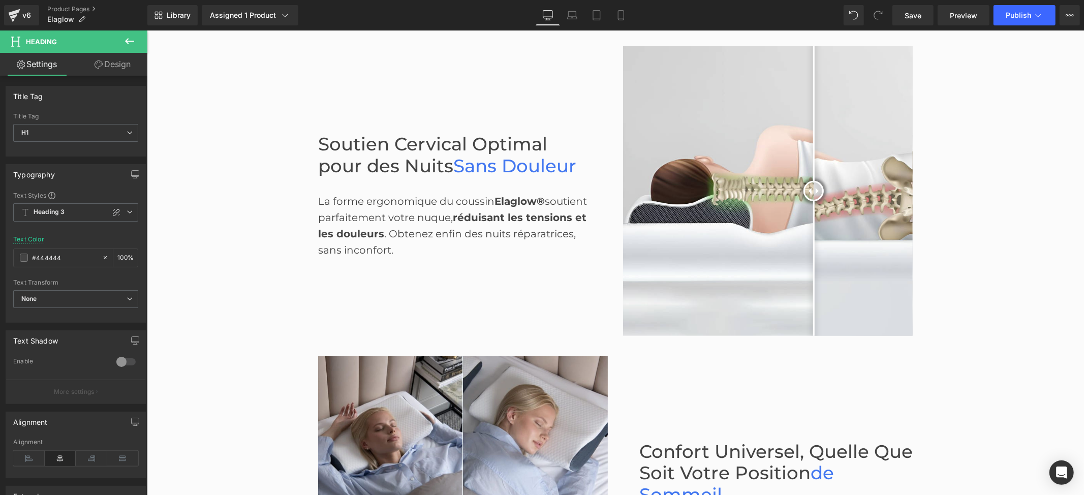
scroll to position [542, 0]
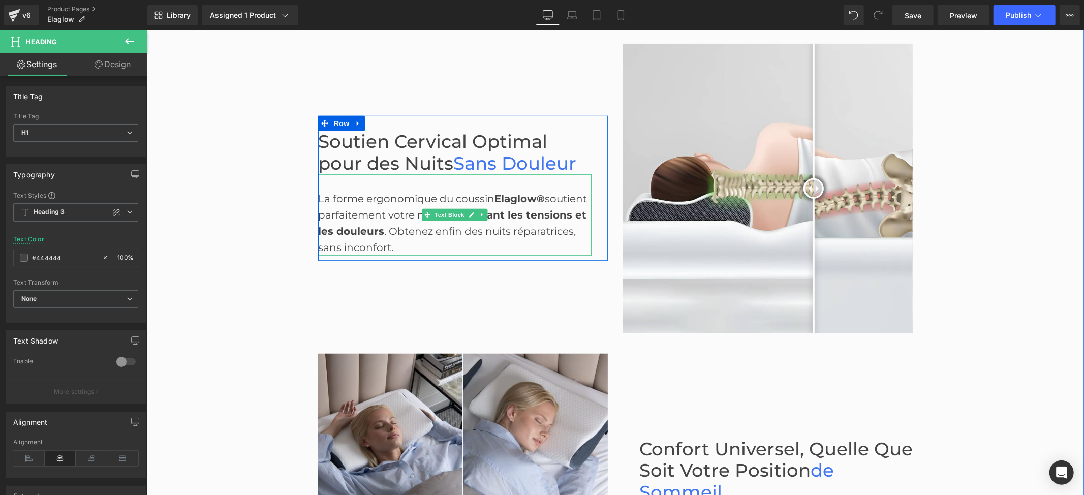
click at [365, 195] on div "La forme ergonomique du coussin Elaglow® soutient parfaitement votre nuque, réd…" at bounding box center [454, 214] width 273 height 81
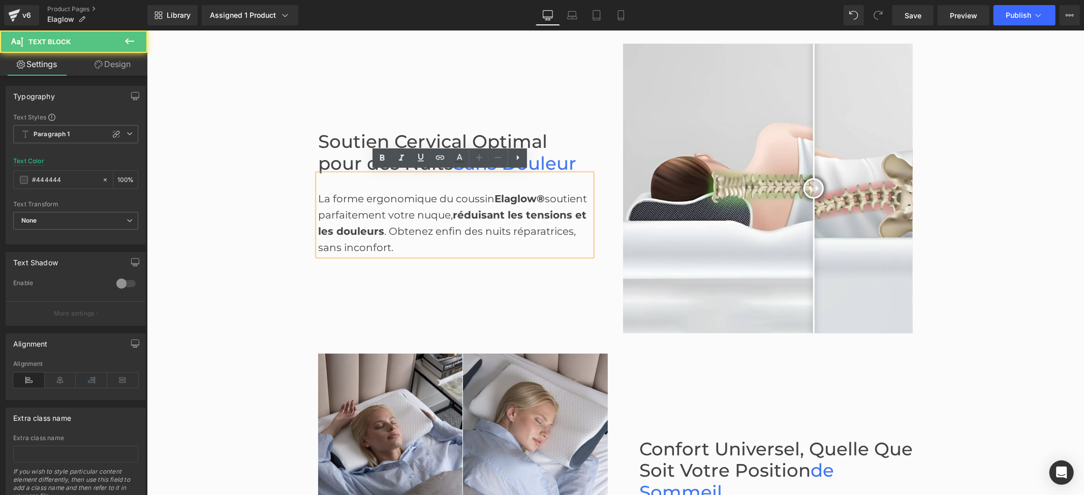
click at [390, 197] on div "La forme ergonomique du coussin Elaglow® soutient parfaitement votre nuque, réd…" at bounding box center [454, 214] width 273 height 81
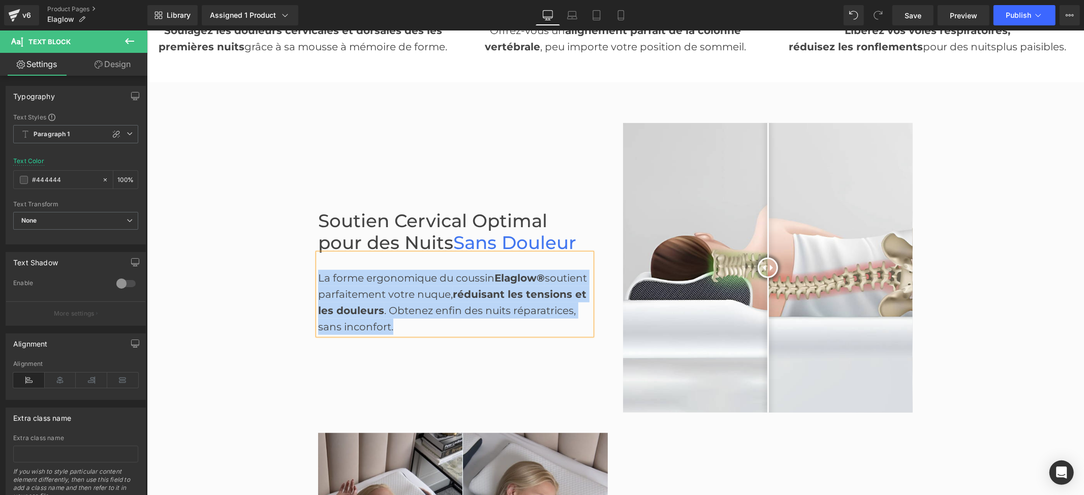
scroll to position [474, 0]
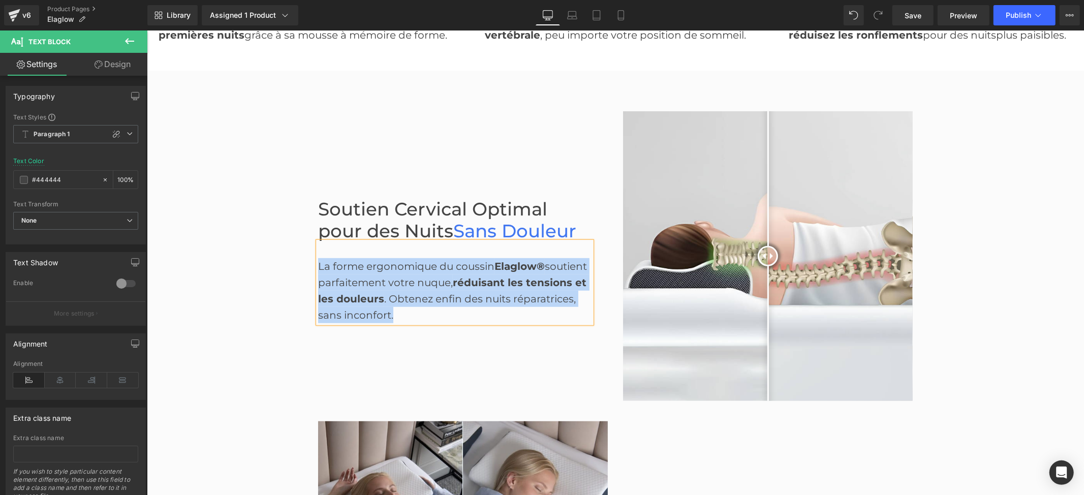
copy div "La forme ergonomique du coussin Elaglow® soutient parfaitement votre nuque, réd…"
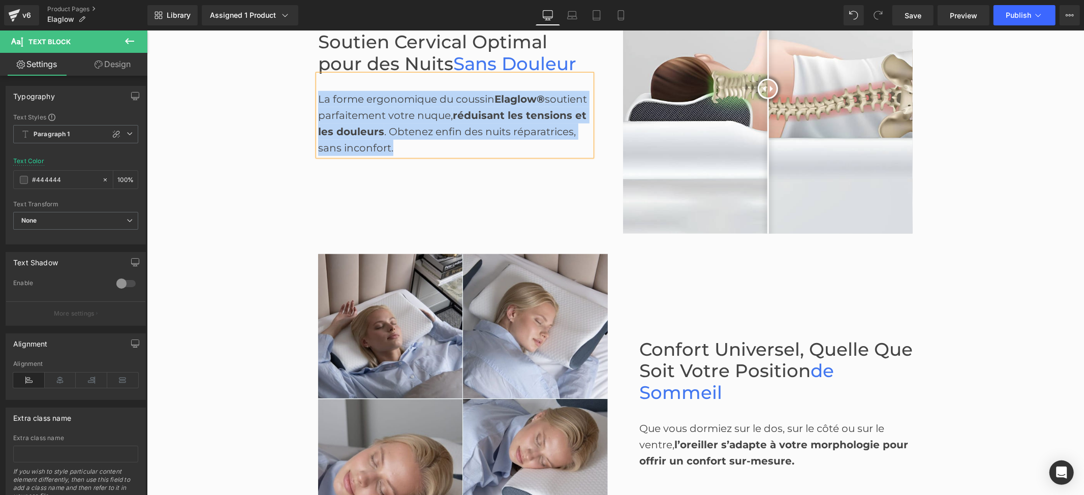
scroll to position [745, 0]
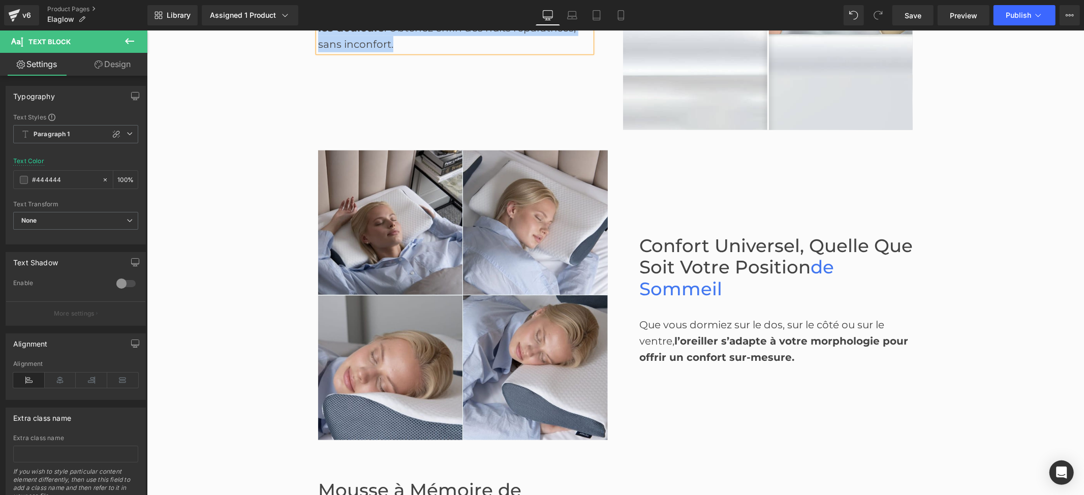
click at [700, 234] on span "Confort Universel, Quelle que Soit Votre Position" at bounding box center [775, 256] width 273 height 44
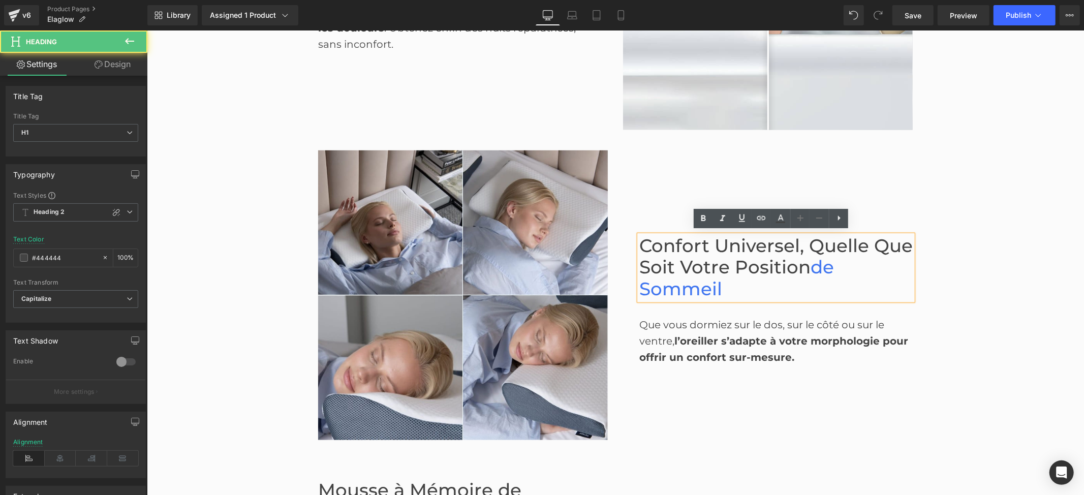
click at [706, 242] on span "Confort Universel, Quelle que Soit Votre Position" at bounding box center [775, 256] width 273 height 44
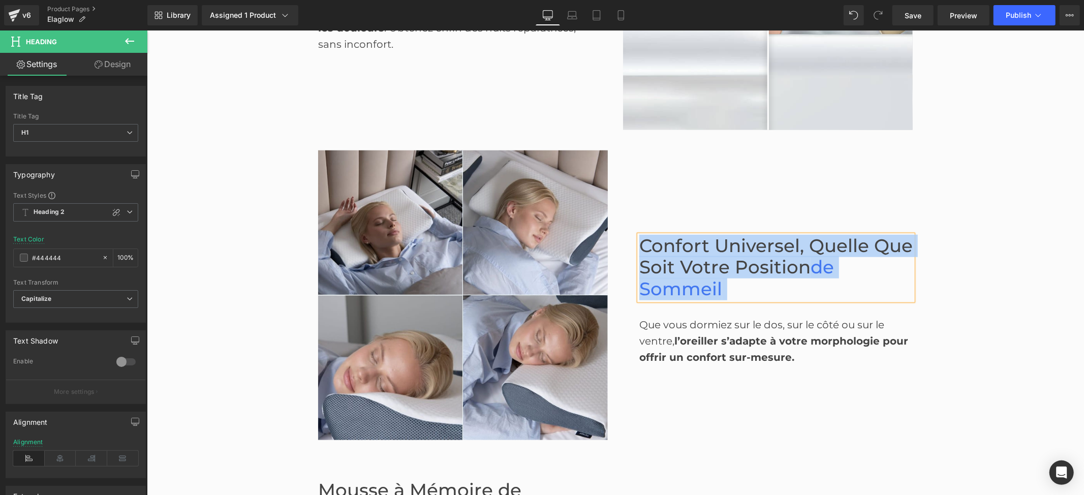
copy h1 "Confort Universel, Quelle que Soit Votre Position de Sommeil"
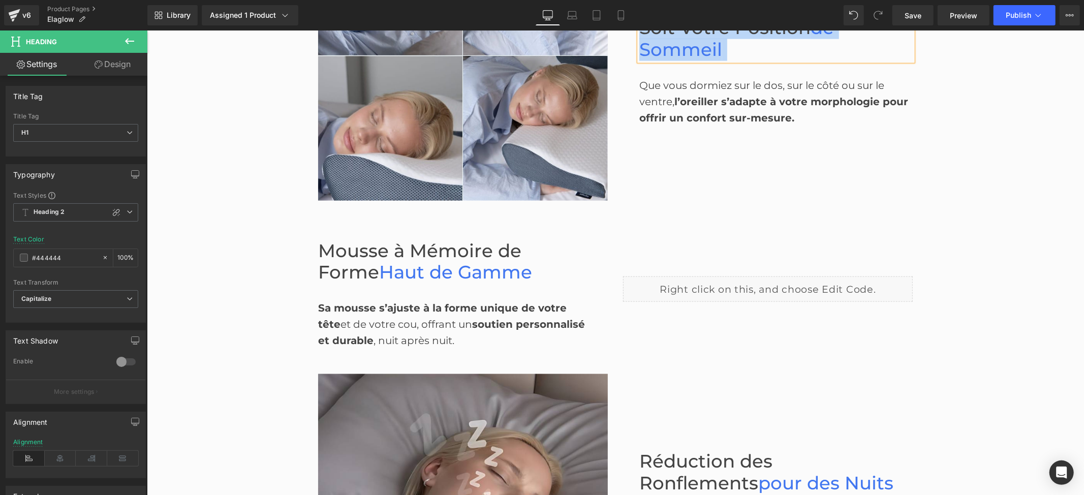
scroll to position [1016, 0]
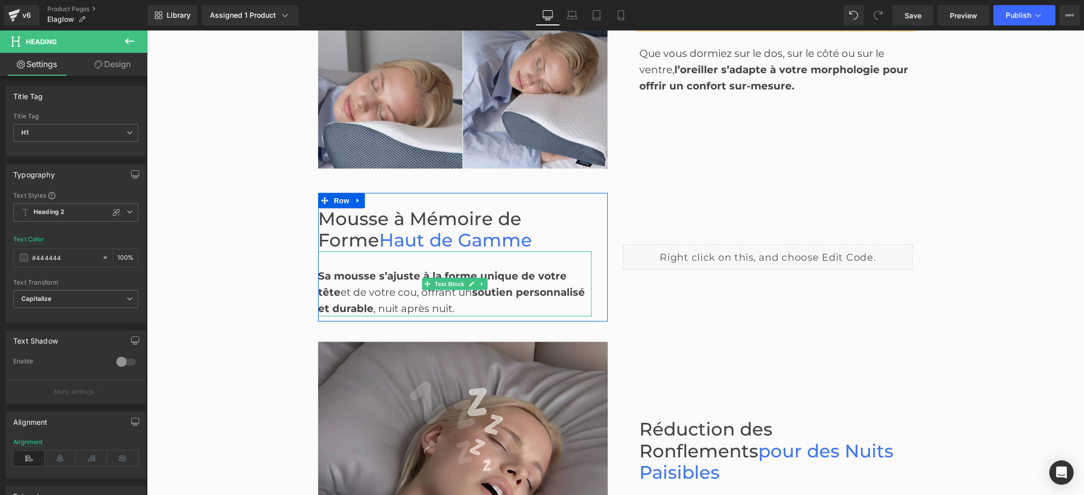
click at [326, 278] on strong "Sa mousse s’ajuste à la forme unique de votre tête" at bounding box center [442, 283] width 248 height 28
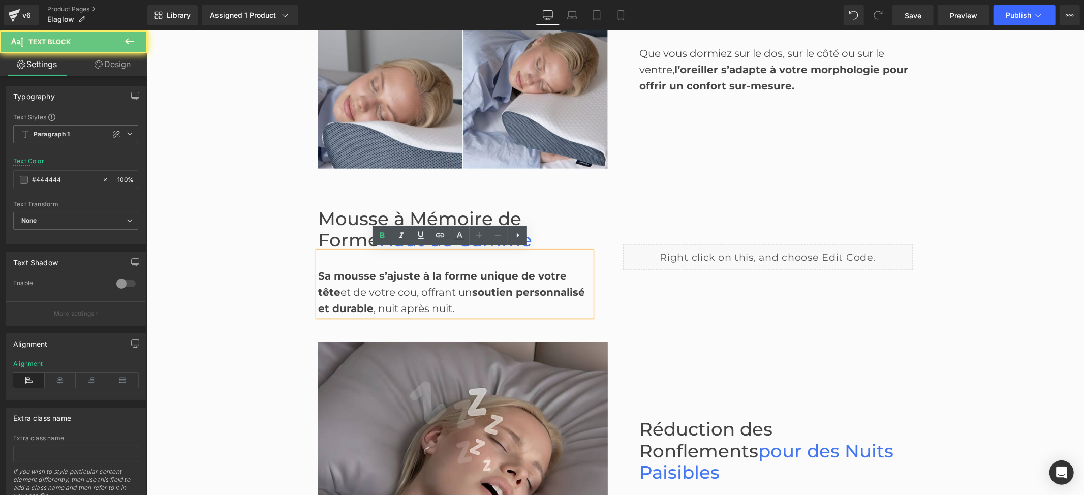
click at [350, 272] on strong "Sa mousse s’ajuste à la forme unique de votre tête" at bounding box center [442, 283] width 248 height 28
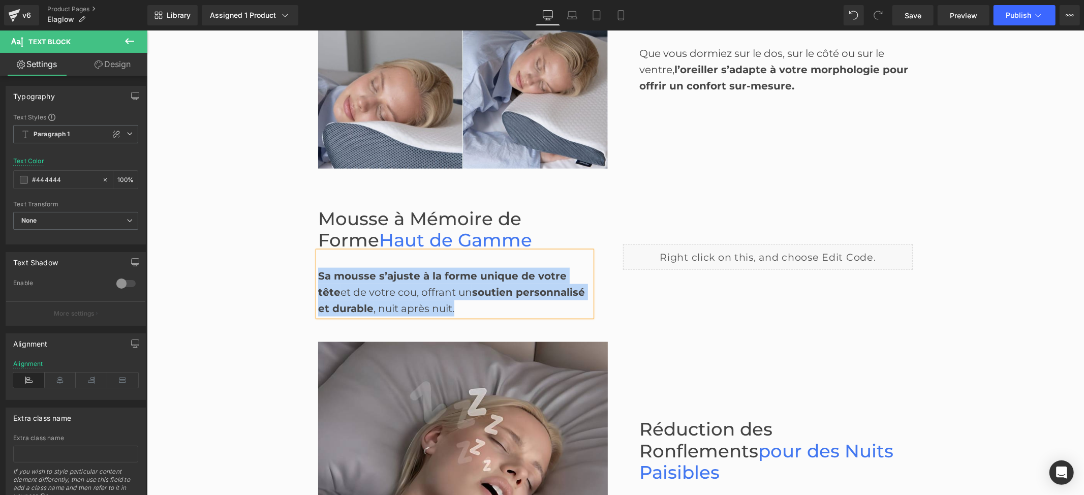
copy div "Sa mousse s’ajuste à la forme unique de votre tête et de votre cou, offrant un …"
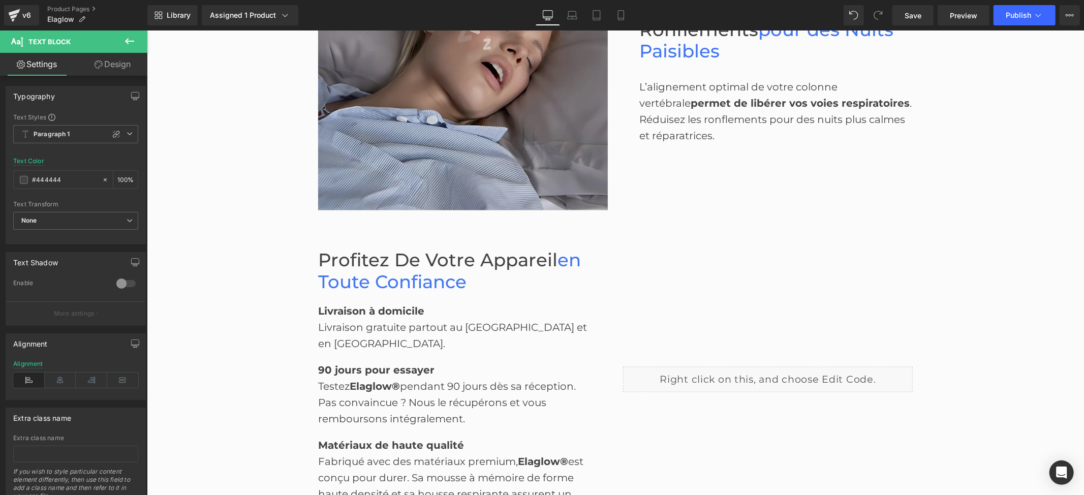
scroll to position [1558, 0]
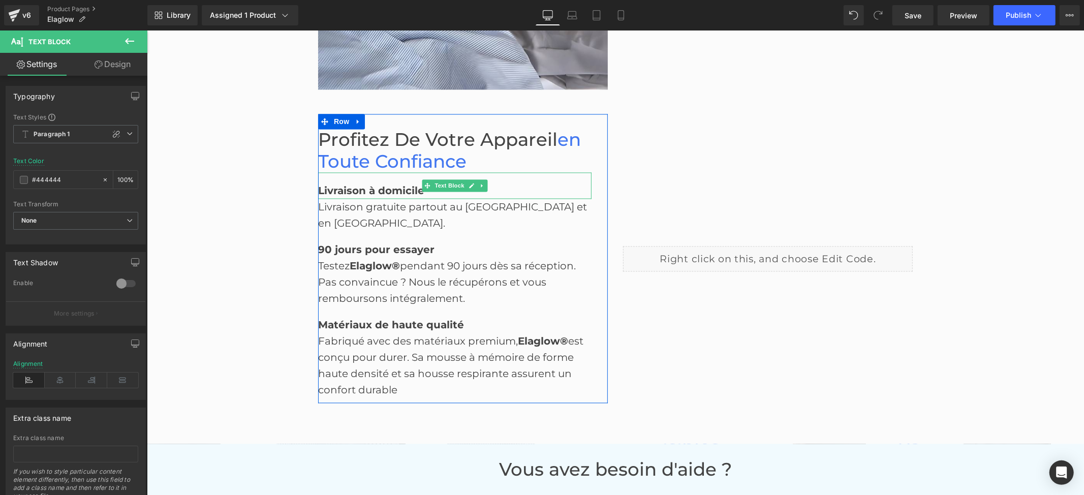
drag, startPoint x: 340, startPoint y: 187, endPoint x: 365, endPoint y: 198, distance: 26.6
click at [341, 186] on strong "Livraison à domicile" at bounding box center [371, 190] width 106 height 12
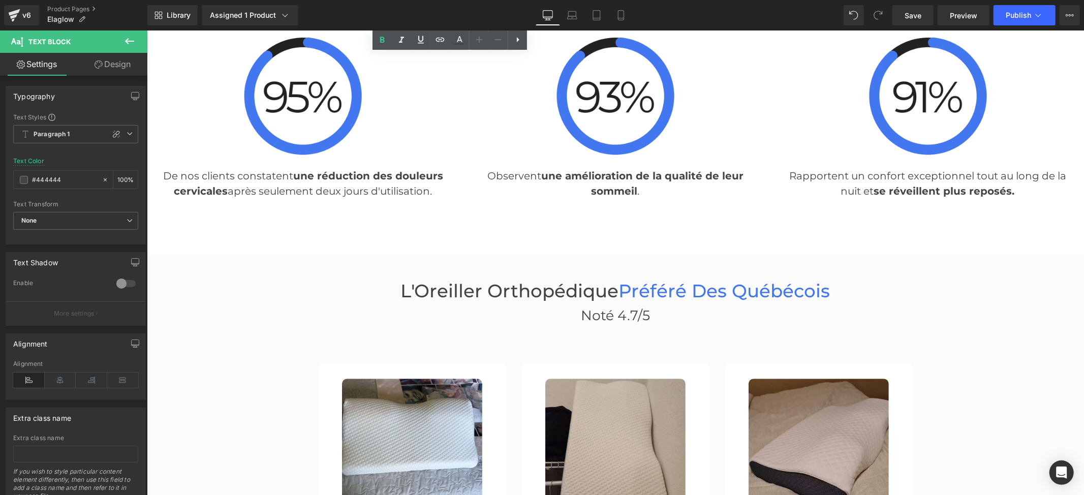
scroll to position [2303, 0]
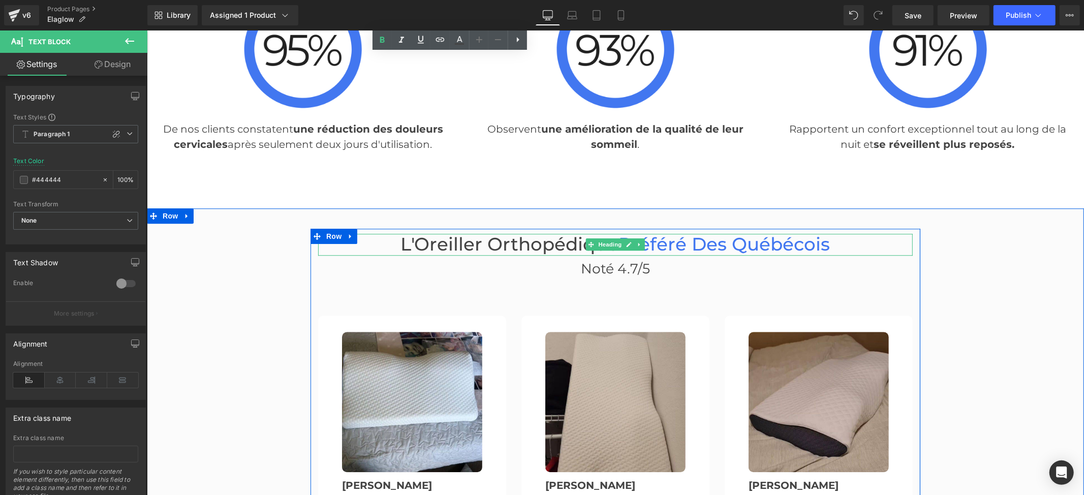
click at [421, 233] on h3 "L'Oreiller orthopédique Préféré Des québécois" at bounding box center [615, 244] width 594 height 22
click at [427, 233] on h3 "L'Oreiller orthopédique Préféré Des québécois" at bounding box center [615, 244] width 594 height 22
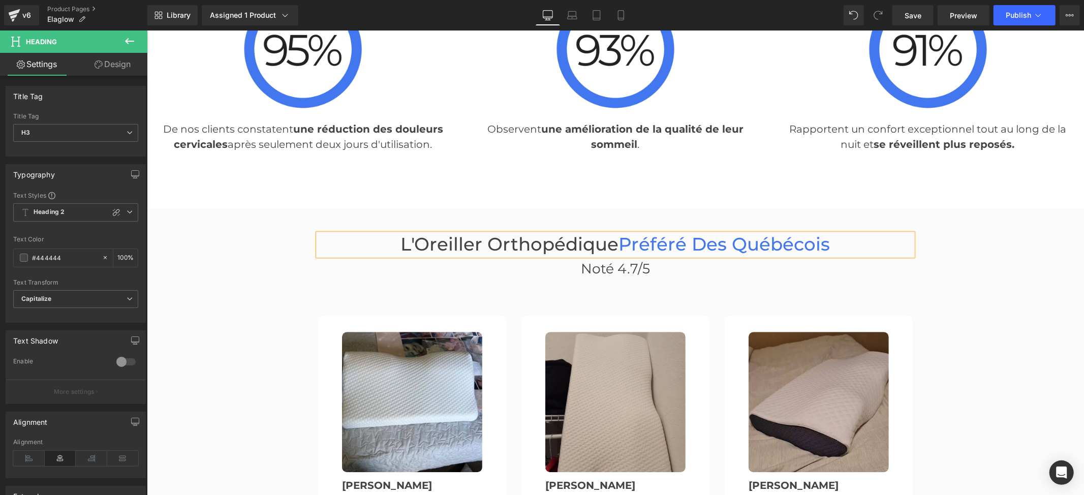
copy h3 "L'Oreiller orthopédique Préféré Des québécois"
